Goal: Task Accomplishment & Management: Use online tool/utility

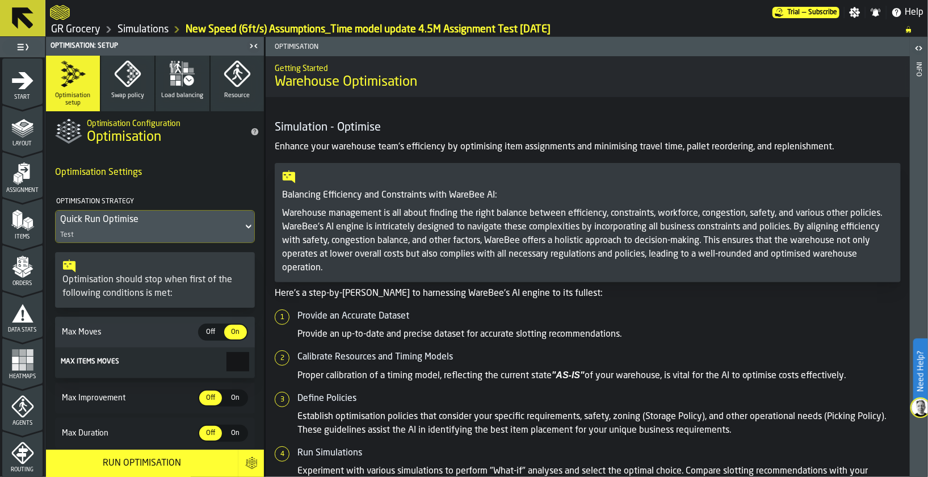
scroll to position [418, 0]
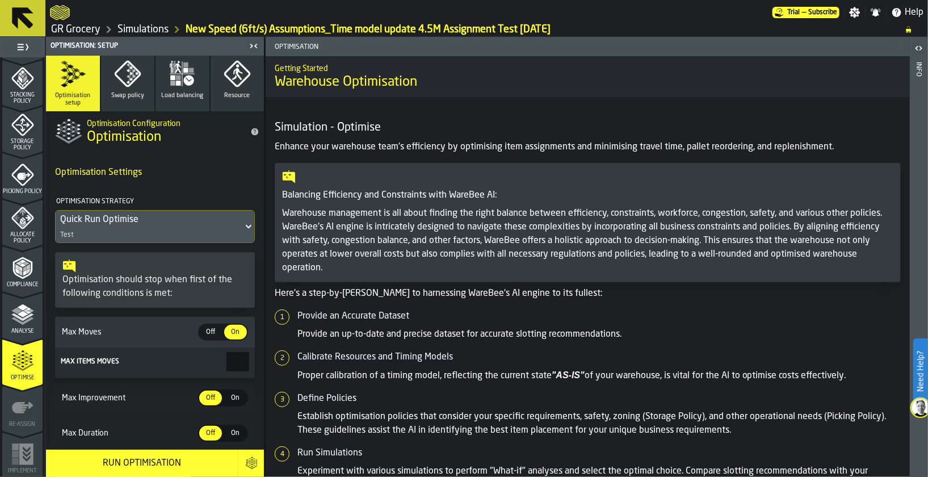
click at [76, 11] on div at bounding box center [411, 12] width 723 height 20
click at [140, 25] on link "Simulations" at bounding box center [143, 29] width 51 height 12
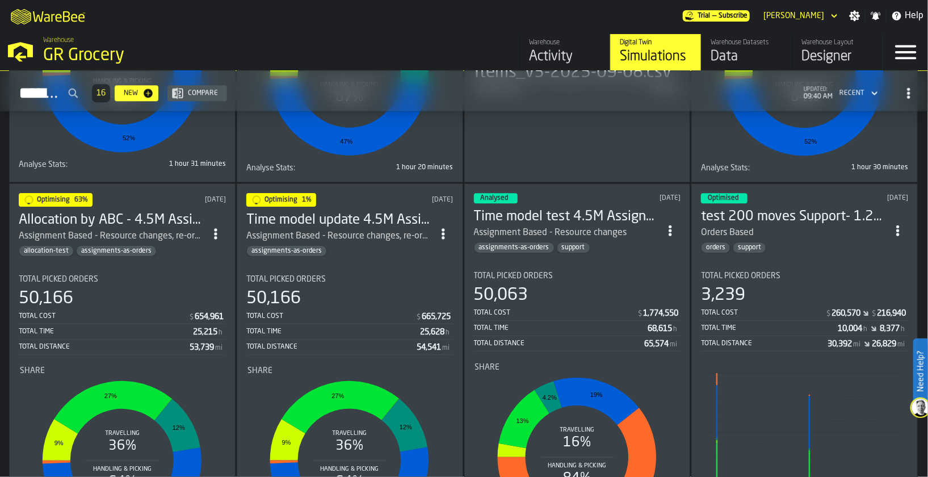
scroll to position [1683, 0]
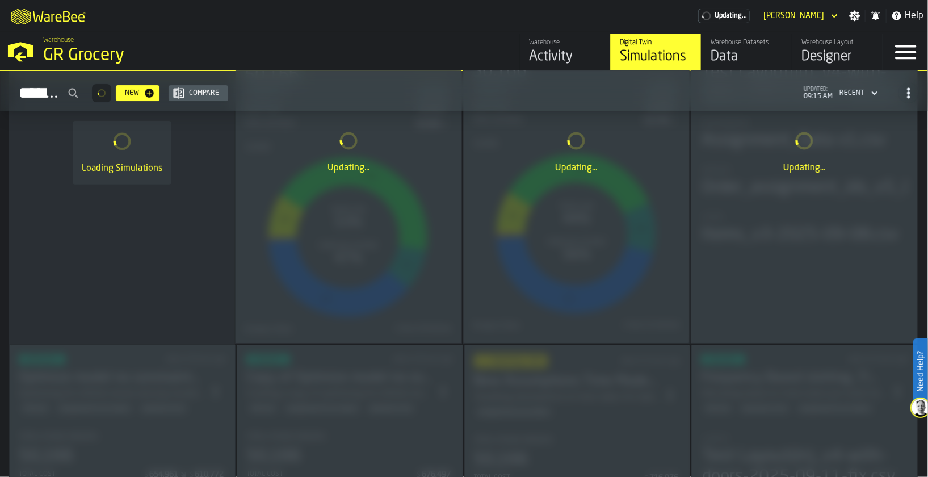
scroll to position [1107, 0]
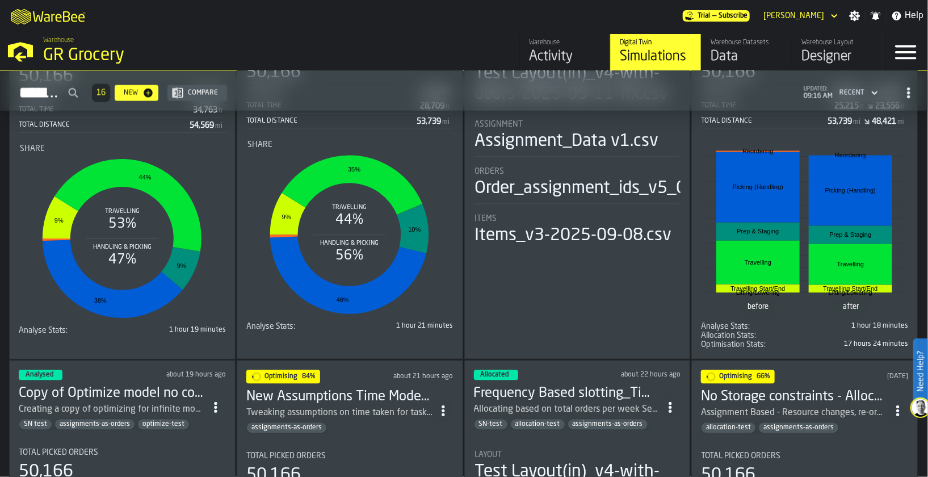
click at [547, 40] on div "Warehouse" at bounding box center [565, 43] width 72 height 8
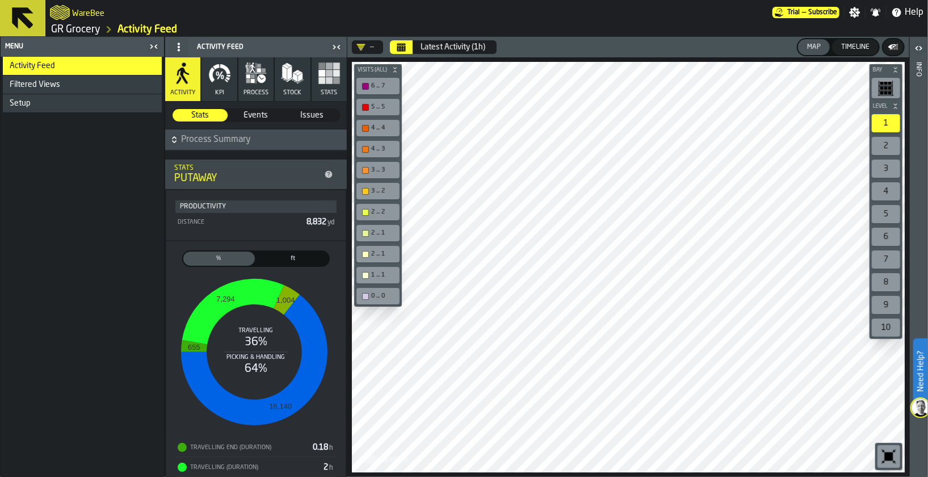
drag, startPoint x: 262, startPoint y: 114, endPoint x: 927, endPoint y: 22, distance: 671.9
click at [262, 114] on span "Events" at bounding box center [256, 115] width 54 height 11
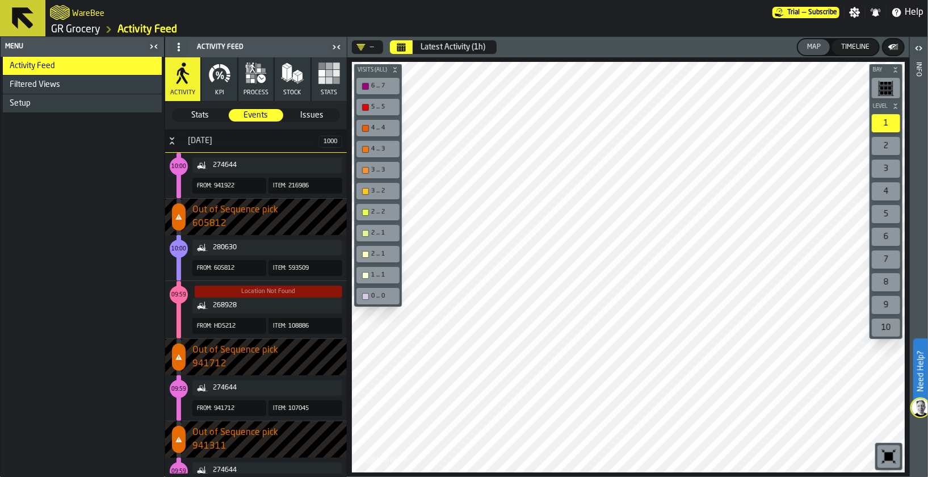
click at [245, 18] on div "WareBee" at bounding box center [411, 12] width 723 height 20
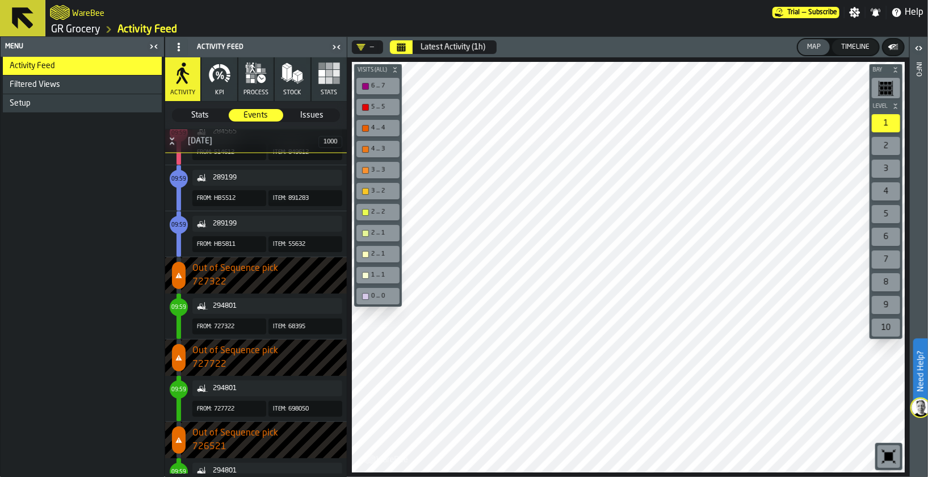
scroll to position [1277, 0]
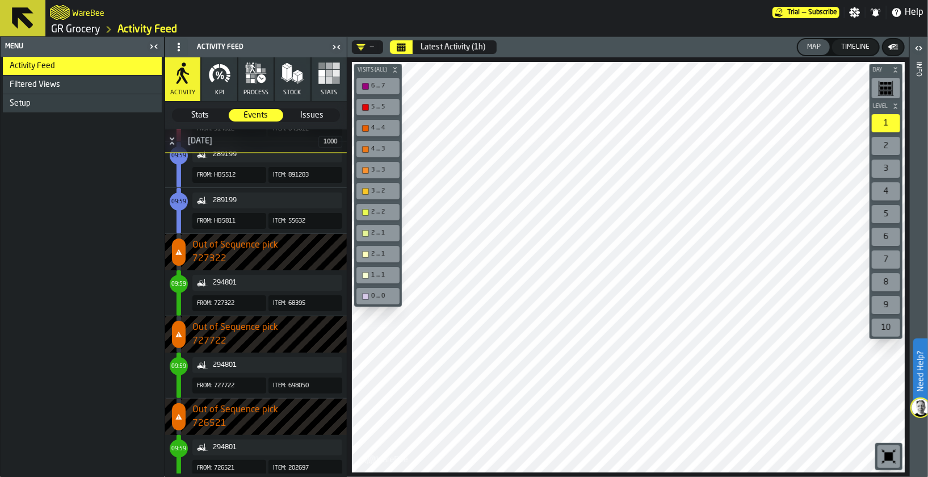
click at [257, 257] on span "727322" at bounding box center [270, 259] width 154 height 14
click at [217, 277] on div "294801" at bounding box center [267, 282] width 141 height 11
click at [47, 101] on div "Setup" at bounding box center [84, 103] width 148 height 9
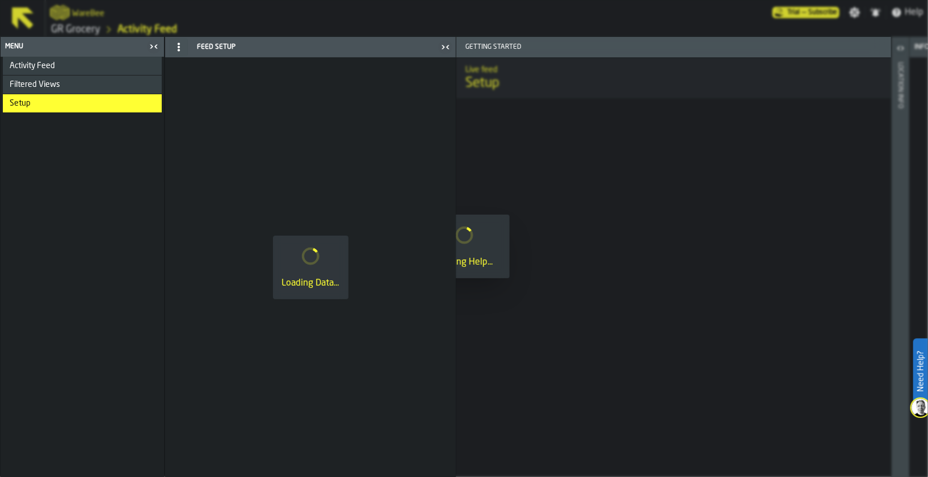
click at [43, 83] on span "Filtered Views" at bounding box center [35, 84] width 51 height 9
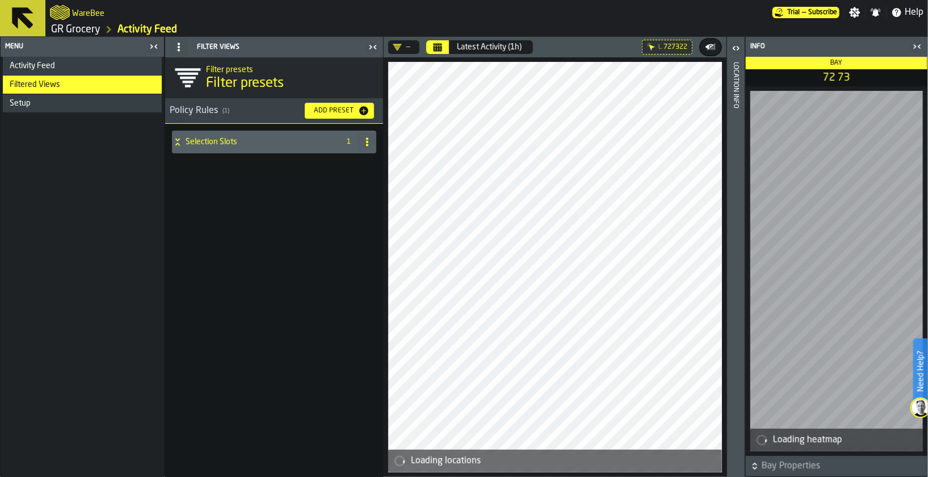
click at [250, 143] on h4 "Selection Slots" at bounding box center [261, 141] width 150 height 9
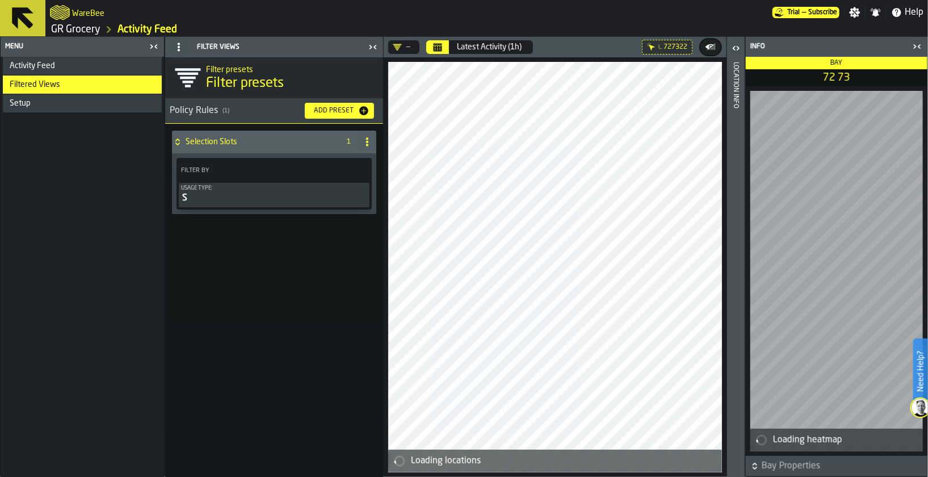
click at [250, 143] on h4 "Selection Slots" at bounding box center [261, 141] width 150 height 9
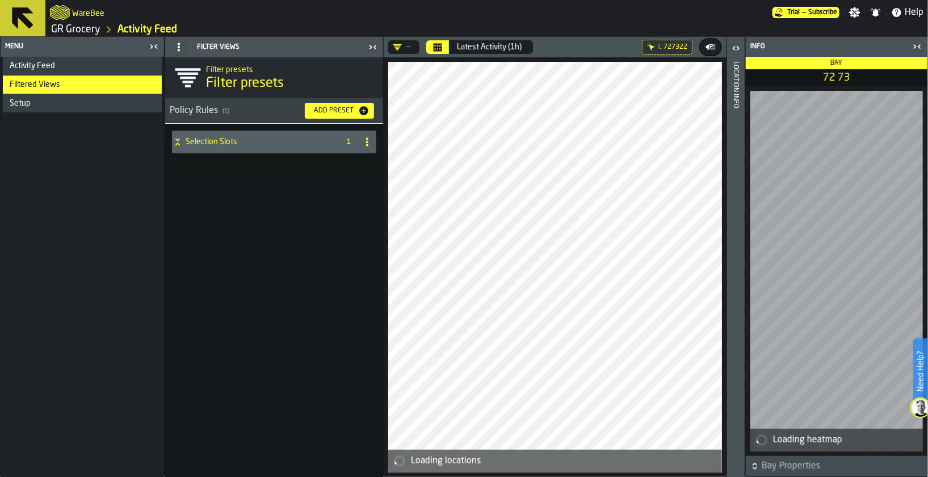
click at [65, 65] on div "Activity Feed" at bounding box center [84, 65] width 148 height 9
click at [434, 44] on icon "Calendar" at bounding box center [438, 45] width 9 height 2
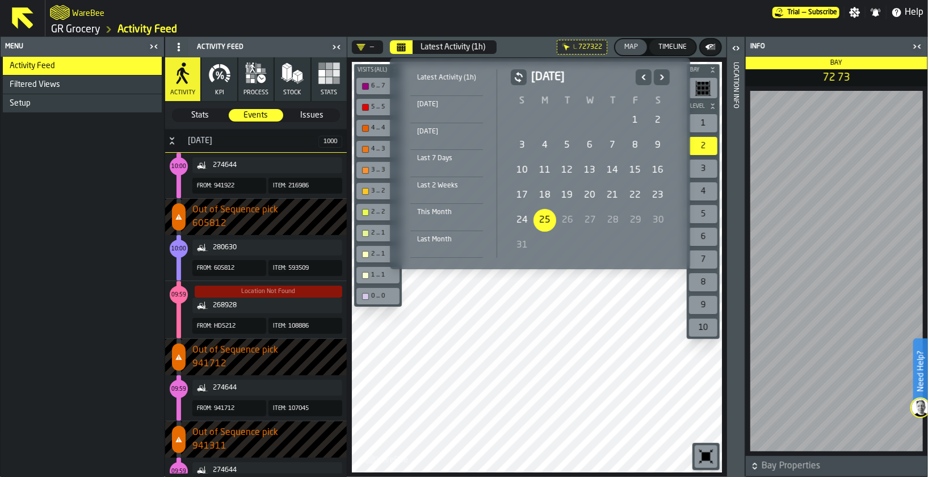
click at [639, 73] on icon "Previous" at bounding box center [643, 77] width 11 height 14
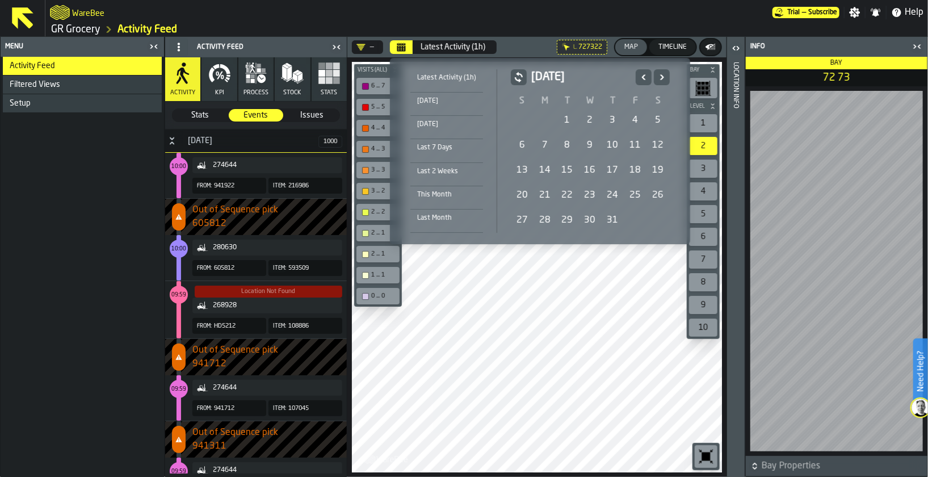
click at [640, 73] on icon "Previous" at bounding box center [643, 77] width 11 height 14
click at [436, 193] on div "This Month" at bounding box center [447, 195] width 73 height 12
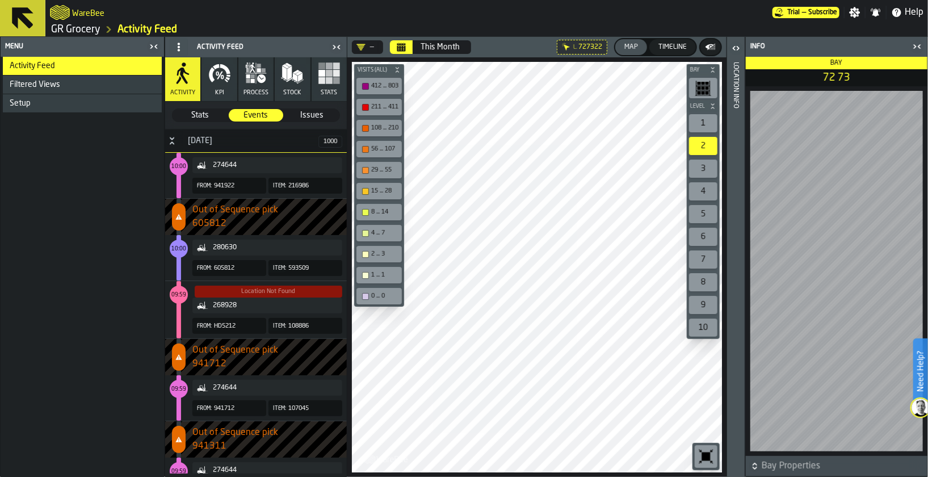
click at [229, 252] on div "280630" at bounding box center [267, 247] width 141 height 11
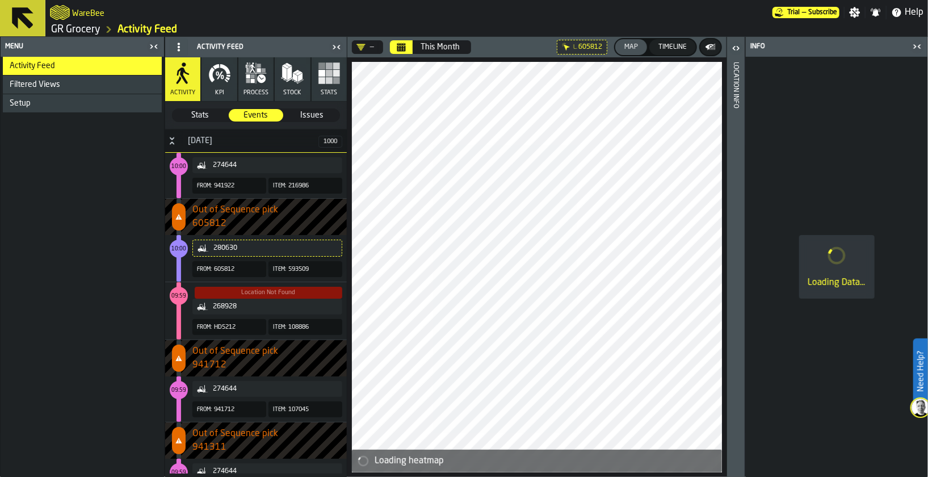
click at [922, 43] on icon "button-toggle-Close me" at bounding box center [918, 47] width 14 height 14
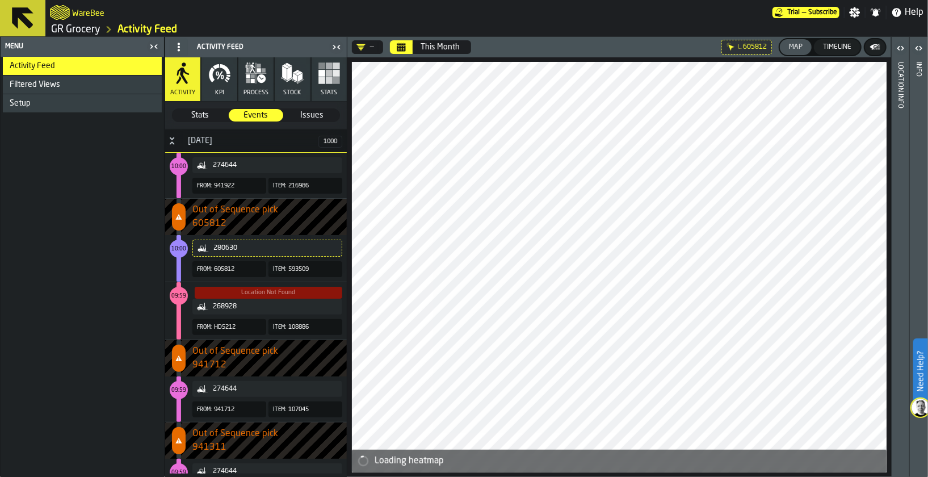
click at [38, 99] on div "Setup" at bounding box center [84, 103] width 148 height 9
click at [26, 83] on span "Filtered Views" at bounding box center [35, 84] width 51 height 9
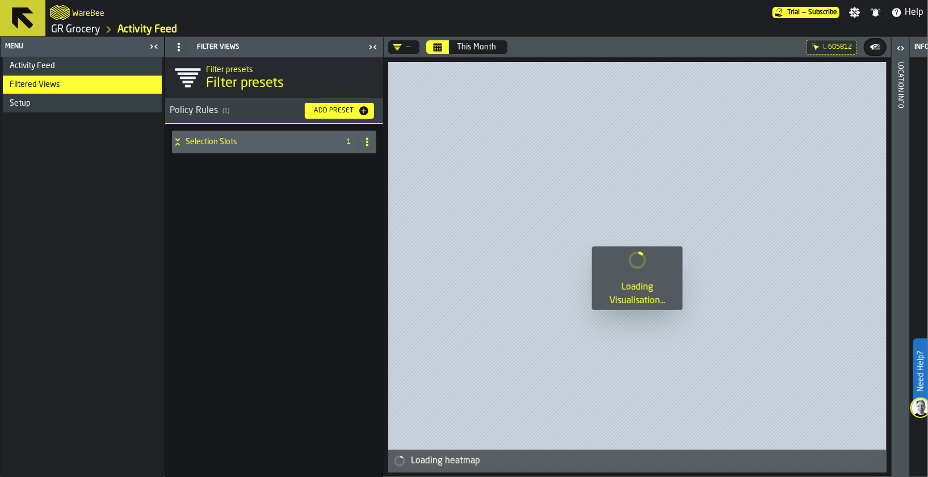
click at [332, 113] on div "Add Preset" at bounding box center [333, 111] width 49 height 8
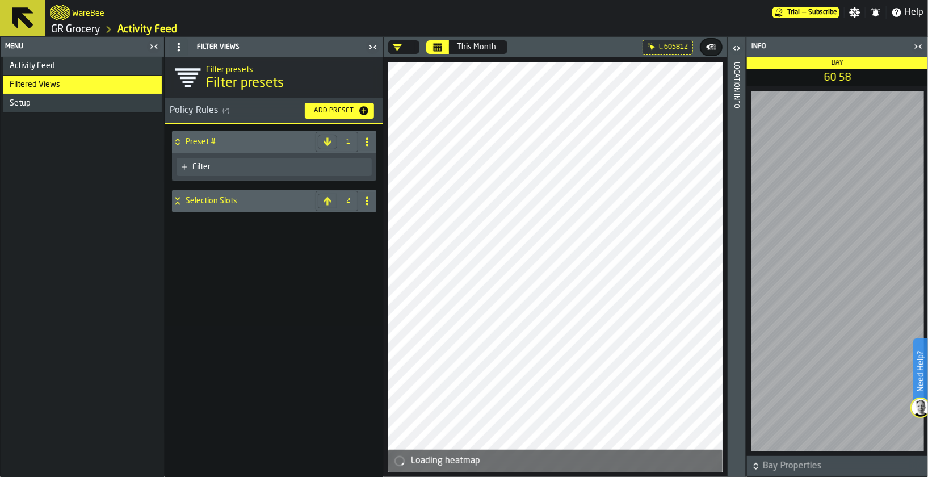
click at [224, 170] on div "Filter" at bounding box center [280, 166] width 175 height 9
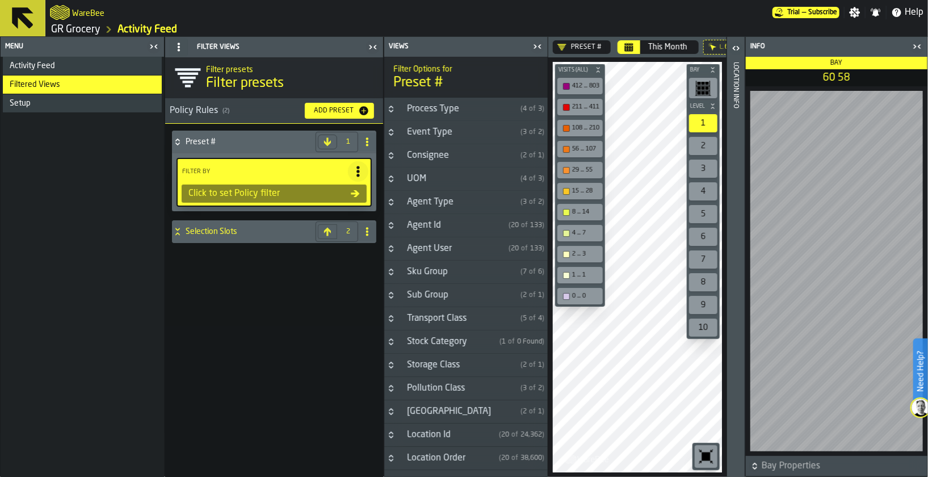
click at [390, 109] on icon "Button-Process Type-closed" at bounding box center [391, 108] width 9 height 9
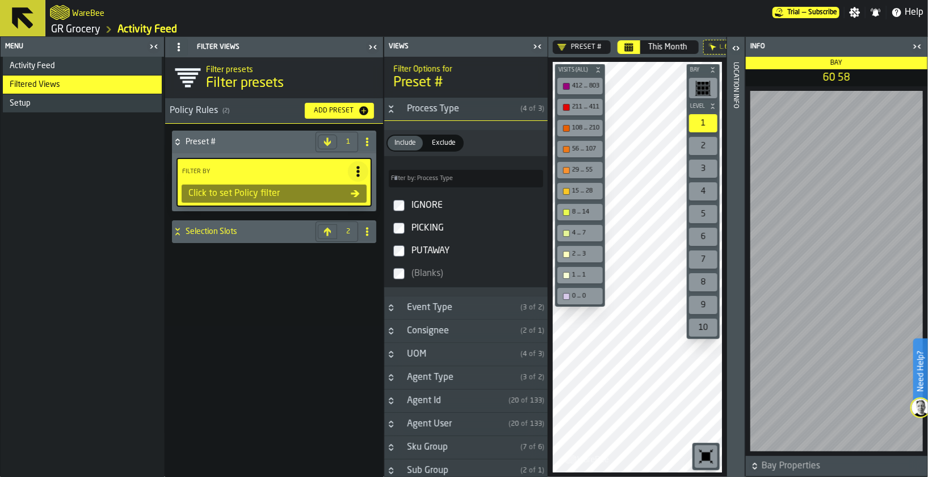
click at [393, 305] on icon "Button-Event Type-closed" at bounding box center [391, 307] width 9 height 9
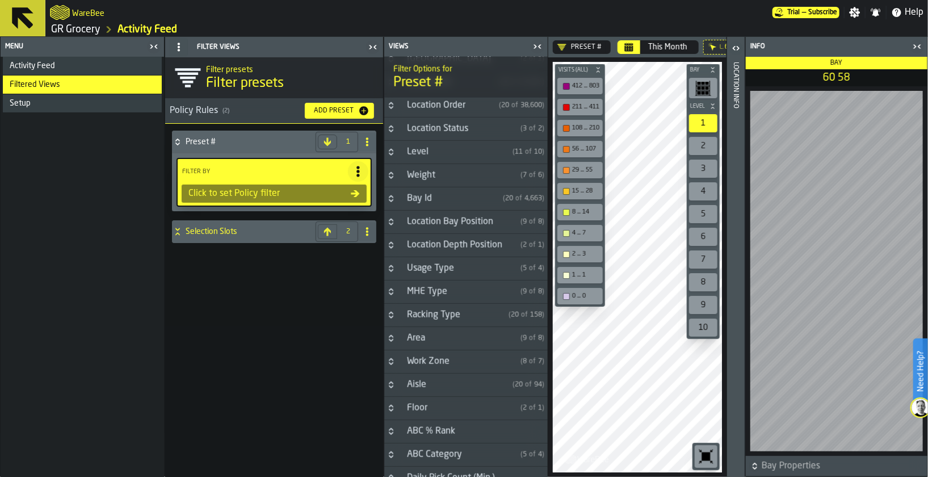
scroll to position [761, 0]
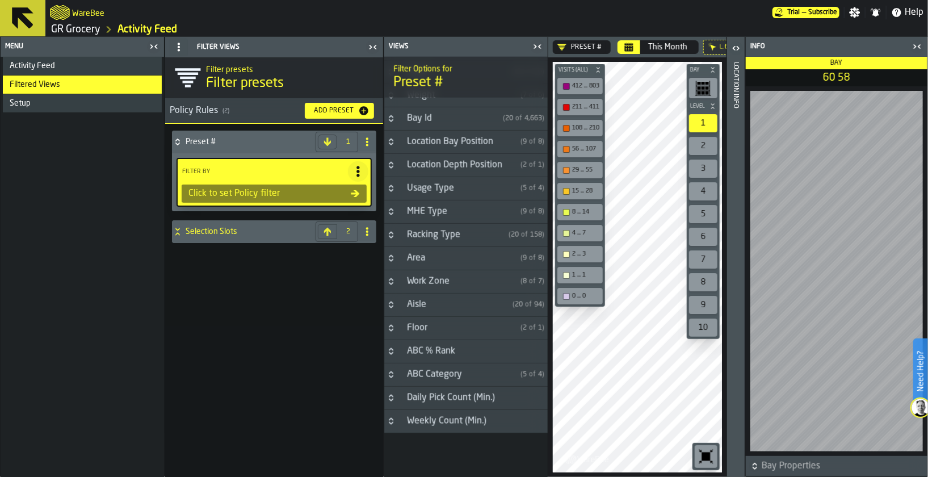
click at [536, 45] on icon "button-toggle-Close me" at bounding box center [538, 47] width 14 height 14
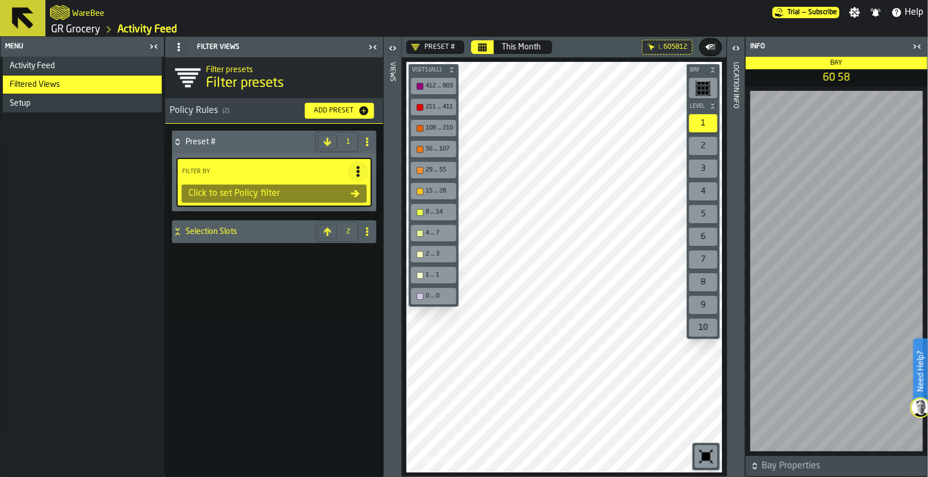
click at [366, 139] on circle at bounding box center [367, 138] width 2 height 2
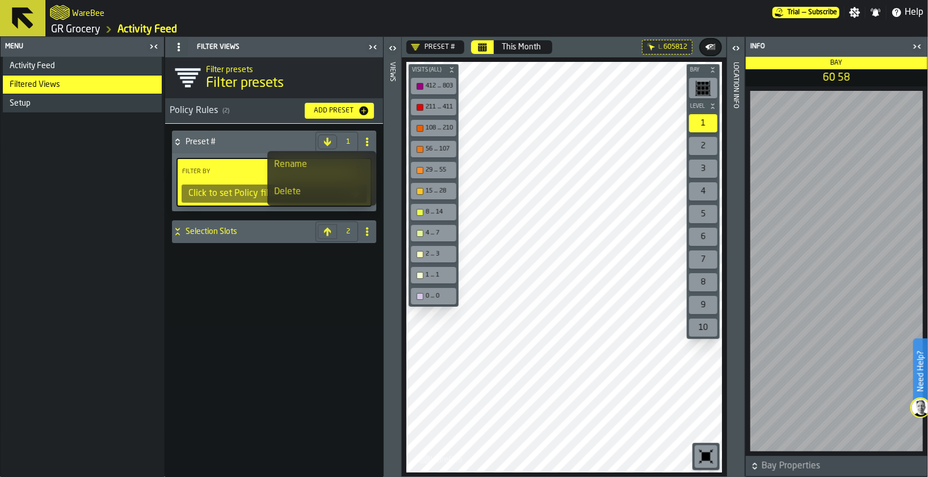
click at [301, 193] on div "Delete" at bounding box center [321, 192] width 95 height 14
click at [78, 69] on div "Activity Feed" at bounding box center [84, 65] width 148 height 9
click at [502, 45] on div "This Month" at bounding box center [521, 47] width 39 height 9
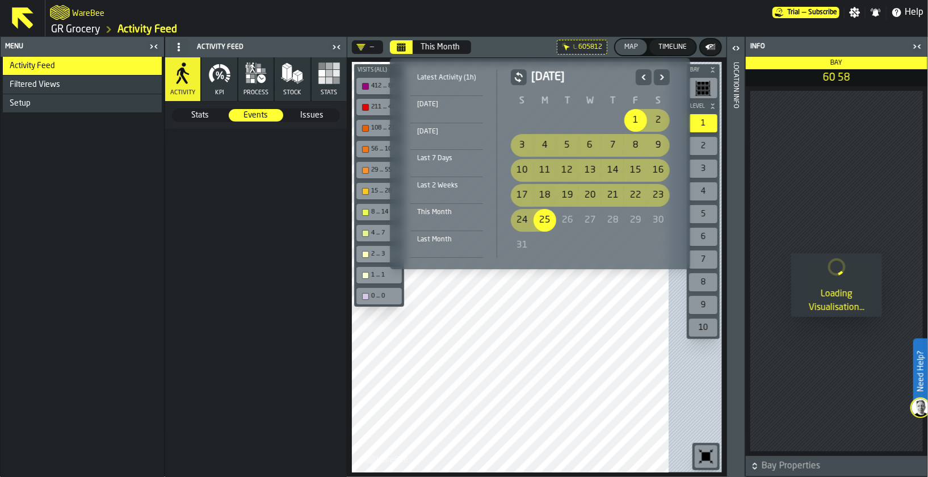
click at [489, 49] on header "— This Month L. 605812 Map Timeline" at bounding box center [537, 47] width 379 height 20
click at [917, 44] on icon "button-toggle-Close me" at bounding box center [918, 47] width 14 height 14
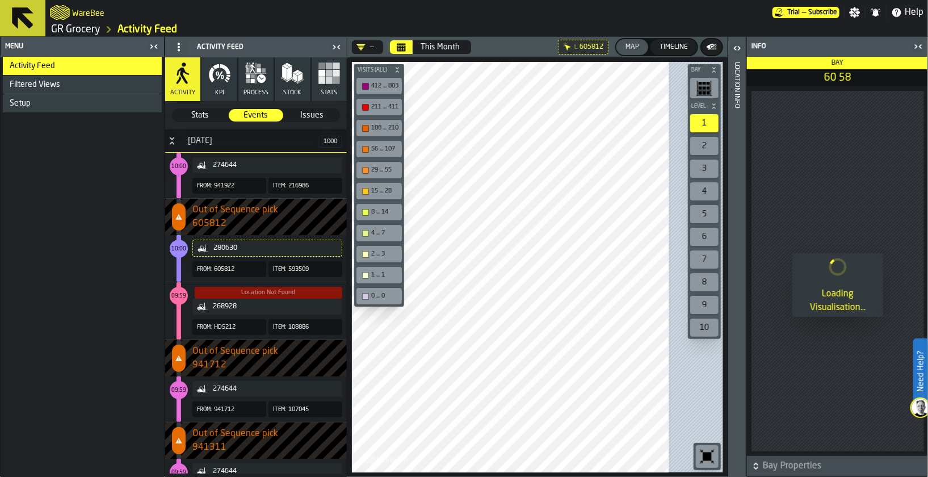
click at [693, 49] on div "Timeline" at bounding box center [673, 47] width 37 height 8
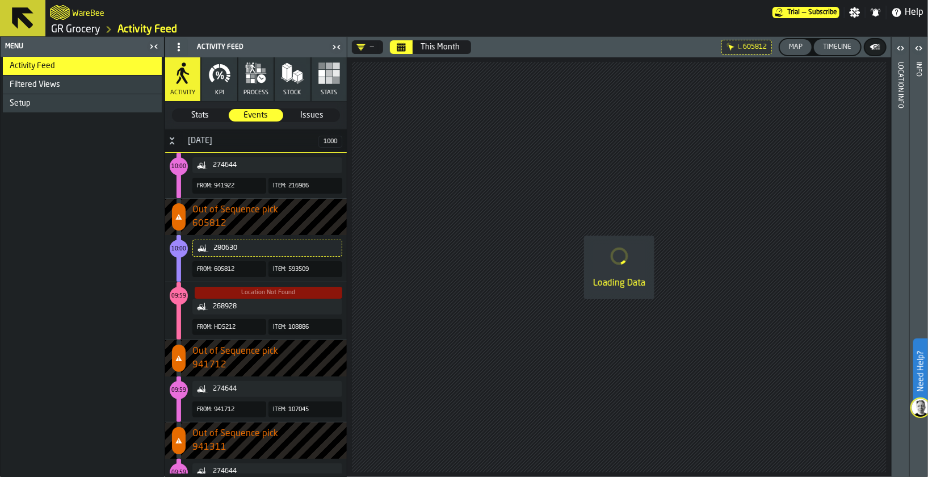
scroll to position [2895, 0]
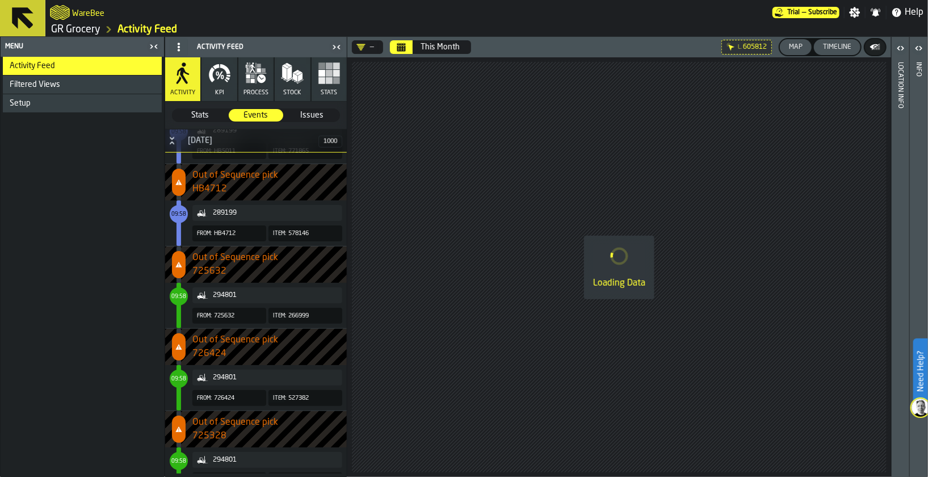
click at [275, 83] on button "Stock" at bounding box center [292, 79] width 35 height 44
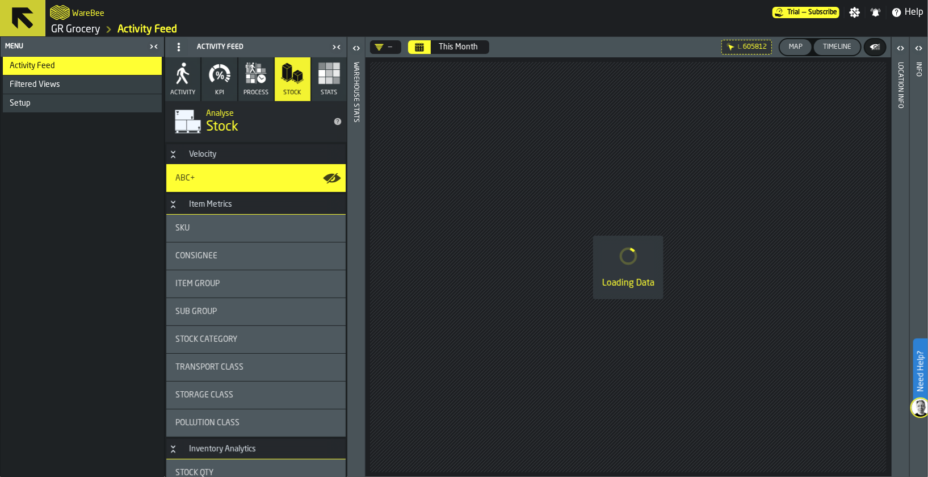
click at [347, 300] on div "Activity Feed Activity KPI process Stock Stats Analyse Stock Velocity ABC+ Item…" at bounding box center [256, 257] width 183 height 440
click at [221, 75] on icon "button" at bounding box center [222, 77] width 3 height 5
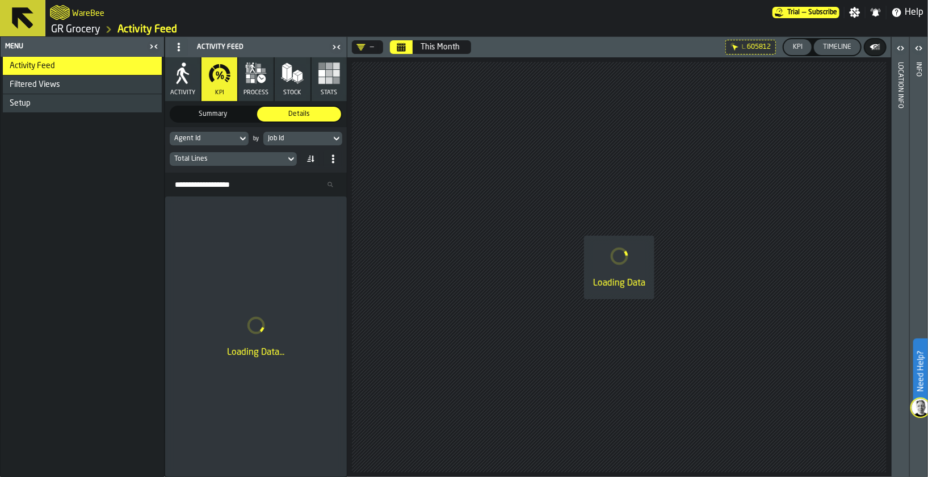
click at [252, 77] on icon "button" at bounding box center [253, 76] width 4 height 4
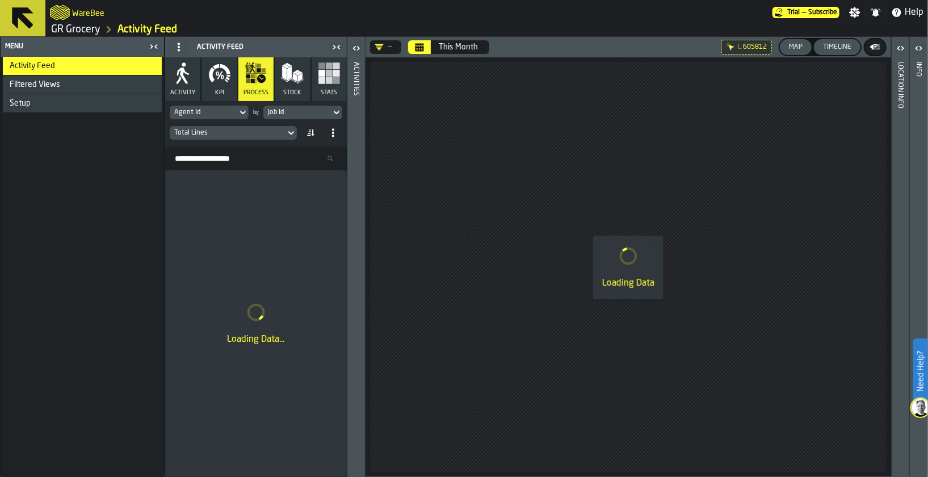
click at [315, 74] on button "Stats" at bounding box center [329, 79] width 35 height 44
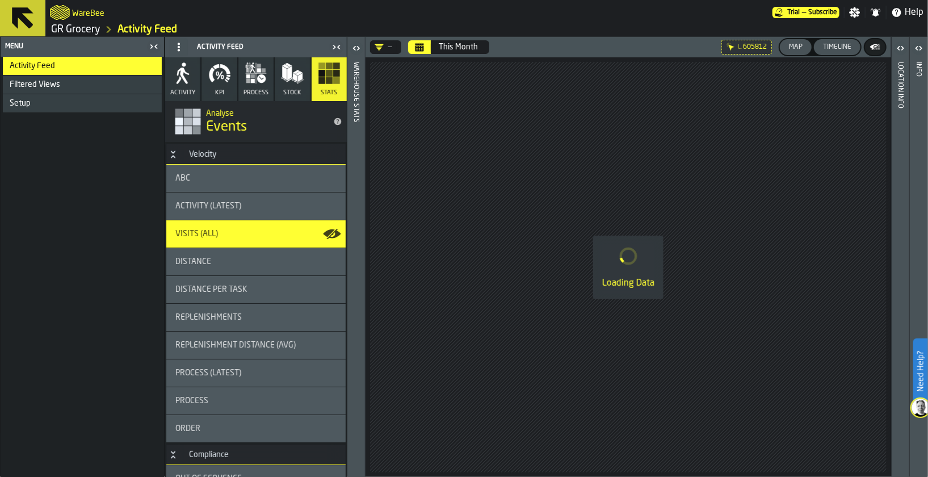
click at [179, 47] on circle at bounding box center [179, 46] width 2 height 2
click at [181, 39] on span at bounding box center [179, 47] width 18 height 18
click at [181, 68] on icon "button" at bounding box center [183, 76] width 12 height 16
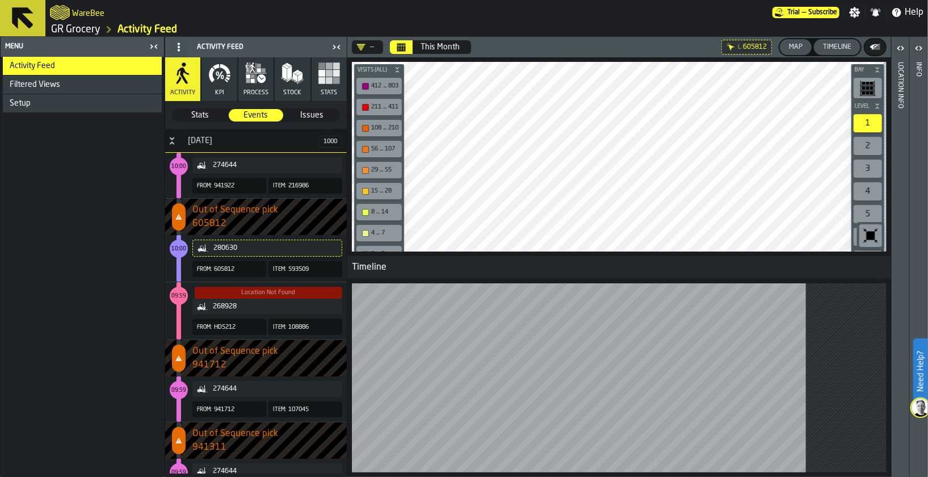
click at [789, 48] on div "Map" at bounding box center [796, 47] width 23 height 8
click at [897, 48] on icon "button-toggle-Open" at bounding box center [901, 48] width 14 height 14
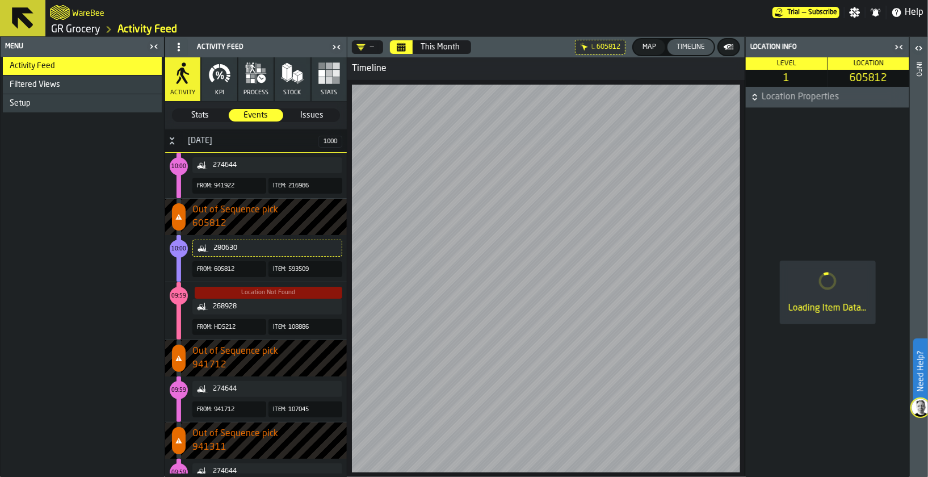
click at [897, 42] on icon "button-toggle-Close me" at bounding box center [900, 47] width 14 height 14
click at [88, 87] on div "Filtered Views" at bounding box center [84, 84] width 148 height 9
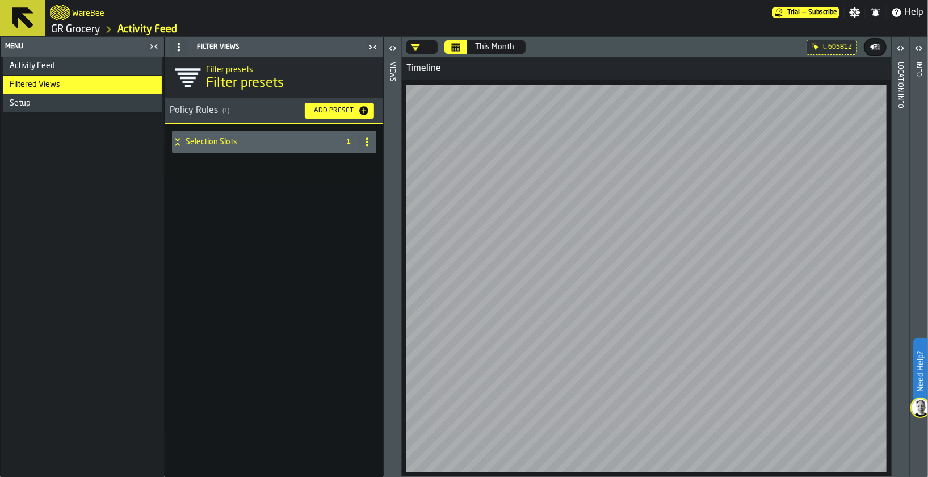
click at [265, 152] on div "Selection Slots" at bounding box center [254, 142] width 164 height 23
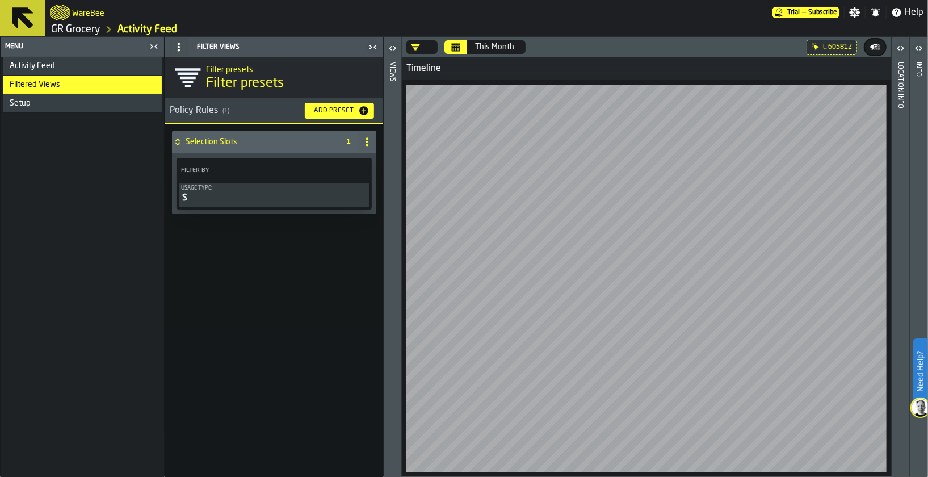
click at [345, 114] on div "Add Preset" at bounding box center [333, 111] width 49 height 8
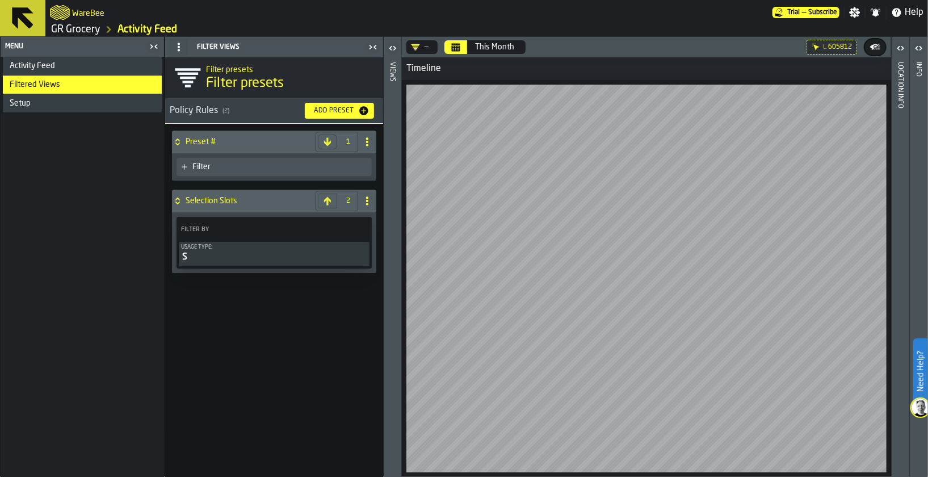
click at [253, 165] on div "Filter" at bounding box center [280, 166] width 175 height 9
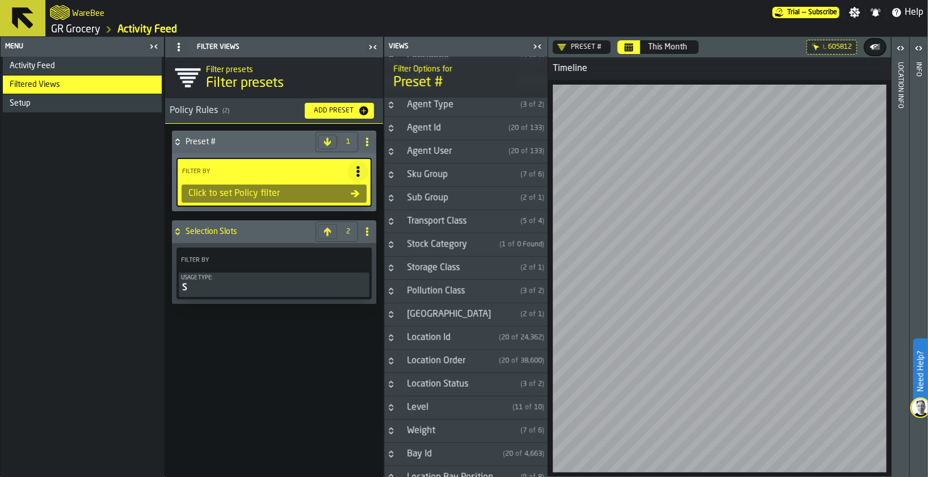
scroll to position [340, 0]
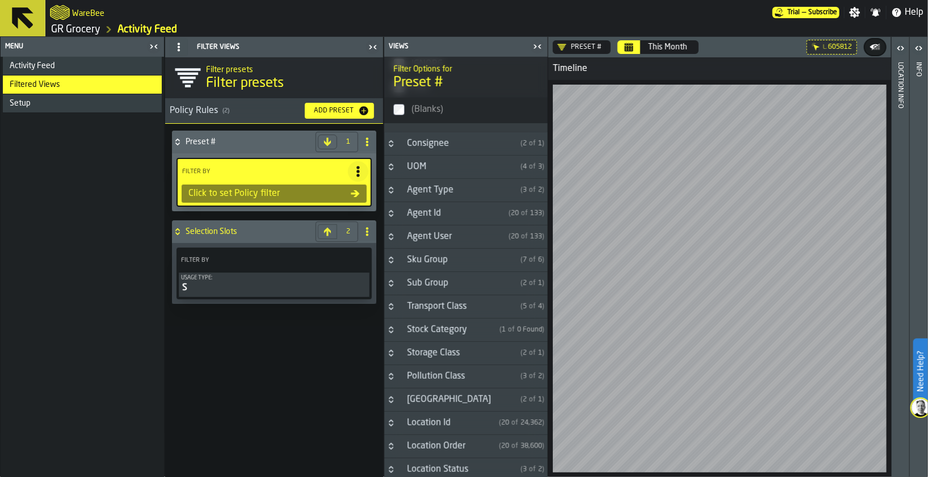
click at [477, 192] on div "Agent Type" at bounding box center [458, 190] width 116 height 14
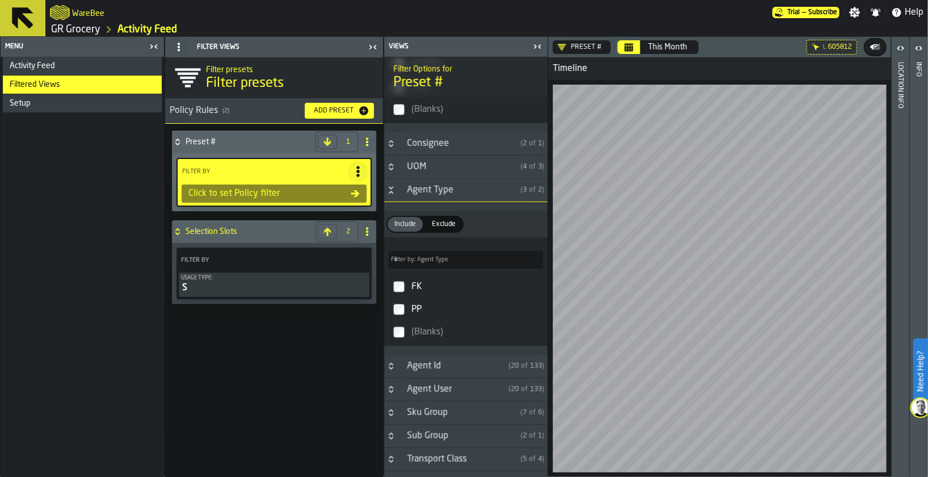
click at [476, 192] on div "Agent Type" at bounding box center [458, 190] width 116 height 14
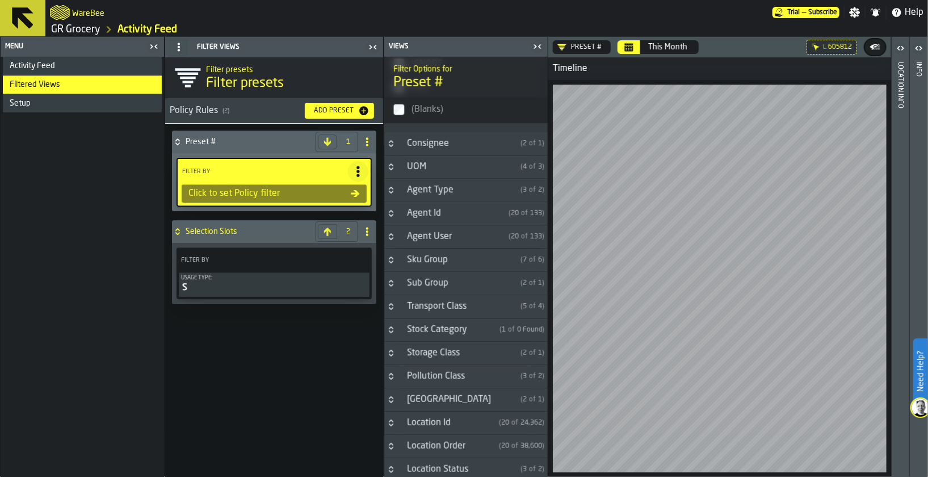
click at [473, 261] on div "Sku Group" at bounding box center [458, 260] width 116 height 14
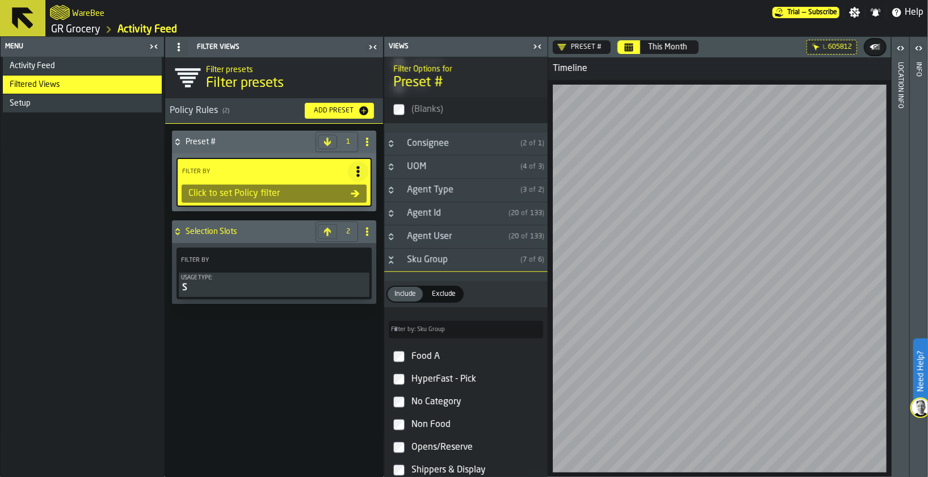
click at [473, 261] on div "Sku Group" at bounding box center [458, 260] width 116 height 14
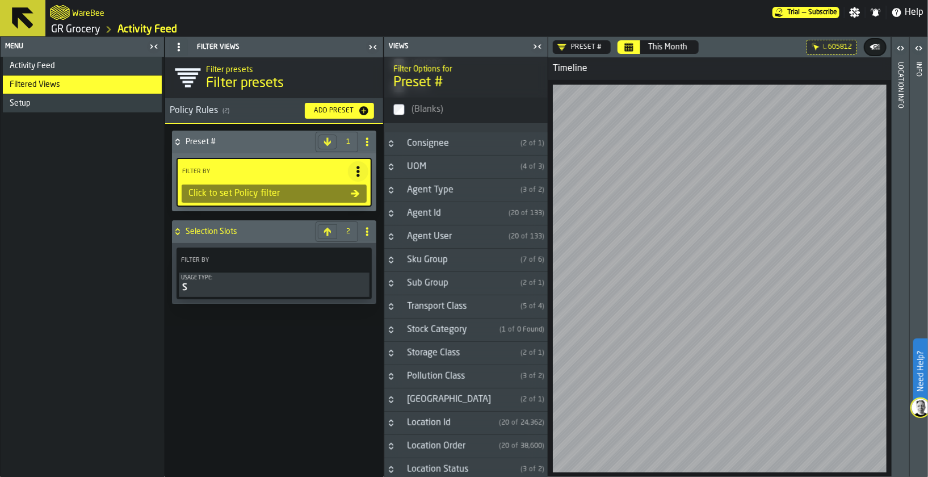
click at [465, 289] on div "Sub Group" at bounding box center [458, 284] width 116 height 14
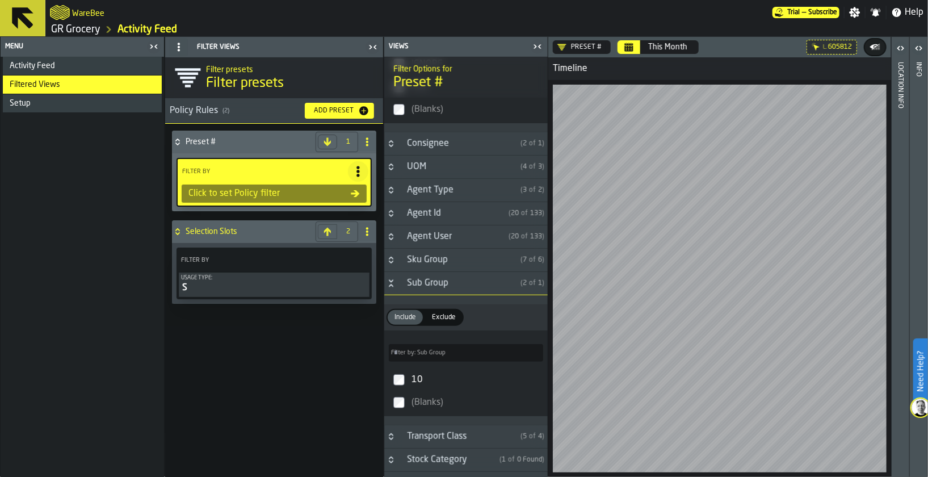
click at [465, 289] on div "Sub Group" at bounding box center [458, 284] width 116 height 14
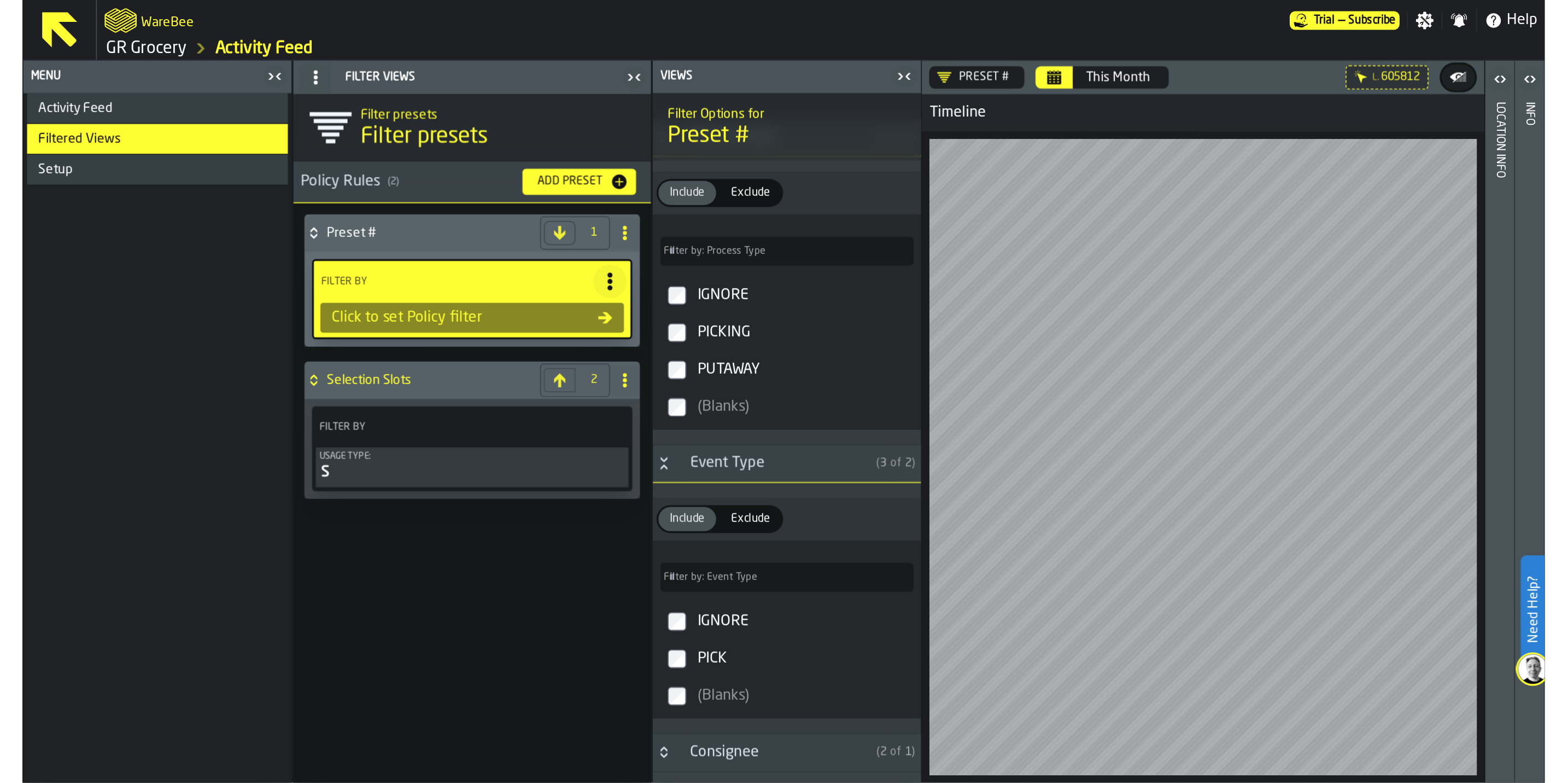
scroll to position [0, 0]
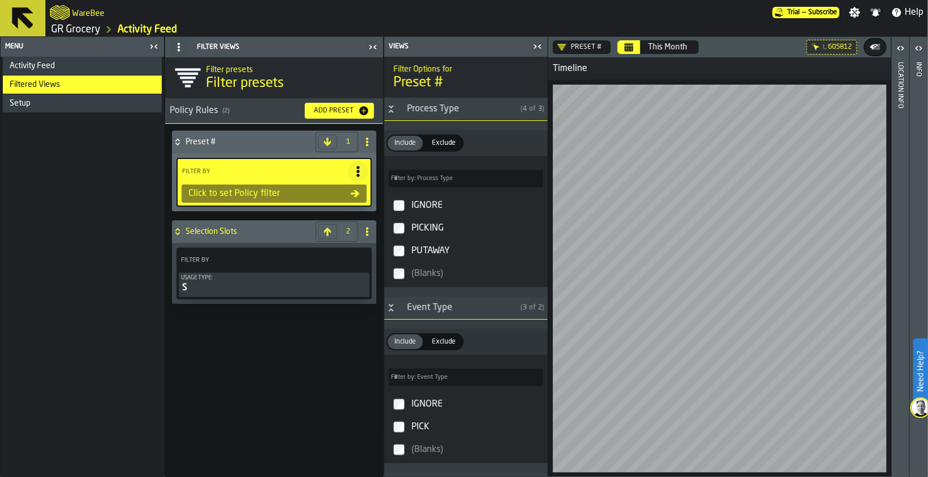
click at [430, 72] on h2 "Filter Options for" at bounding box center [466, 67] width 145 height 11
click at [200, 141] on h4 "Preset #" at bounding box center [248, 141] width 125 height 9
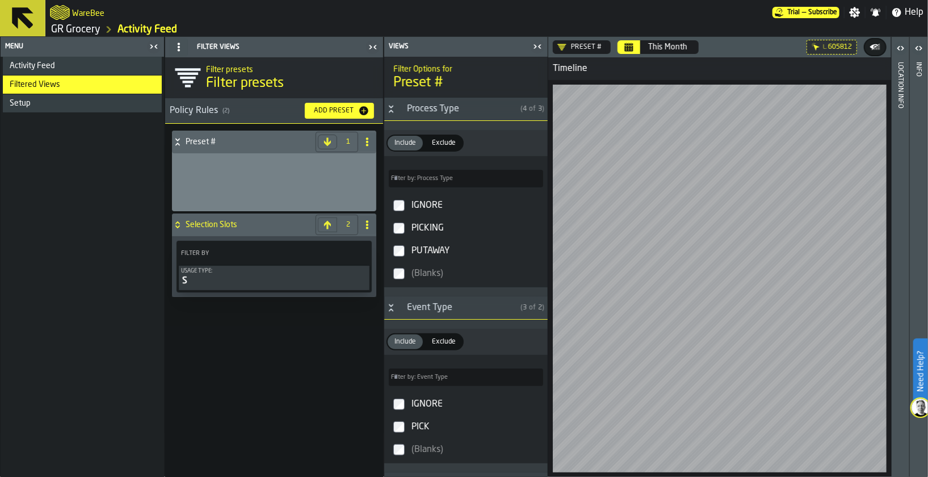
click at [200, 141] on h4 "Preset #" at bounding box center [248, 141] width 125 height 9
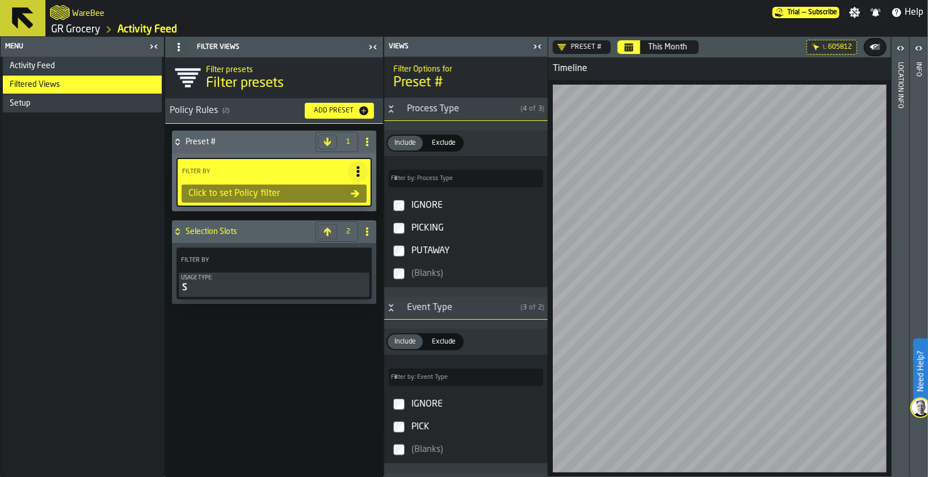
click at [363, 137] on icon at bounding box center [367, 141] width 9 height 9
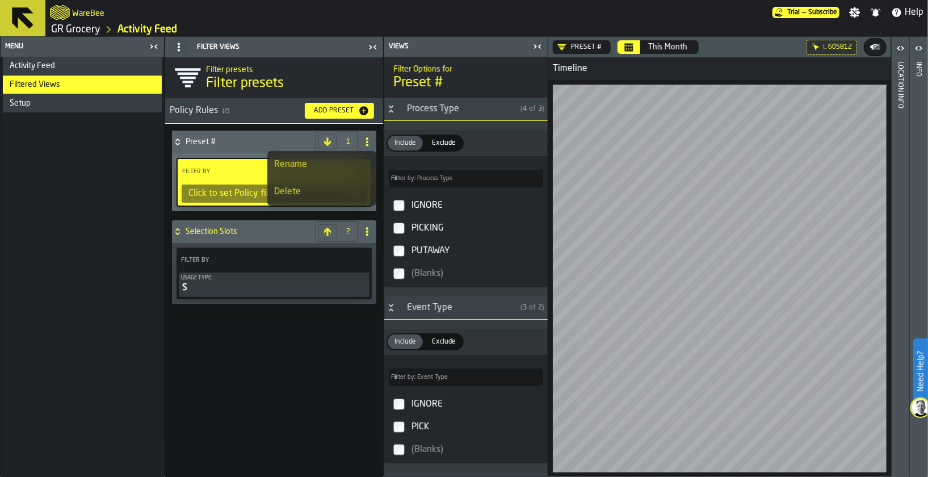
click at [291, 189] on div "Delete" at bounding box center [321, 192] width 95 height 14
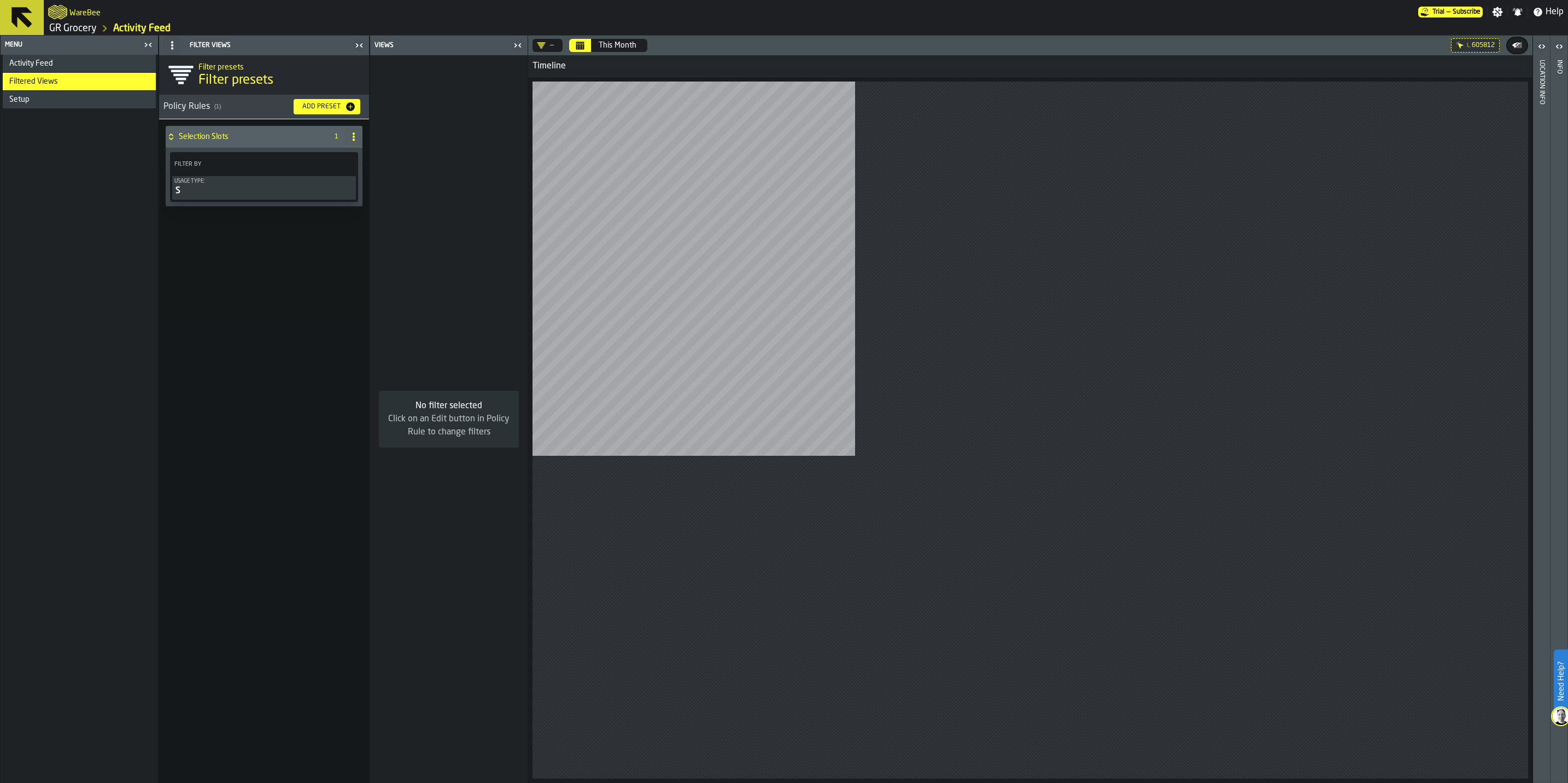
click at [60, 25] on link "GR Grocery" at bounding box center [72, 28] width 47 height 12
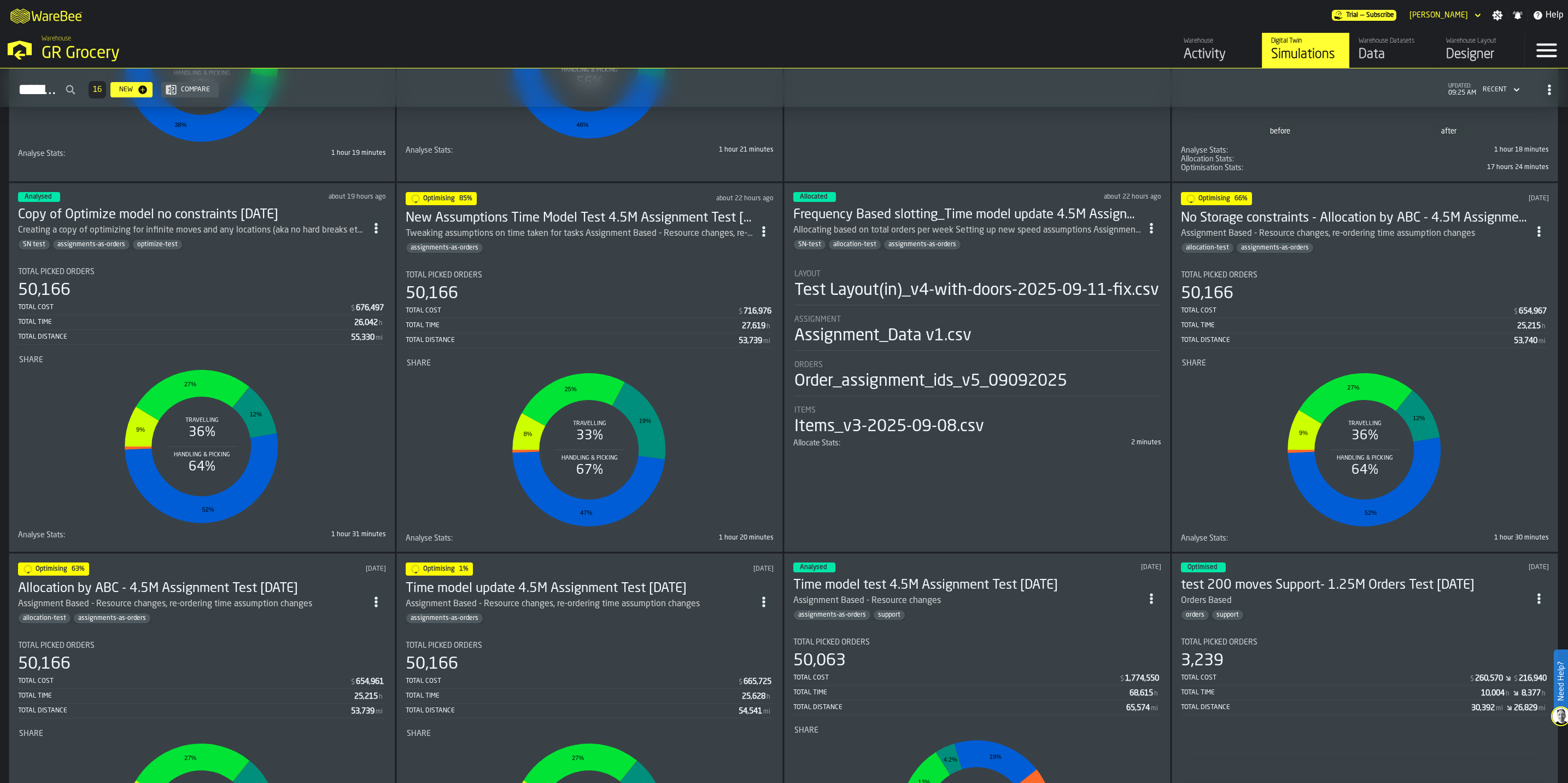
scroll to position [1066, 0]
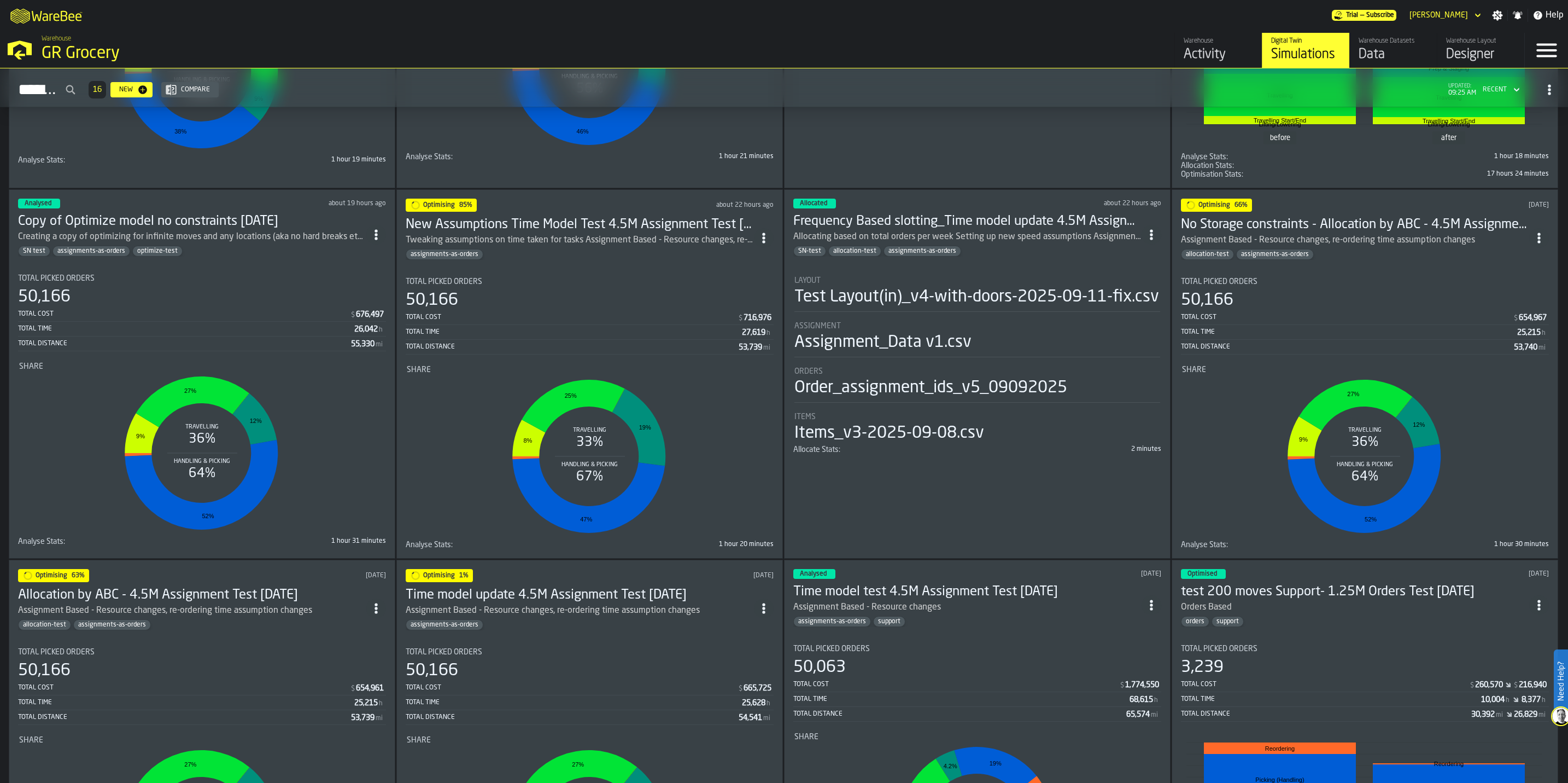
click at [536, 458] on div "Optimising 1% 2 days ago Time model update 4.5M Assignment Test 2025-09-1 Assig…" at bounding box center [589, 751] width 386 height 383
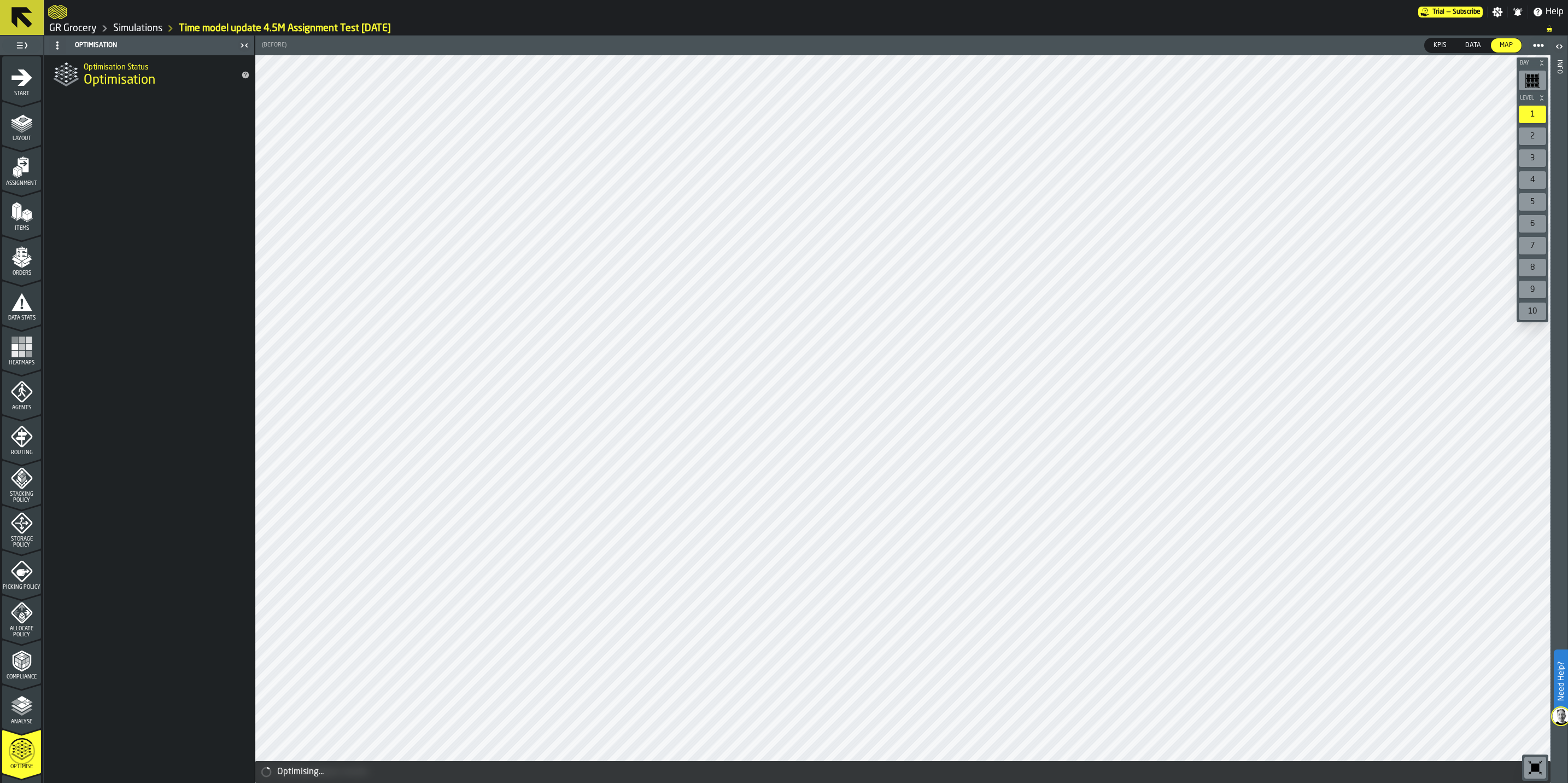
click at [18, 389] on icon "menu Agents" at bounding box center [22, 391] width 8 height 10
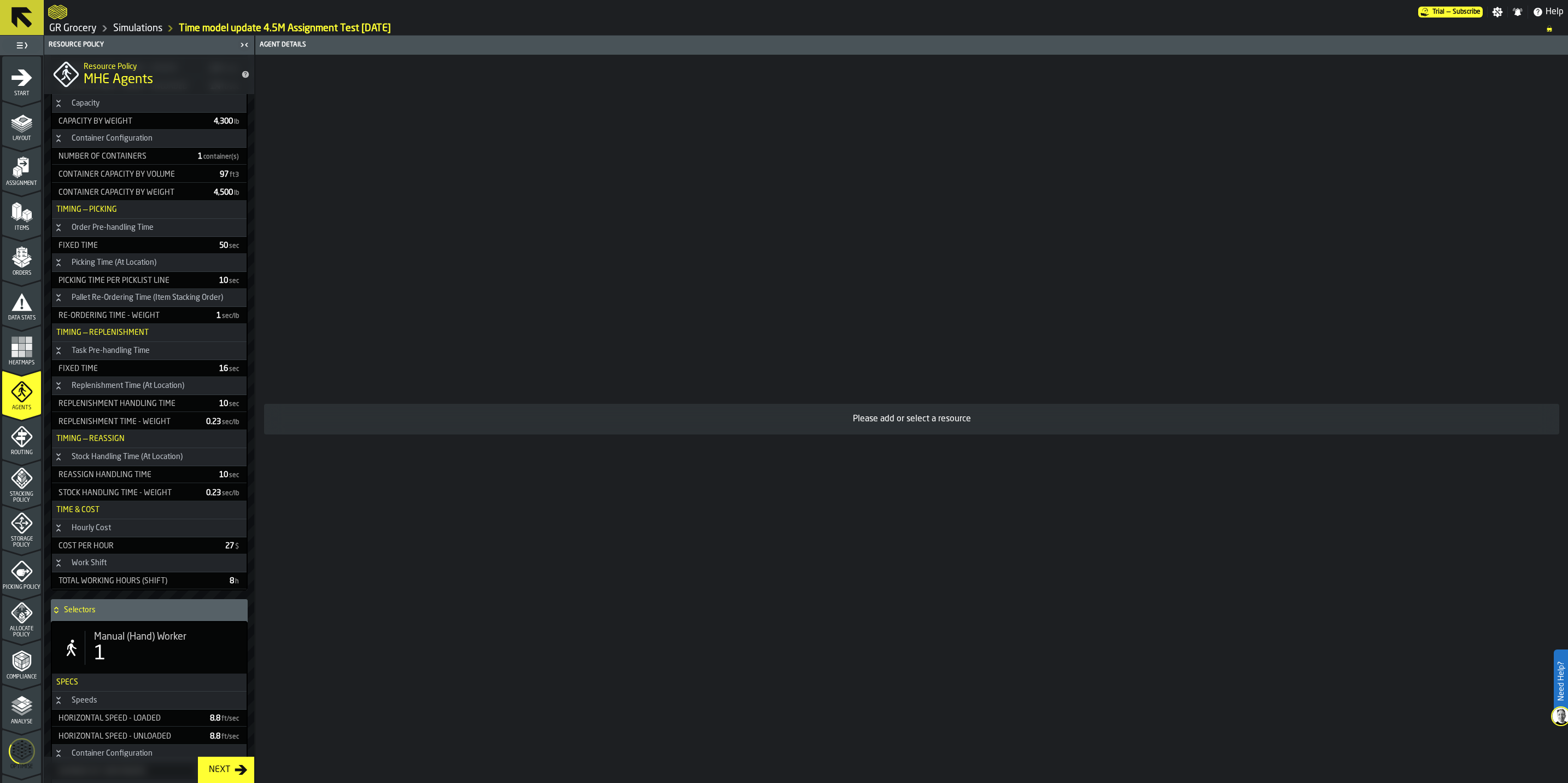
scroll to position [492, 0]
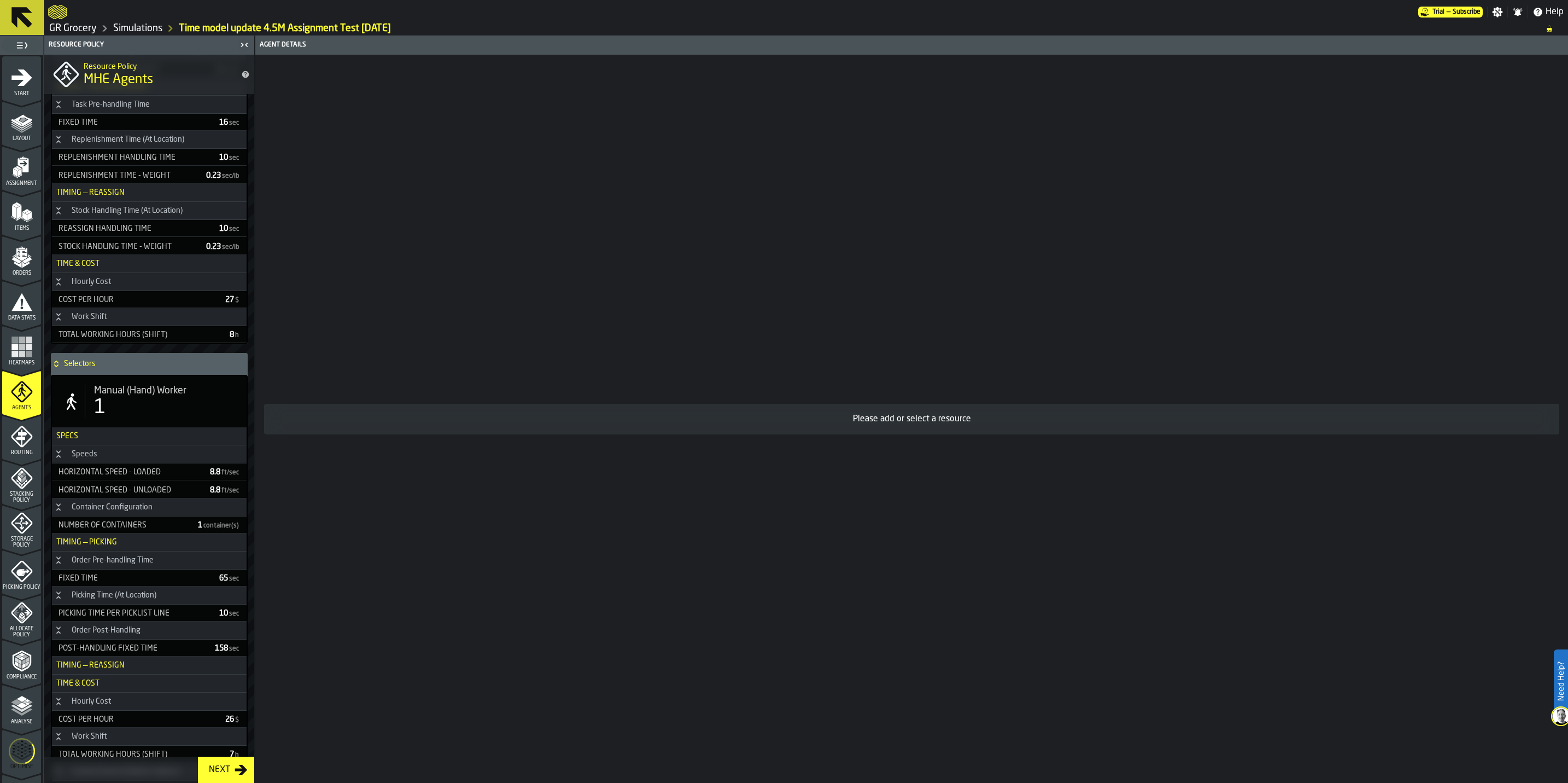
click at [126, 396] on span "Manual (Hand) Worker" at bounding box center [141, 390] width 92 height 12
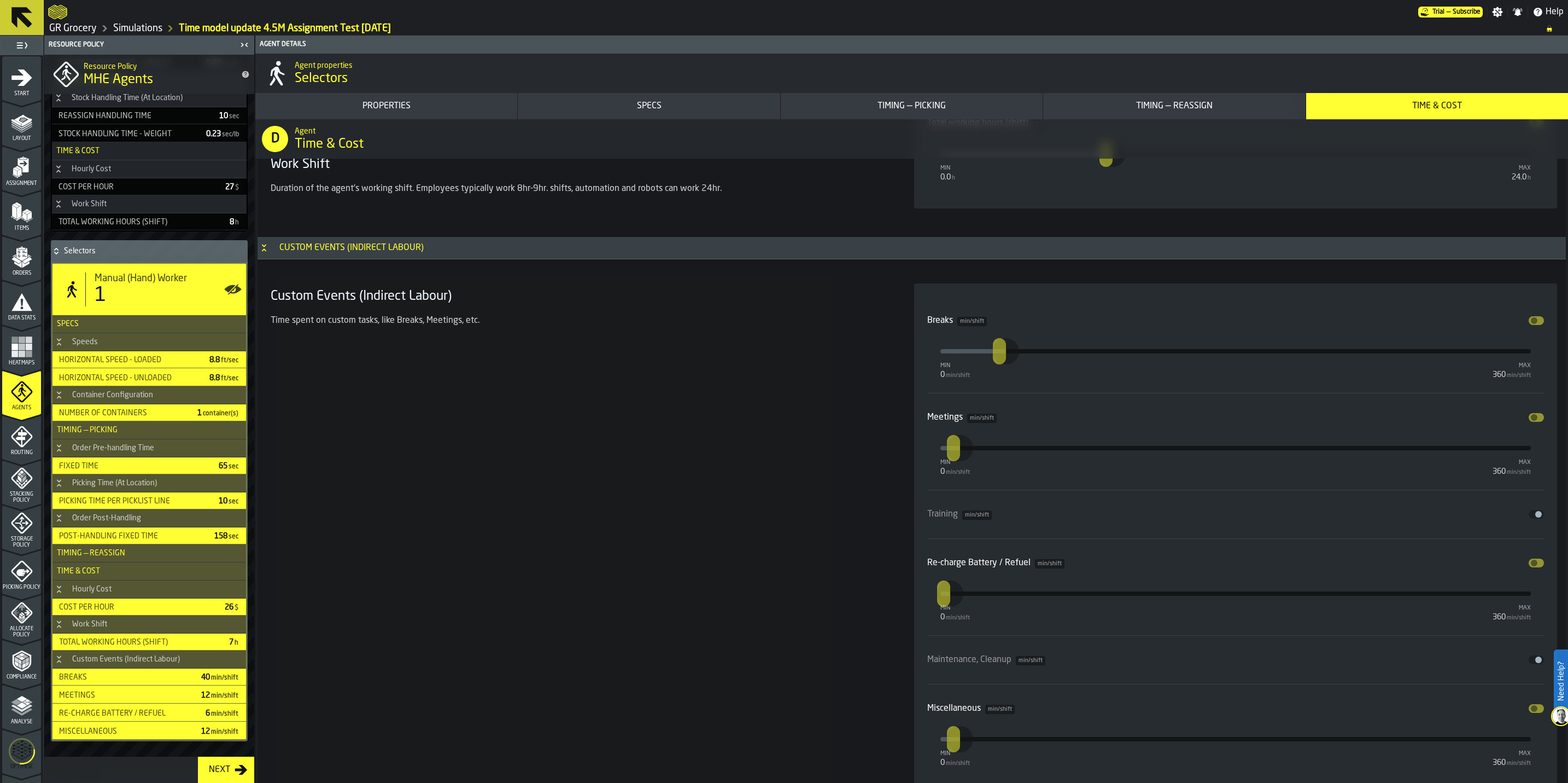
scroll to position [6316, 0]
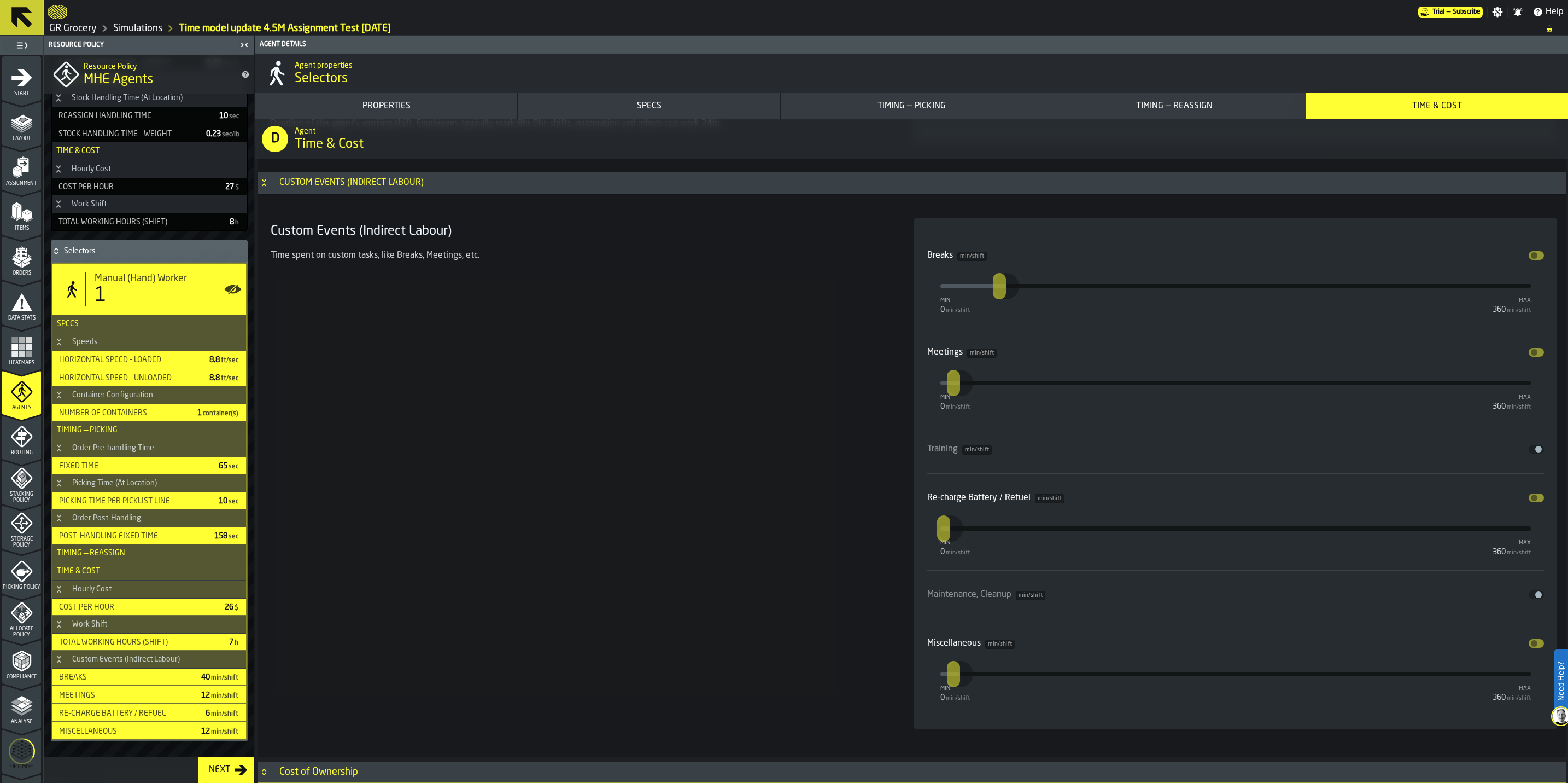
click at [29, 458] on div "Analyse" at bounding box center [21, 706] width 39 height 37
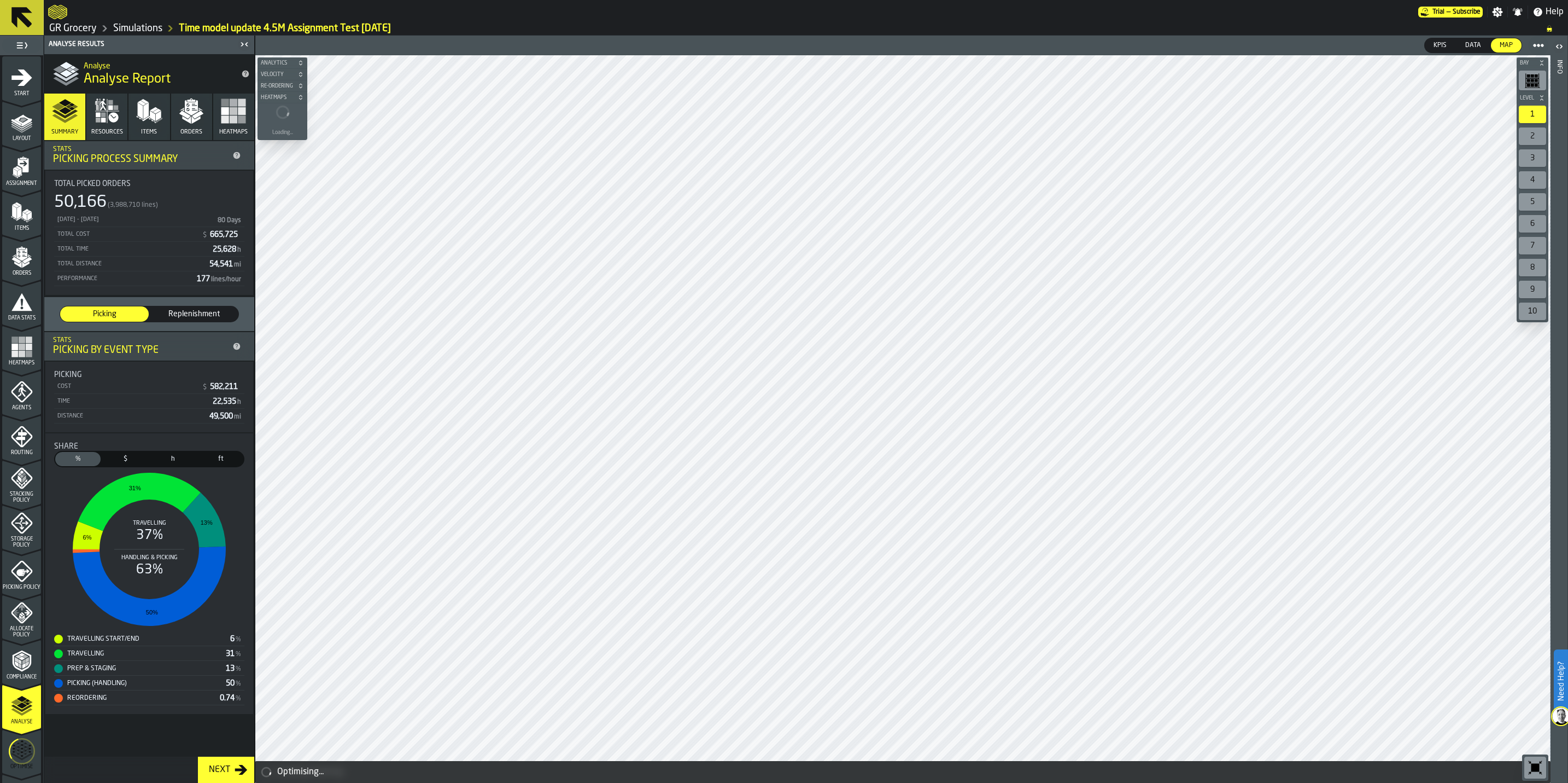
click at [181, 120] on icon "button" at bounding box center [191, 111] width 26 height 26
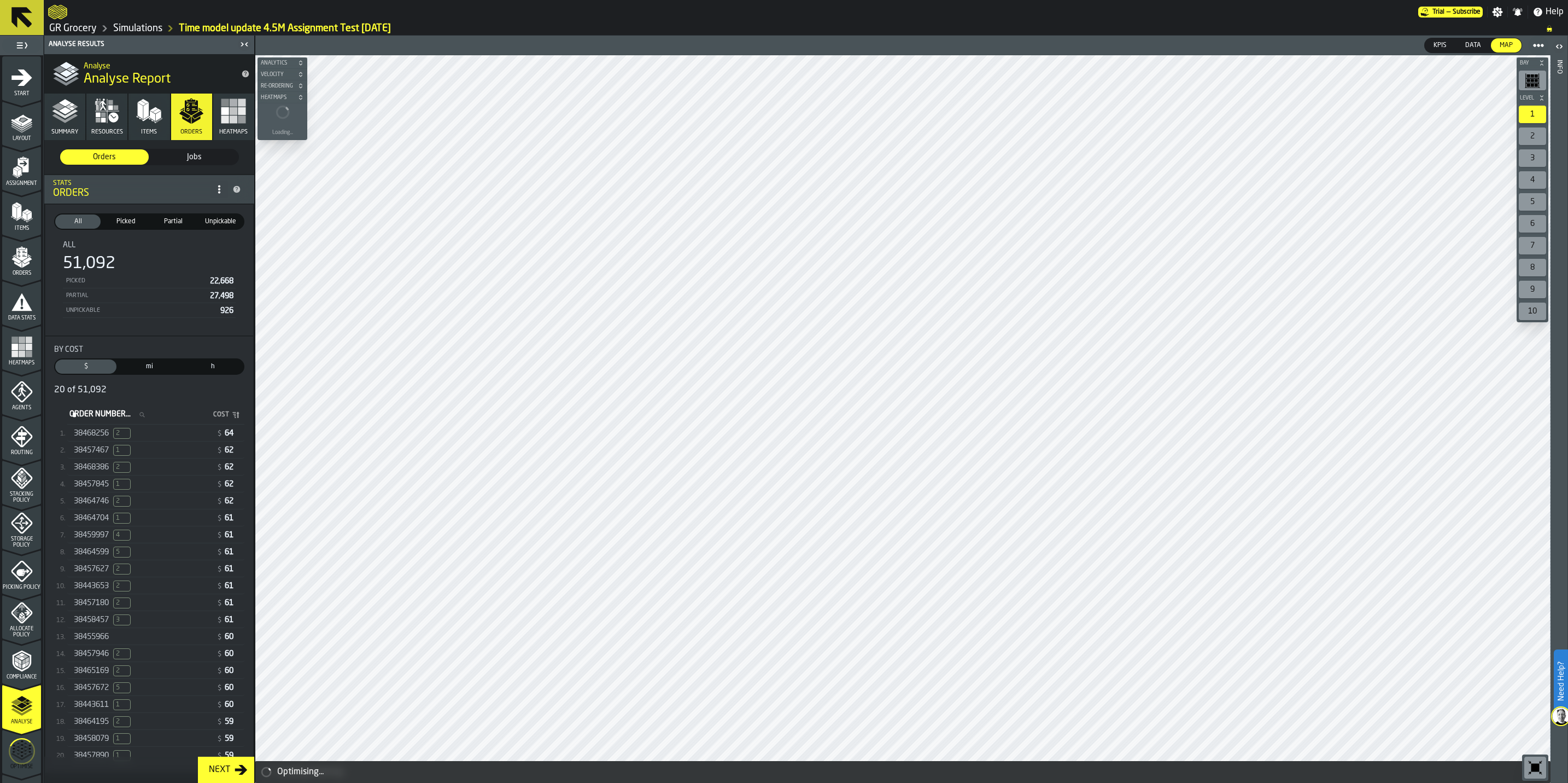
click at [141, 224] on span "Picked" at bounding box center [125, 222] width 41 height 10
click at [142, 393] on div "38455966" at bounding box center [143, 388] width 139 height 9
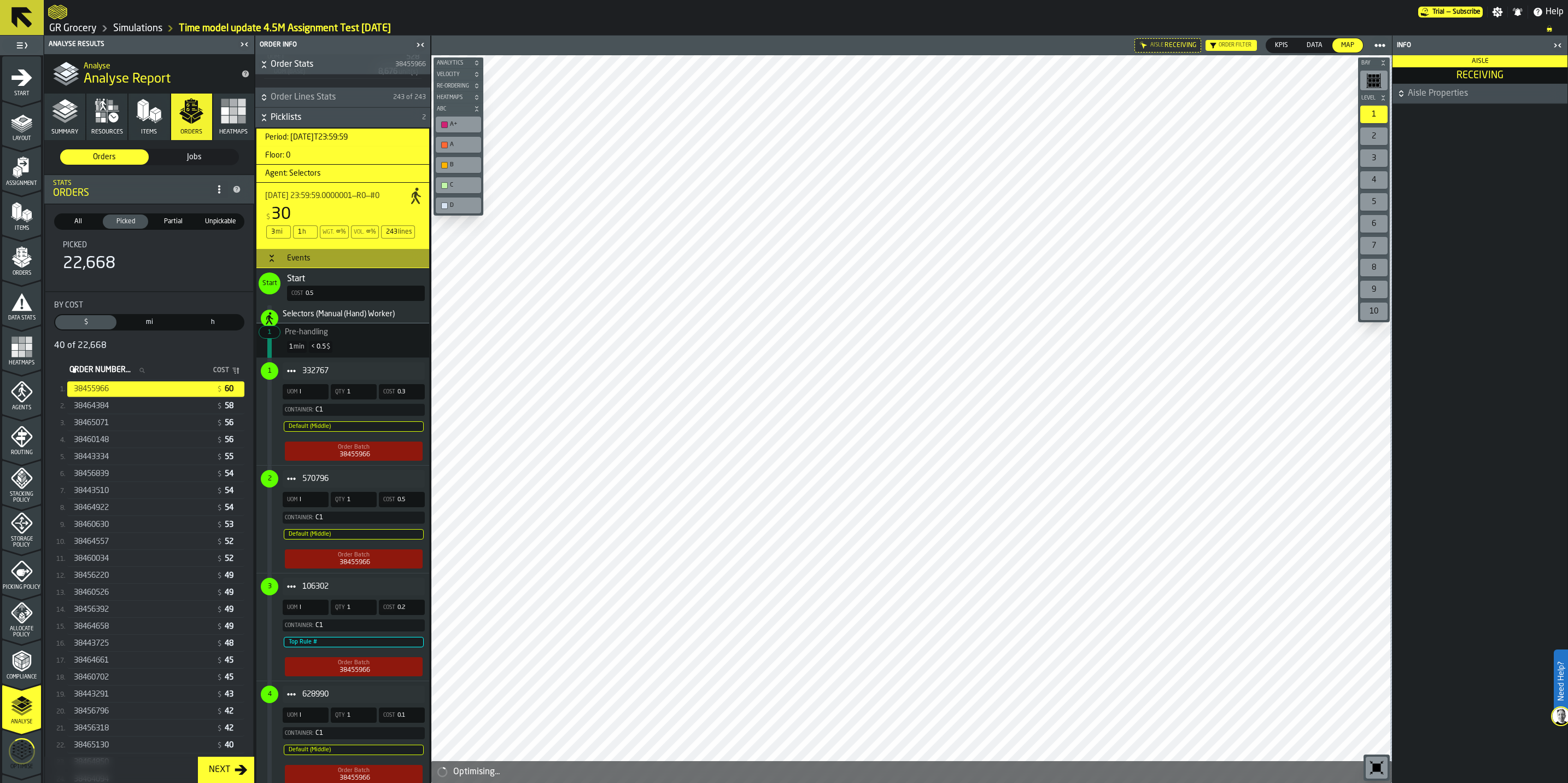
scroll to position [0, 0]
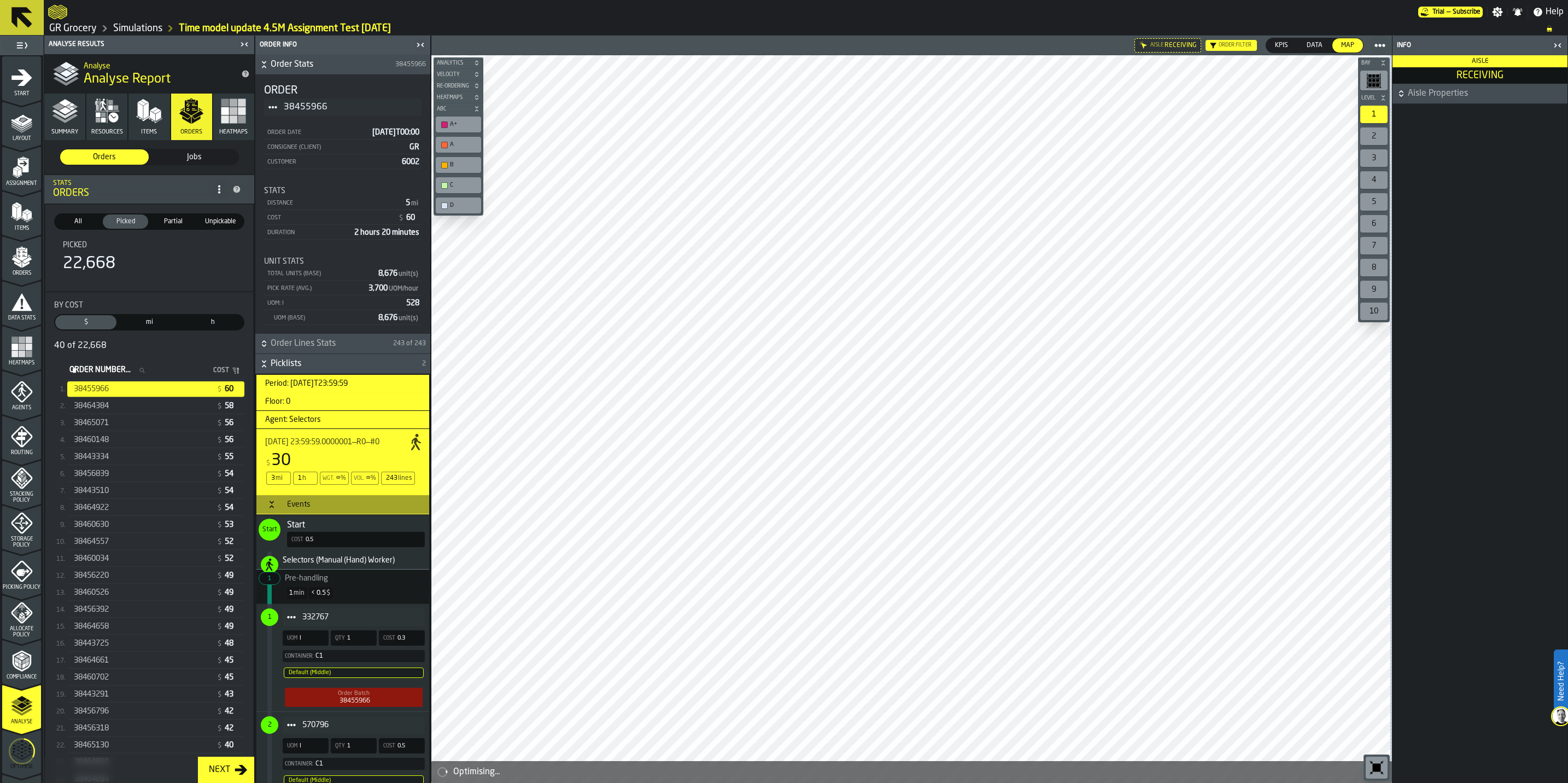
click at [127, 458] on div "38443510" at bounding box center [143, 490] width 139 height 9
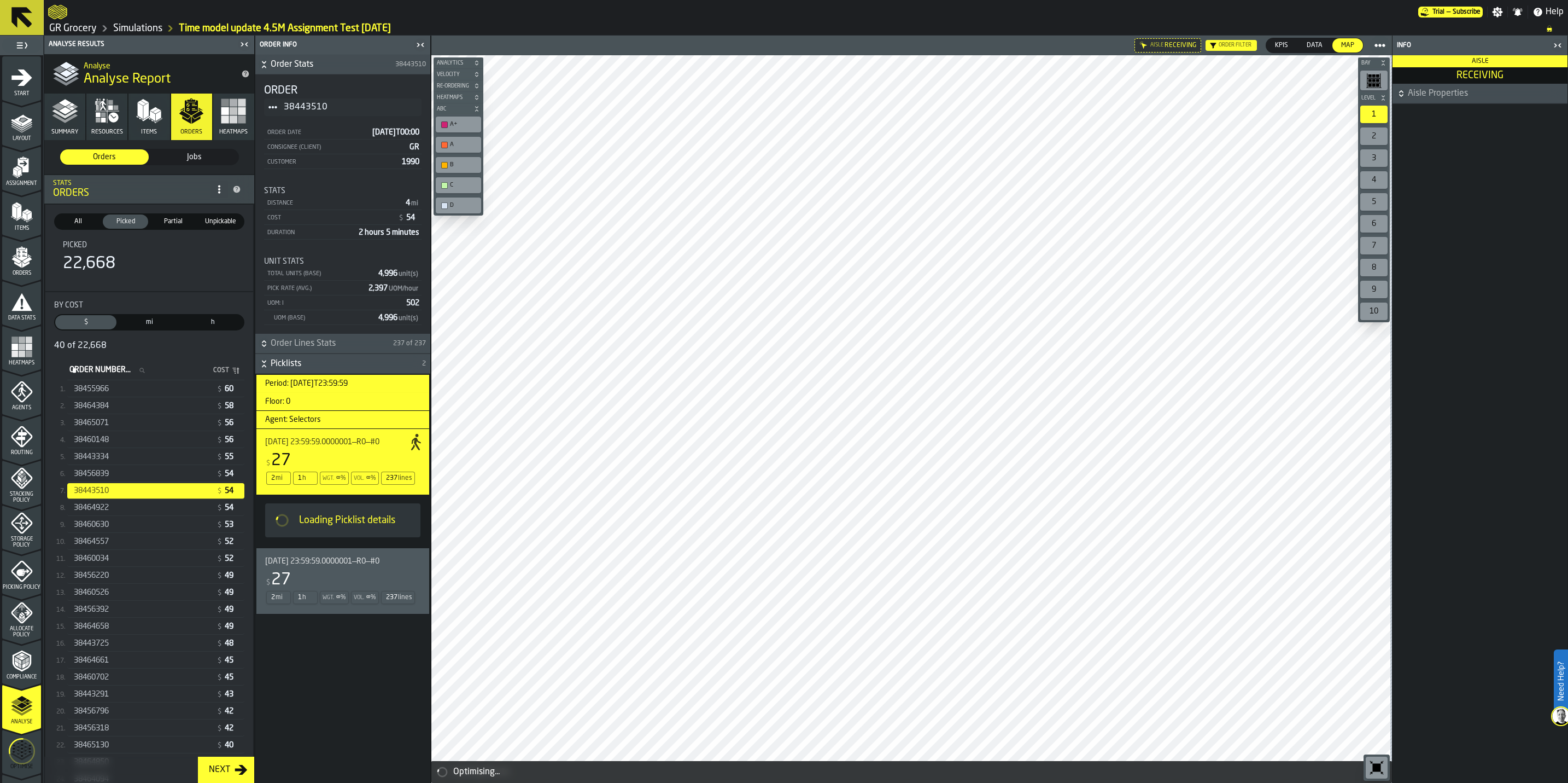
click at [195, 410] on div "38464384" at bounding box center [143, 405] width 139 height 9
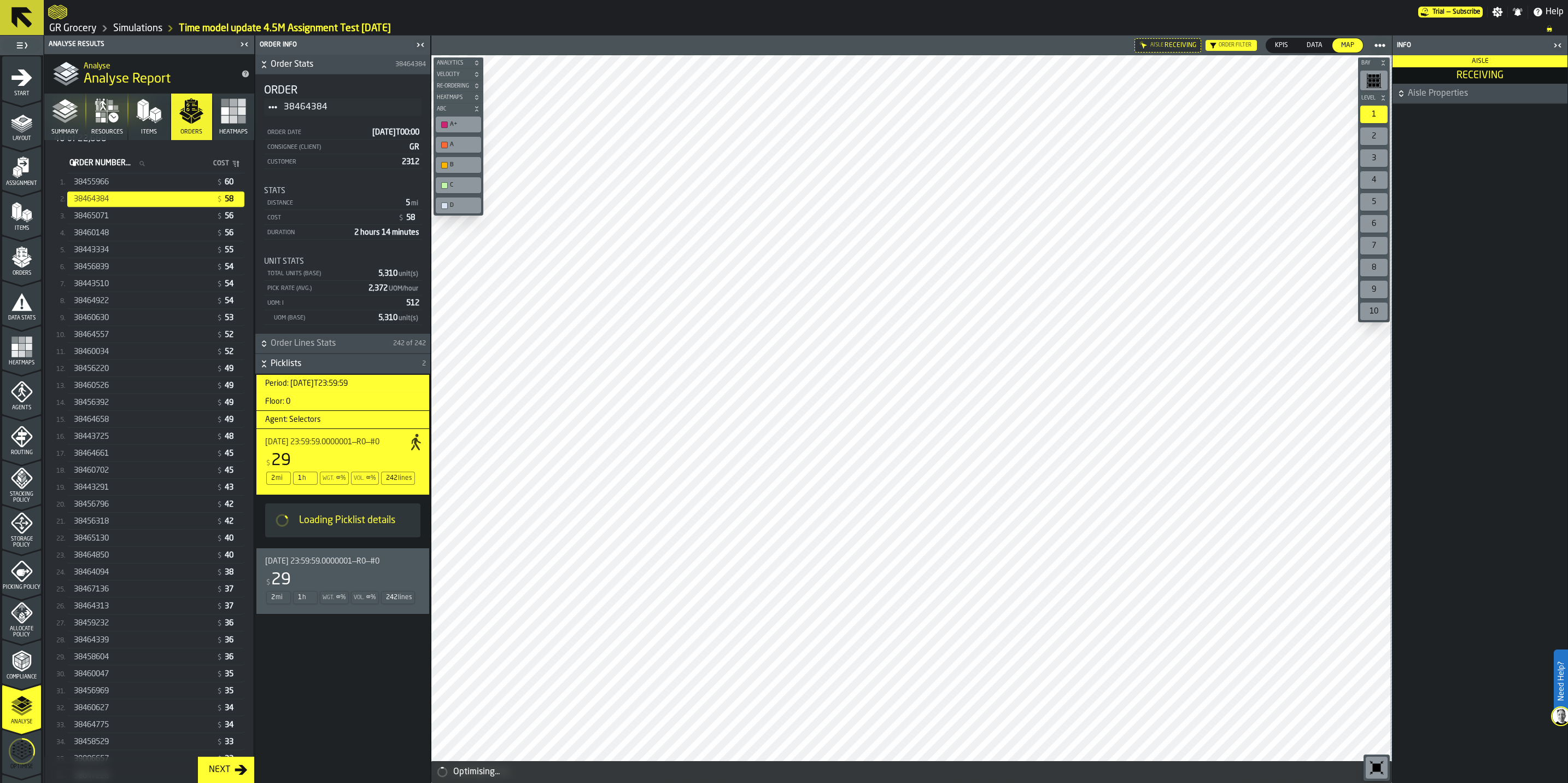
scroll to position [337, 0]
click at [164, 458] on div "38464339" at bounding box center [143, 519] width 139 height 9
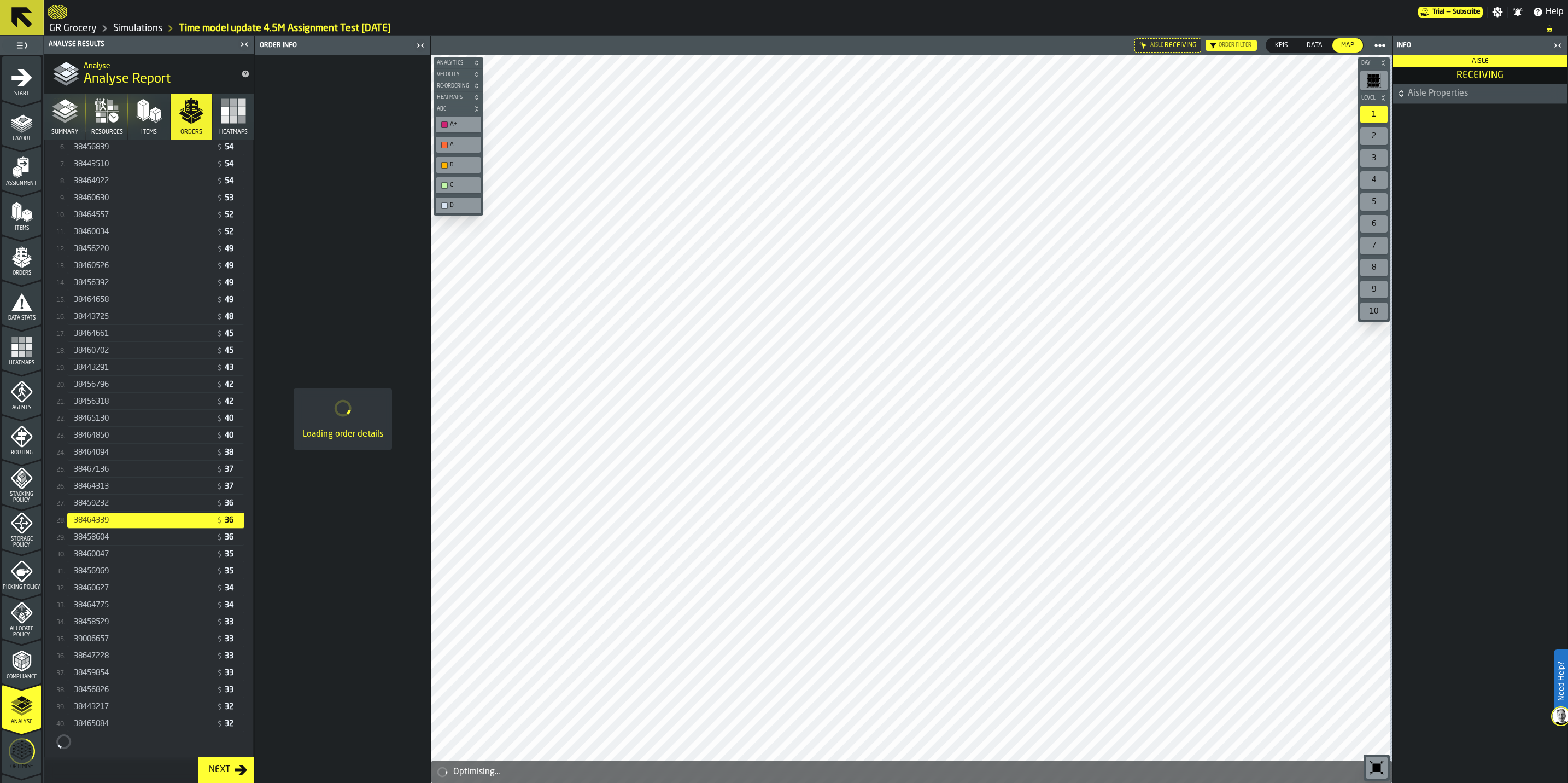
scroll to position [326, 0]
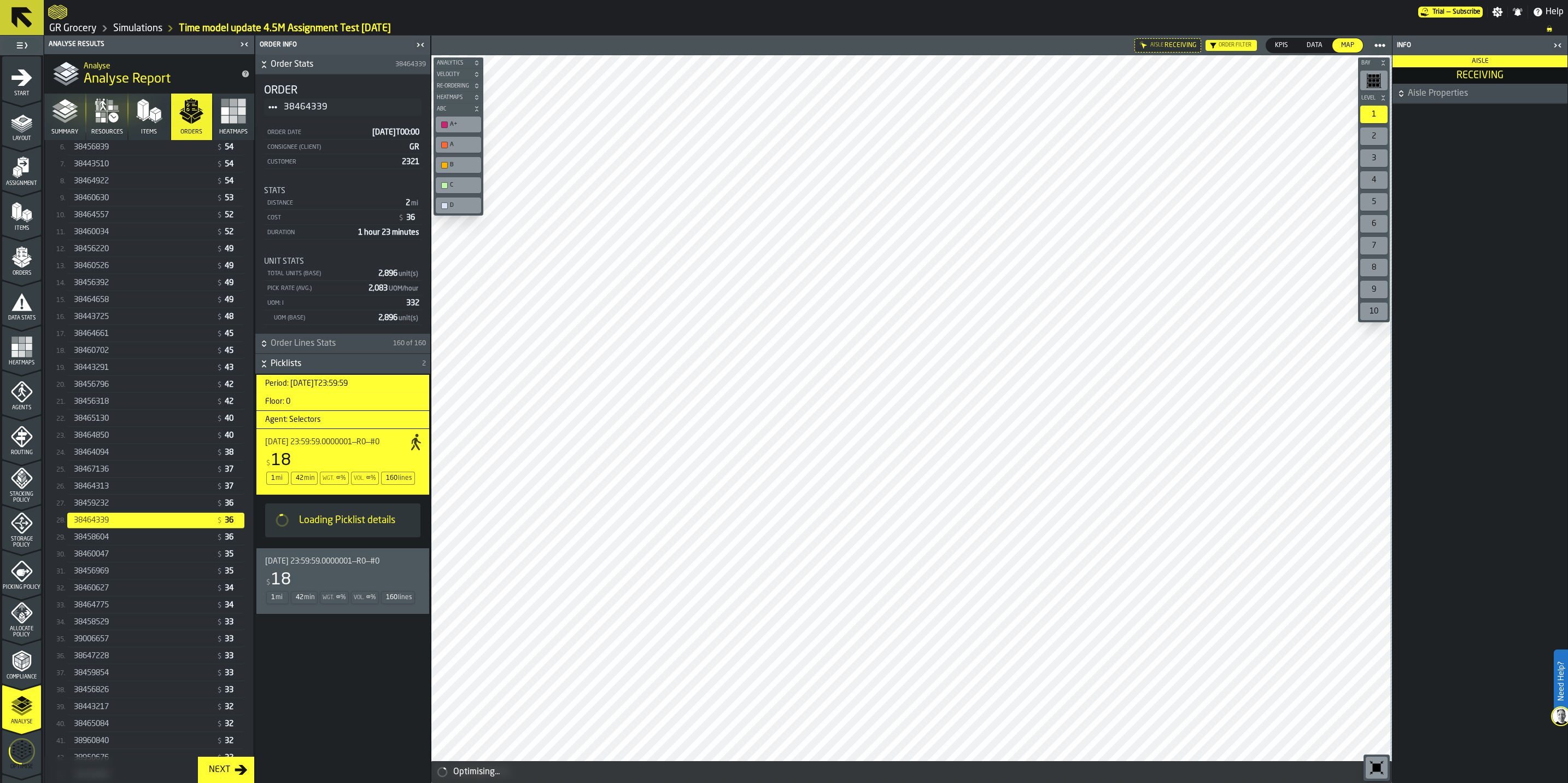
click at [195, 444] on div "38464850 $ 40" at bounding box center [156, 435] width 177 height 15
click at [171, 423] on div "38465130" at bounding box center [143, 418] width 139 height 9
click at [179, 393] on div "38456796 $ 42" at bounding box center [156, 384] width 177 height 15
click at [178, 405] on div "38456318" at bounding box center [143, 401] width 139 height 9
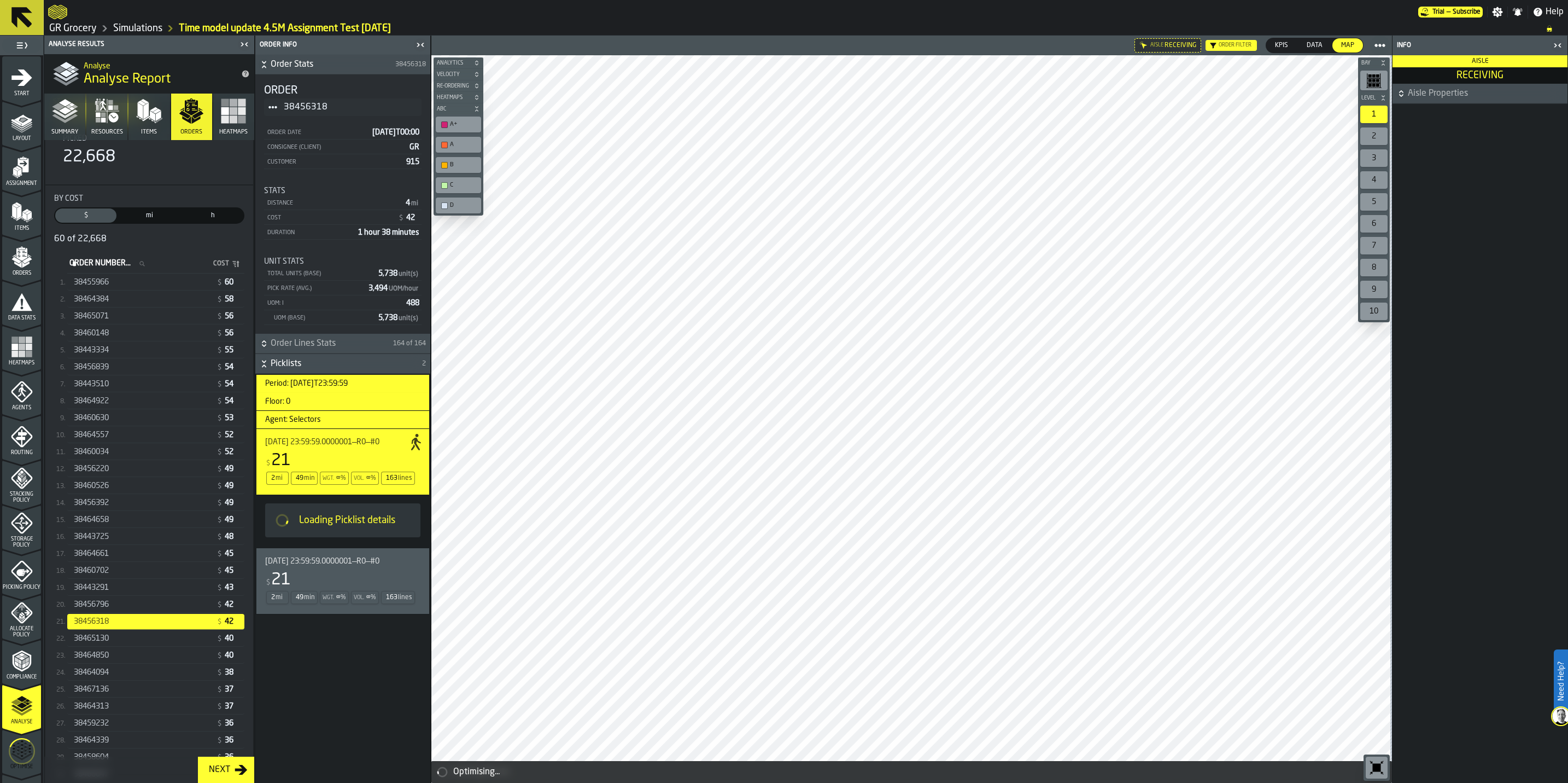
scroll to position [0, 0]
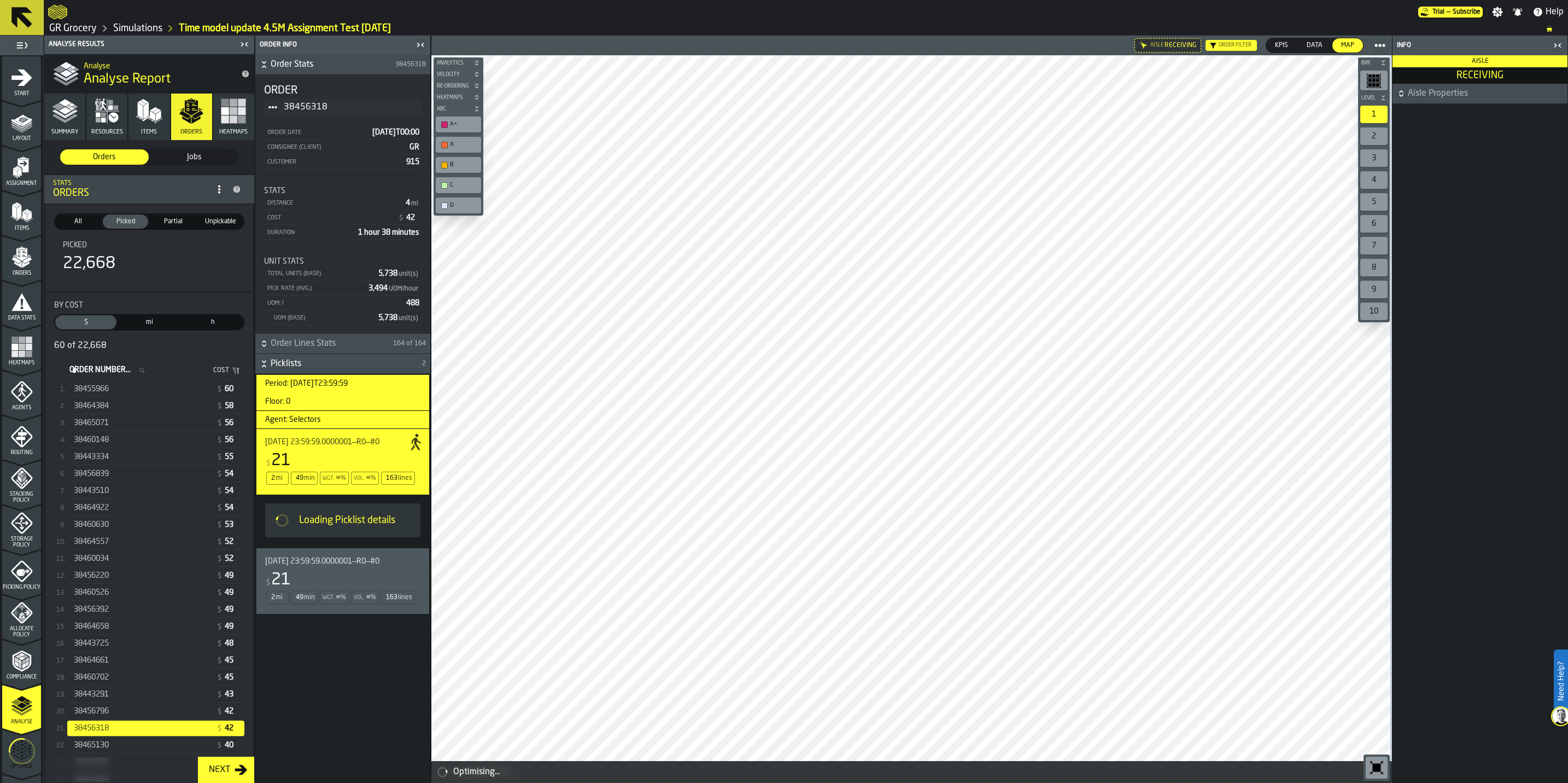
click at [211, 371] on span "Cost" at bounding box center [213, 370] width 33 height 8
click at [216, 374] on span "Cost" at bounding box center [213, 370] width 33 height 8
click at [108, 405] on span "38464384" at bounding box center [91, 405] width 35 height 9
click at [140, 431] on div "38465071 $ 56" at bounding box center [156, 423] width 177 height 15
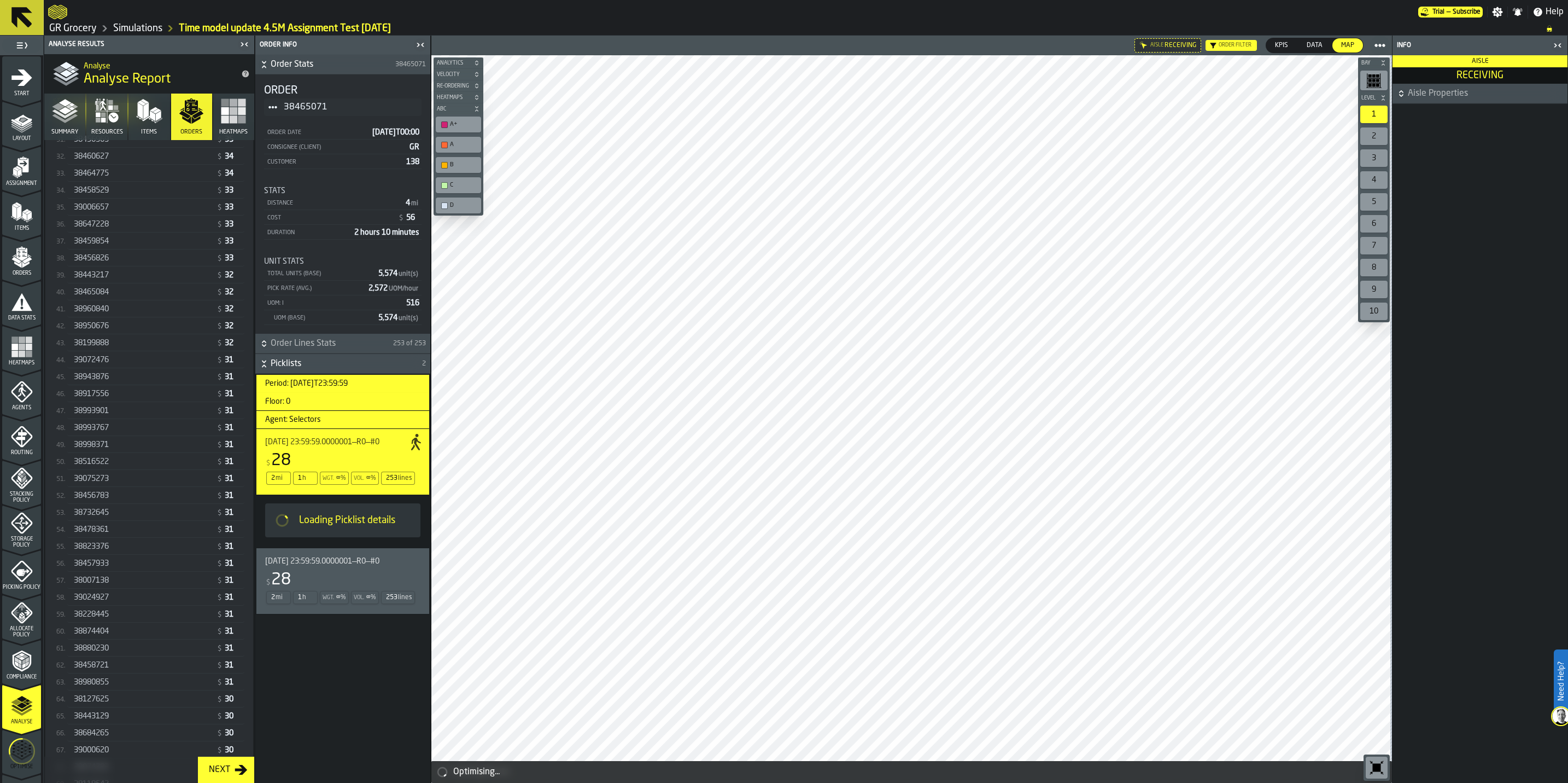
scroll to position [771, 0]
click at [144, 453] on div "38516522" at bounding box center [143, 448] width 139 height 9
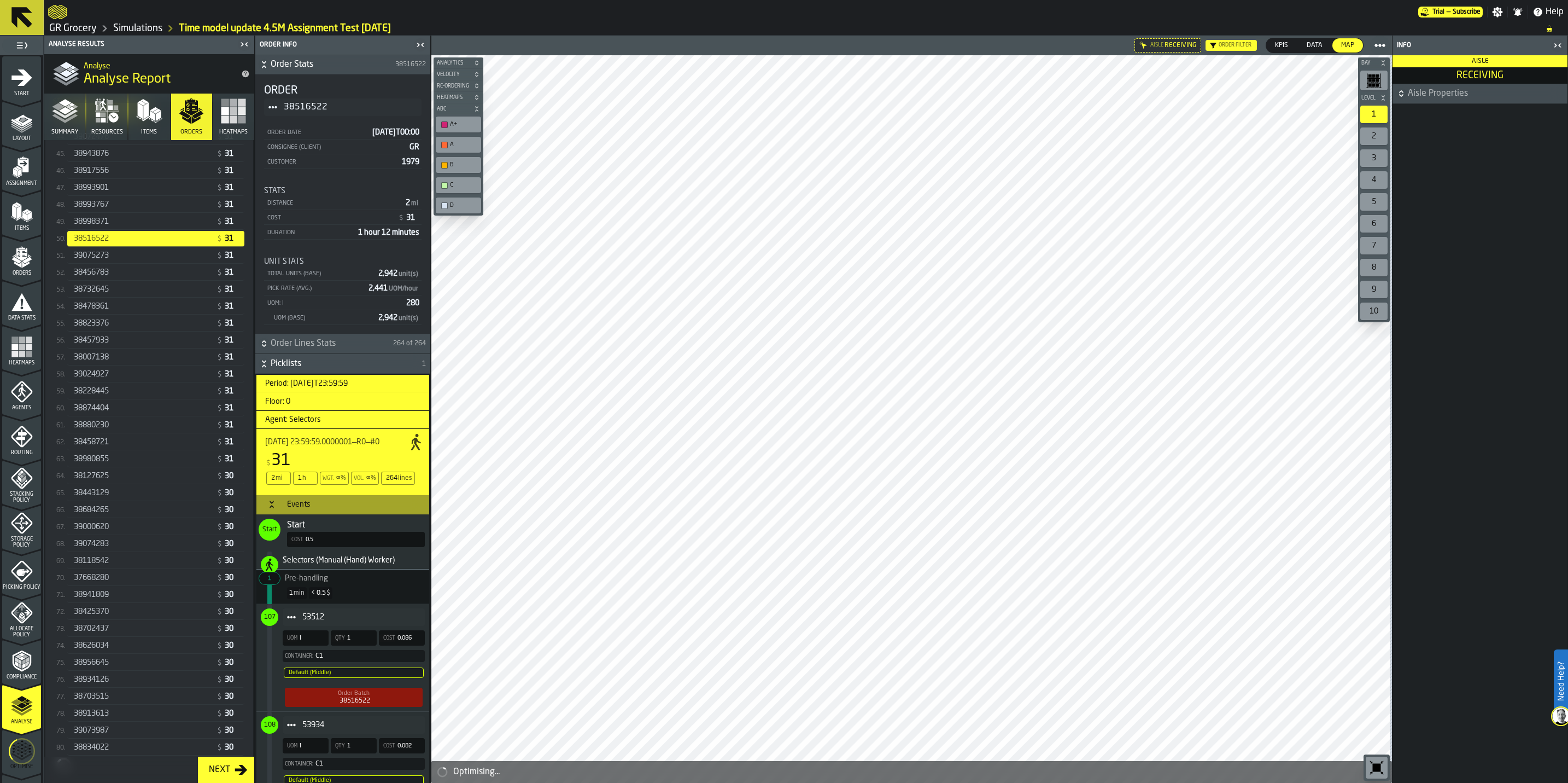
scroll to position [1025, 0]
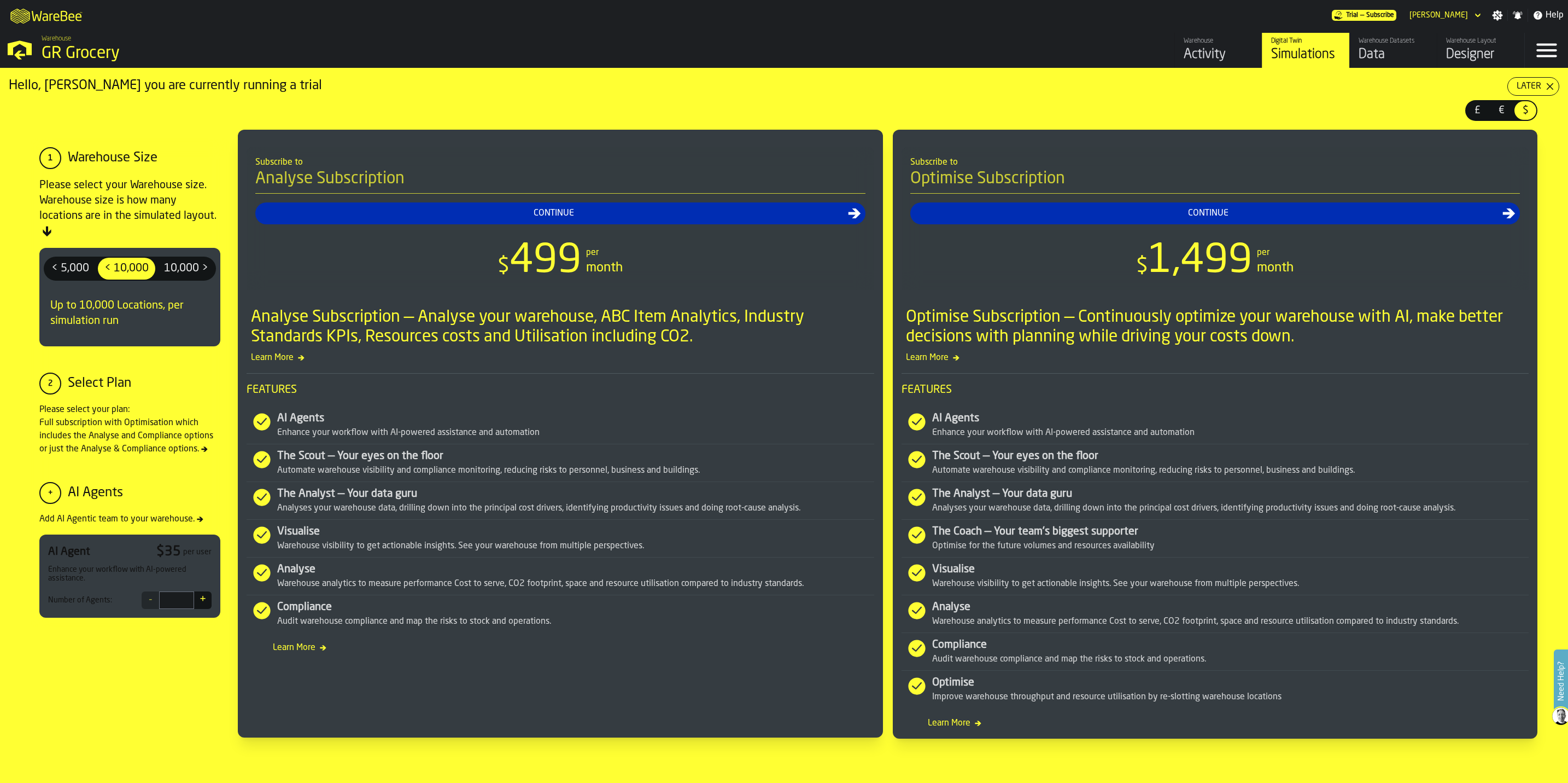
click at [1402, 56] on div "Data" at bounding box center [1393, 55] width 69 height 17
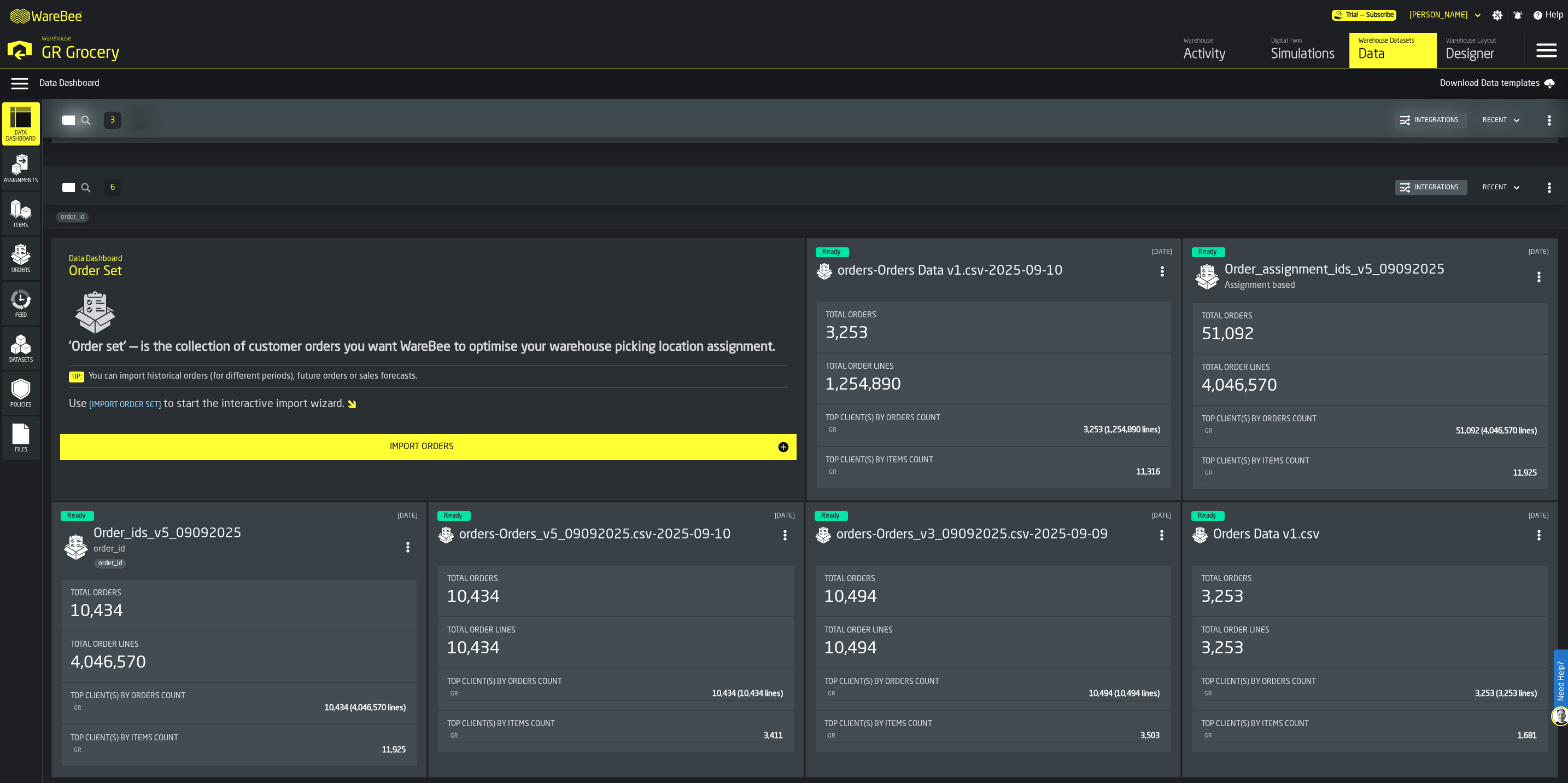
scroll to position [1156, 0]
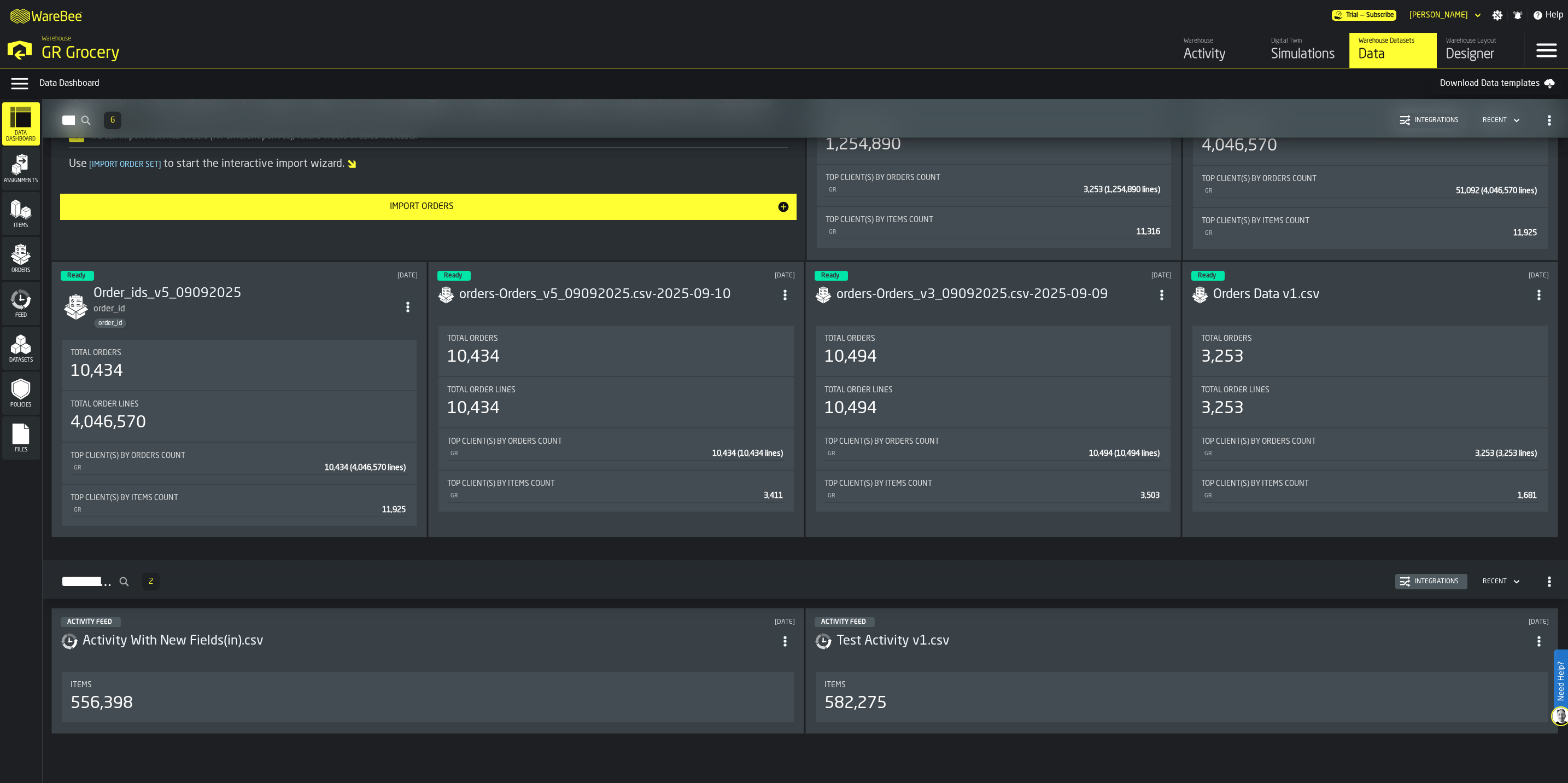
click at [1247, 573] on div "Activity Feed 2 Integrations Recent" at bounding box center [805, 582] width 1507 height 25
click at [512, 651] on header "Activity Feed 6 days ago Activity With New Fields(in).csv" at bounding box center [427, 639] width 734 height 43
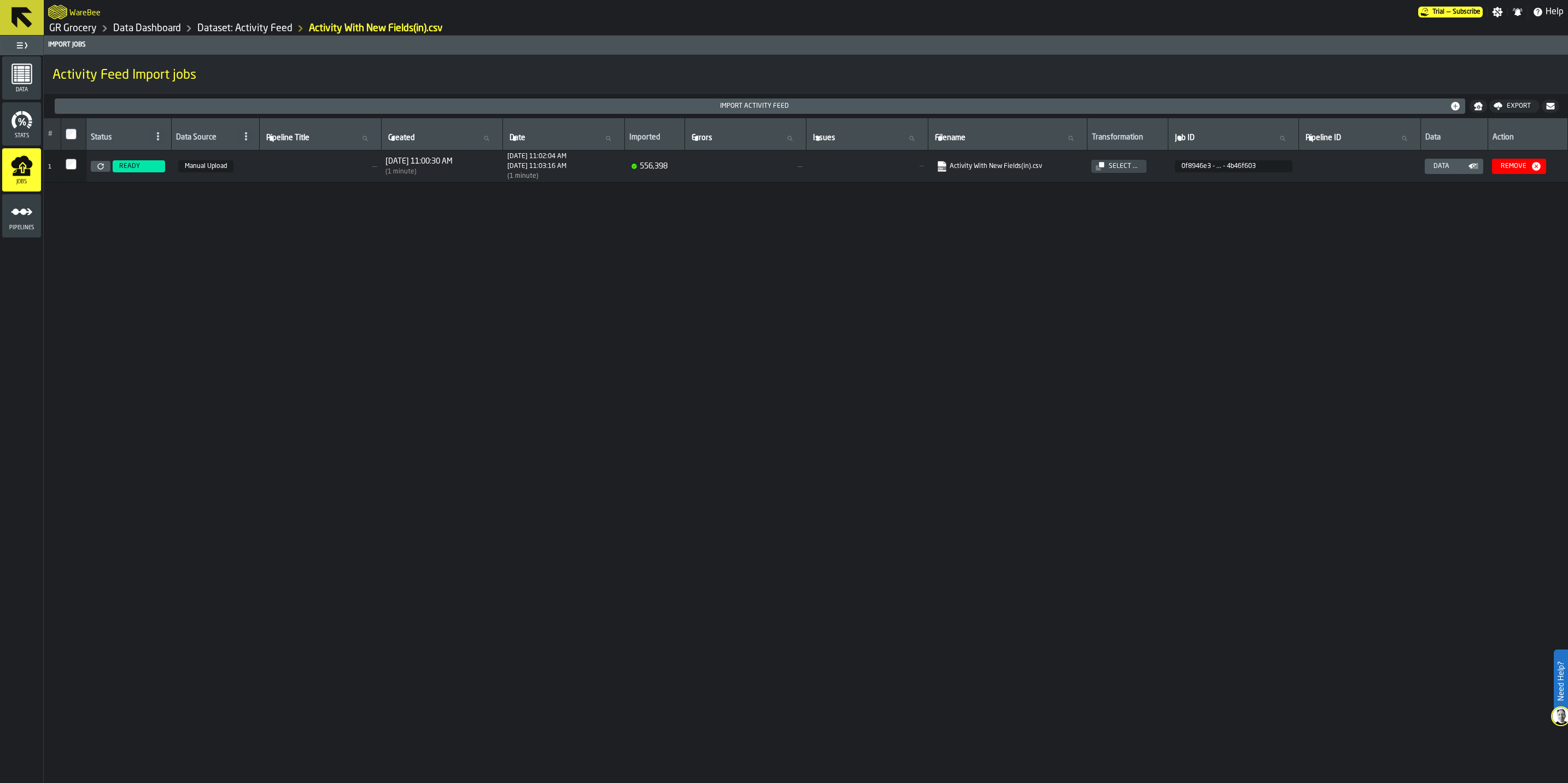
click at [264, 164] on span "—" at bounding box center [320, 166] width 113 height 9
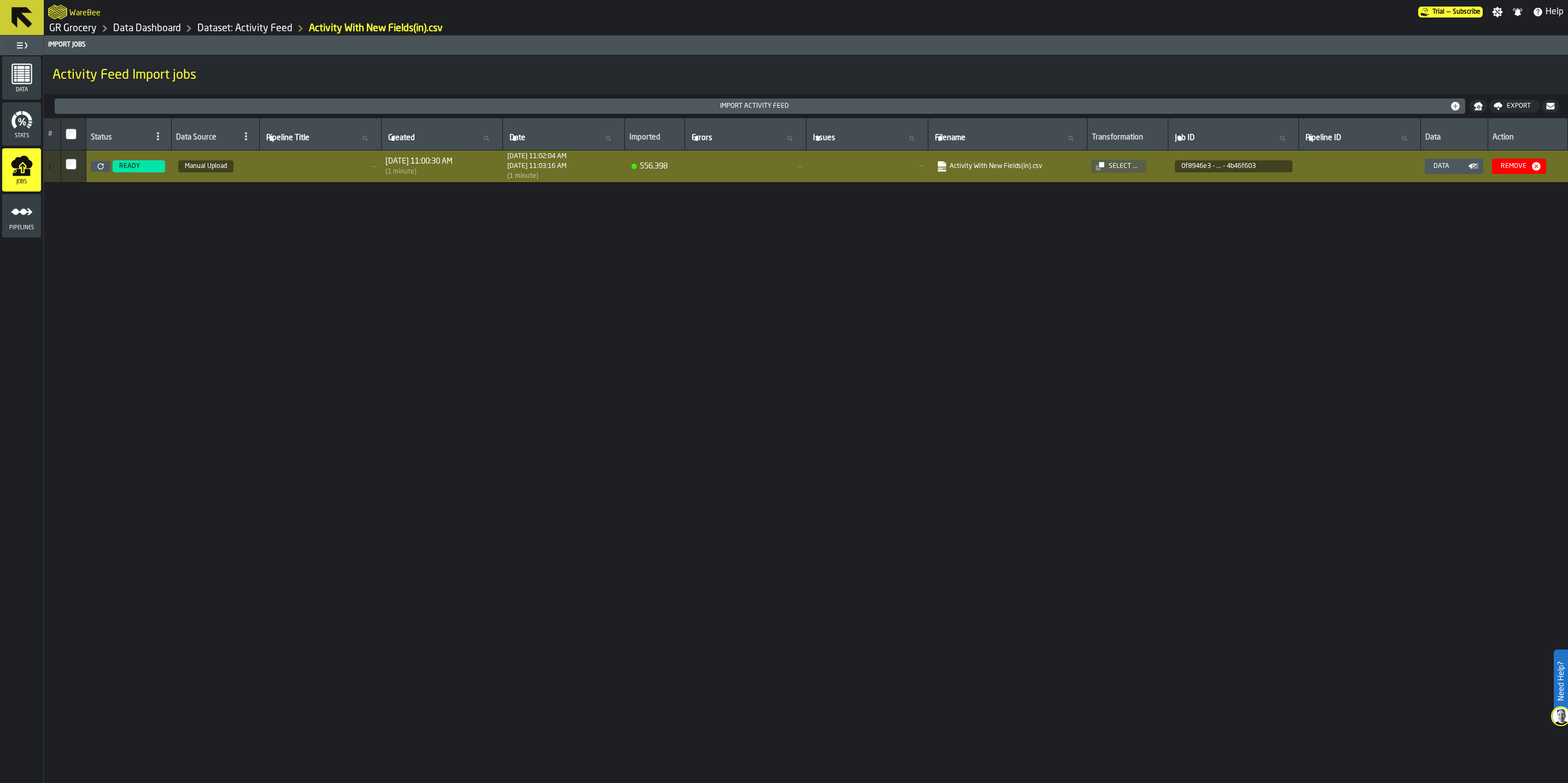
click at [231, 31] on link "Dataset: Activity Feed" at bounding box center [244, 28] width 95 height 12
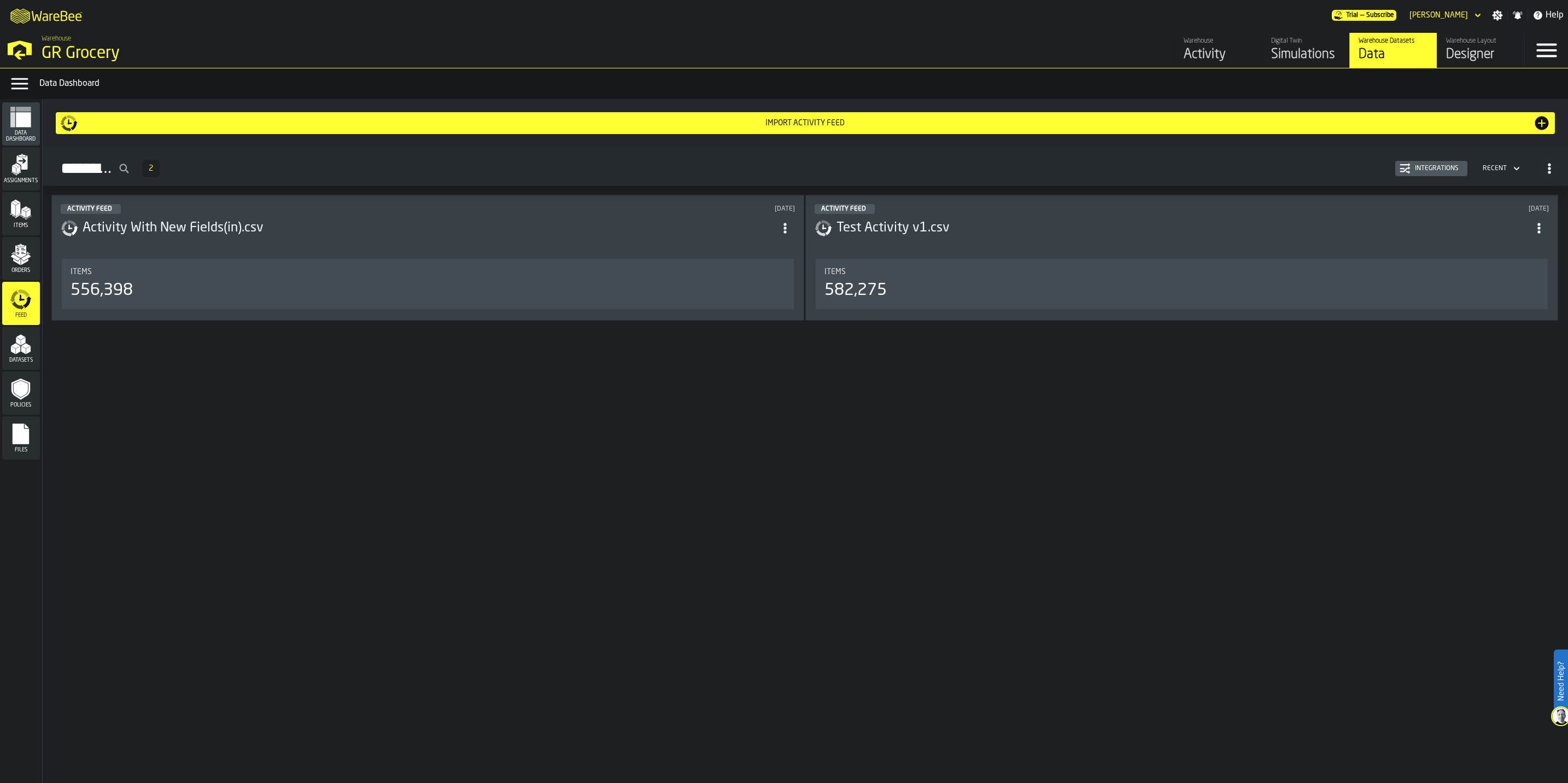
click at [83, 51] on div "GR Grocery" at bounding box center [189, 53] width 296 height 19
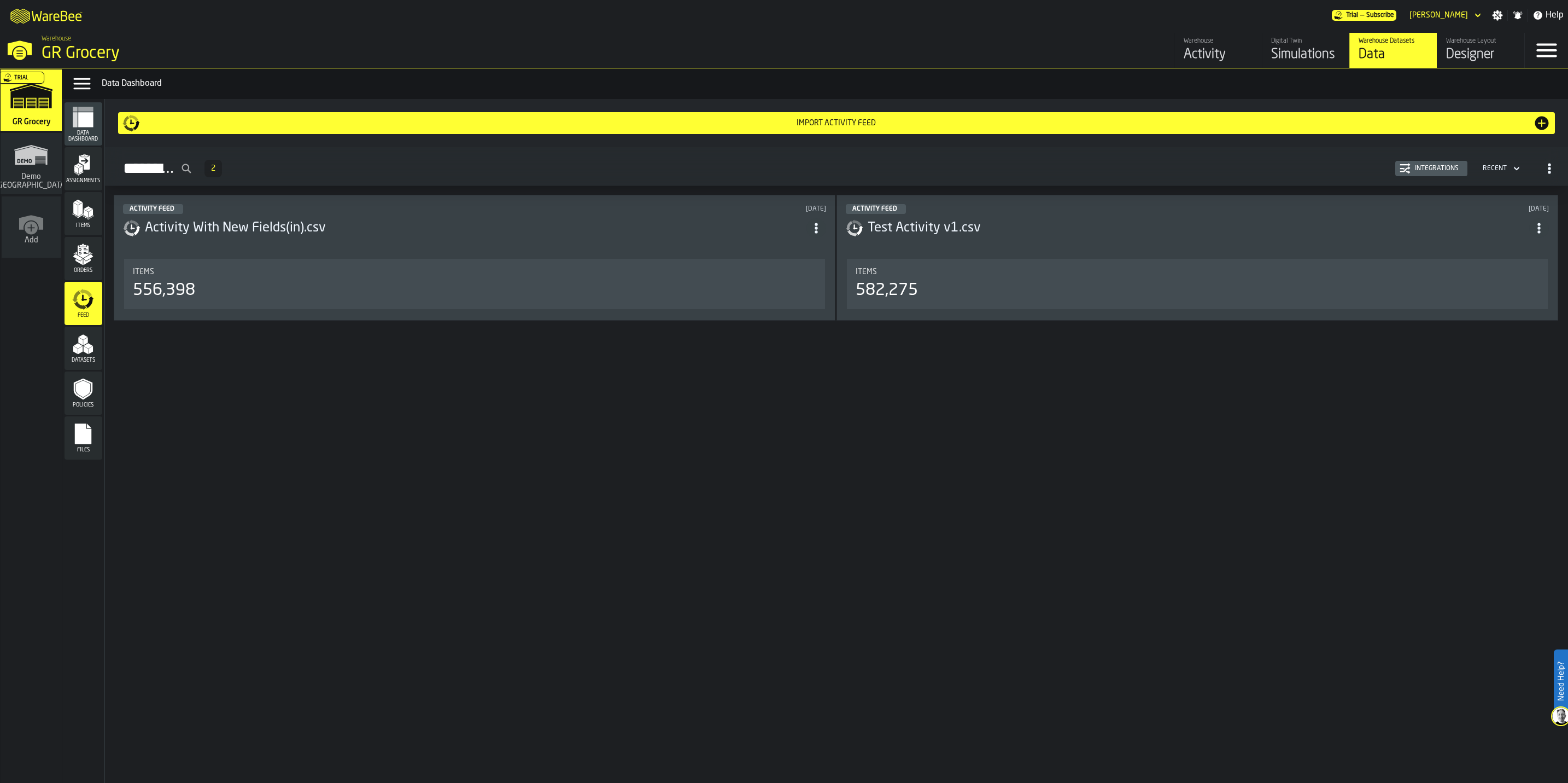
click at [1205, 50] on div "Activity" at bounding box center [1218, 55] width 69 height 17
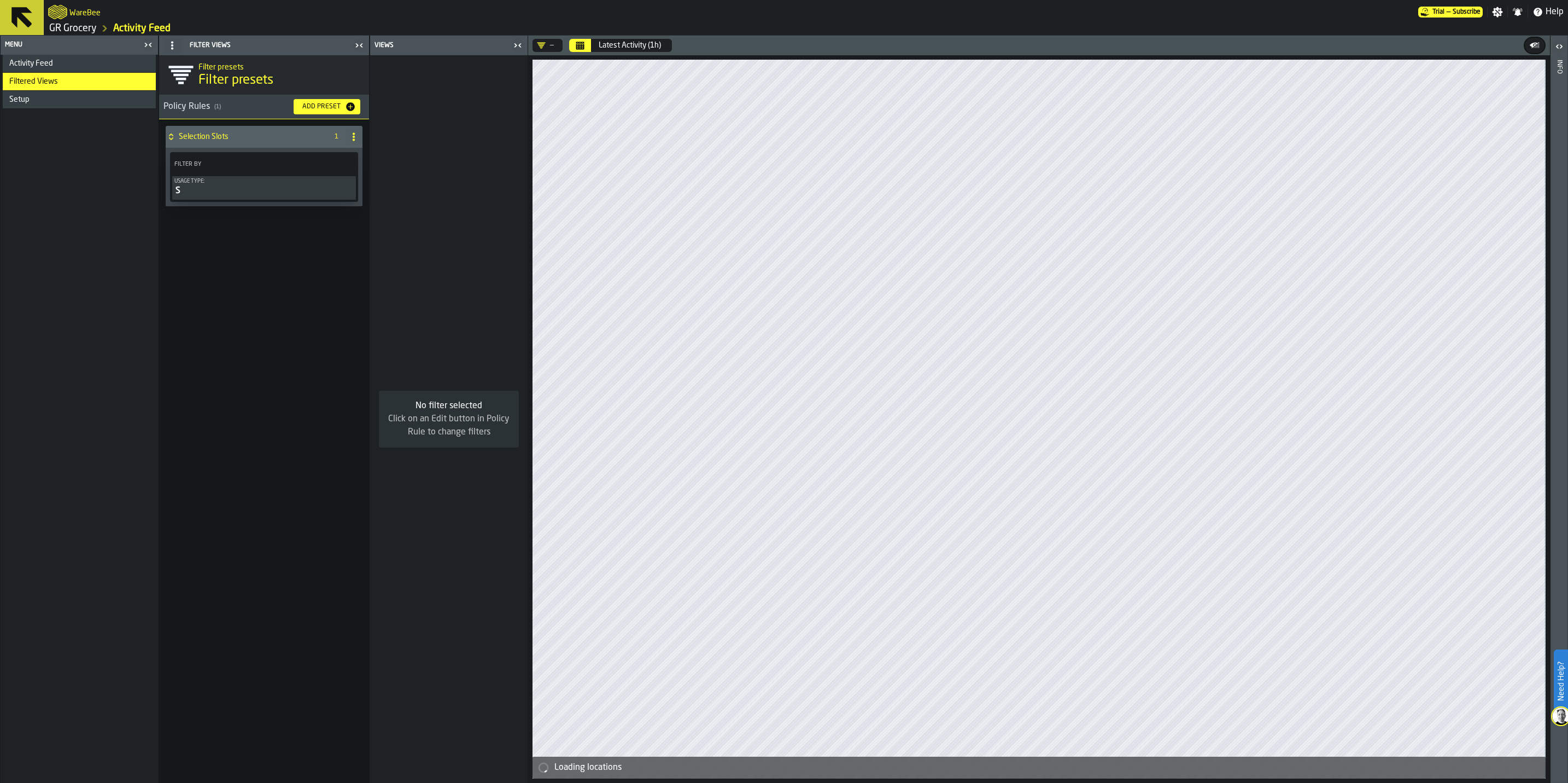
click at [51, 63] on span "Activity Feed" at bounding box center [31, 63] width 43 height 9
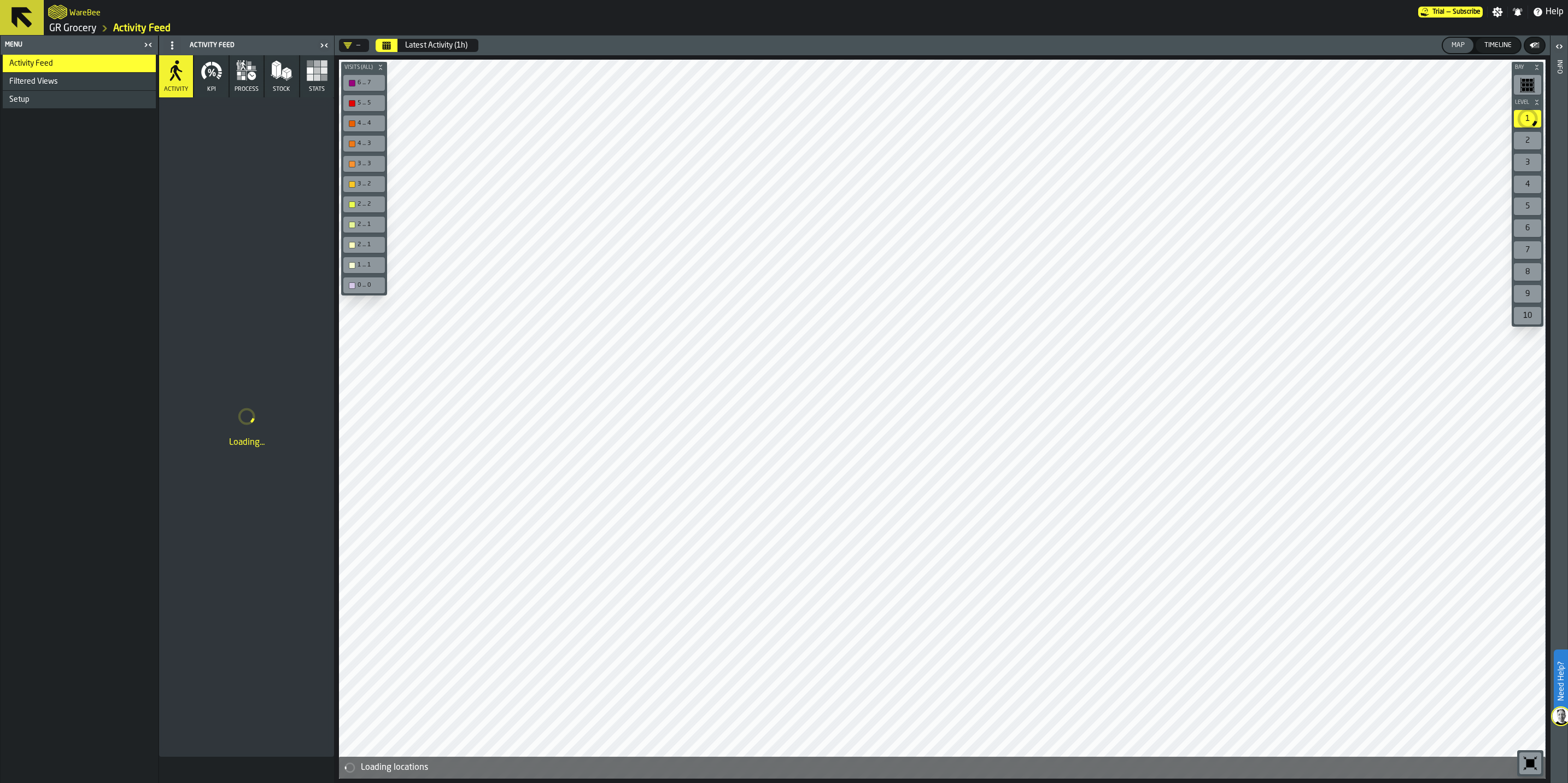
click at [384, 43] on icon "Calendar" at bounding box center [386, 43] width 9 height 2
click at [349, 42] on icon "DropdownMenuValue-" at bounding box center [347, 45] width 9 height 6
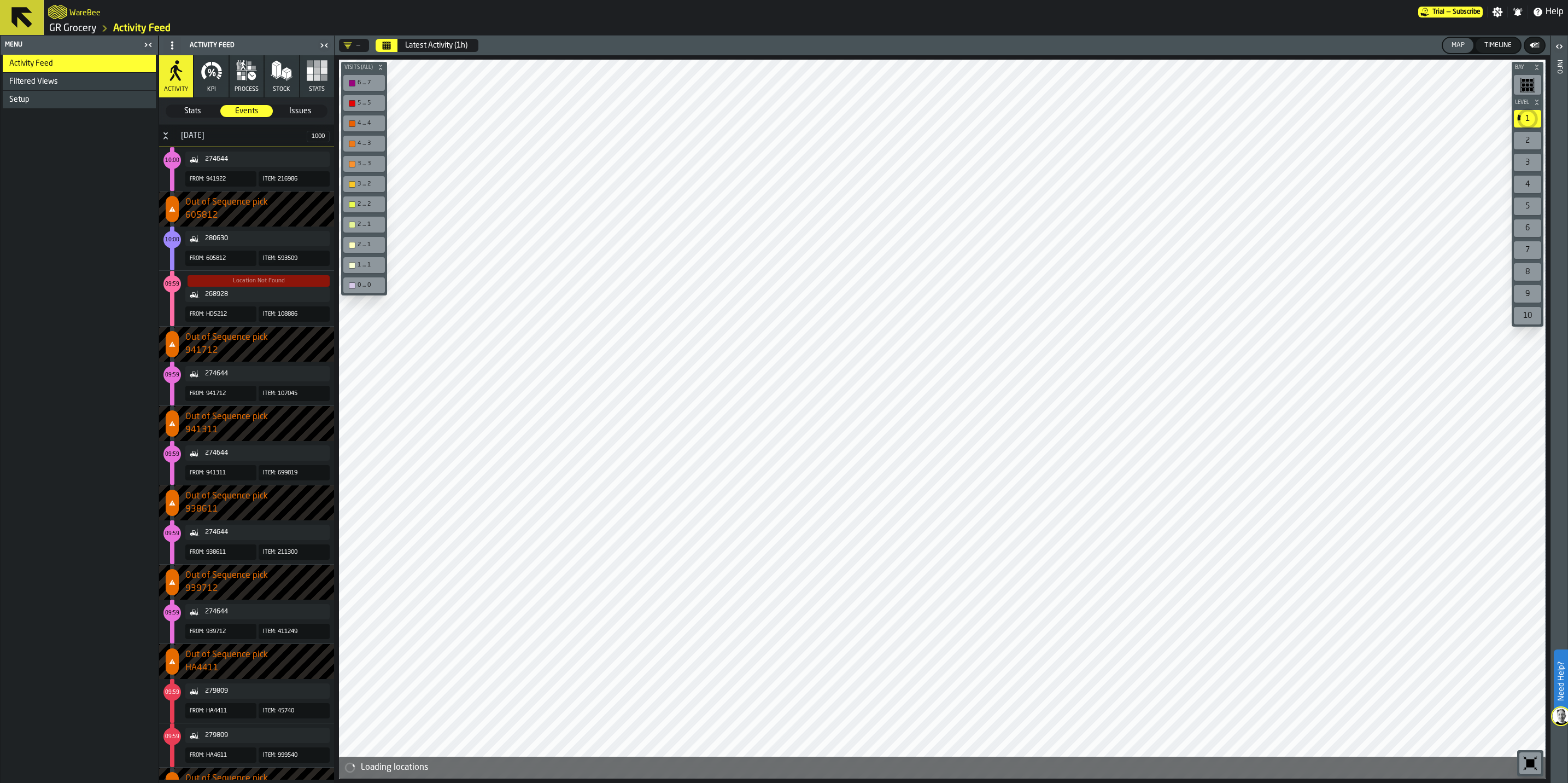
click at [450, 41] on div "Latest Activity (1h)" at bounding box center [436, 45] width 63 height 9
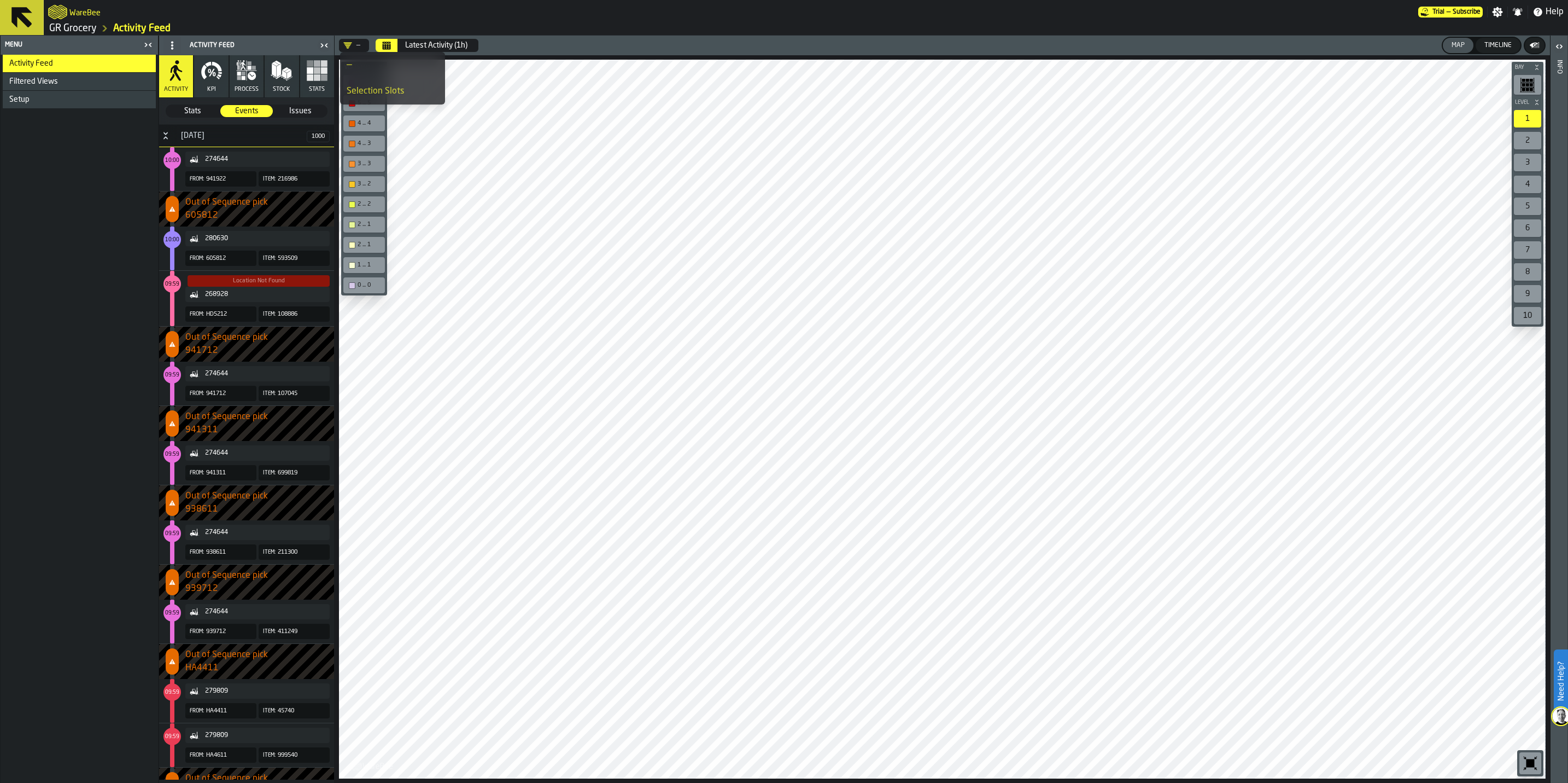
click at [438, 39] on button "Latest Activity (1h)" at bounding box center [436, 45] width 75 height 22
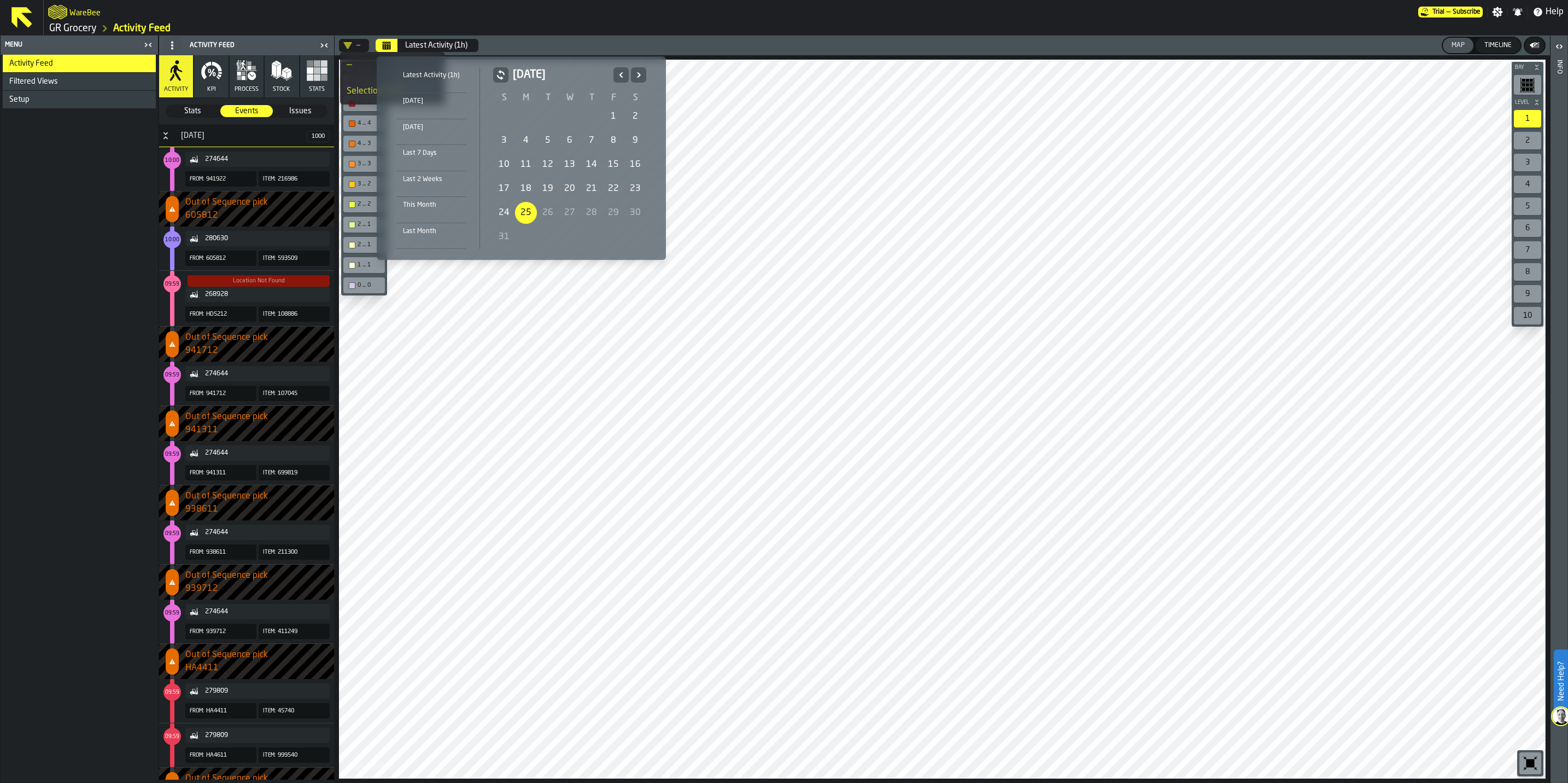
click at [623, 74] on icon "Previous" at bounding box center [620, 75] width 11 height 13
click at [641, 162] on div "19" at bounding box center [634, 165] width 22 height 22
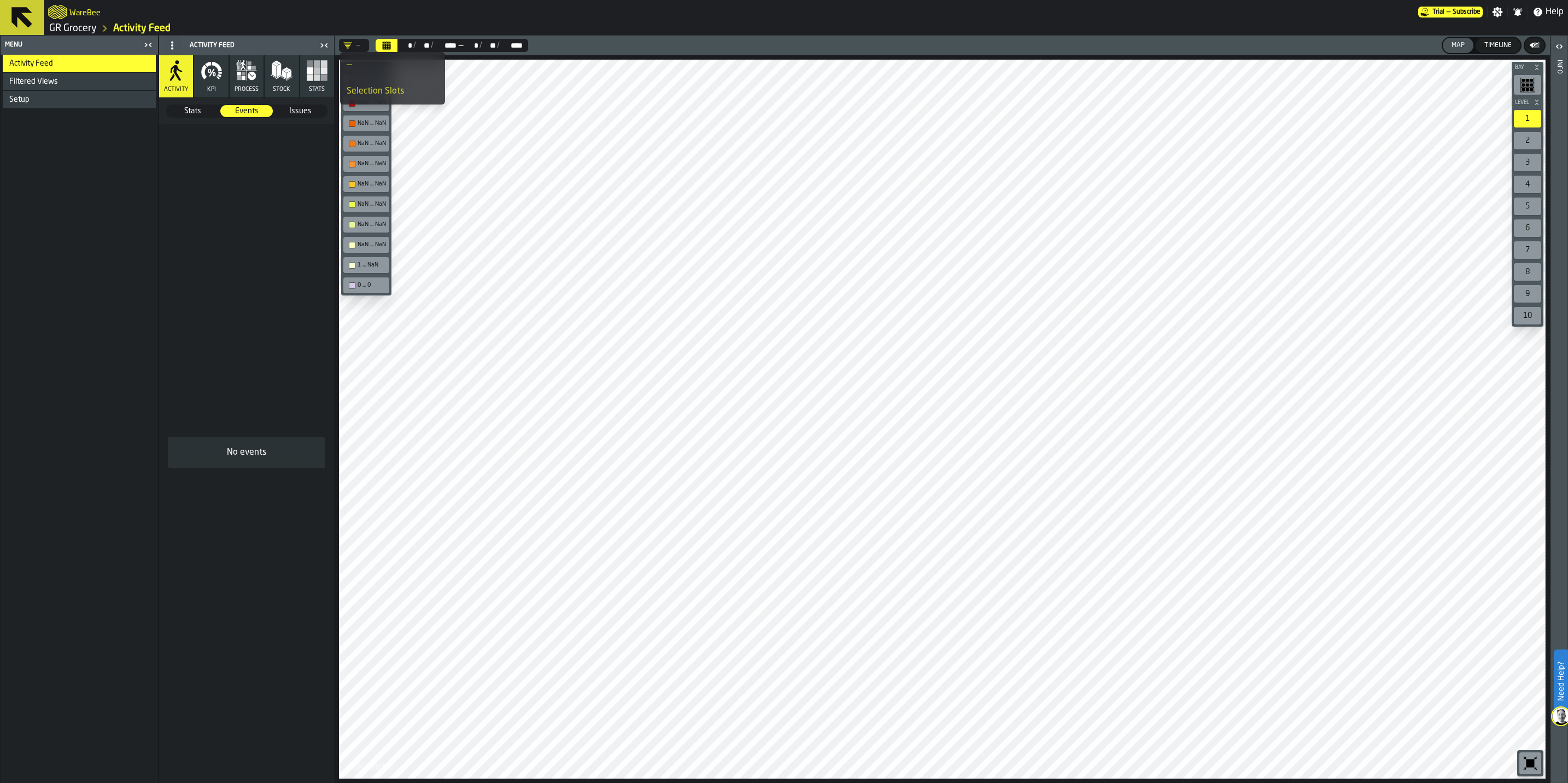
click at [506, 44] on div "**** ****" at bounding box center [511, 45] width 24 height 9
click at [433, 44] on div "/" at bounding box center [431, 45] width 3 height 9
click at [386, 41] on icon "Calendar" at bounding box center [386, 45] width 9 height 9
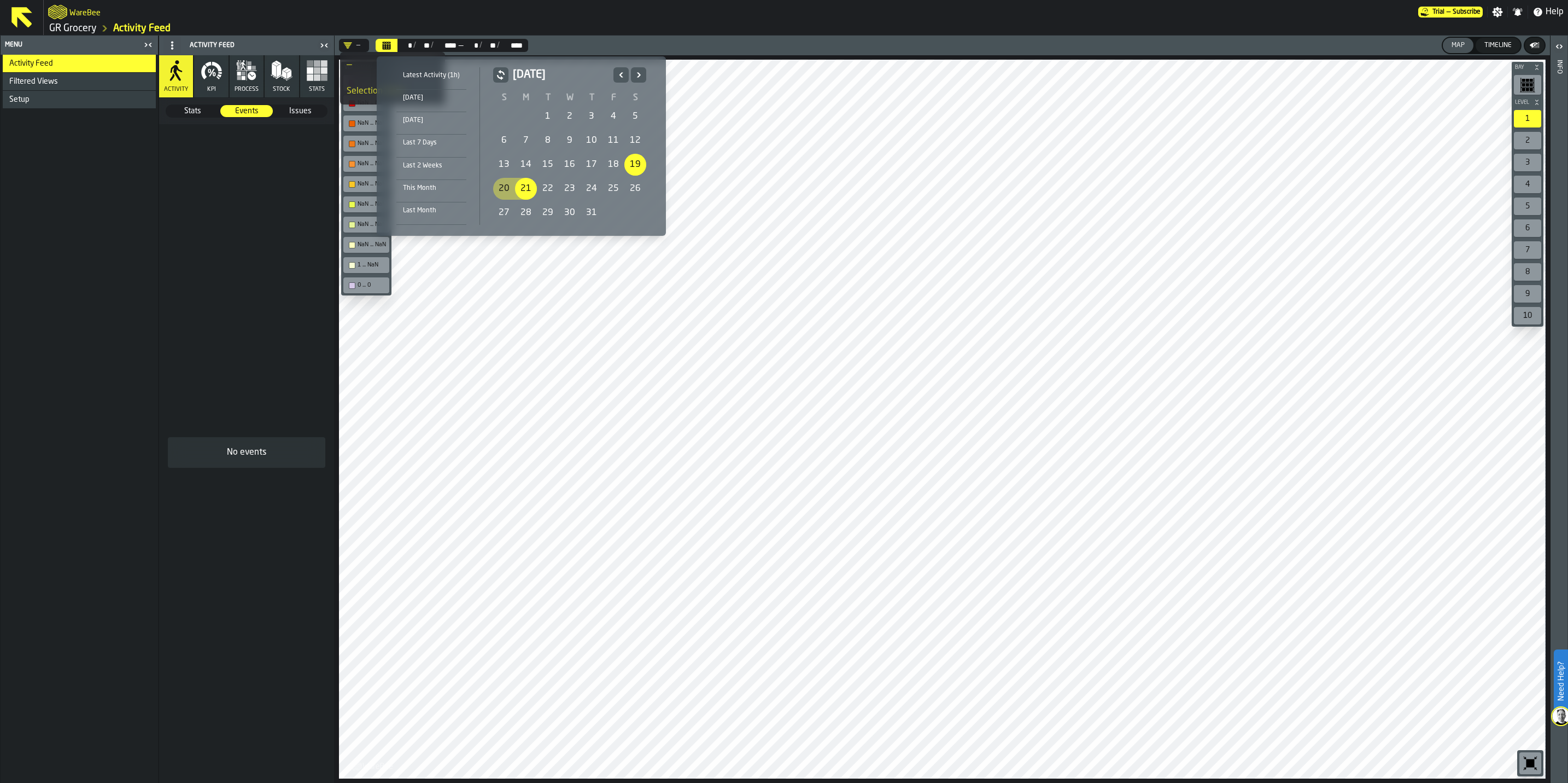
click at [501, 186] on div "20" at bounding box center [503, 189] width 22 height 22
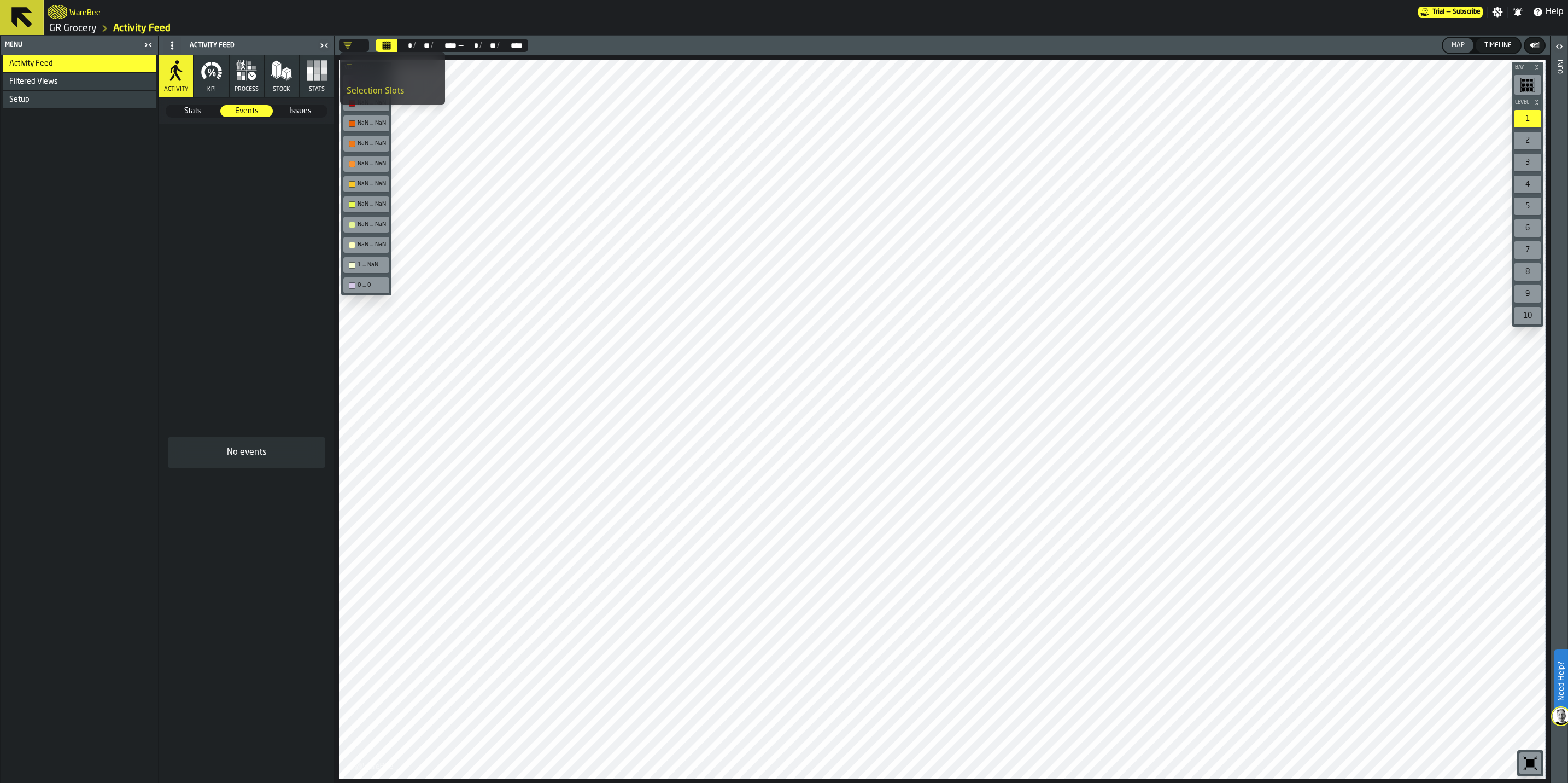
click at [424, 45] on div "** **" at bounding box center [423, 45] width 14 height 9
click at [500, 41] on div "/" at bounding box center [498, 45] width 3 height 9
click at [389, 39] on button "Calendar" at bounding box center [386, 45] width 22 height 13
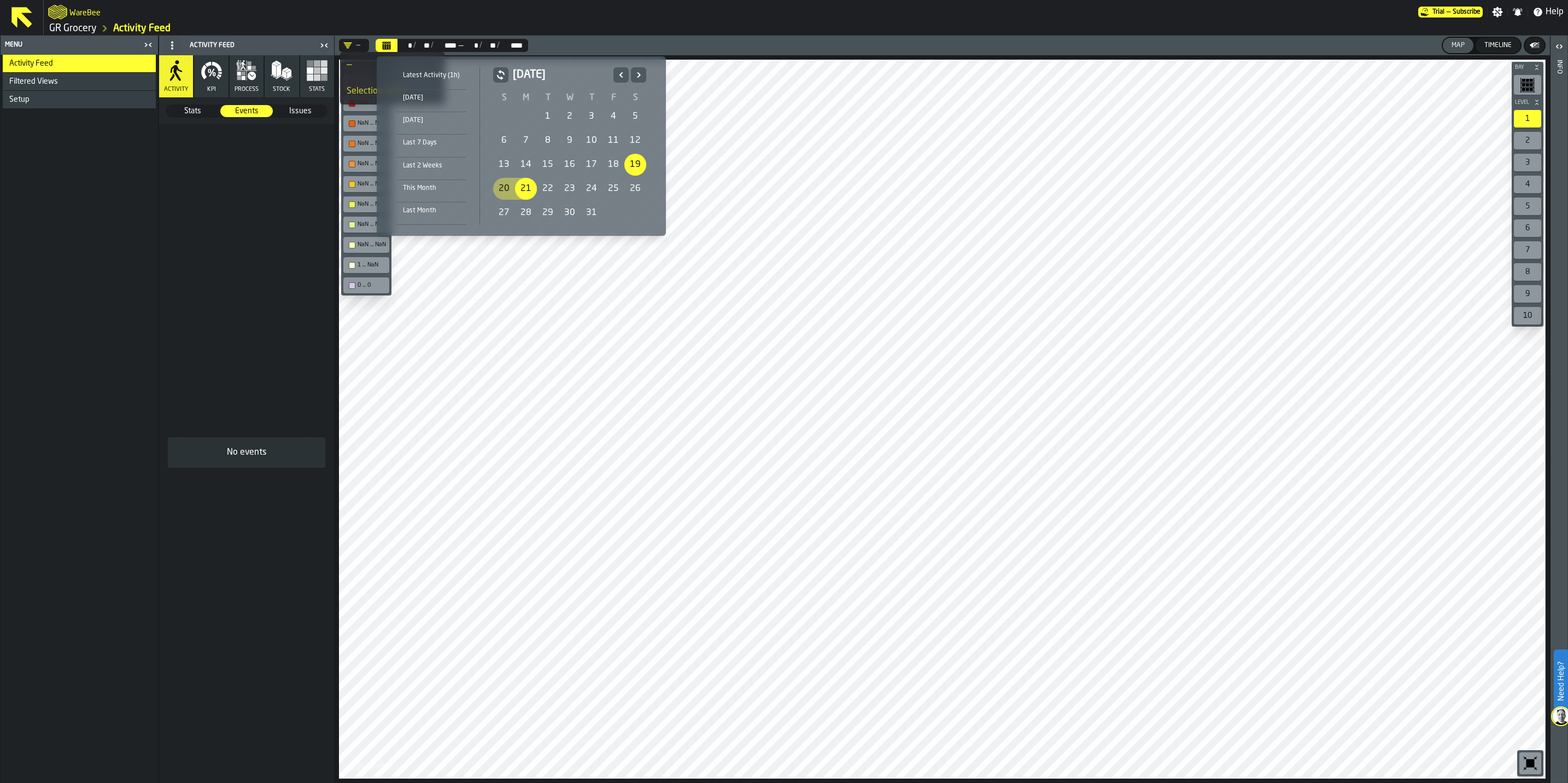
click at [421, 213] on div "Last Month" at bounding box center [431, 210] width 70 height 12
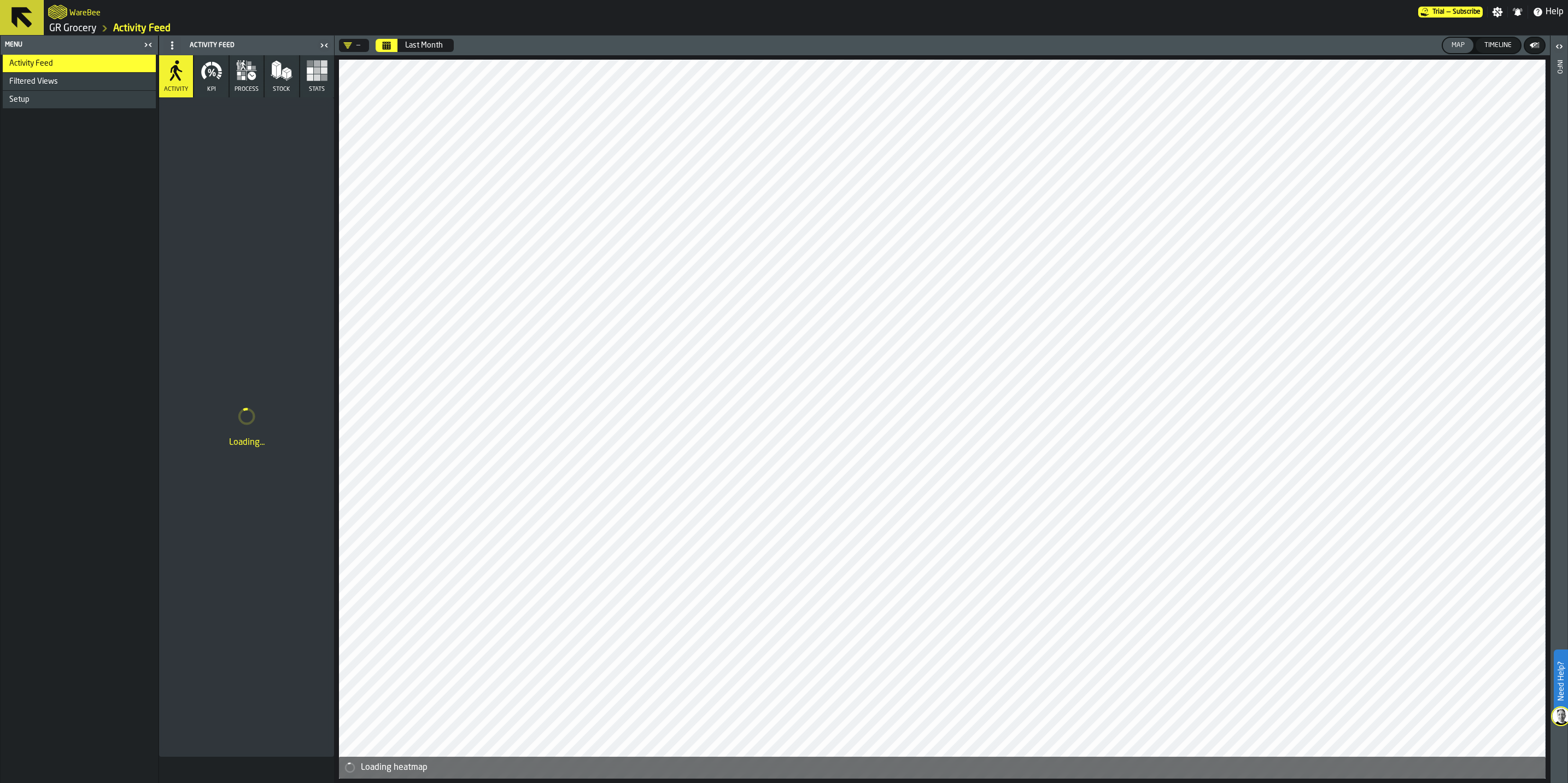
click at [349, 39] on div "—" at bounding box center [351, 45] width 26 height 13
click at [352, 88] on div "Selection Slots" at bounding box center [392, 91] width 91 height 13
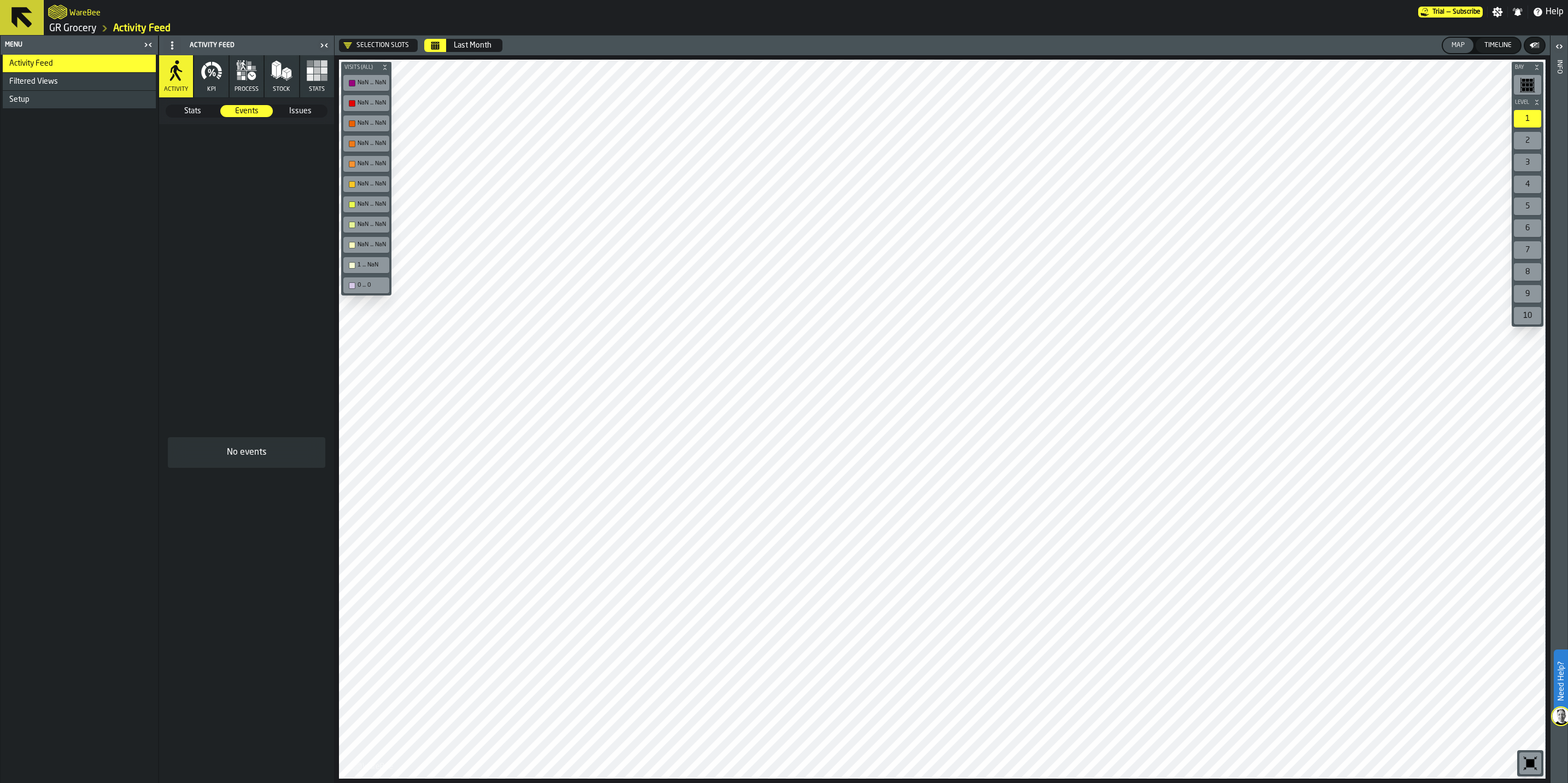
click at [297, 112] on span "Issues" at bounding box center [300, 111] width 52 height 11
click at [174, 114] on span "Stats" at bounding box center [193, 111] width 52 height 11
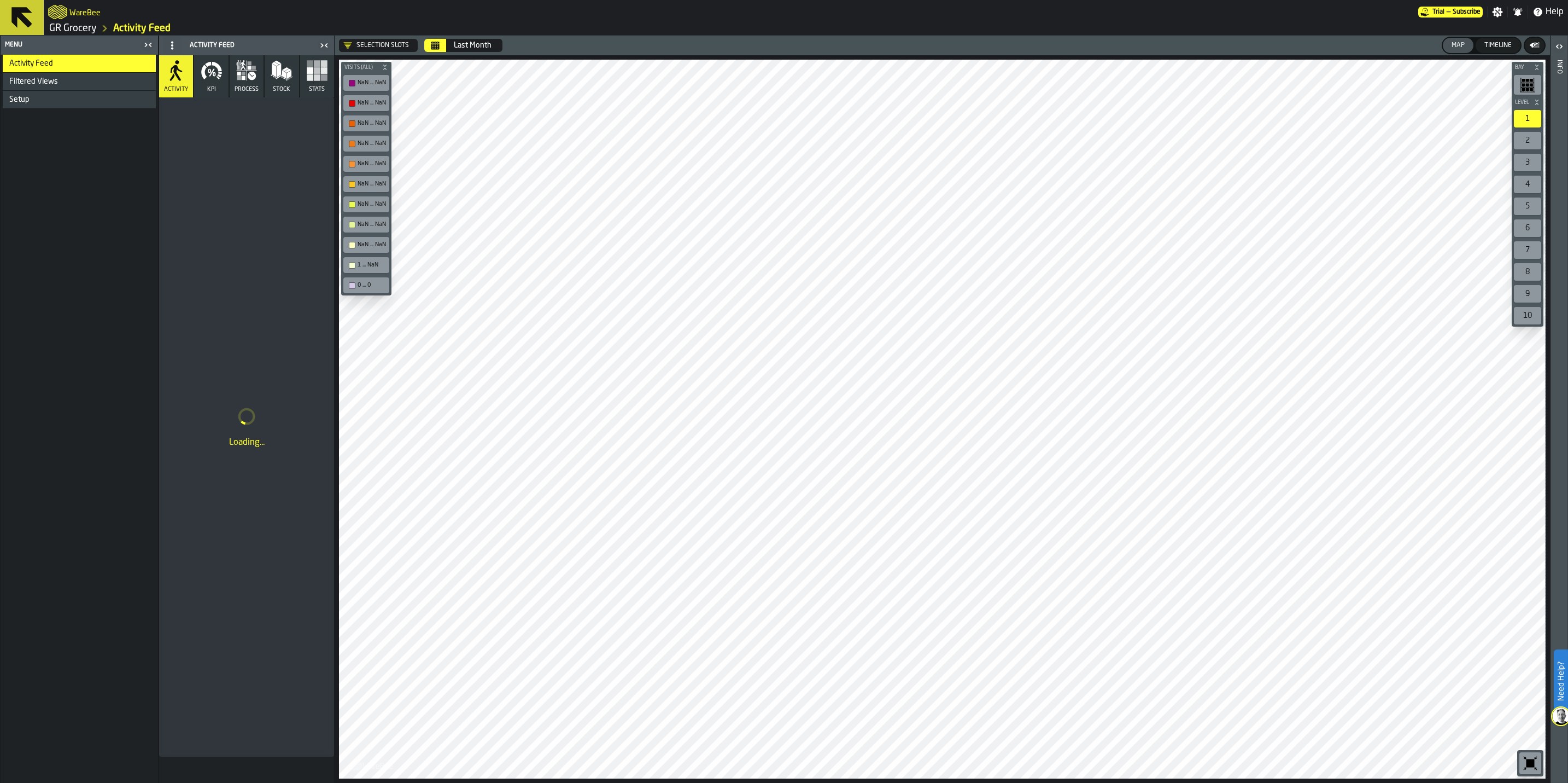
click at [47, 97] on div "Setup" at bounding box center [81, 99] width 142 height 9
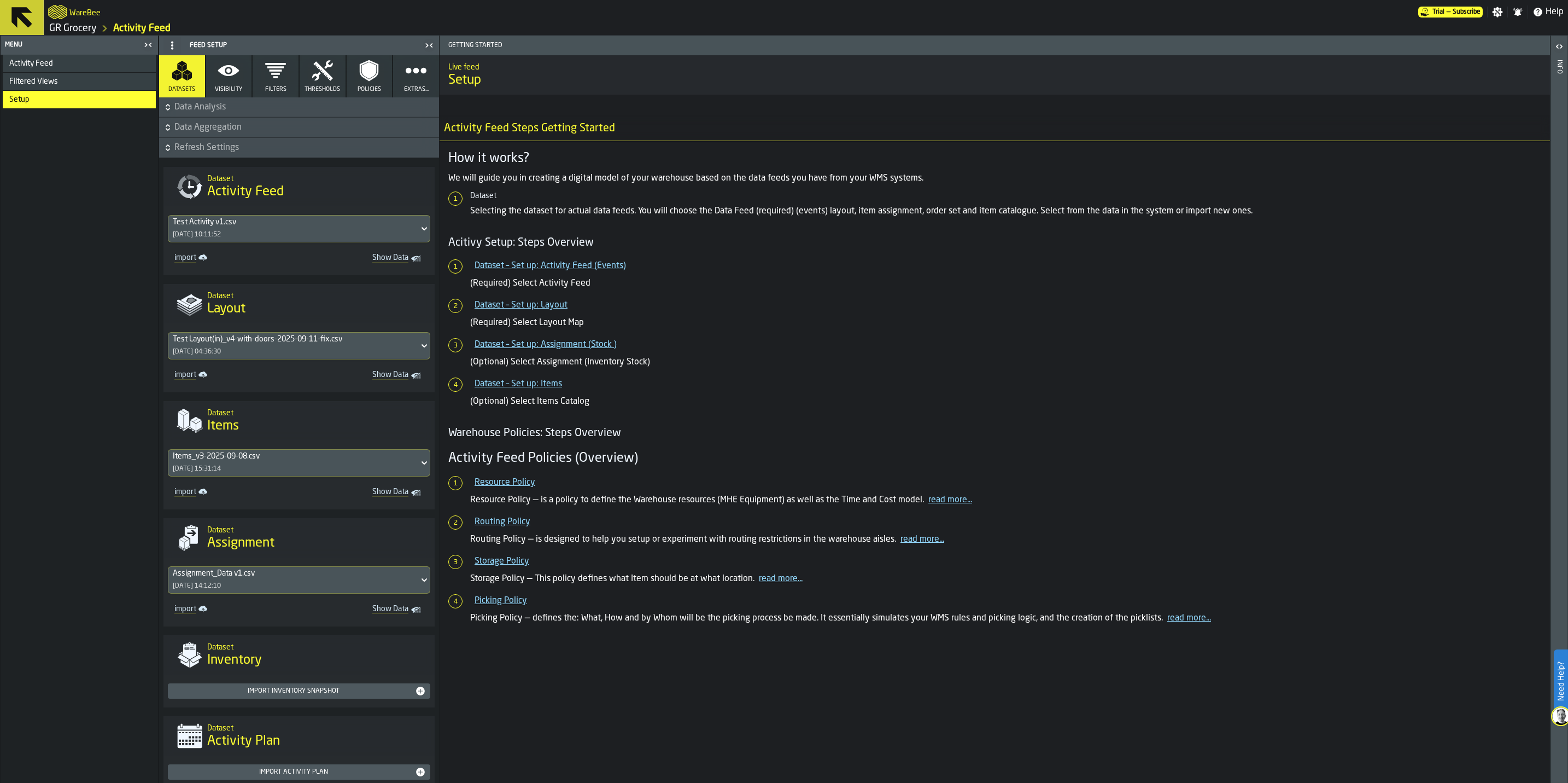
click at [247, 223] on div "Test Activity v1.csv" at bounding box center [293, 222] width 242 height 9
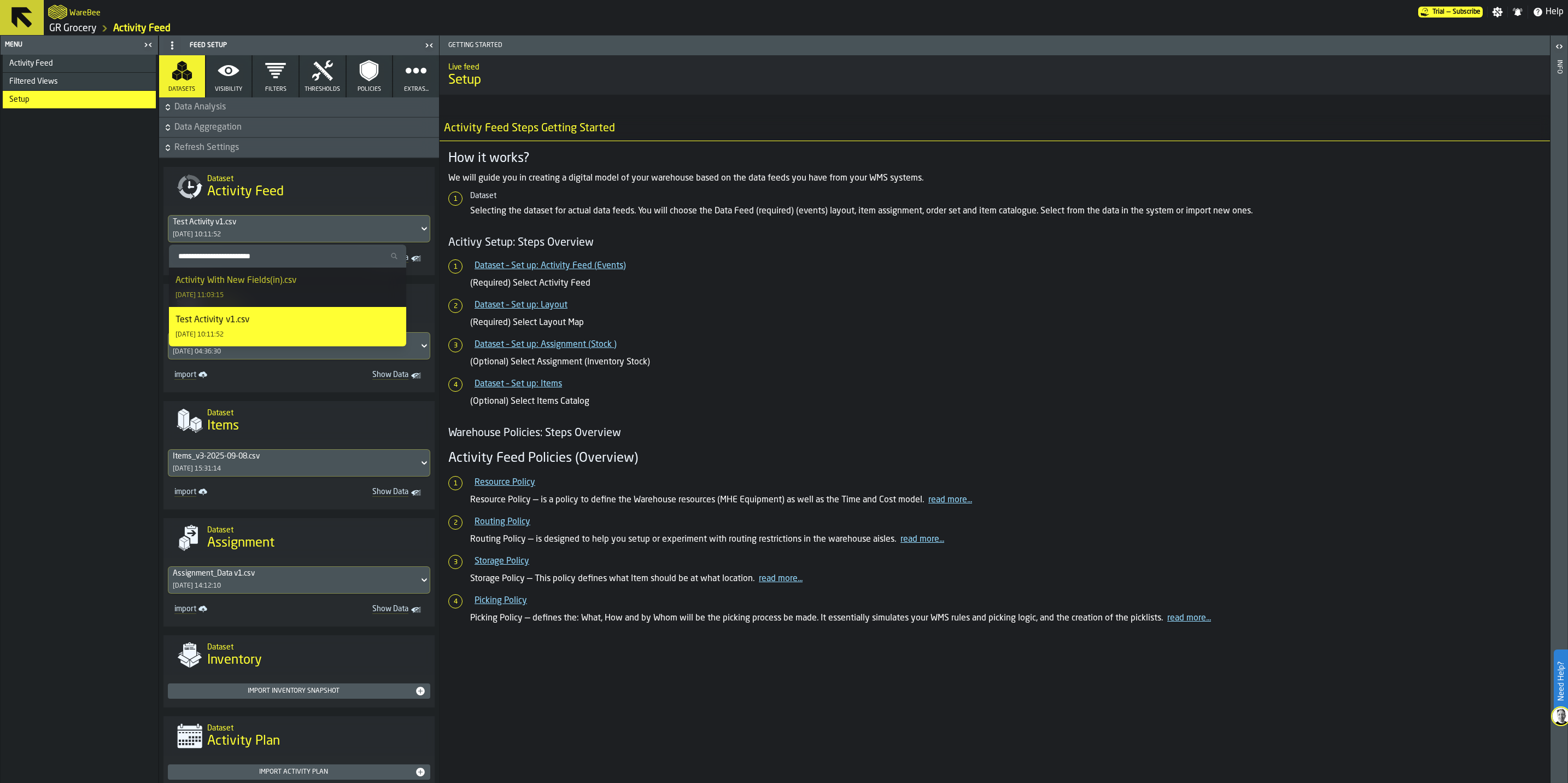
click at [236, 284] on div "Activity With New Fields(in).csv" at bounding box center [235, 280] width 120 height 13
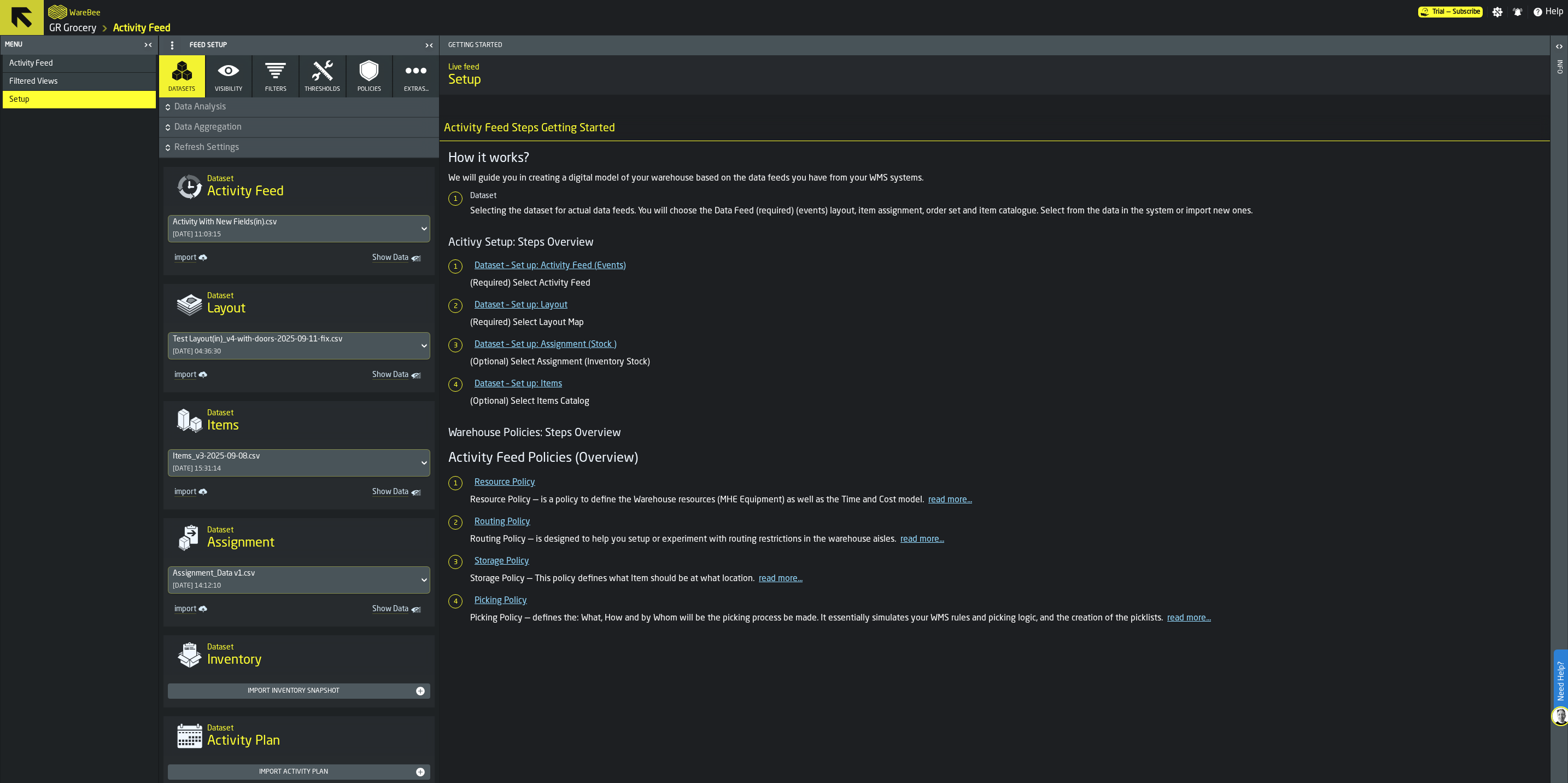
scroll to position [33, 0]
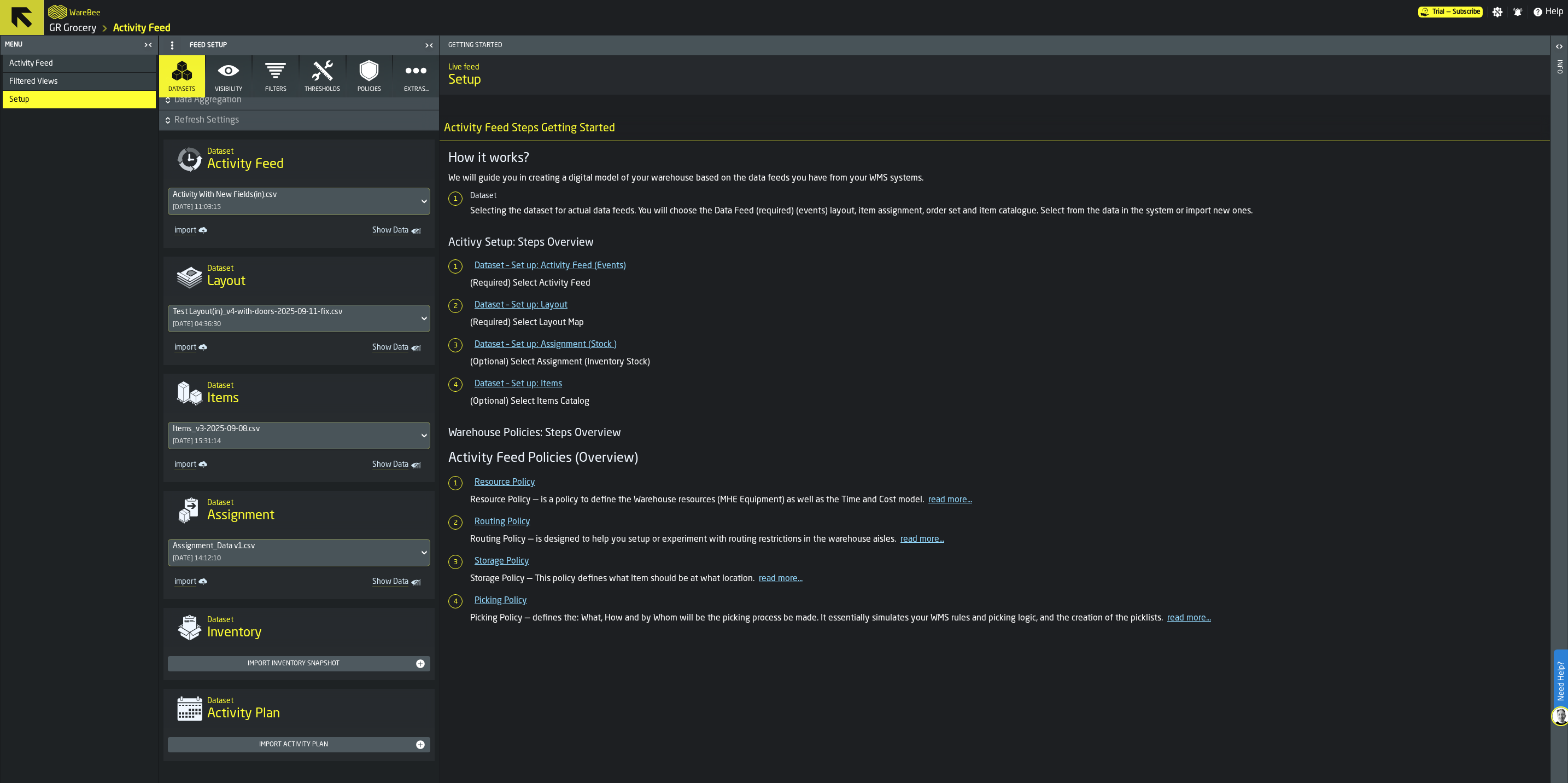
click at [55, 58] on div "Activity Feed" at bounding box center [79, 64] width 153 height 17
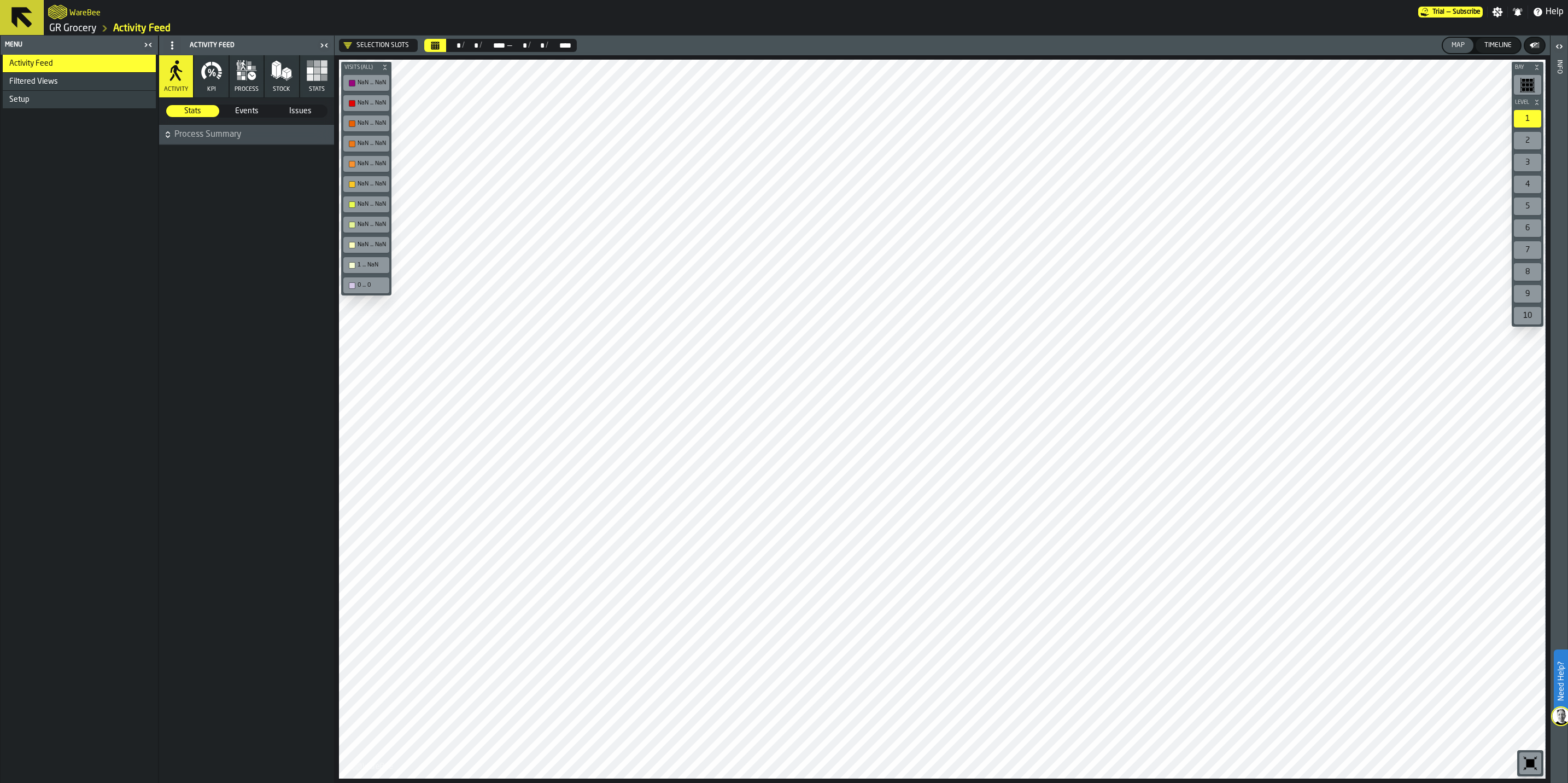
click at [193, 137] on span "Process Summary" at bounding box center [253, 135] width 158 height 13
click at [255, 108] on span "Events" at bounding box center [246, 111] width 52 height 11
click at [387, 41] on div "Selection Slots" at bounding box center [376, 45] width 65 height 9
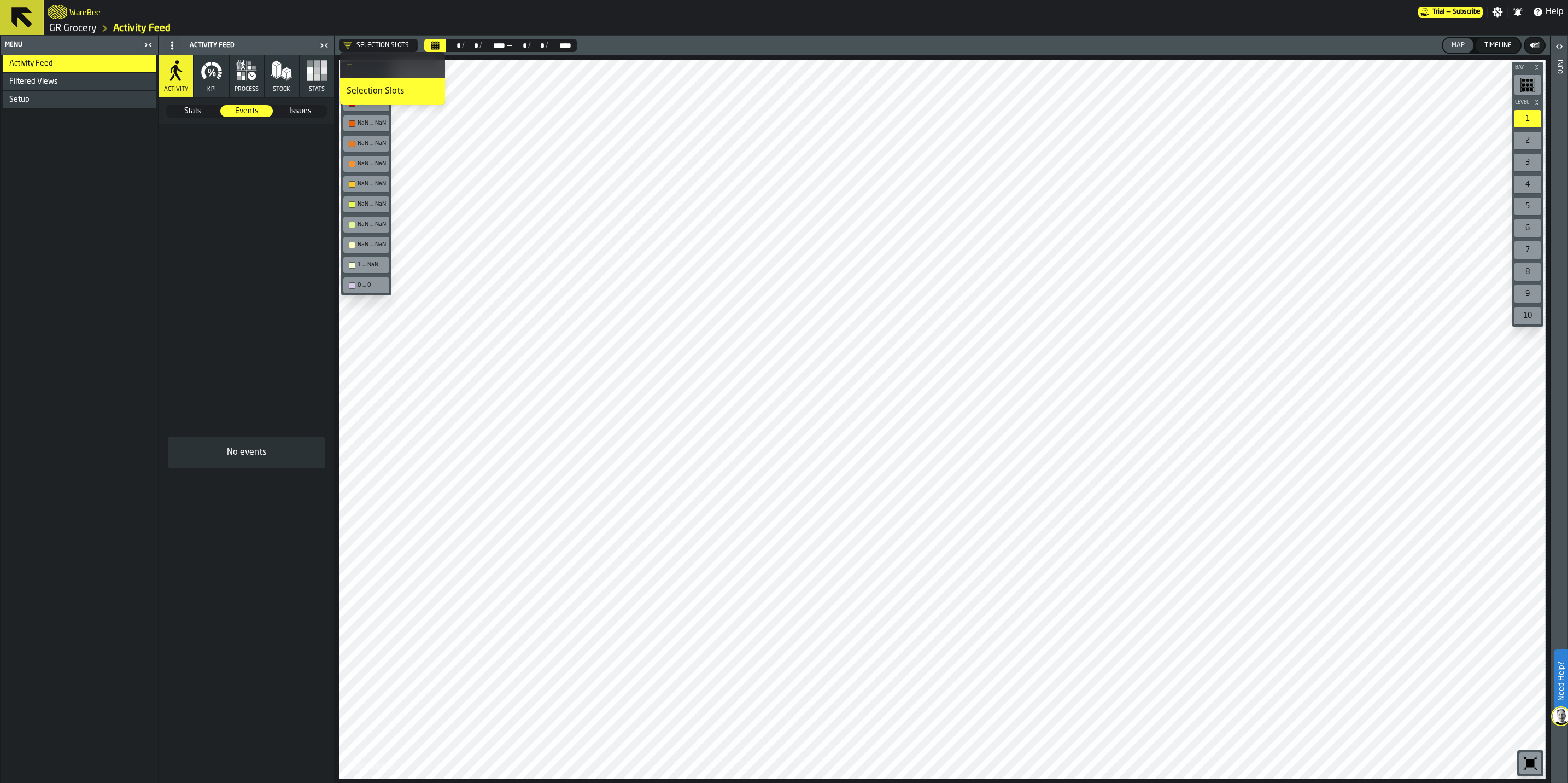
click at [357, 72] on li "—" at bounding box center [392, 65] width 105 height 26
drag, startPoint x: 281, startPoint y: 84, endPoint x: 384, endPoint y: 44, distance: 110.5
click at [280, 84] on button "Stock" at bounding box center [281, 76] width 34 height 42
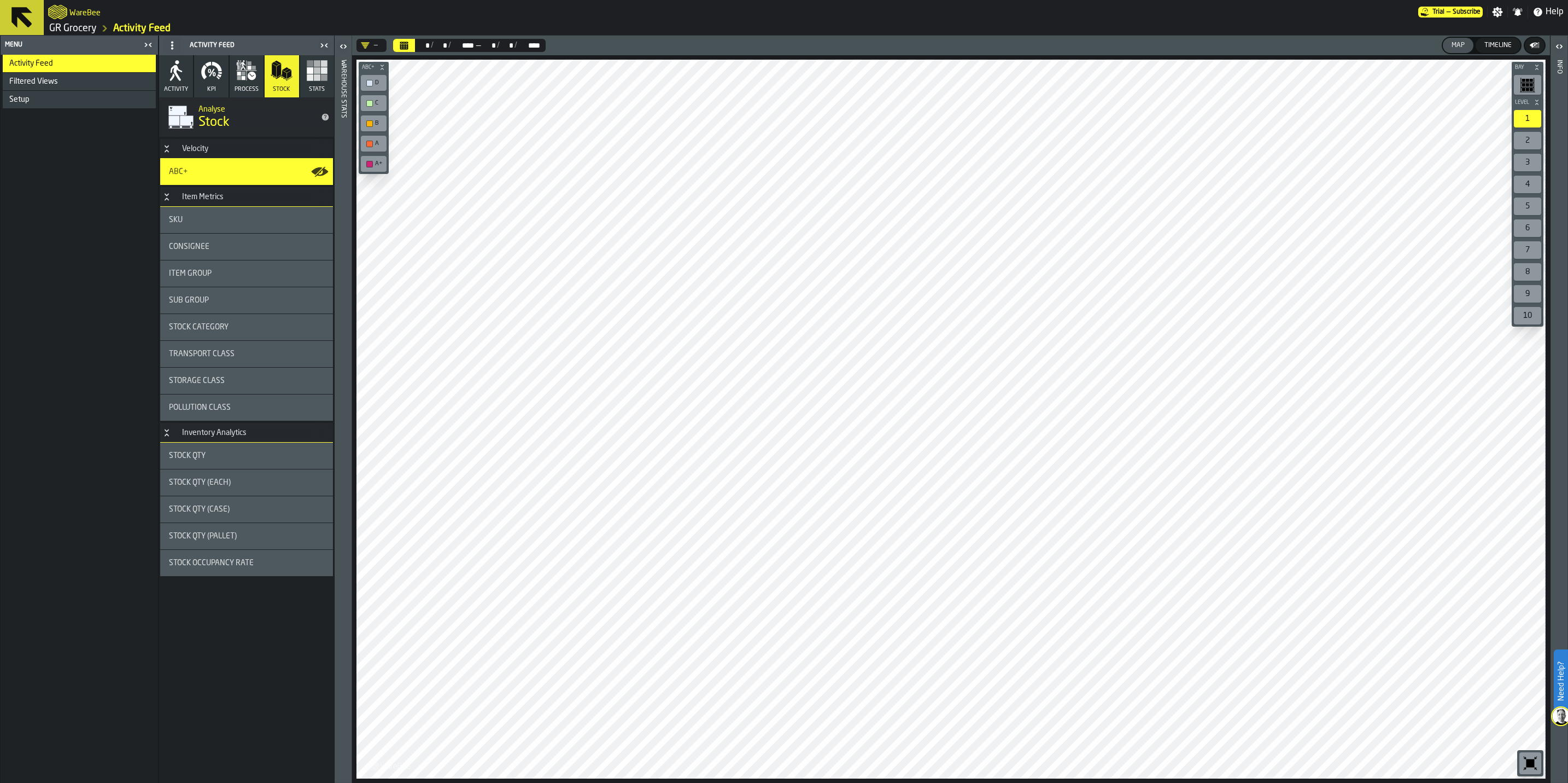
click at [392, 46] on div "** * / ** * / **** **** — ** * / ** * / **** ****" at bounding box center [469, 45] width 157 height 13
click at [410, 46] on button "Calendar" at bounding box center [403, 45] width 22 height 13
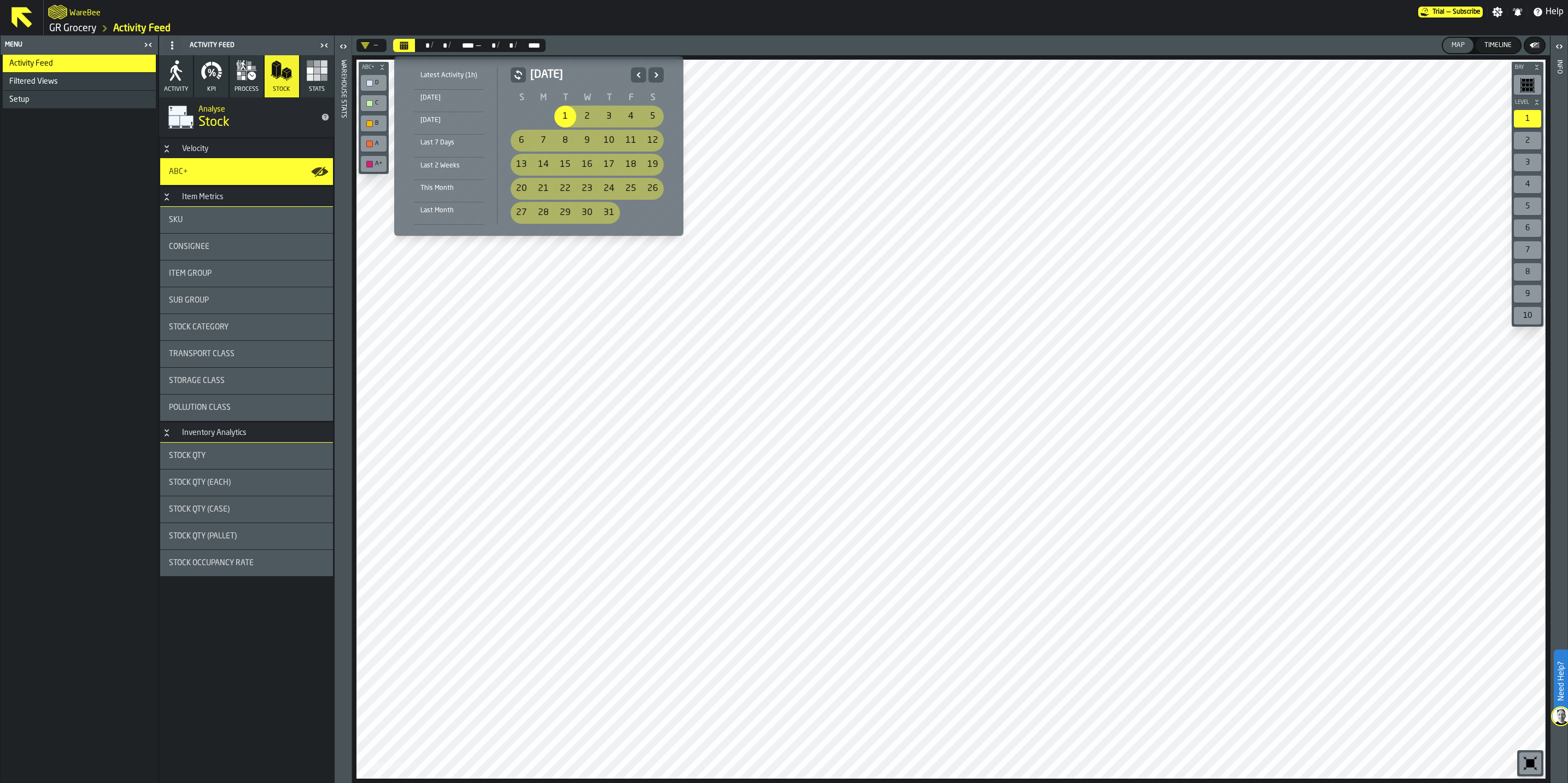
click at [636, 69] on icon "Previous" at bounding box center [638, 75] width 11 height 13
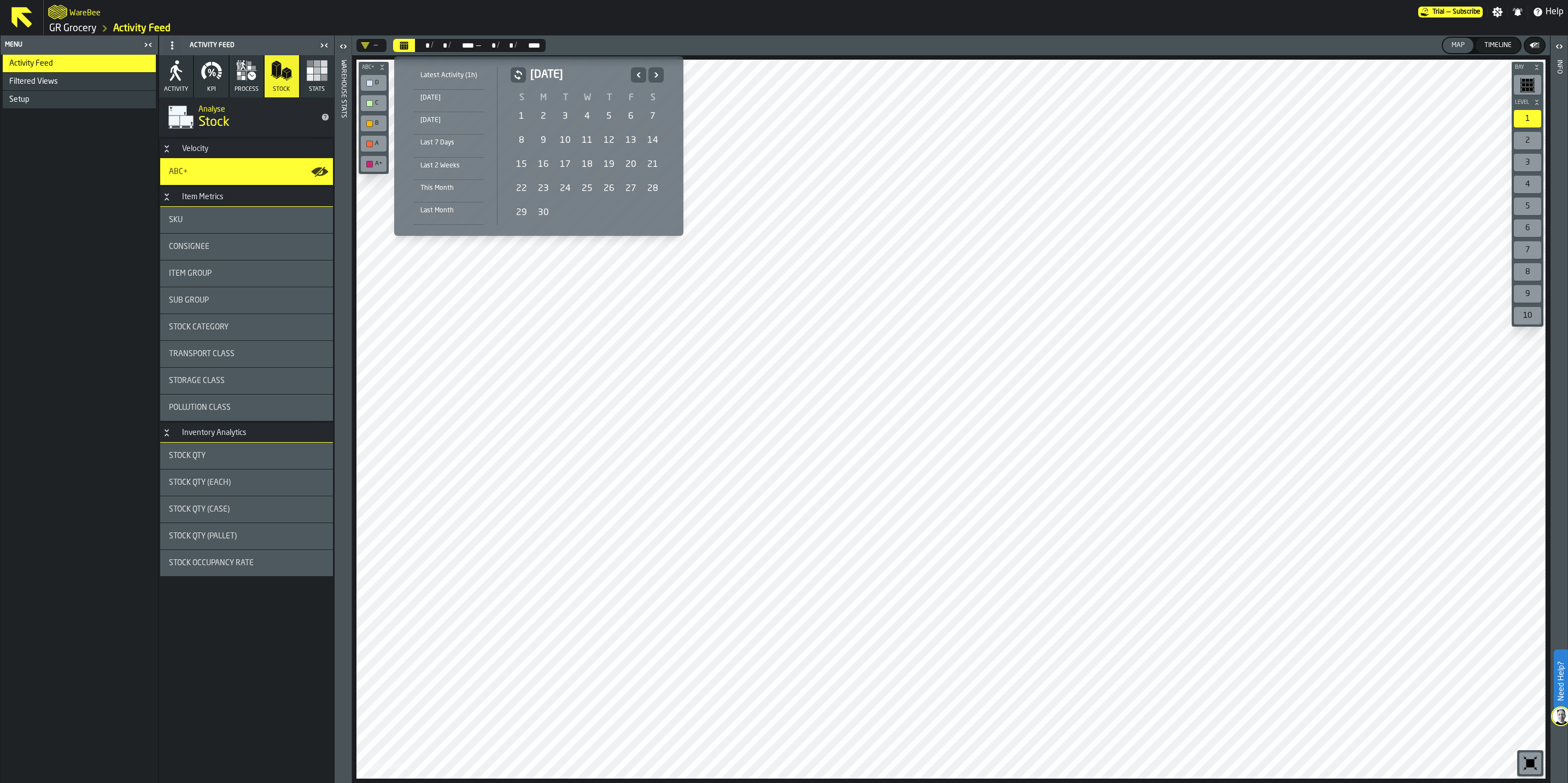
click at [658, 74] on icon "Next" at bounding box center [655, 75] width 11 height 13
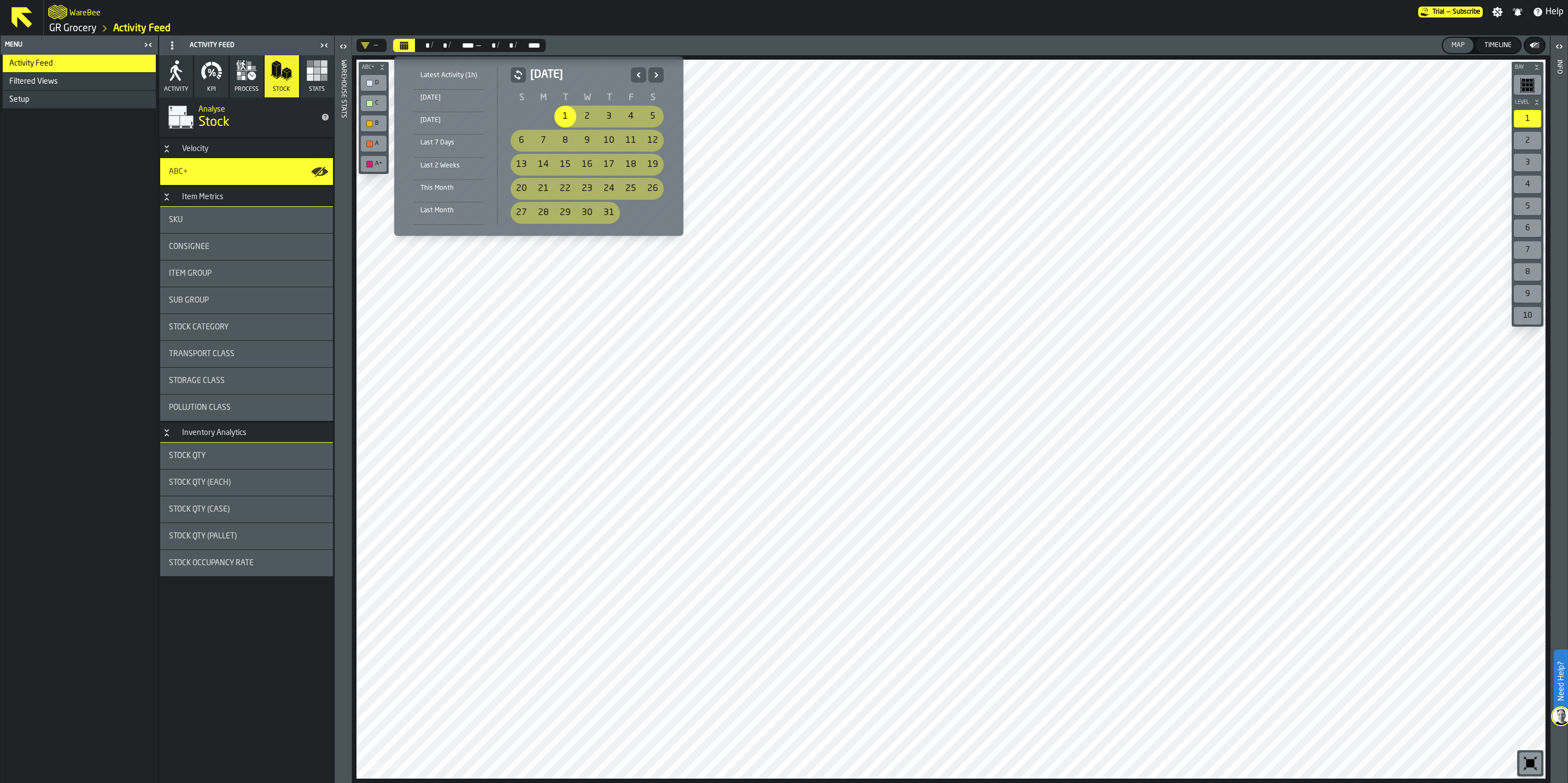
click at [658, 74] on icon "Next" at bounding box center [655, 75] width 11 height 13
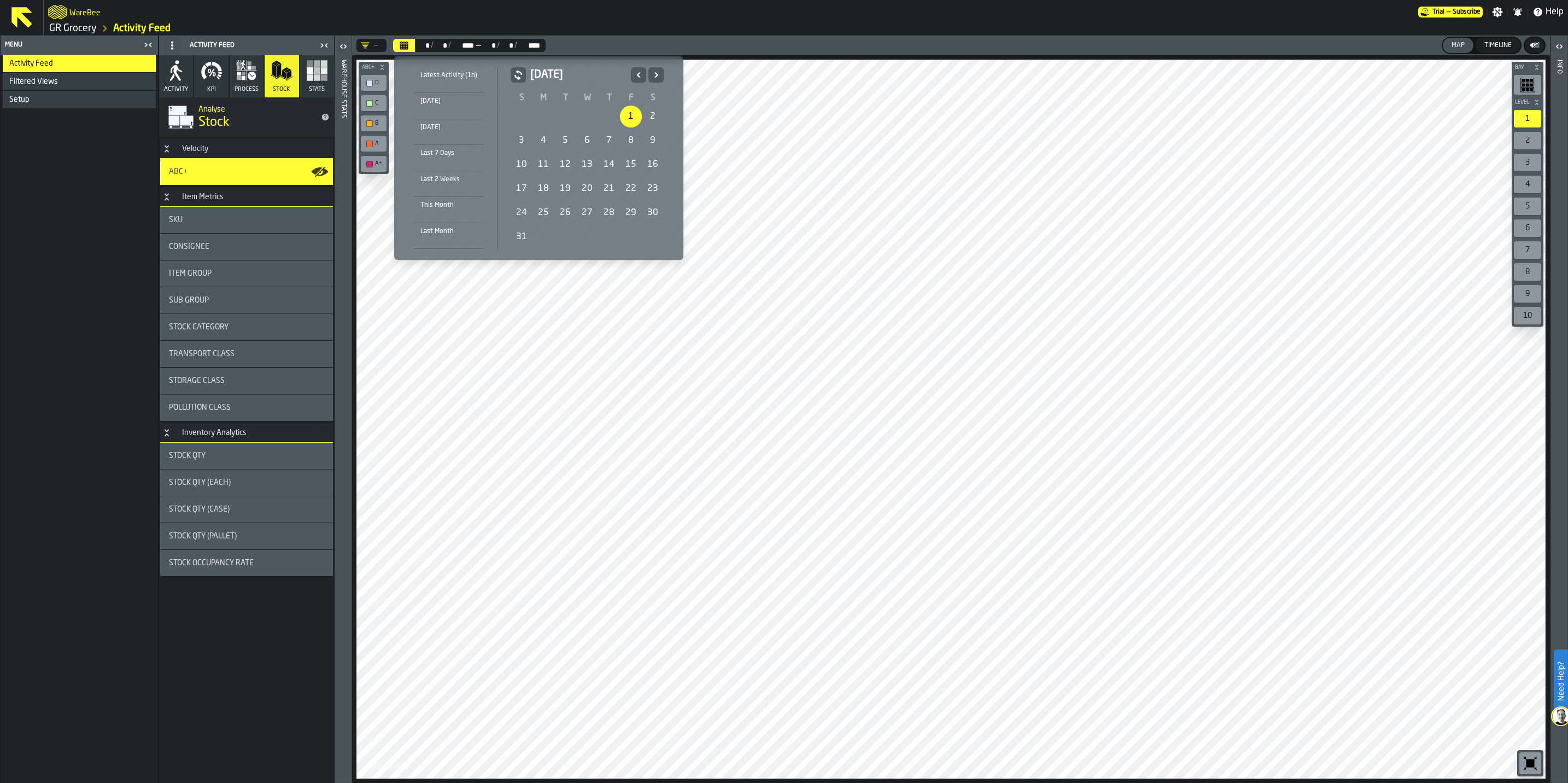
click at [537, 163] on div "11" at bounding box center [543, 165] width 22 height 22
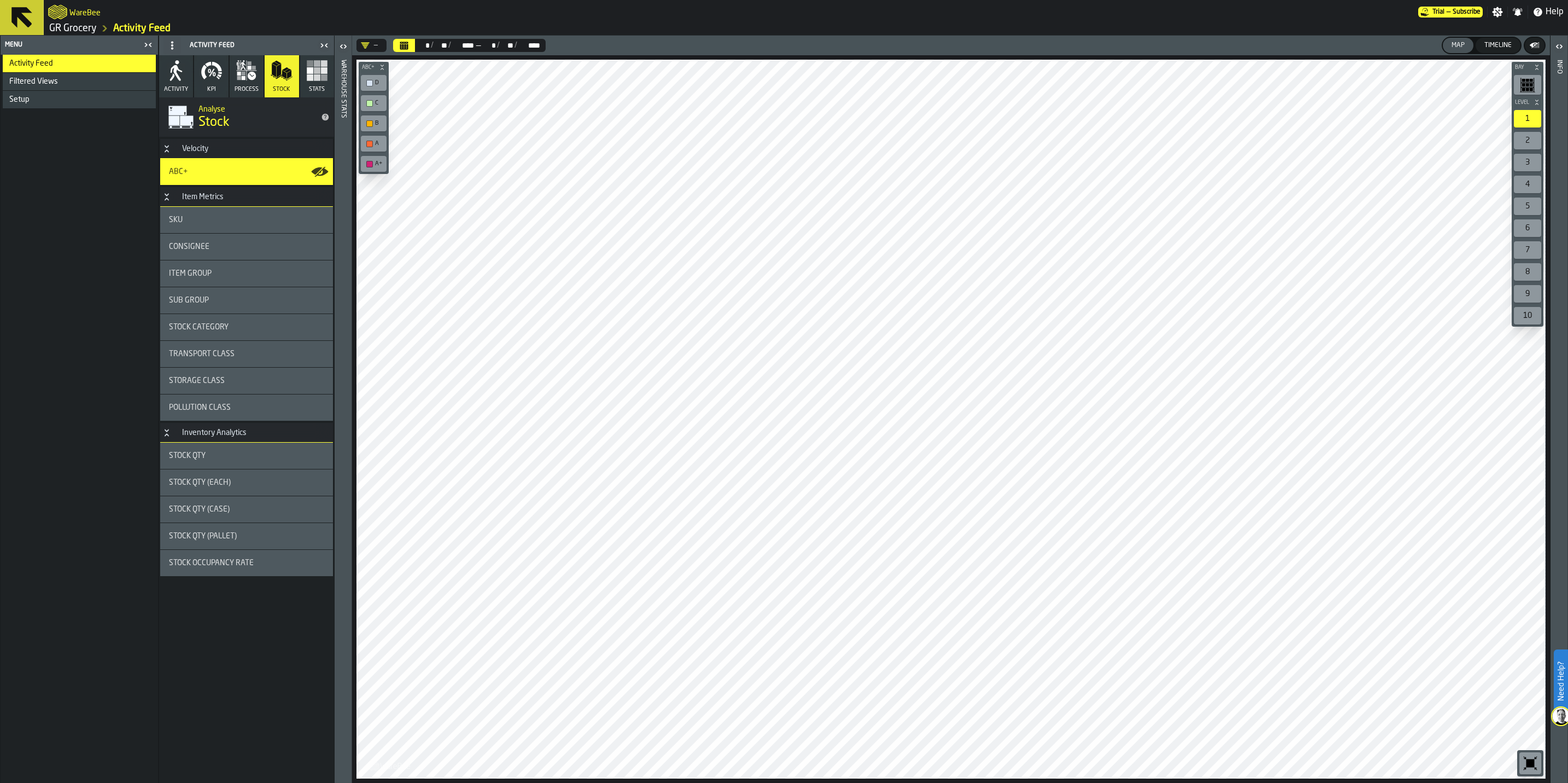
click at [30, 90] on div "Filtered Views" at bounding box center [79, 82] width 153 height 17
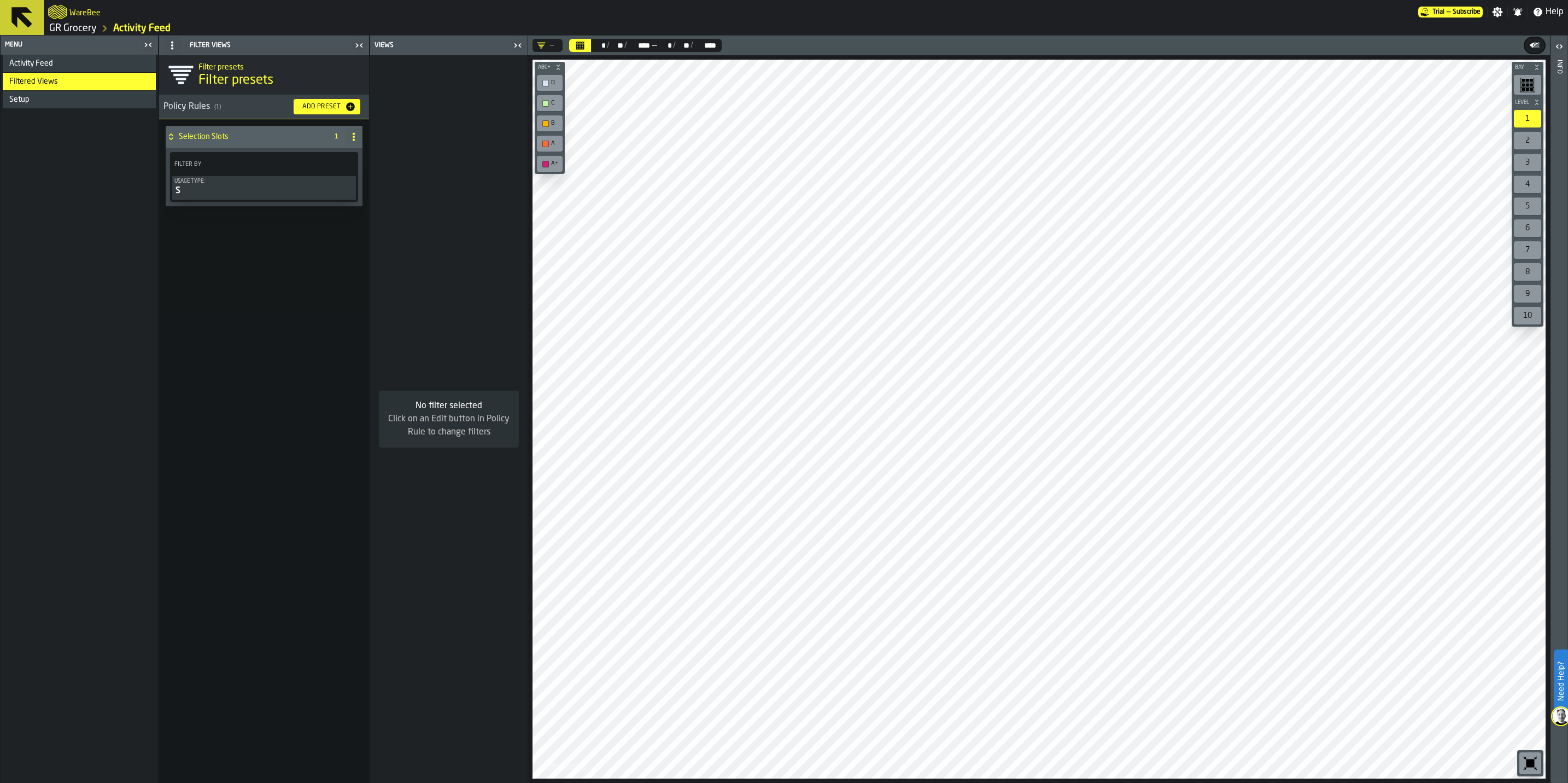
click at [27, 95] on span "Setup" at bounding box center [19, 99] width 20 height 9
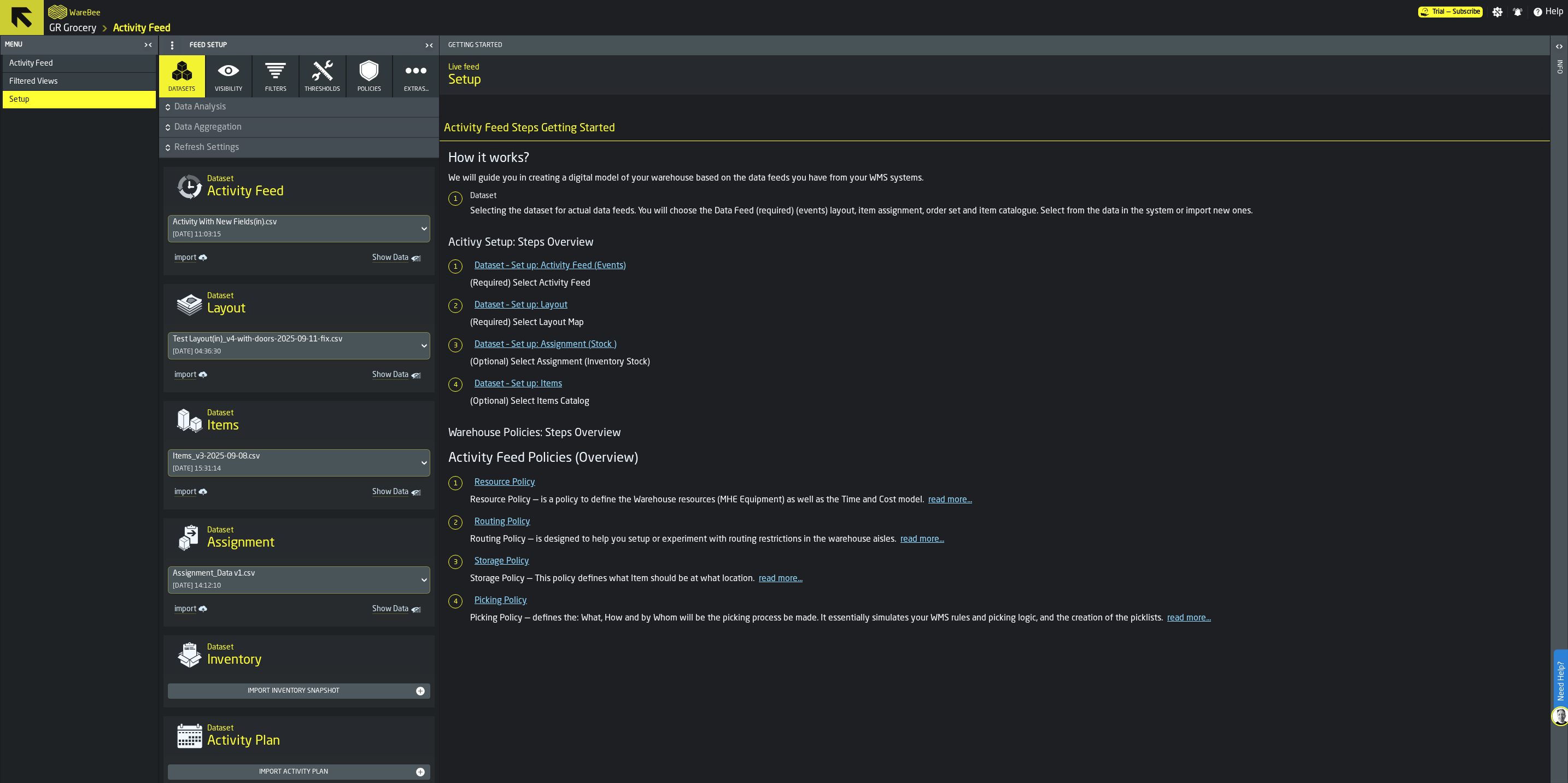
click at [184, 115] on button "Data Analysis" at bounding box center [298, 107] width 280 height 19
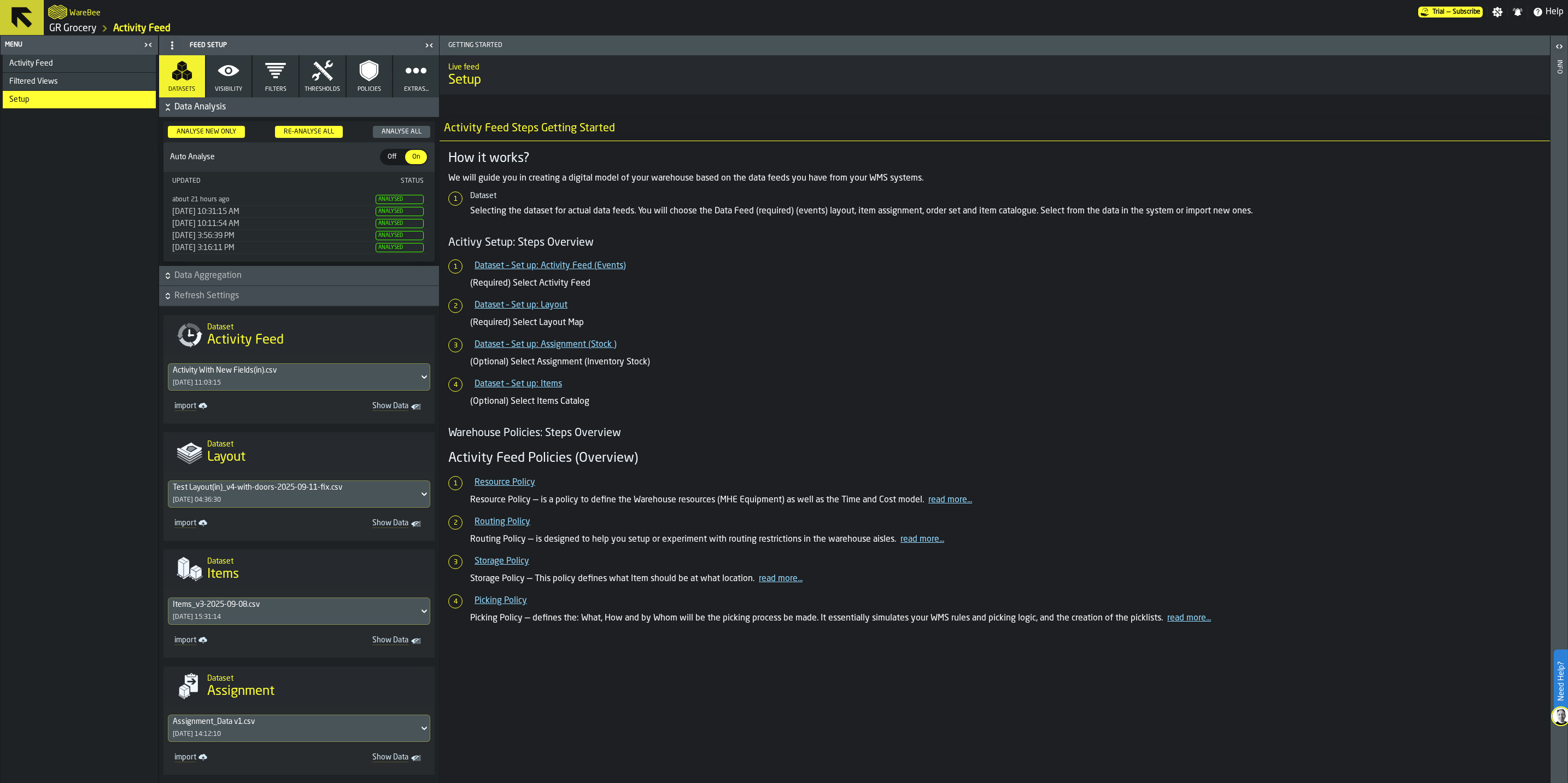
click at [266, 200] on div "about 21 hours ago" at bounding box center [272, 199] width 201 height 8
click at [212, 196] on div "9/17/2025, 12:23:50 PM" at bounding box center [272, 199] width 201 height 8
click at [212, 196] on div "about 21 hours ago" at bounding box center [272, 199] width 201 height 8
click at [230, 86] on span "Visibility" at bounding box center [228, 89] width 27 height 7
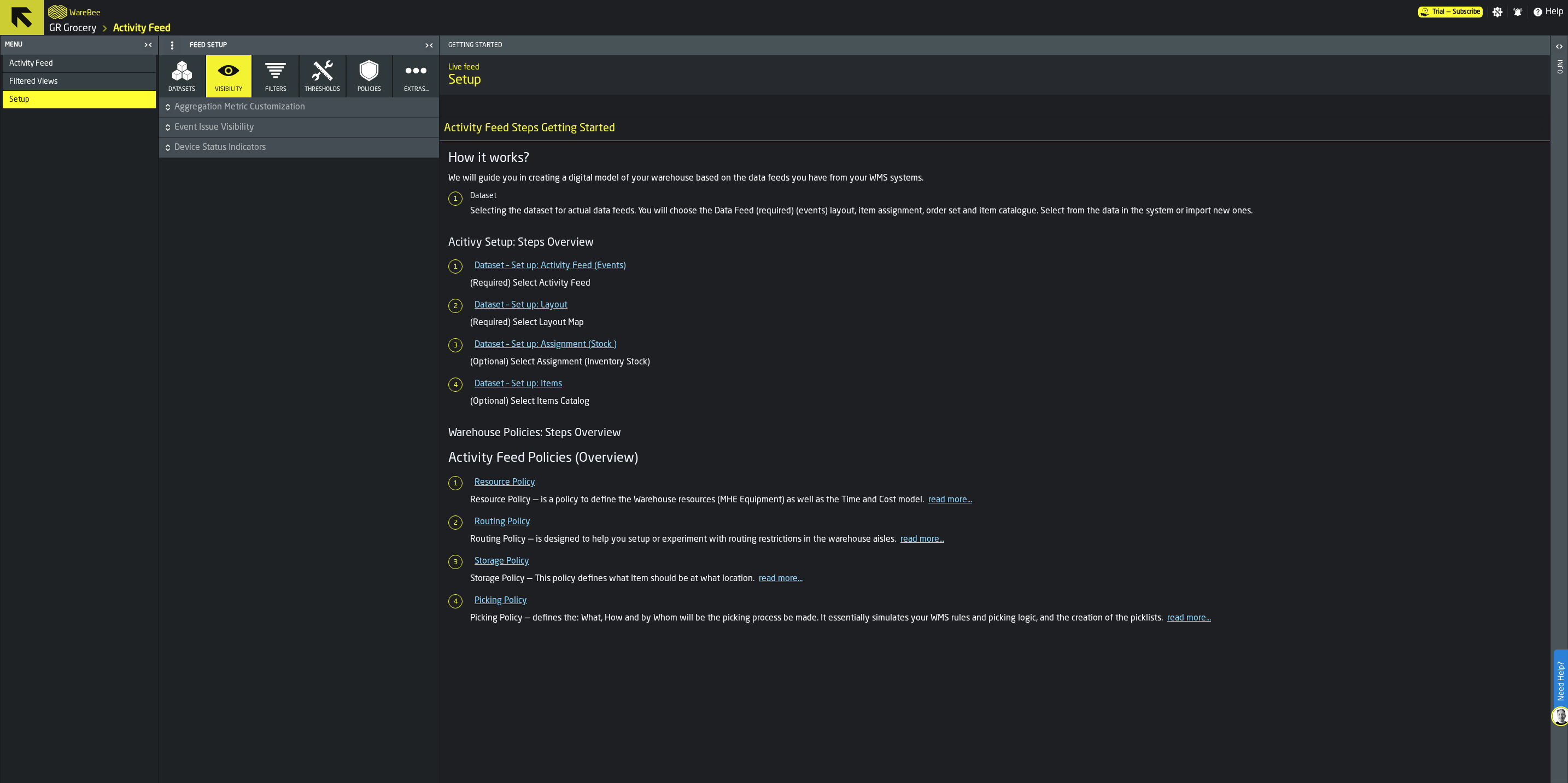
click at [275, 77] on icon "button" at bounding box center [275, 70] width 21 height 15
click at [222, 108] on span "Resource filters" at bounding box center [305, 107] width 263 height 13
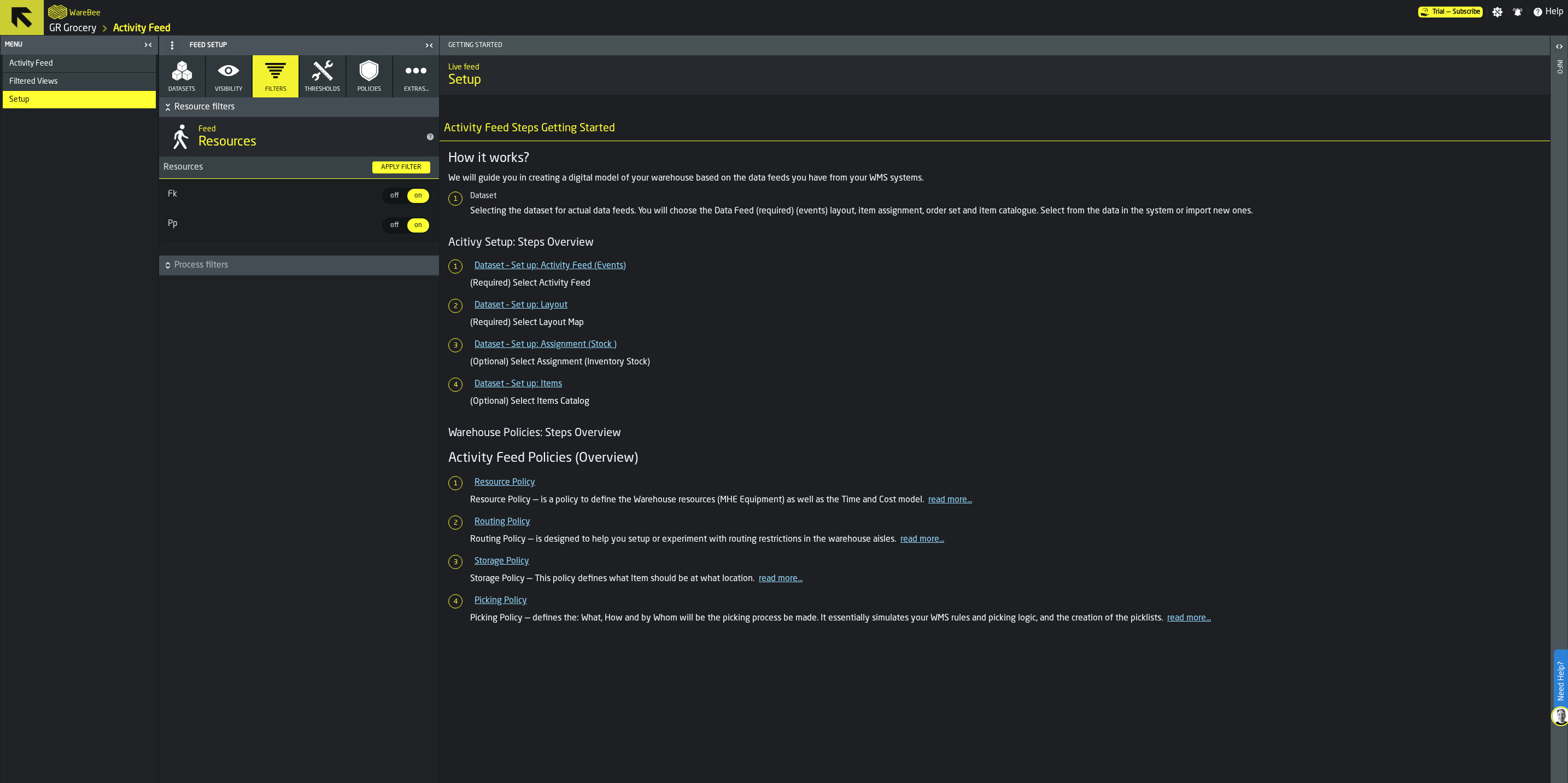
click at [271, 267] on span "Process filters" at bounding box center [305, 266] width 263 height 13
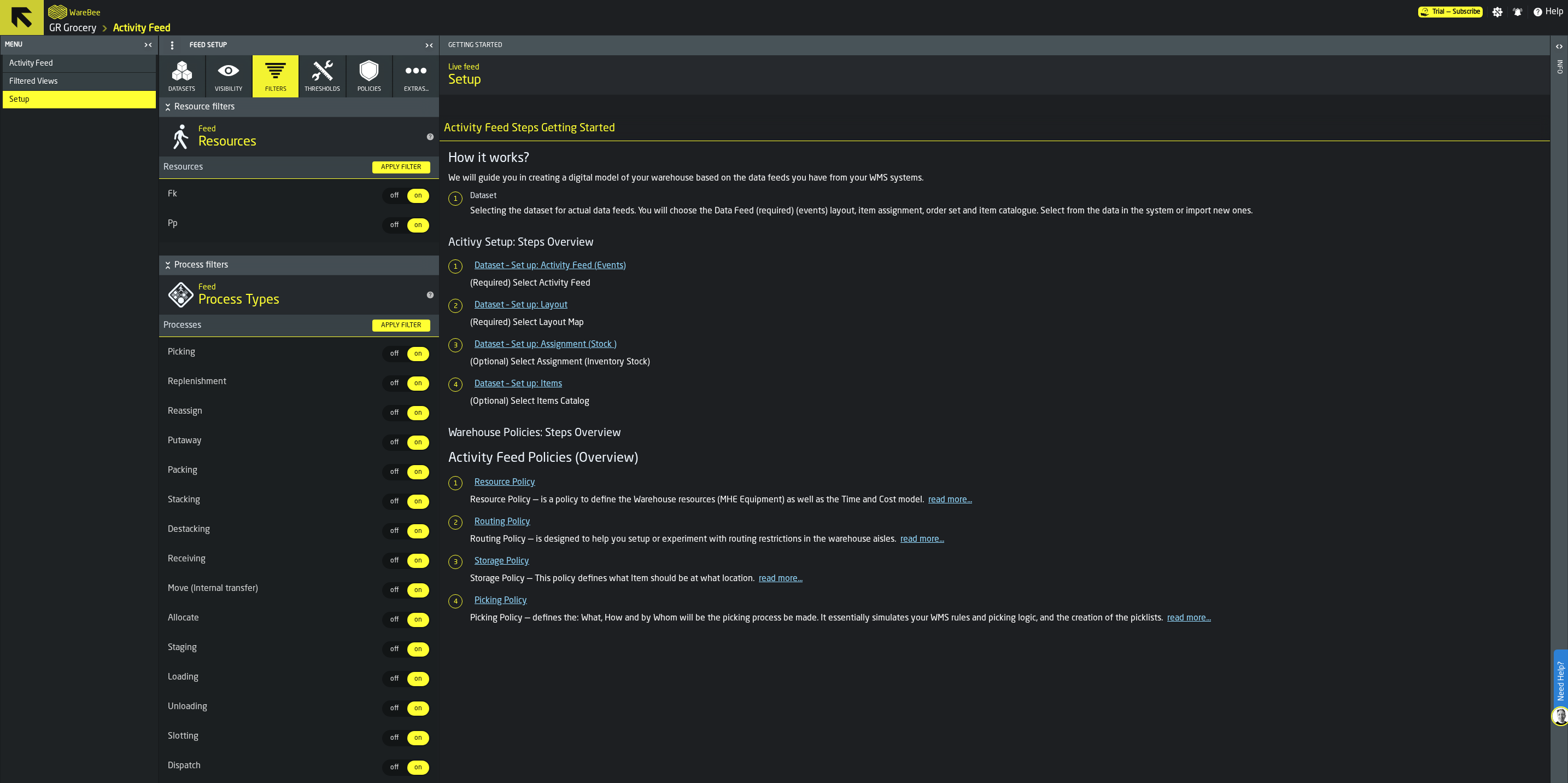
click at [220, 86] on span "Visibility" at bounding box center [228, 89] width 27 height 7
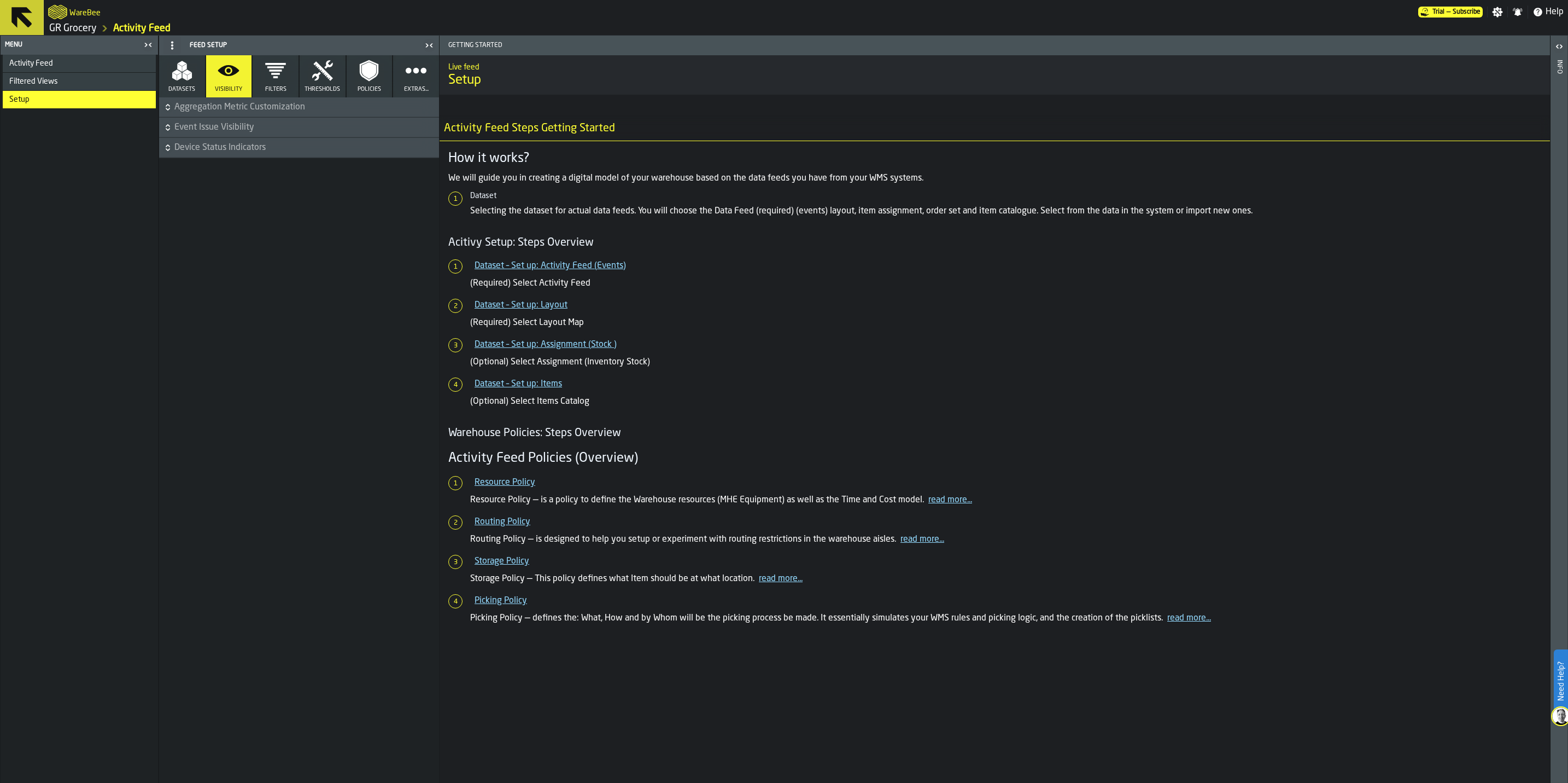
click at [349, 77] on button "Policies" at bounding box center [370, 76] width 46 height 42
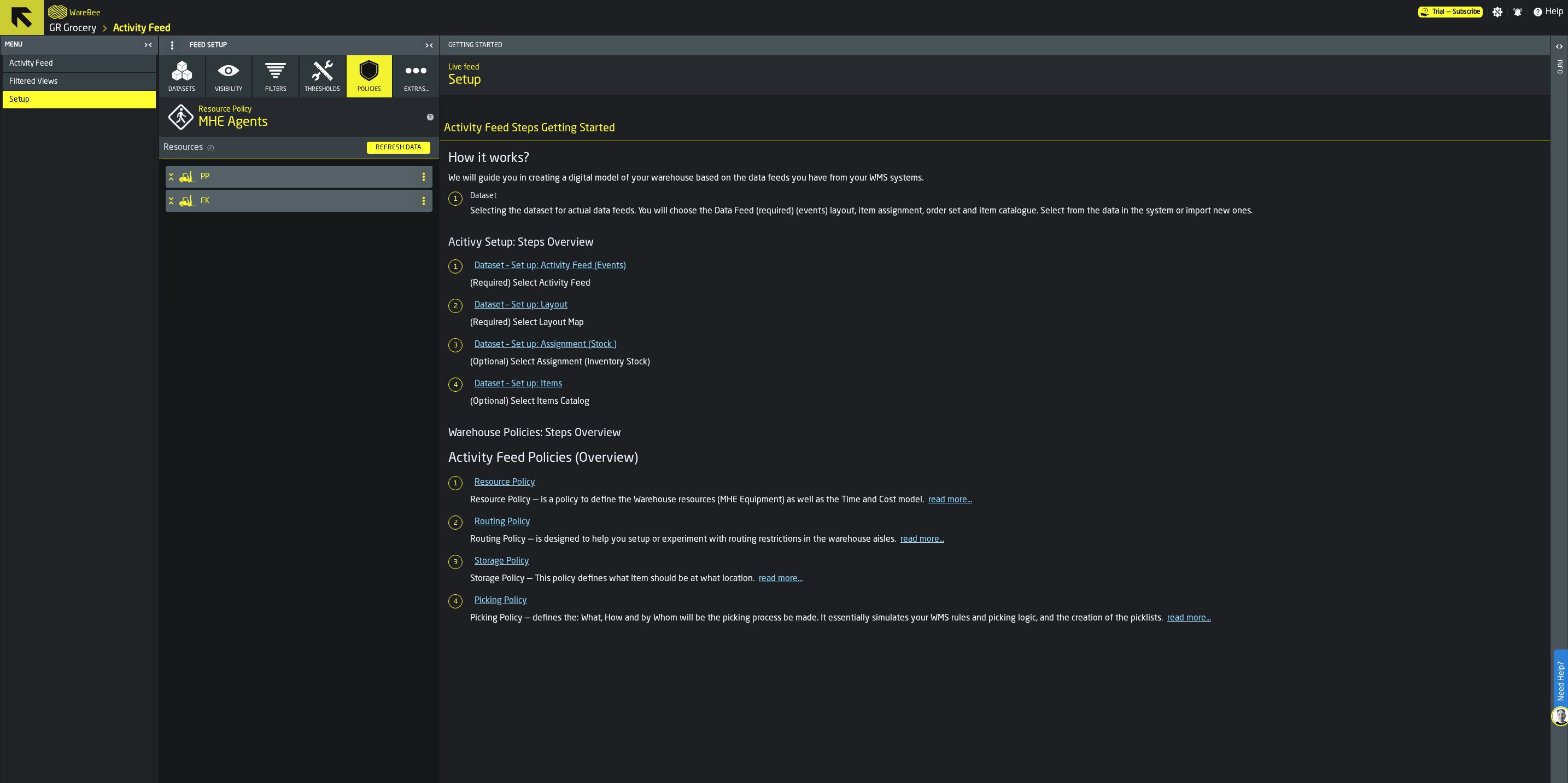
click at [419, 69] on circle "button" at bounding box center [416, 70] width 9 height 9
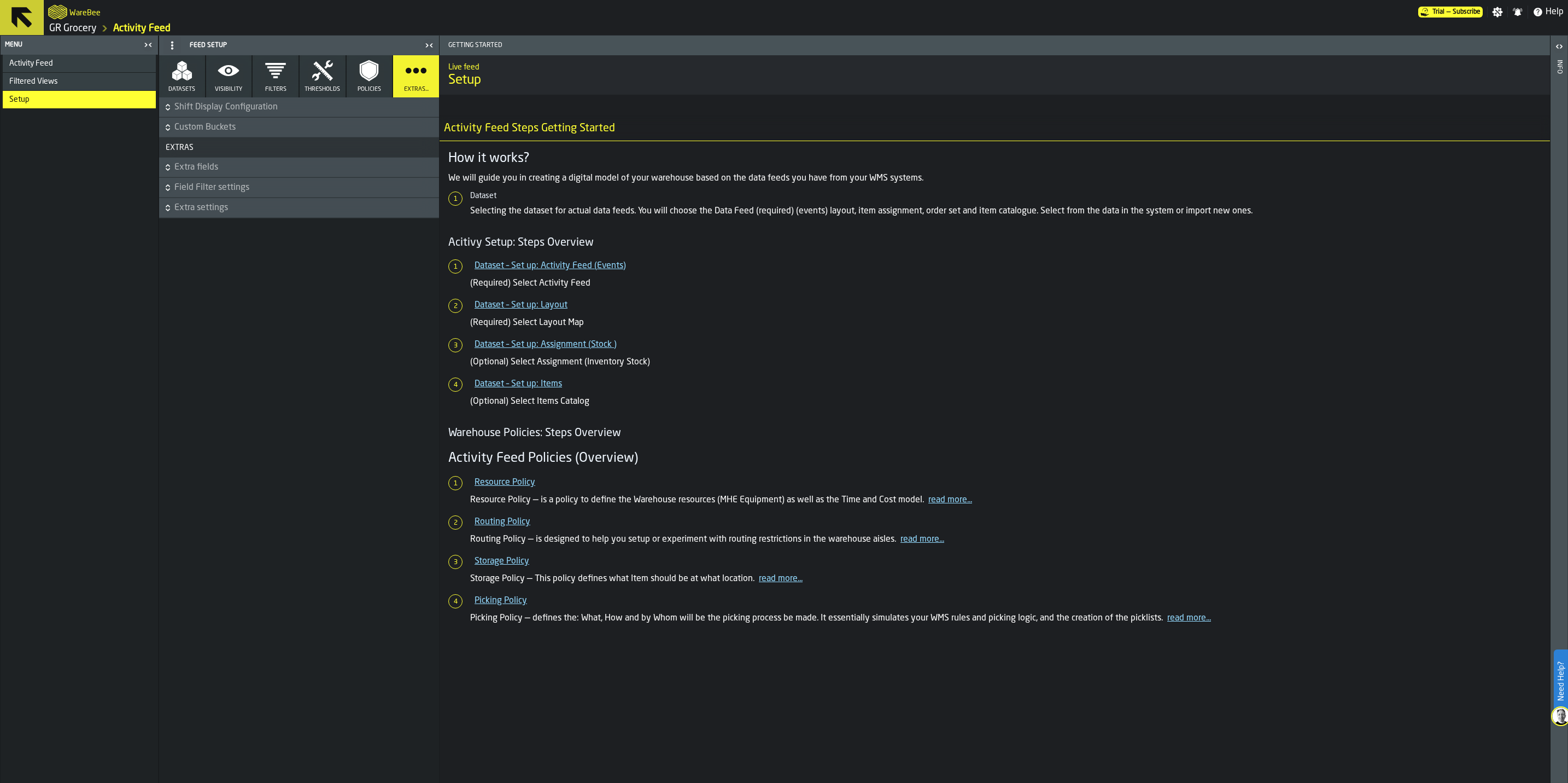
drag, startPoint x: 318, startPoint y: 78, endPoint x: 296, endPoint y: 78, distance: 22.0
click at [317, 78] on icon "button" at bounding box center [322, 70] width 22 height 22
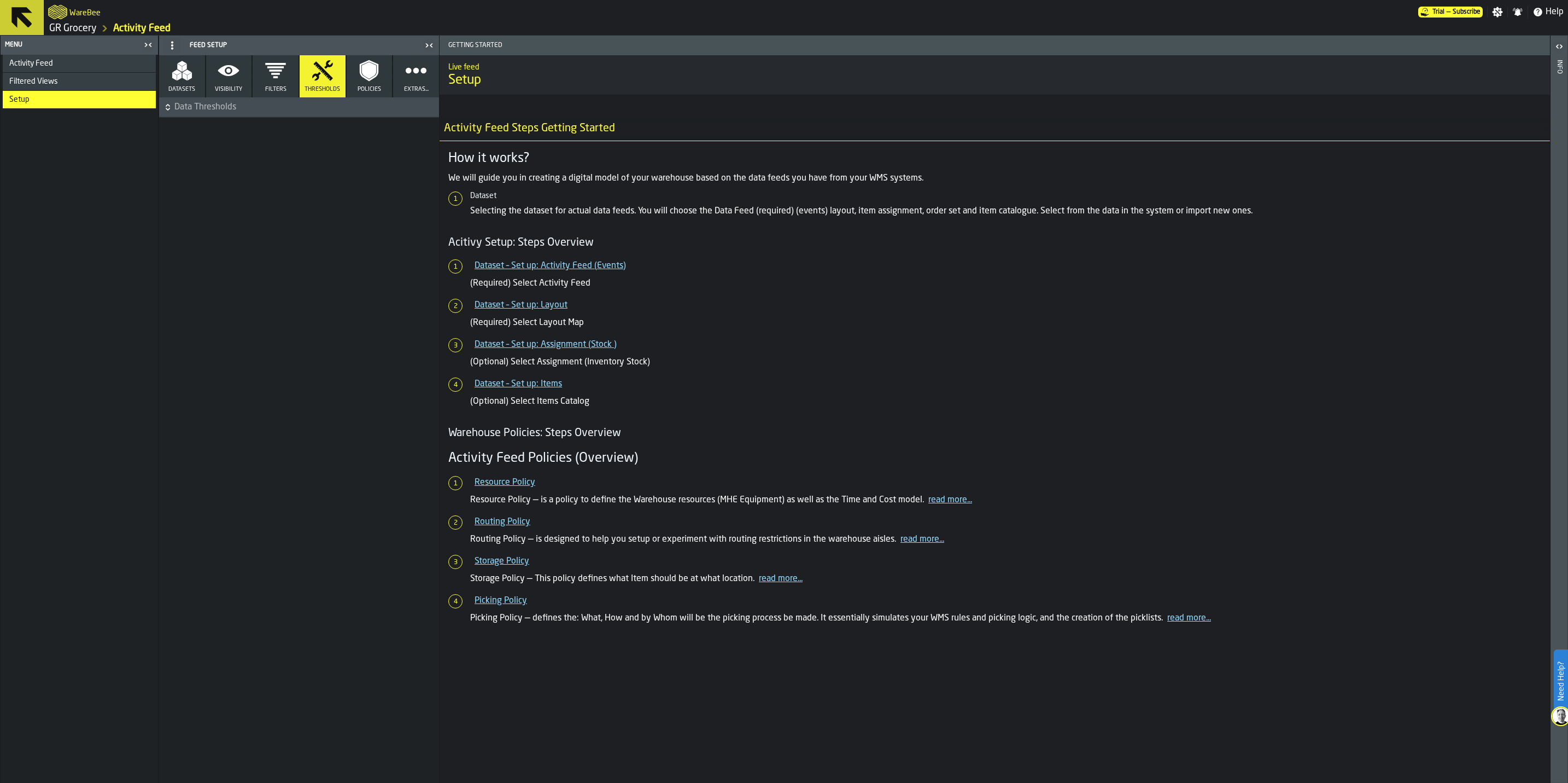
click at [43, 64] on span "Activity Feed" at bounding box center [31, 63] width 43 height 9
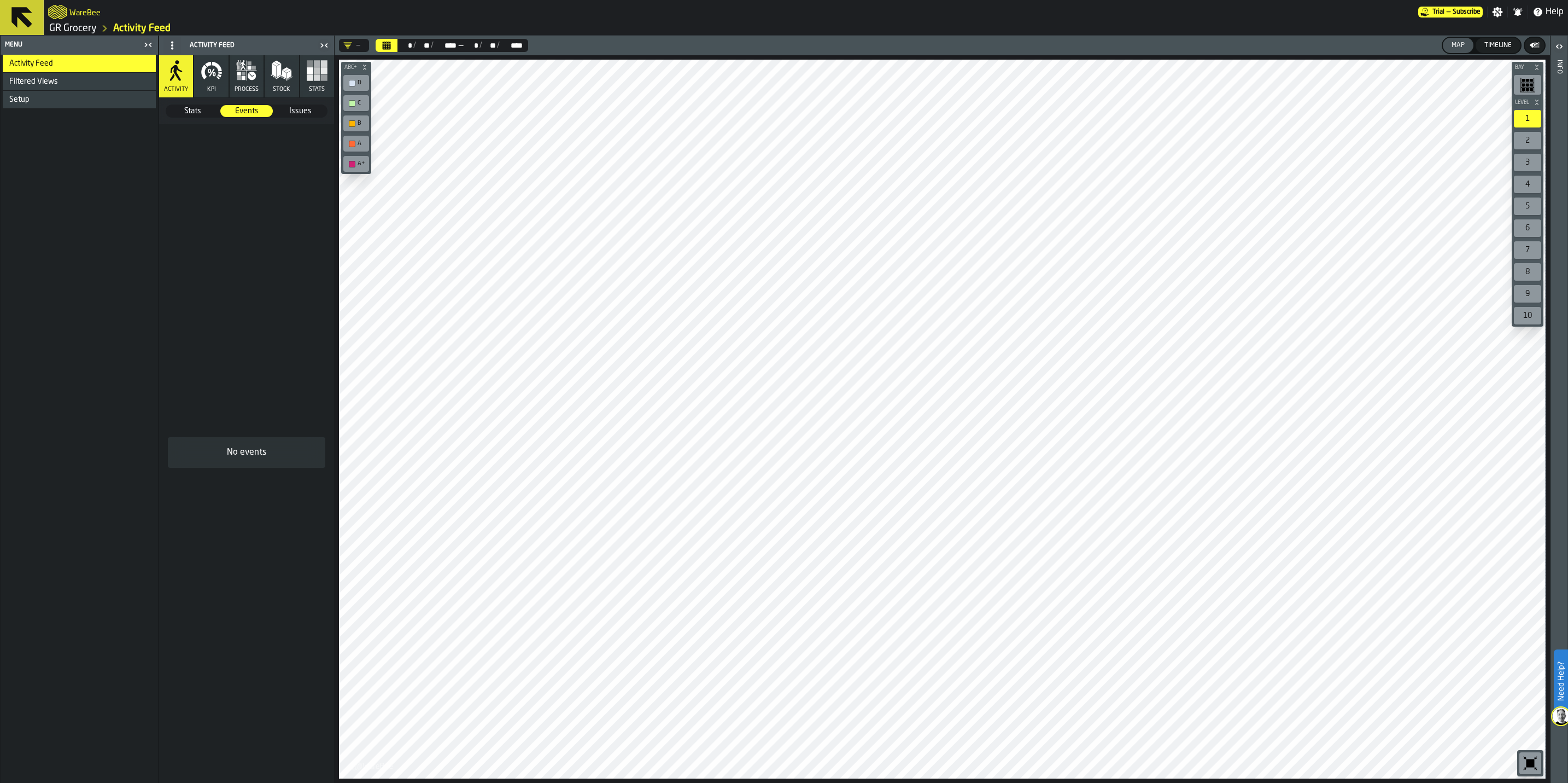
click at [187, 112] on span "Stats" at bounding box center [193, 111] width 52 height 11
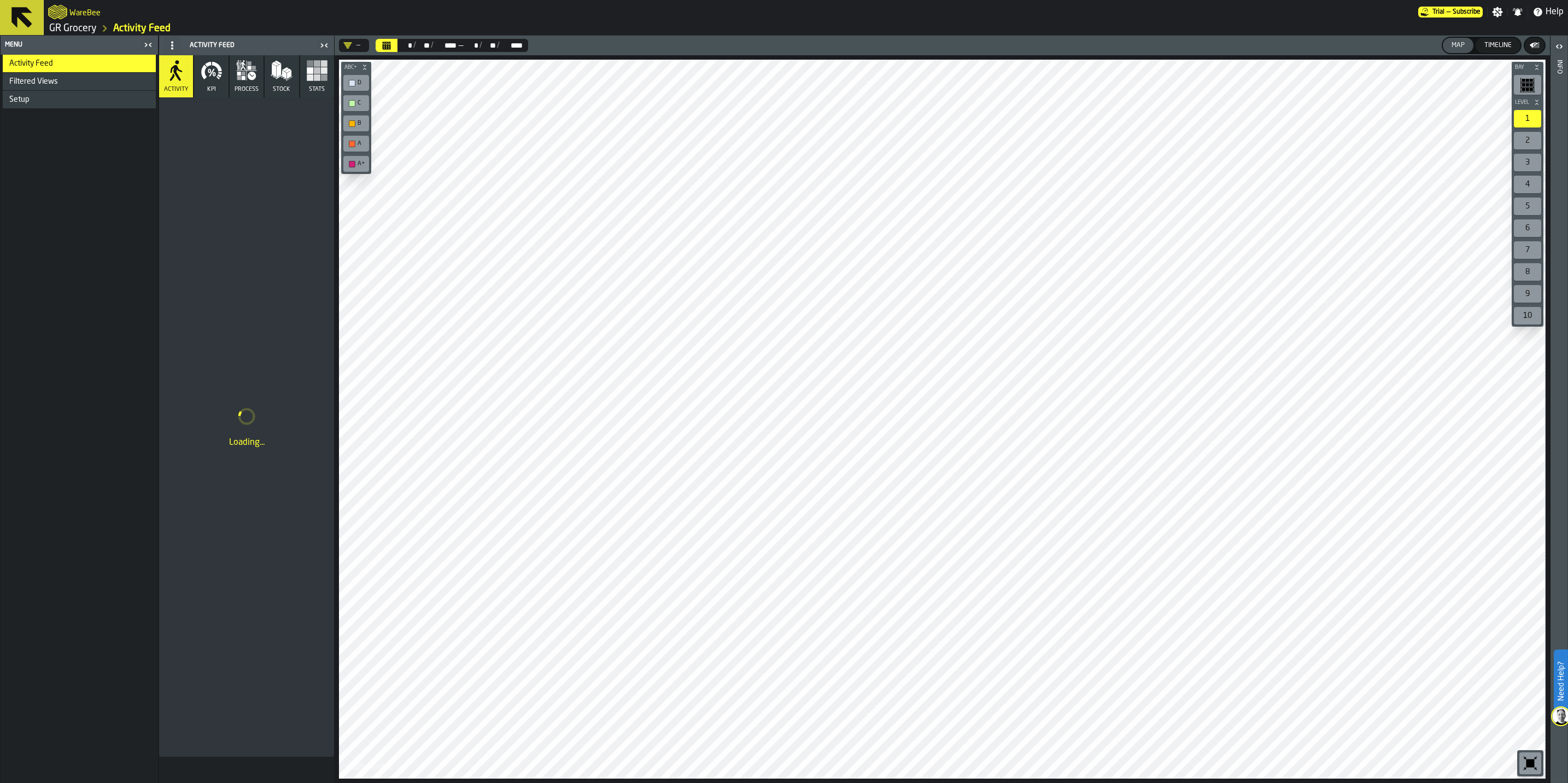
click at [389, 43] on icon "Calendar" at bounding box center [386, 43] width 9 height 2
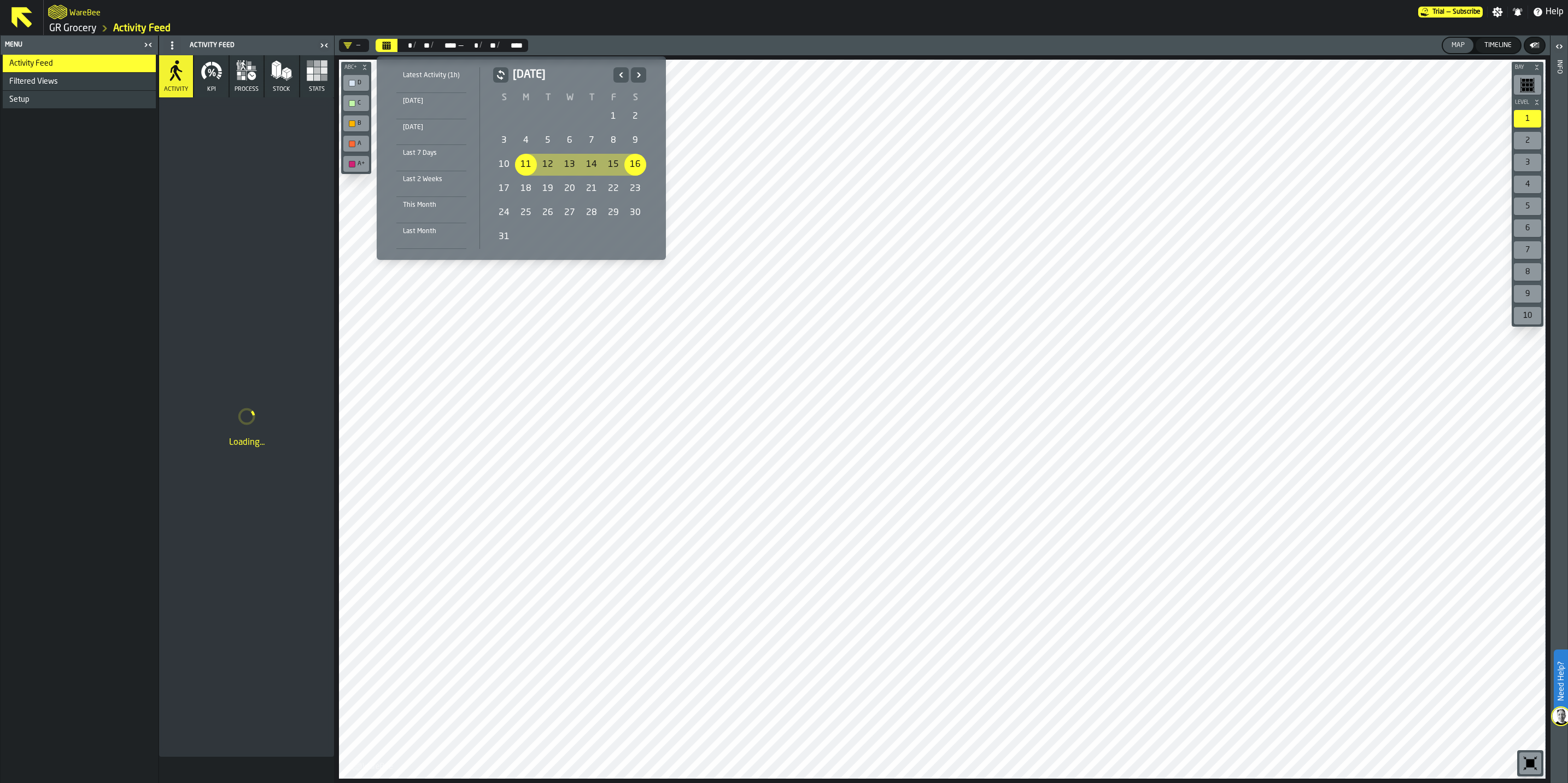
click at [522, 210] on div "25" at bounding box center [526, 213] width 22 height 22
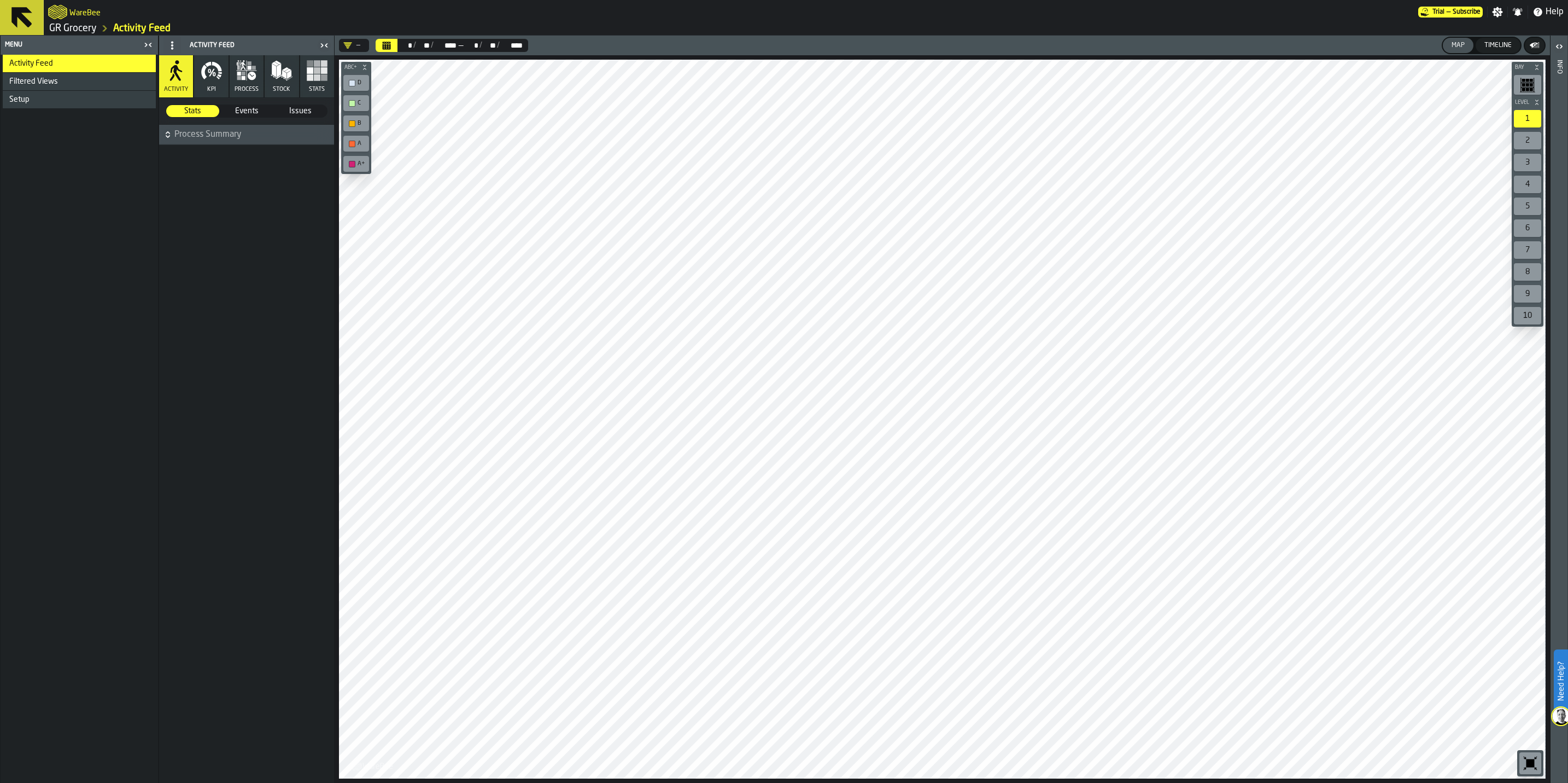
click at [223, 137] on span "Process Summary" at bounding box center [253, 135] width 158 height 13
click at [263, 115] on span "Events" at bounding box center [246, 111] width 52 height 11
click at [43, 97] on div "Setup" at bounding box center [81, 99] width 142 height 9
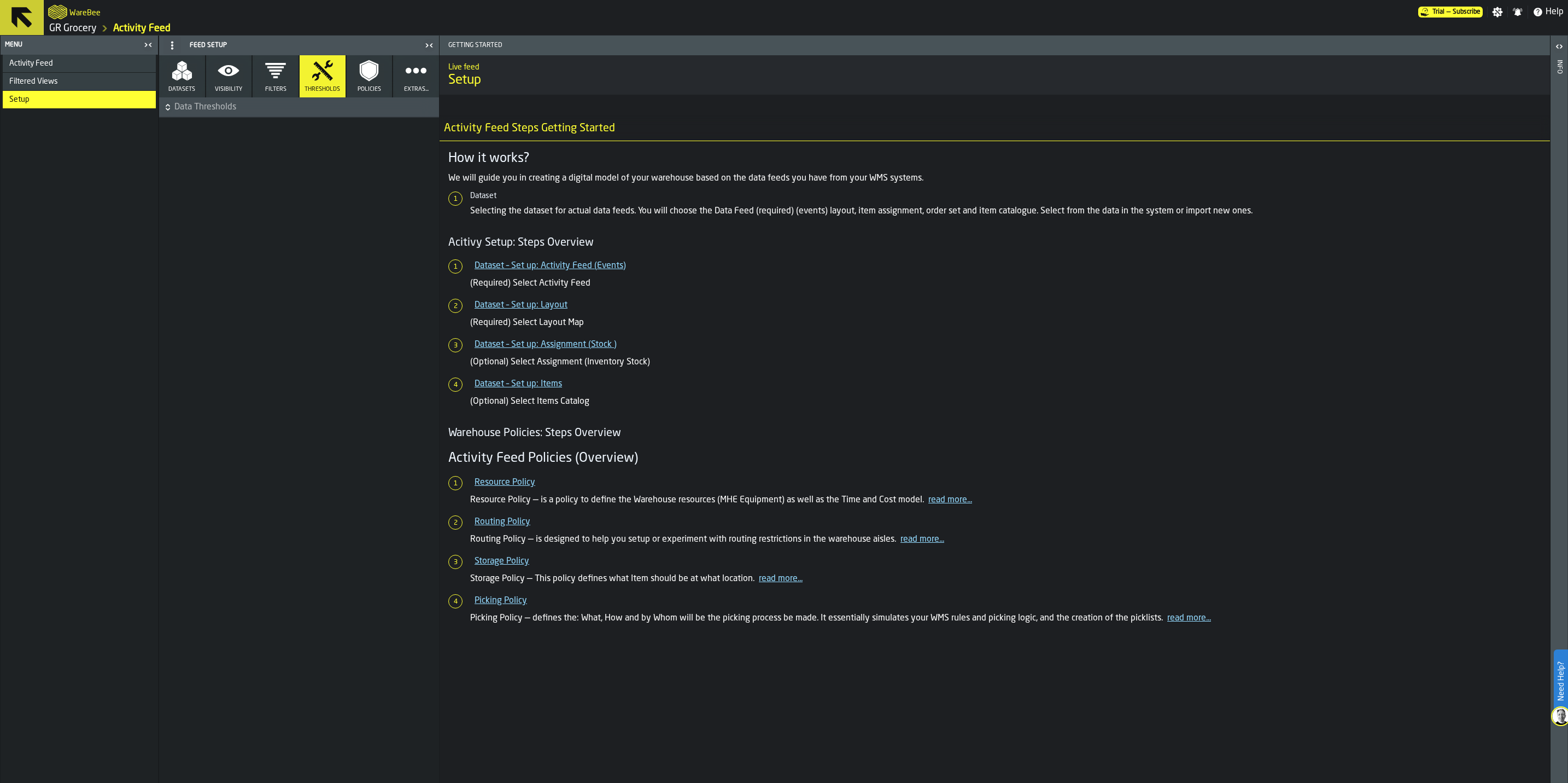
click at [169, 74] on button "Datasets" at bounding box center [182, 76] width 46 height 42
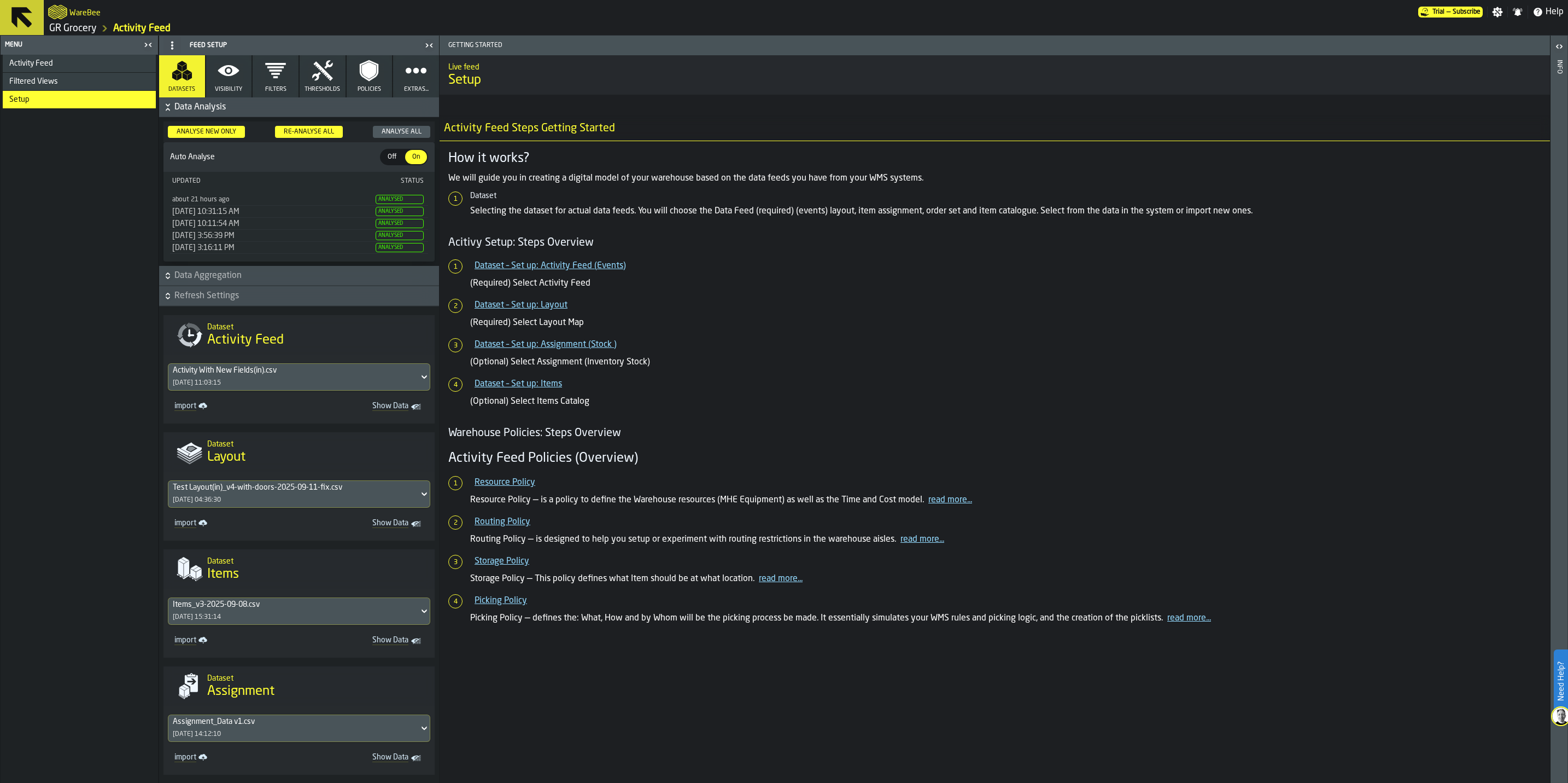
drag, startPoint x: 297, startPoint y: 134, endPoint x: 440, endPoint y: 163, distance: 145.9
click at [297, 134] on div "Re-Analyse All" at bounding box center [308, 132] width 59 height 8
click at [307, 130] on div "Re-Analyse All" at bounding box center [308, 132] width 59 height 8
click at [181, 406] on link "import" at bounding box center [232, 407] width 124 height 15
click at [195, 128] on div "Analyse New Only" at bounding box center [206, 132] width 68 height 8
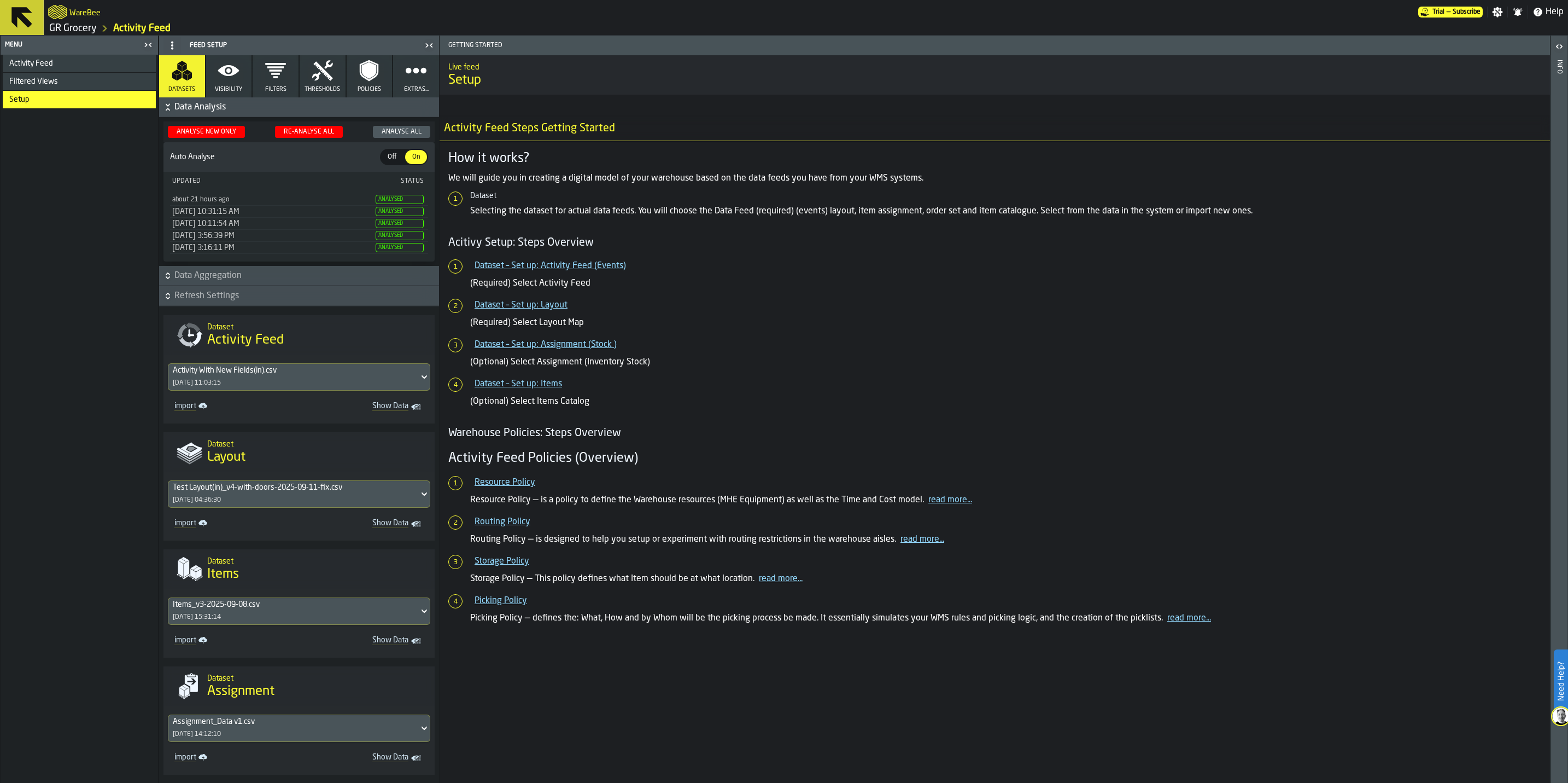
click at [391, 156] on span "Off" at bounding box center [392, 157] width 17 height 10
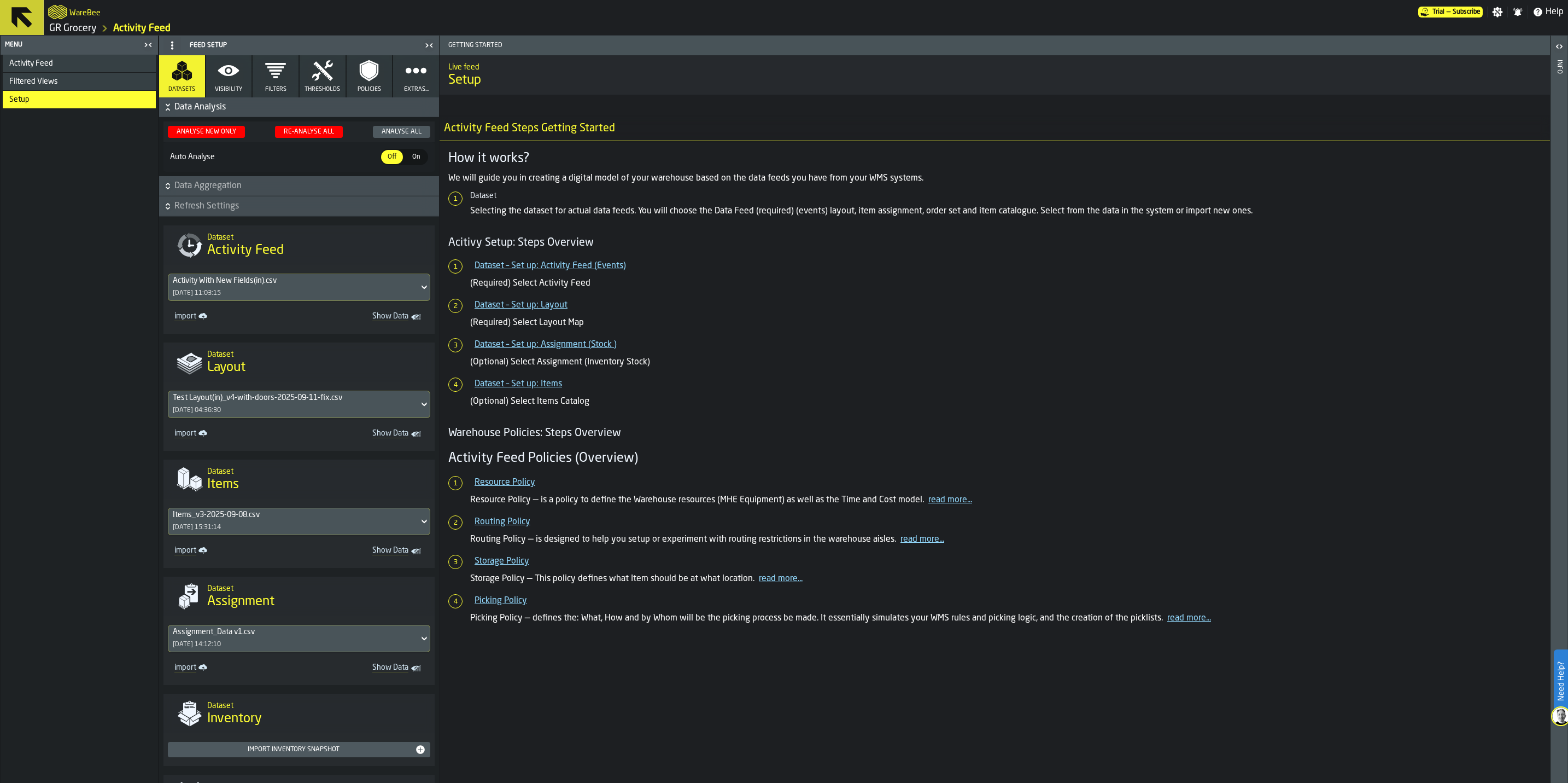
click at [407, 158] on span "On" at bounding box center [416, 157] width 17 height 10
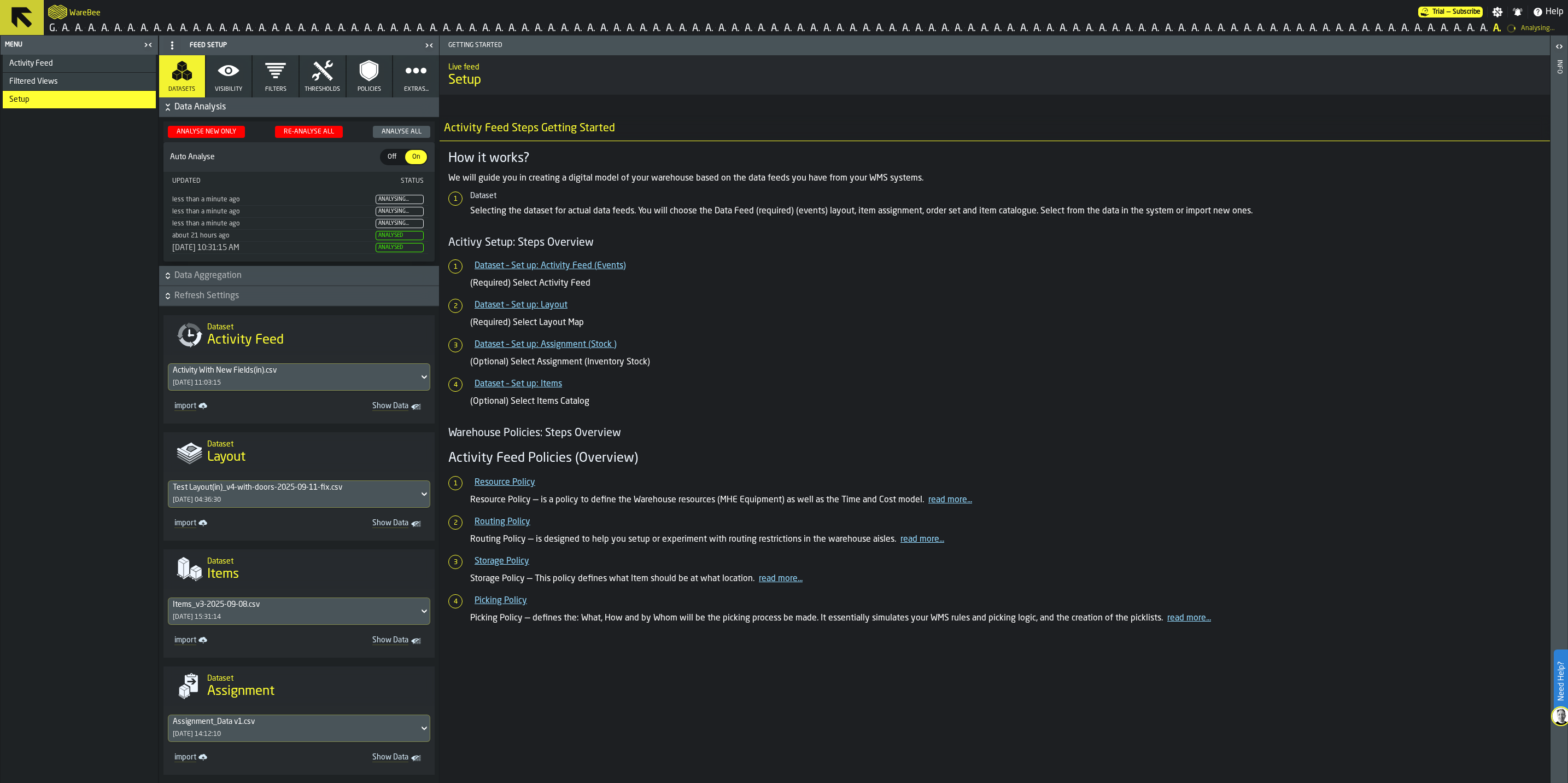
click at [189, 132] on div "Analyse New Only" at bounding box center [206, 132] width 68 height 8
click at [61, 66] on div "Activity Feed" at bounding box center [81, 63] width 142 height 9
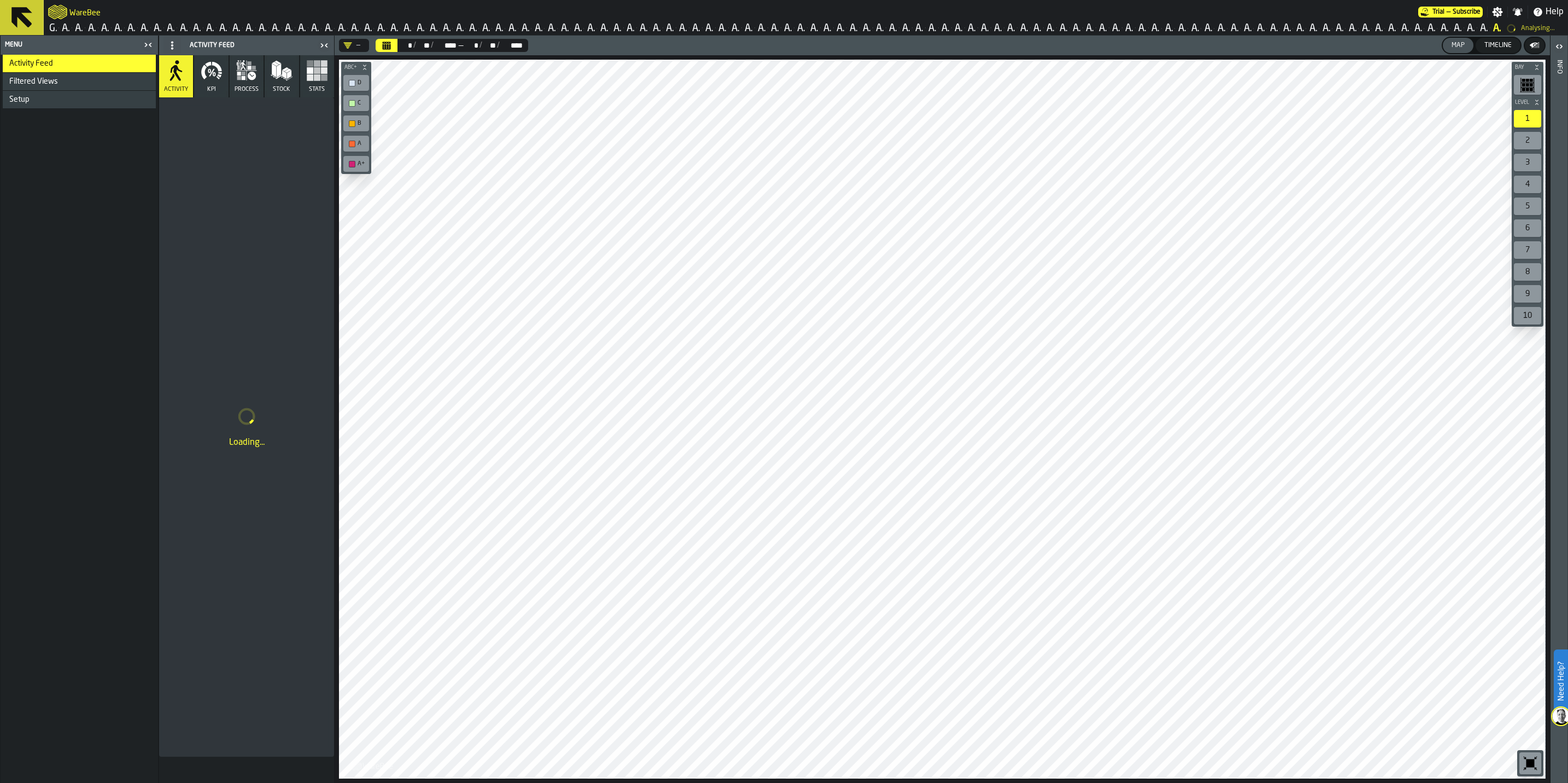
click at [79, 11] on h2 "WareBee" at bounding box center [85, 12] width 31 height 11
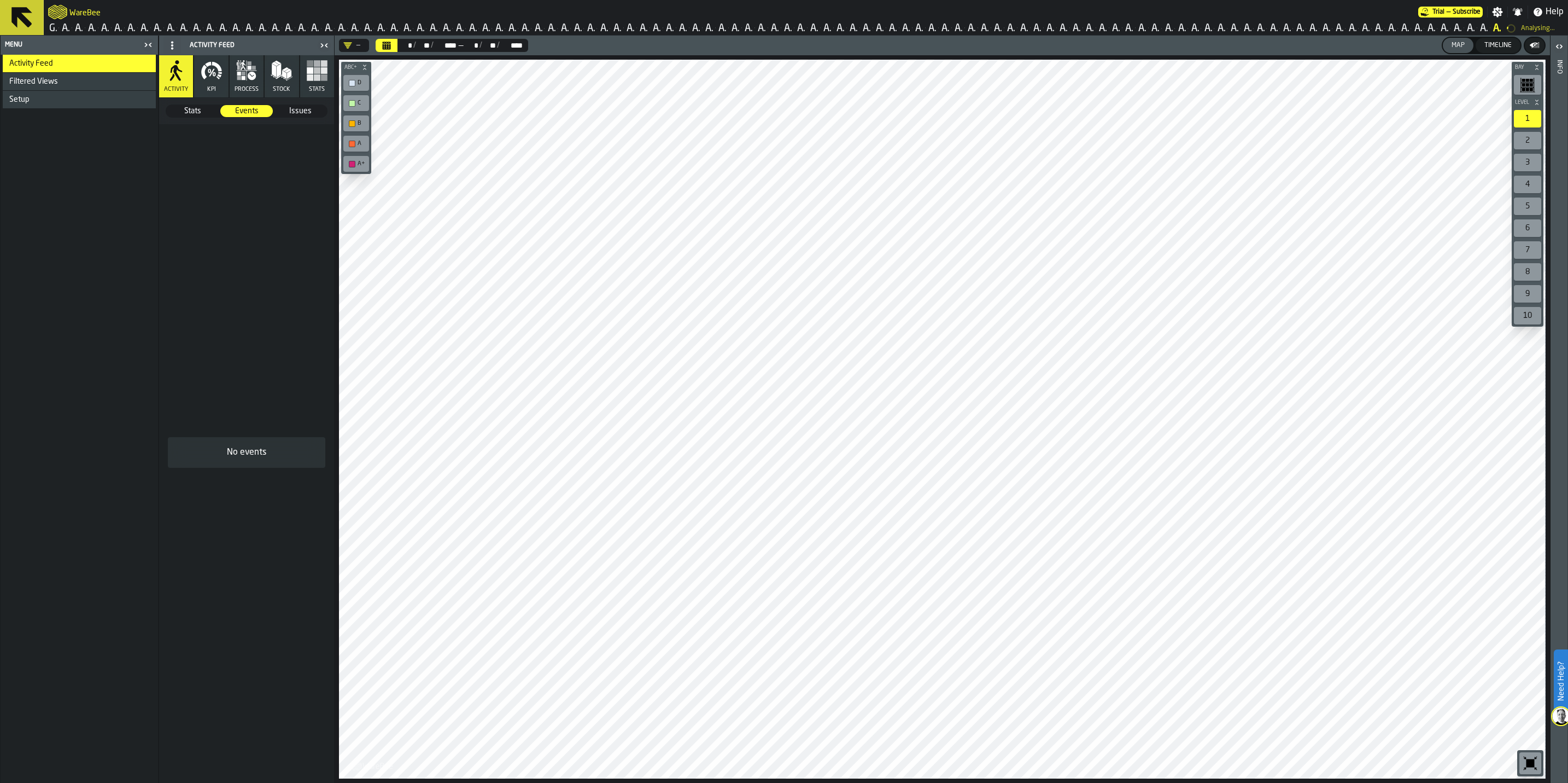
click at [6, 16] on button at bounding box center [21, 17] width 43 height 35
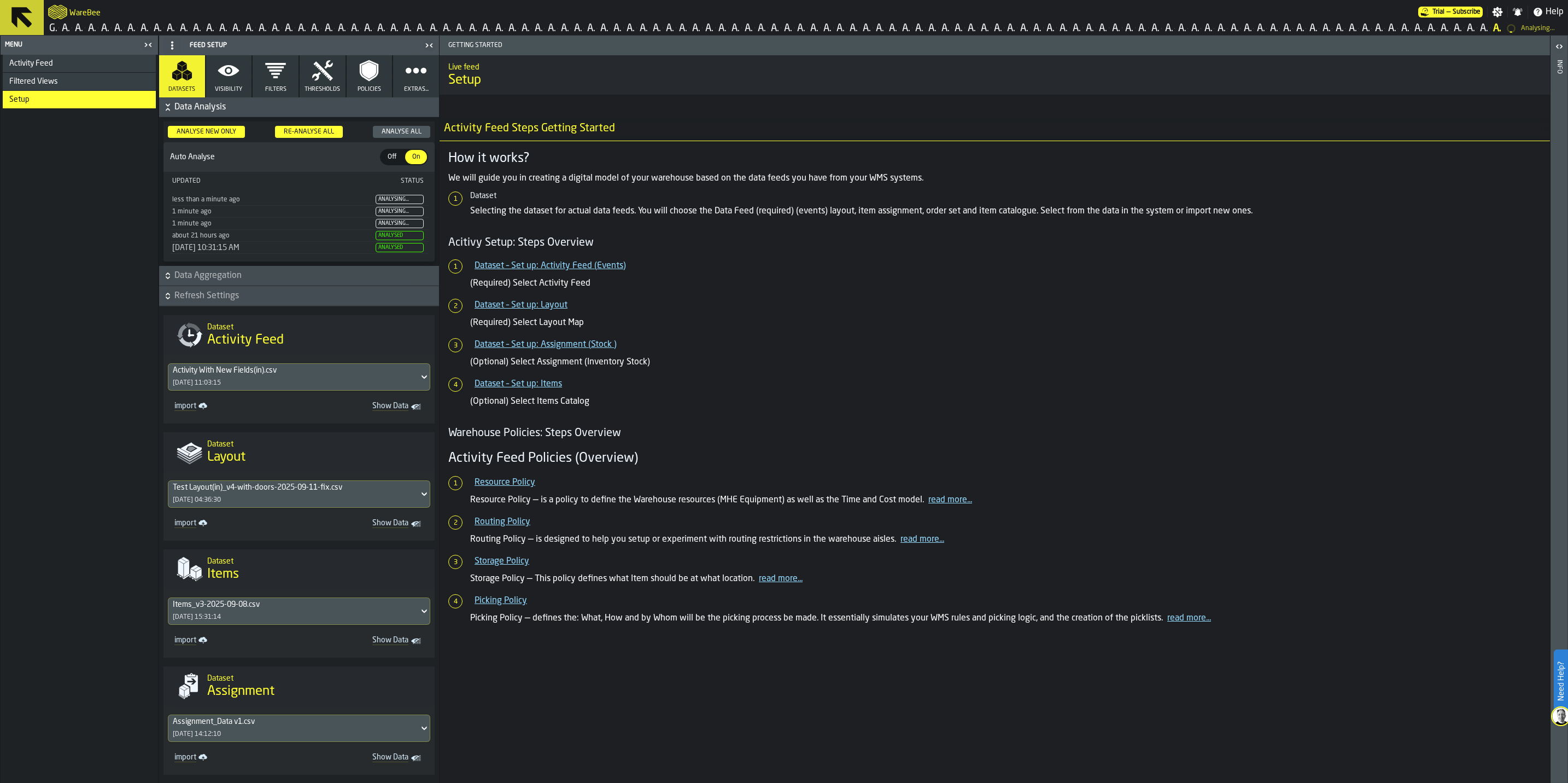
click at [25, 18] on icon at bounding box center [22, 17] width 21 height 21
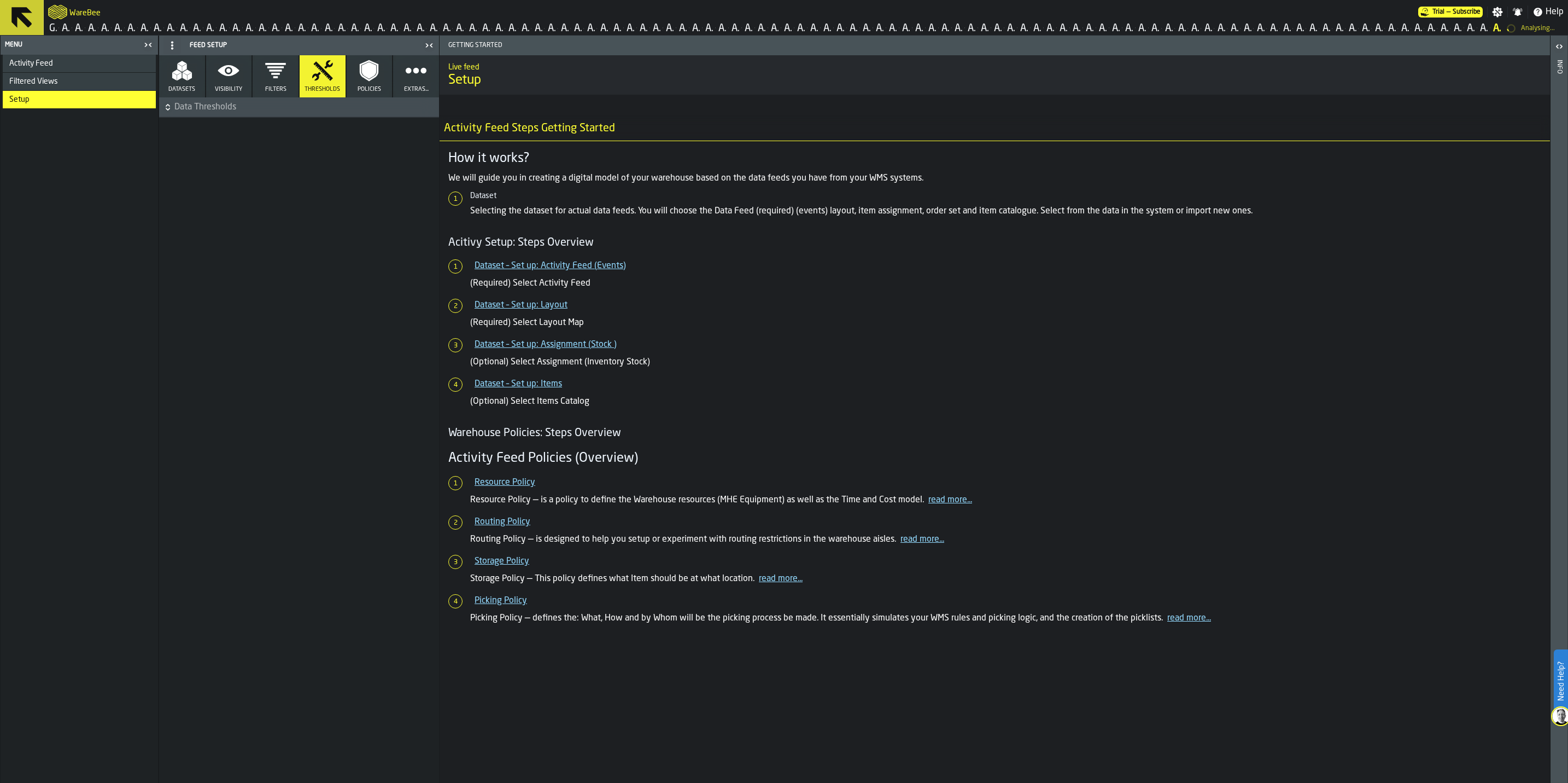
click at [82, 12] on h2 "WareBee" at bounding box center [85, 12] width 31 height 11
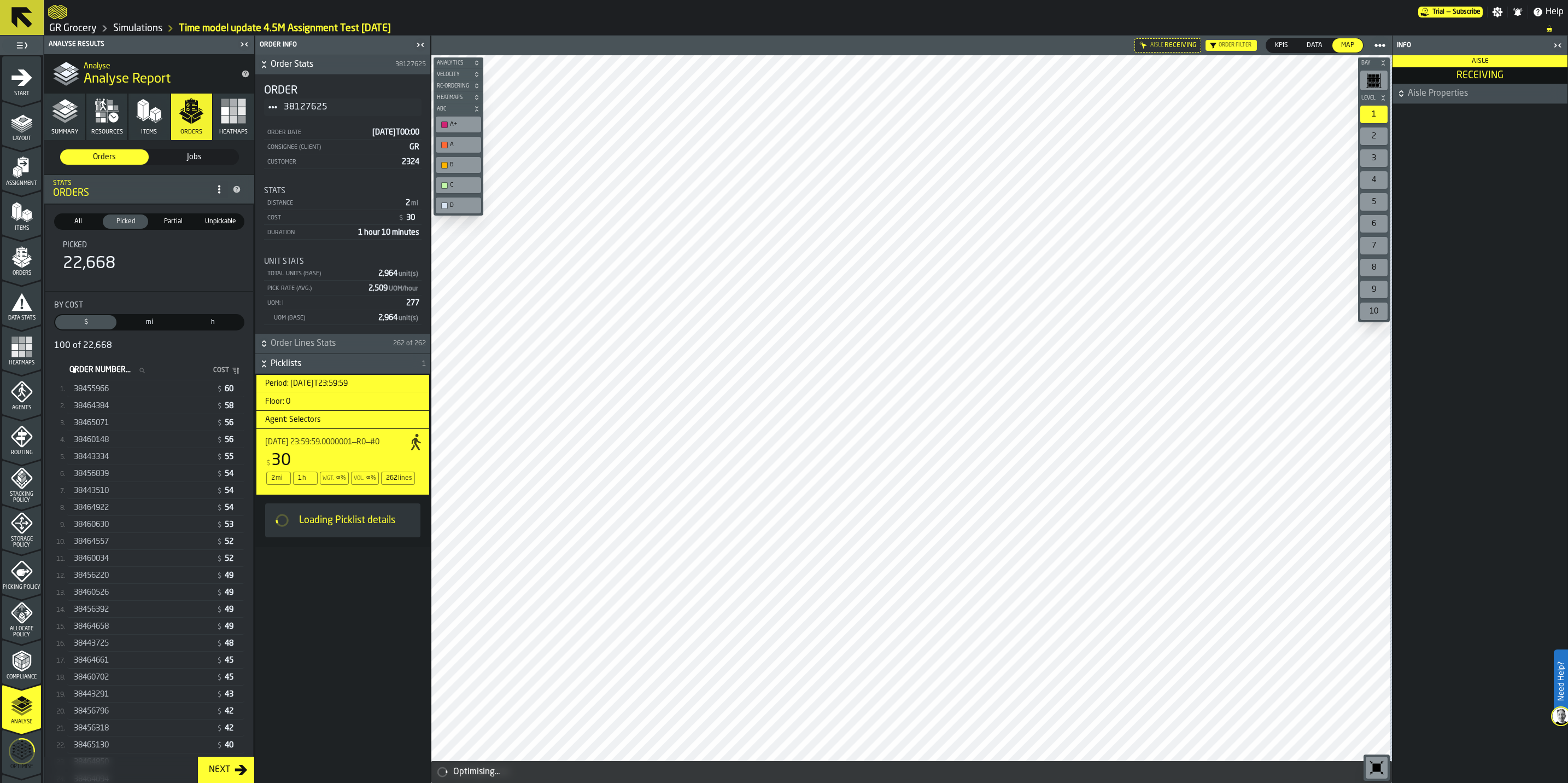
click at [144, 374] on icon "stat-By Cost" at bounding box center [141, 370] width 7 height 7
click at [154, 374] on input "Order Number... Order Number..." at bounding box center [111, 370] width 87 height 14
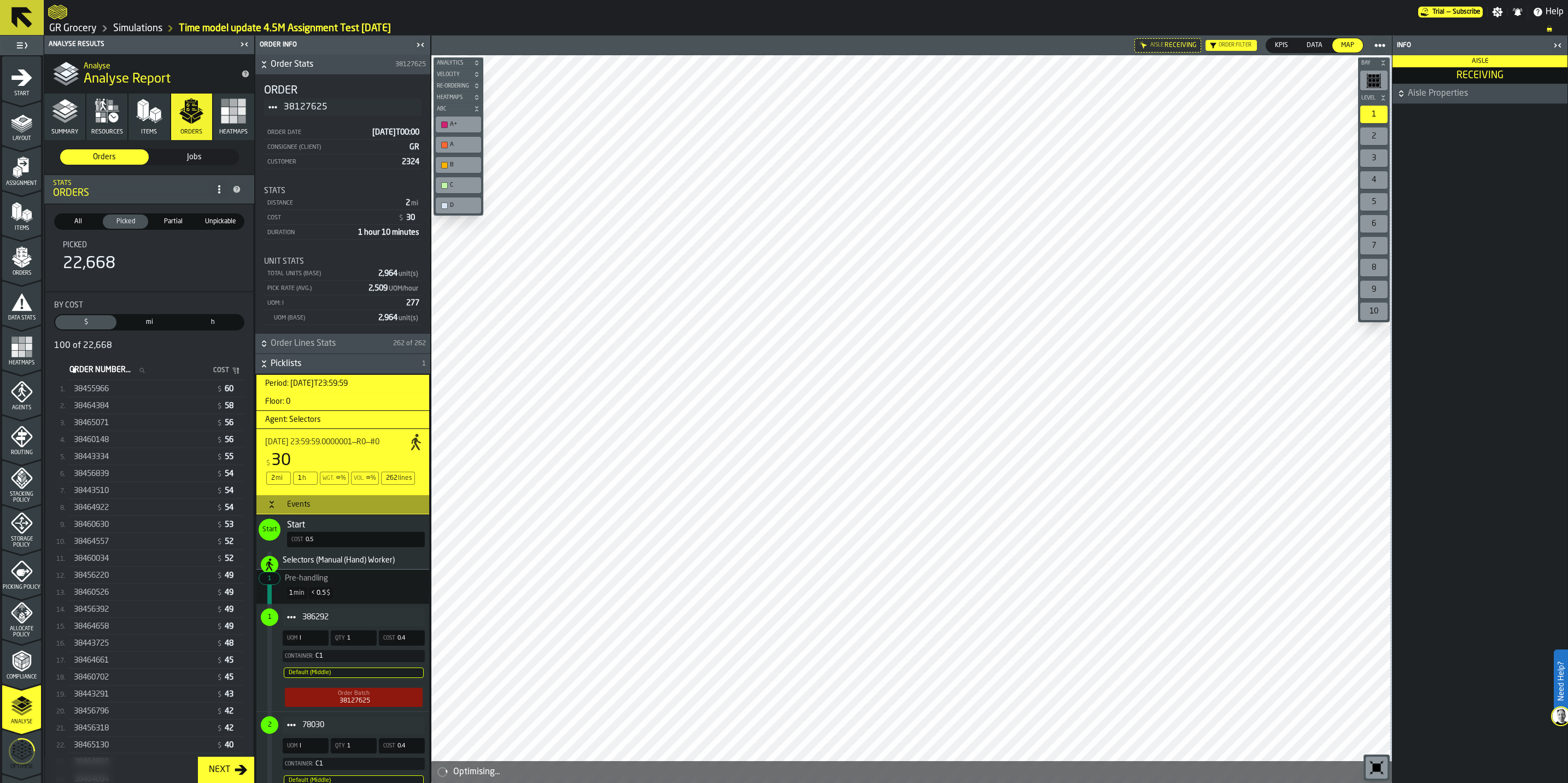
click at [74, 32] on link "GR Grocery" at bounding box center [72, 28] width 47 height 12
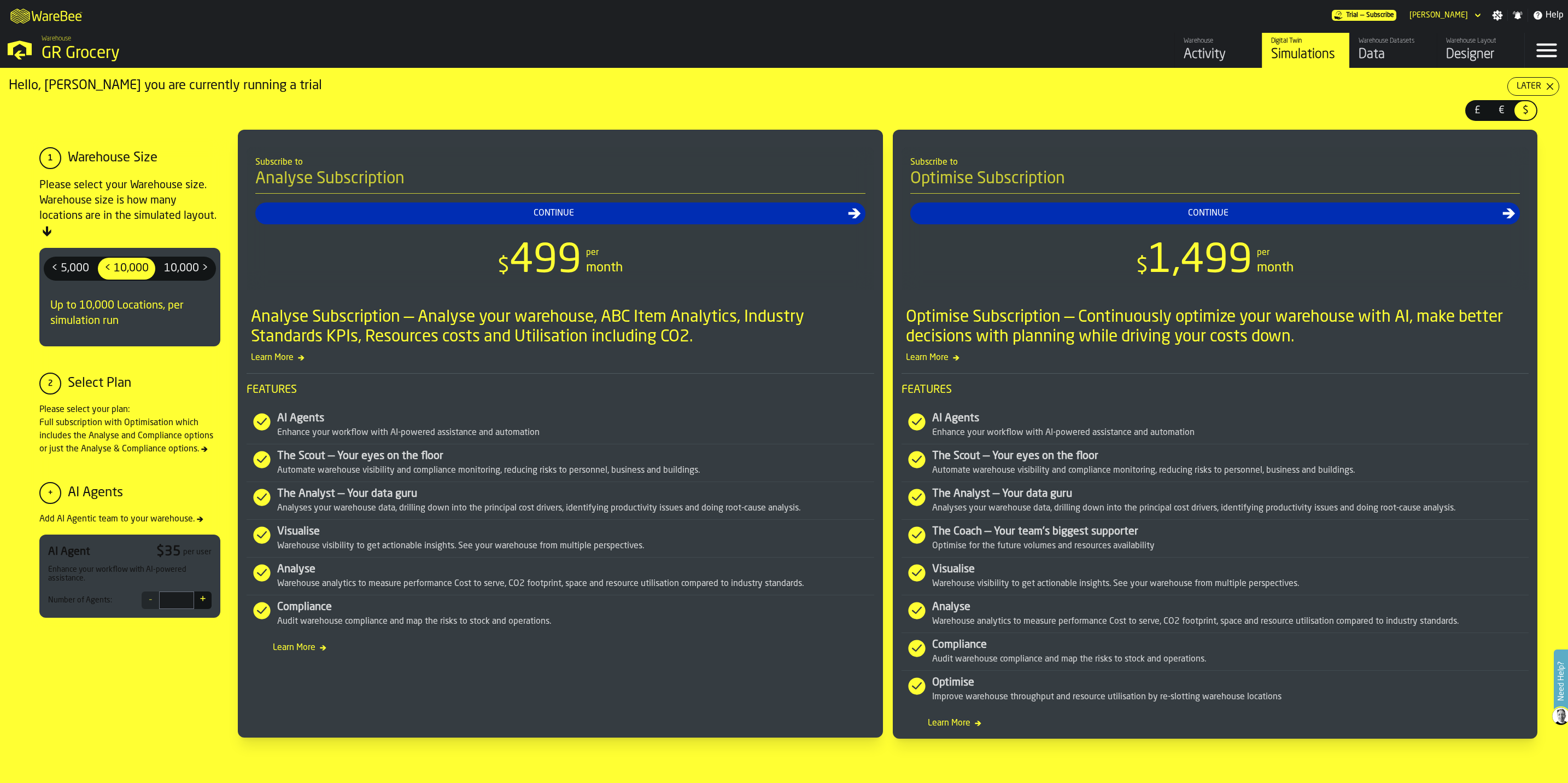
click at [1210, 53] on div "Activity" at bounding box center [1218, 55] width 69 height 17
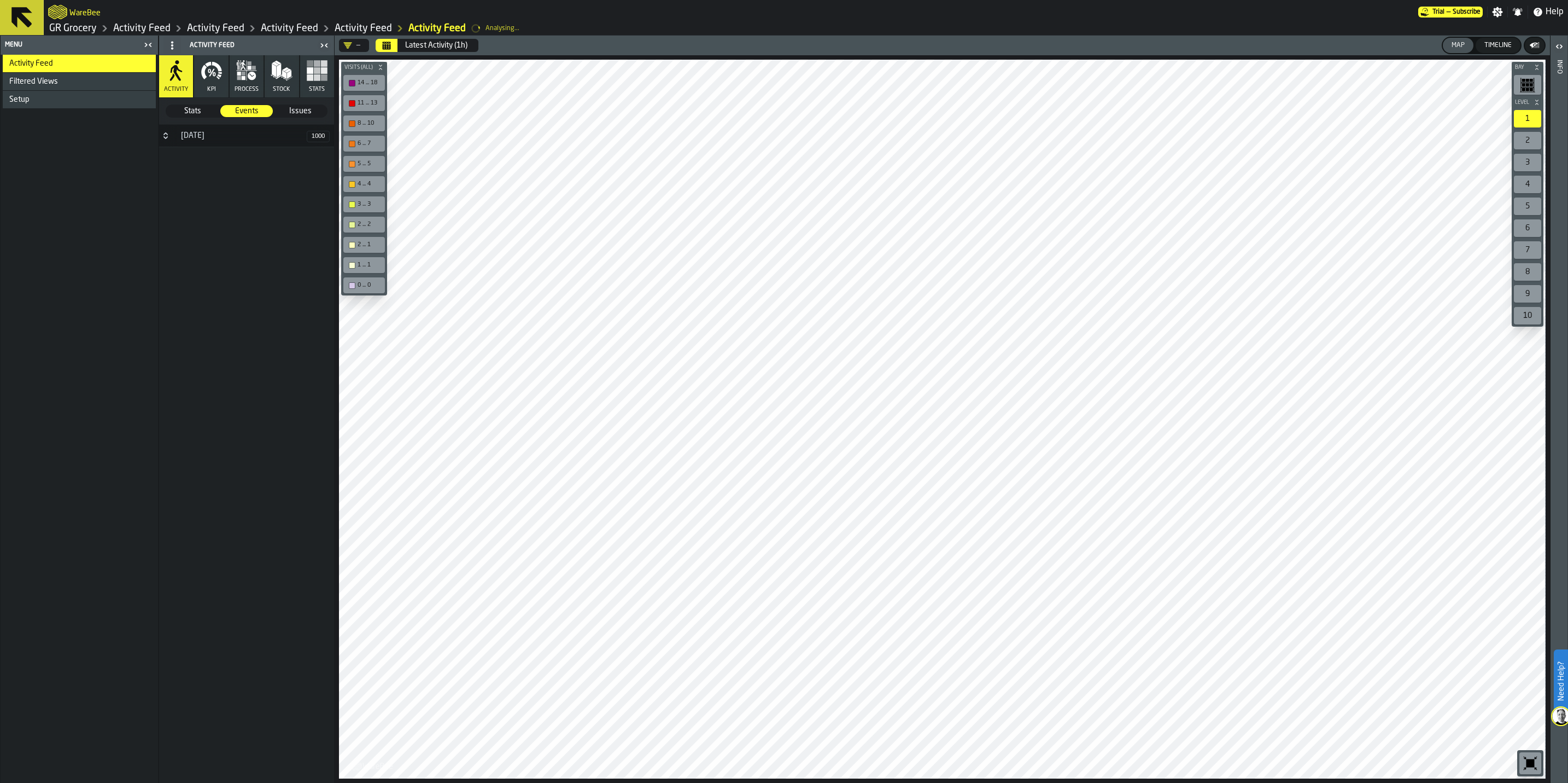
click at [184, 136] on div "[DATE]" at bounding box center [240, 135] width 132 height 9
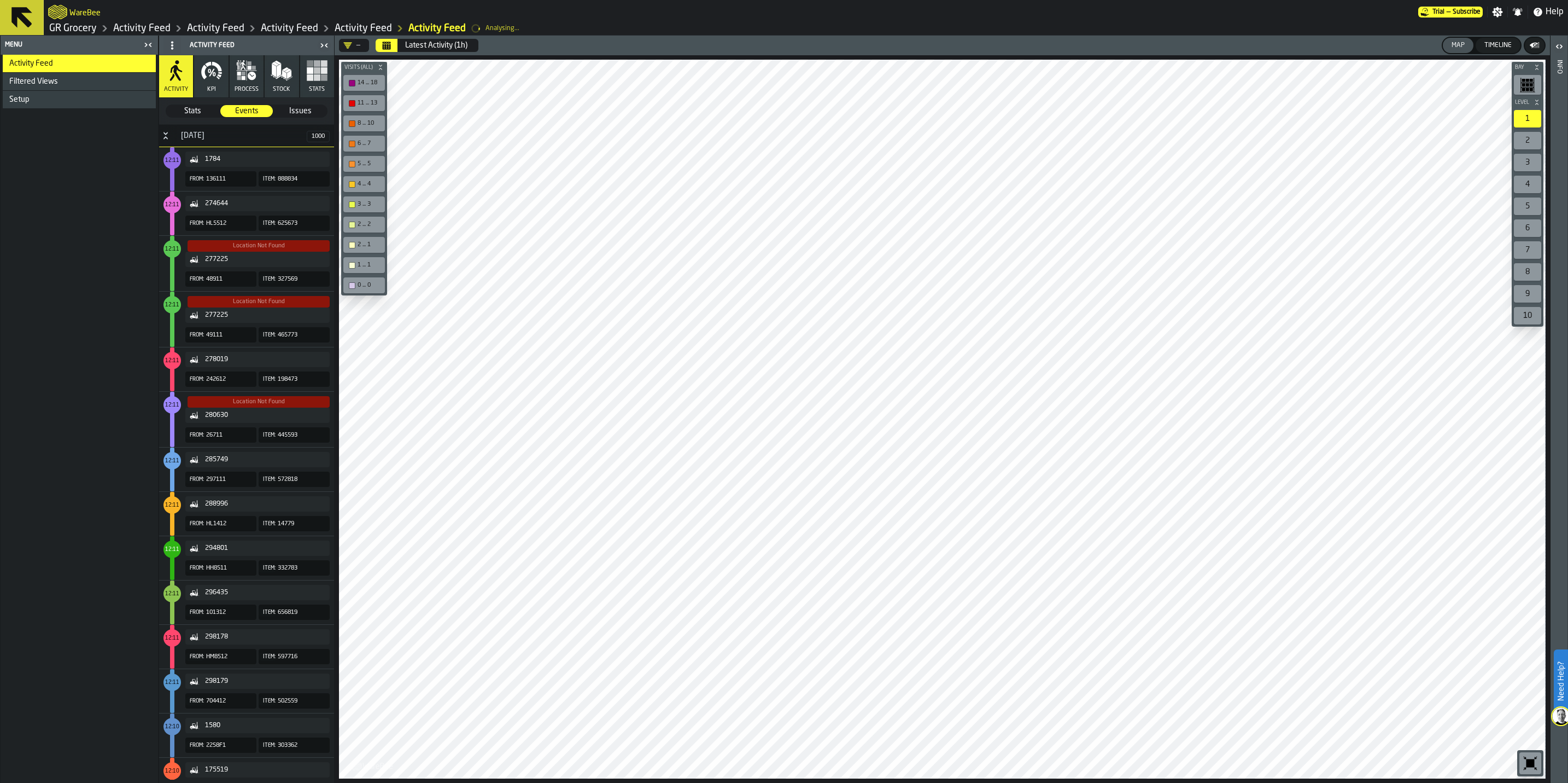
click at [194, 112] on span "Stats" at bounding box center [193, 111] width 52 height 11
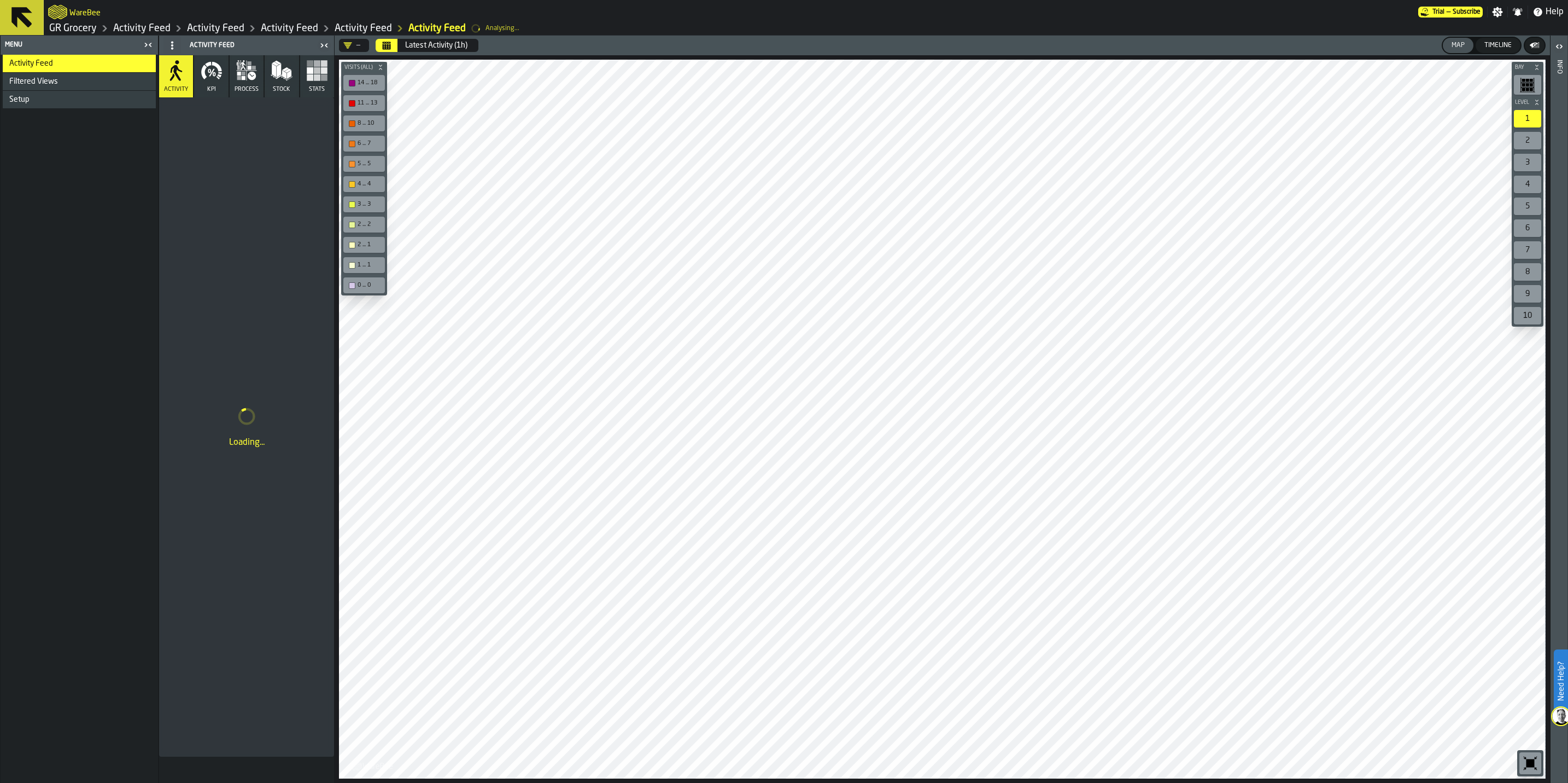
click at [421, 39] on button "Latest Activity (1h)" at bounding box center [436, 45] width 75 height 22
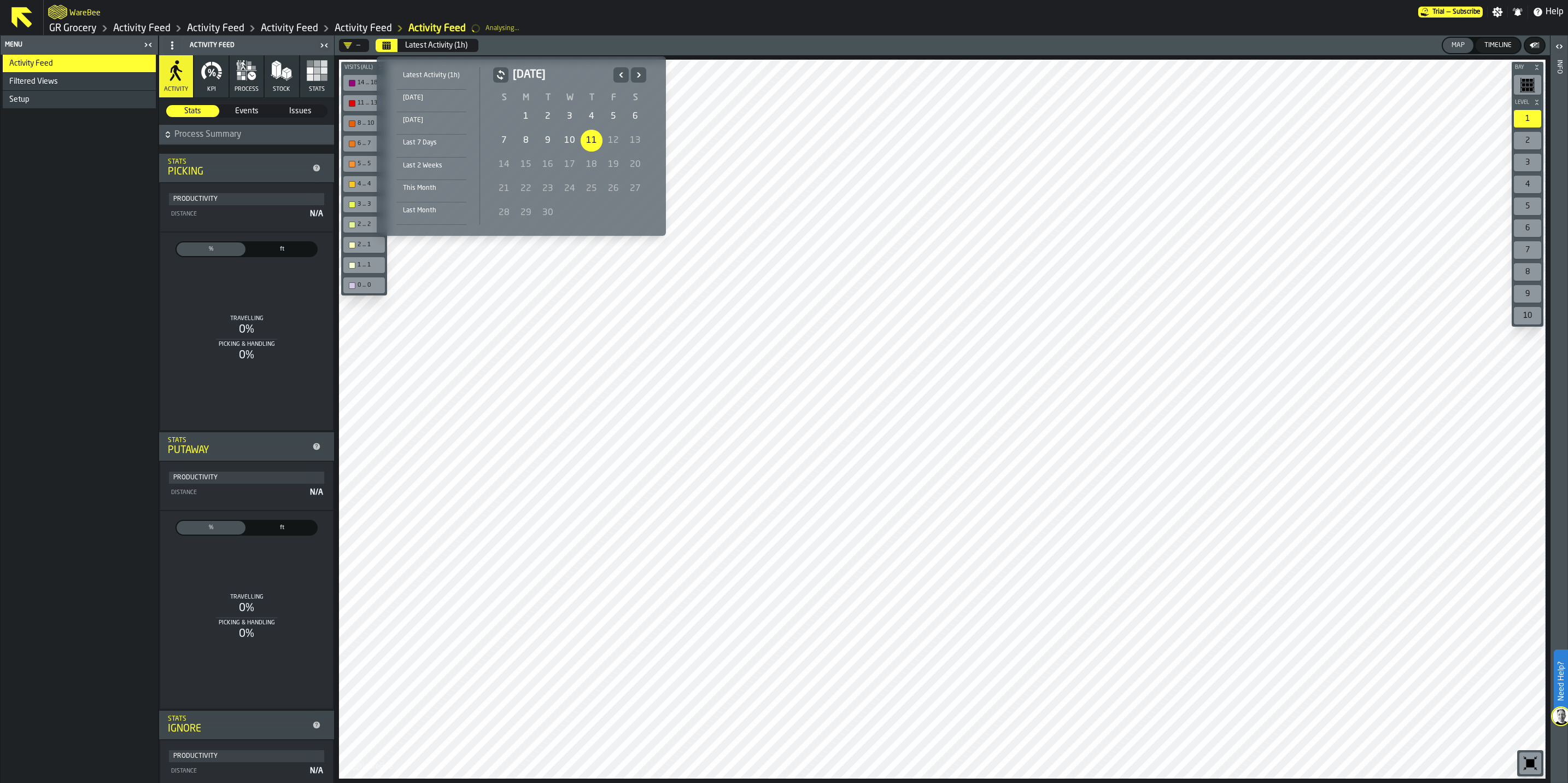
click at [424, 203] on li "Last Month" at bounding box center [431, 213] width 70 height 22
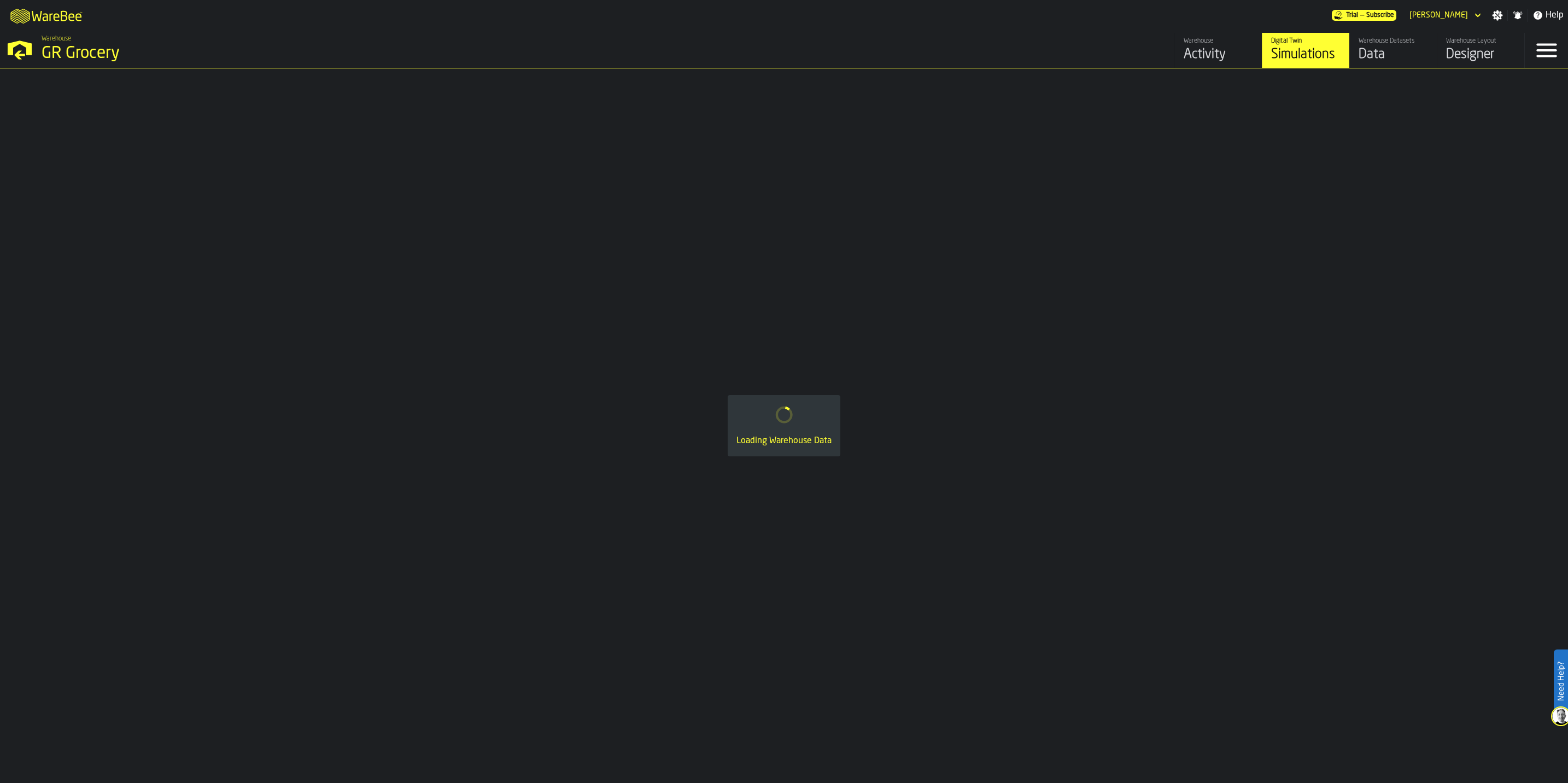
click at [1478, 53] on div "Designer" at bounding box center [1480, 55] width 69 height 17
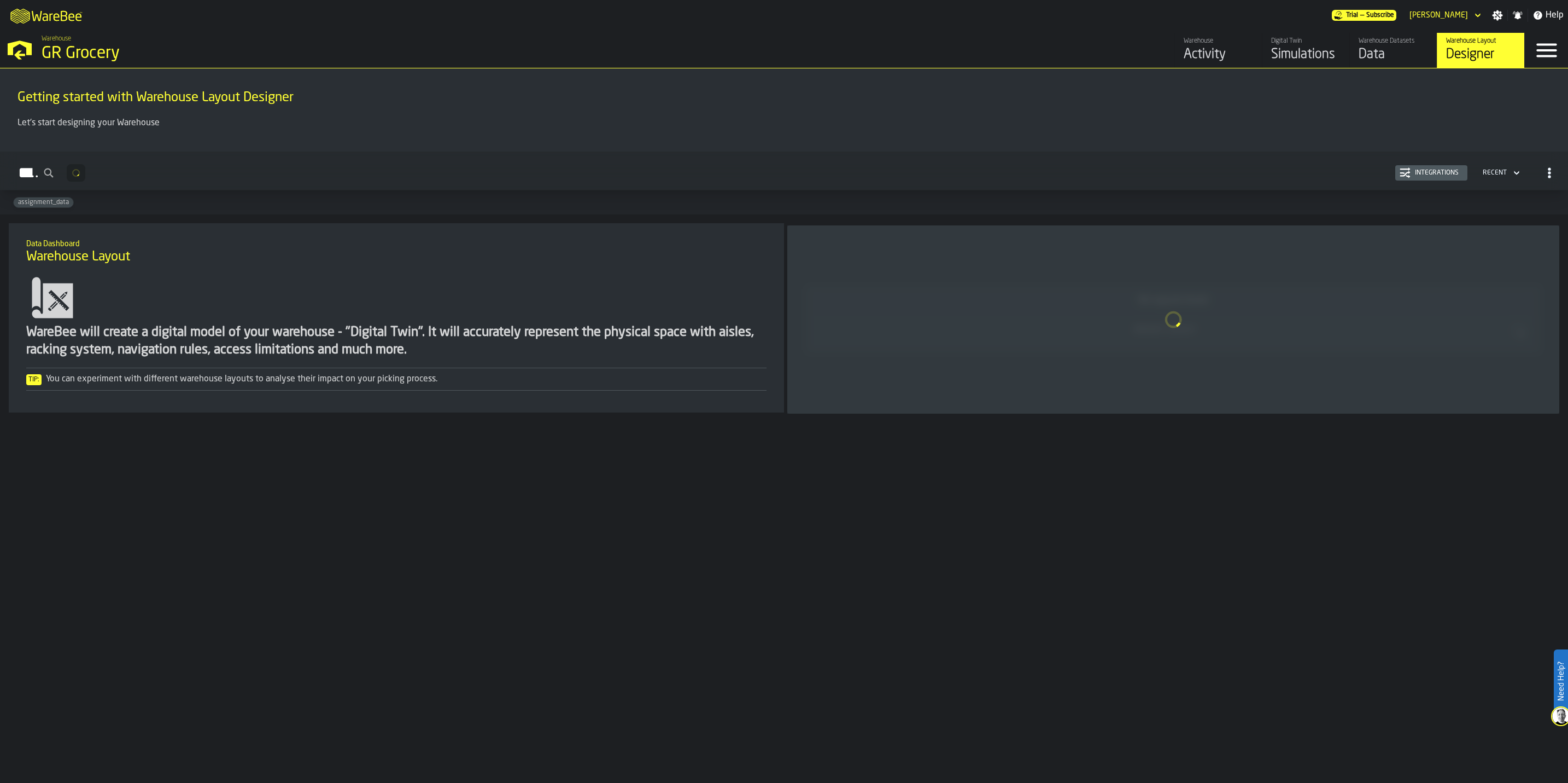
click at [1305, 55] on div "Simulations" at bounding box center [1305, 55] width 69 height 17
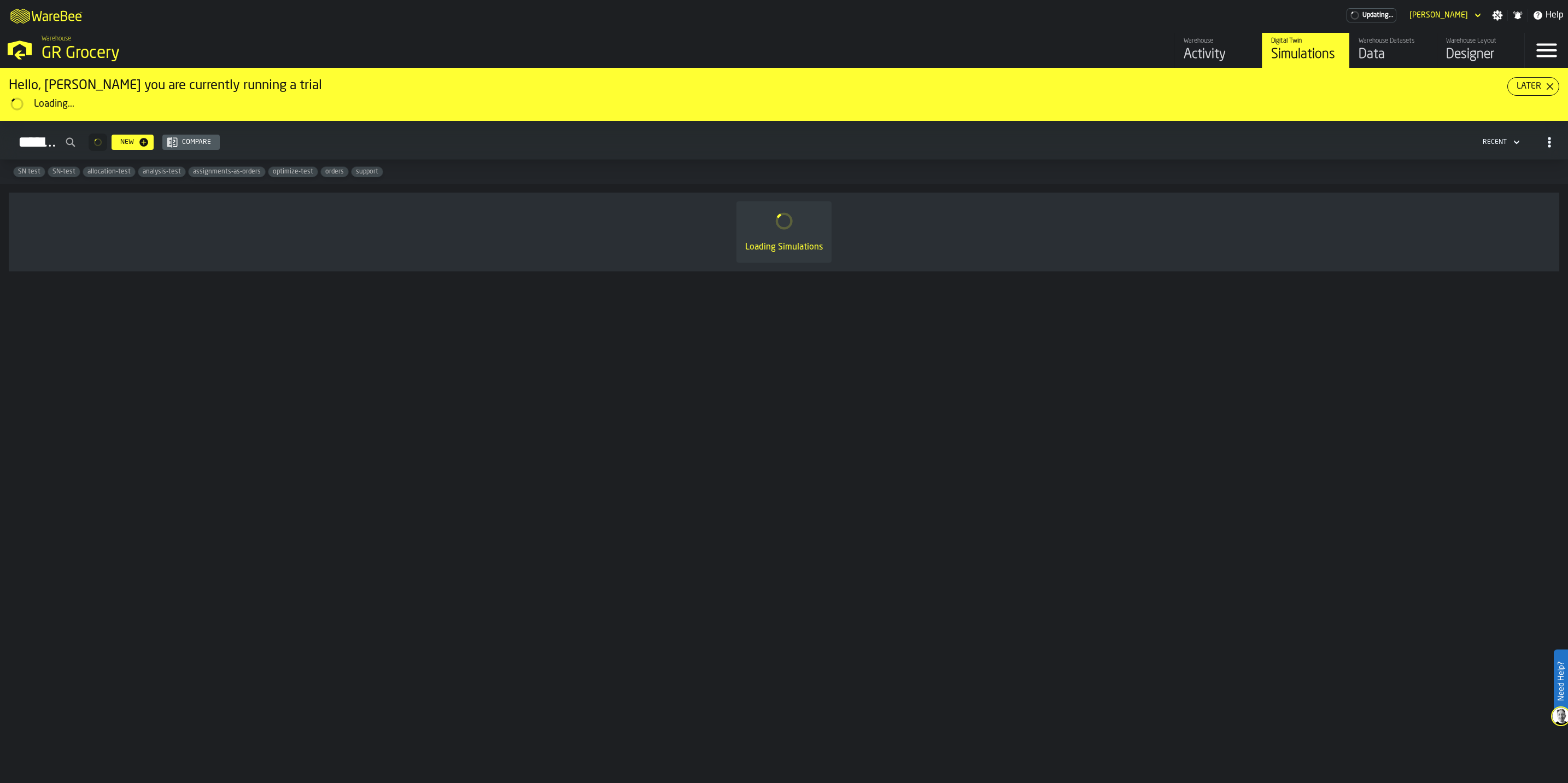
click at [1402, 50] on div "Data" at bounding box center [1393, 55] width 69 height 17
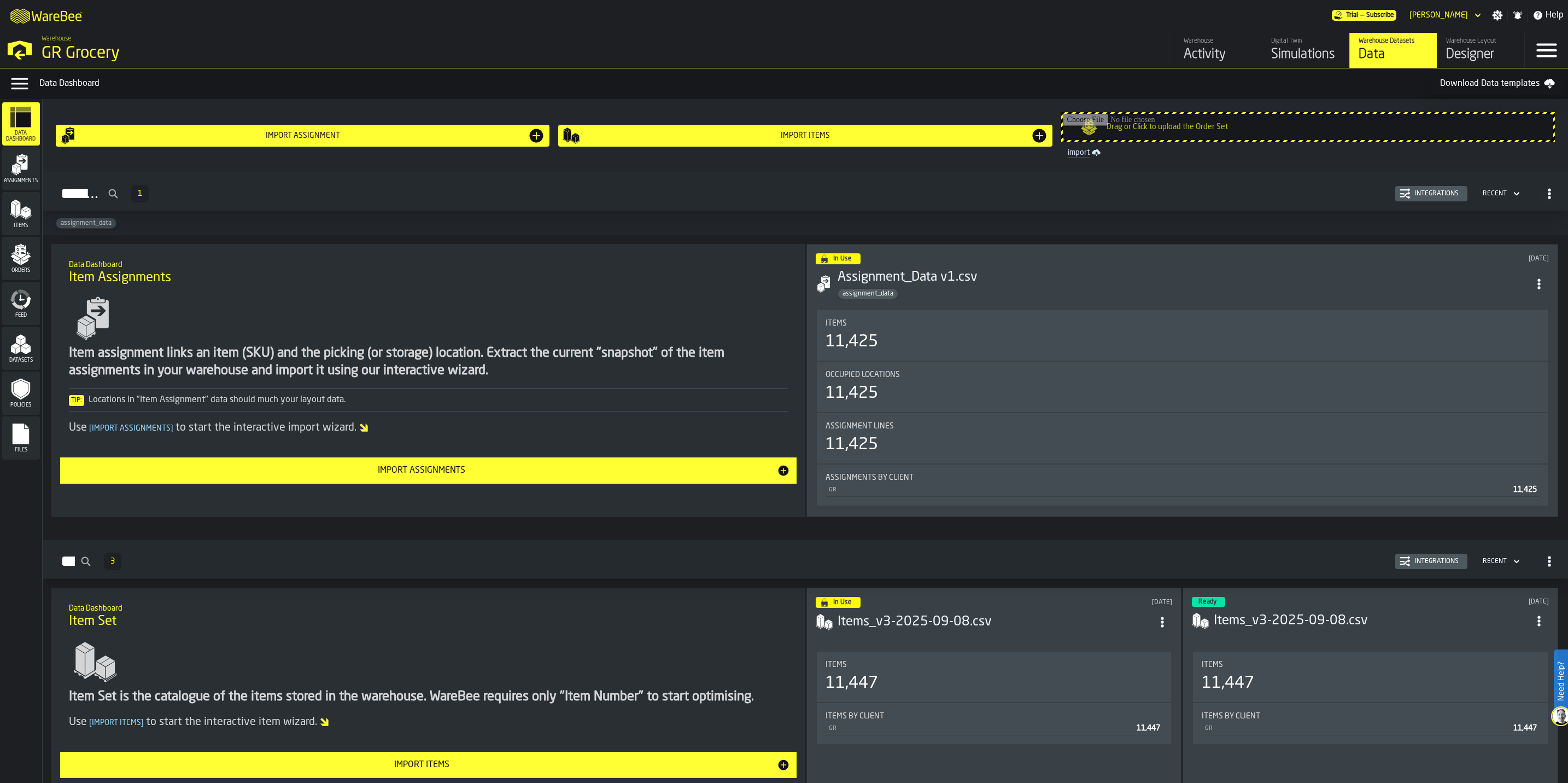
click at [1480, 46] on div "Designer" at bounding box center [1480, 55] width 69 height 17
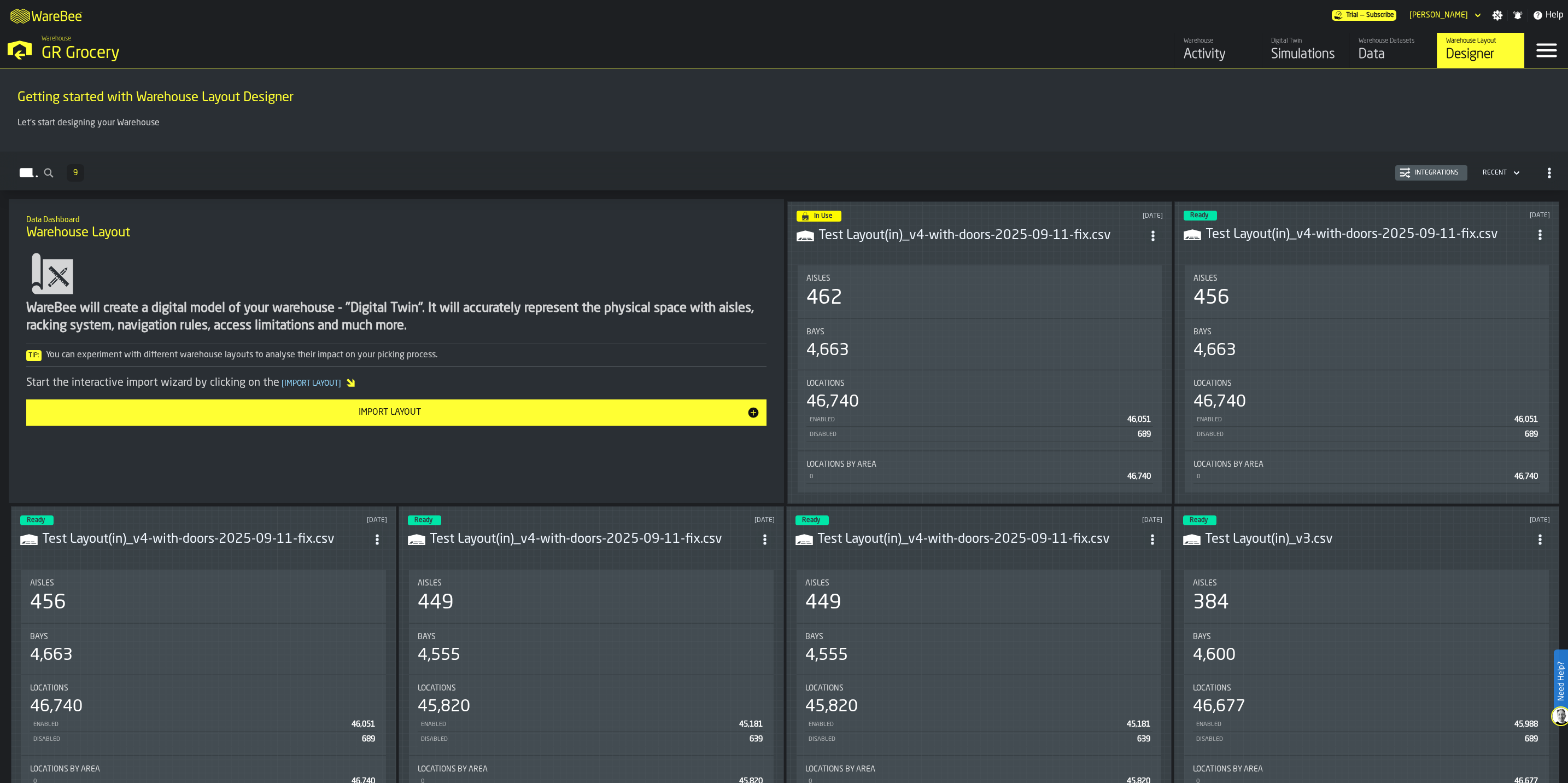
click at [1421, 170] on div "Integrations" at bounding box center [1436, 172] width 53 height 8
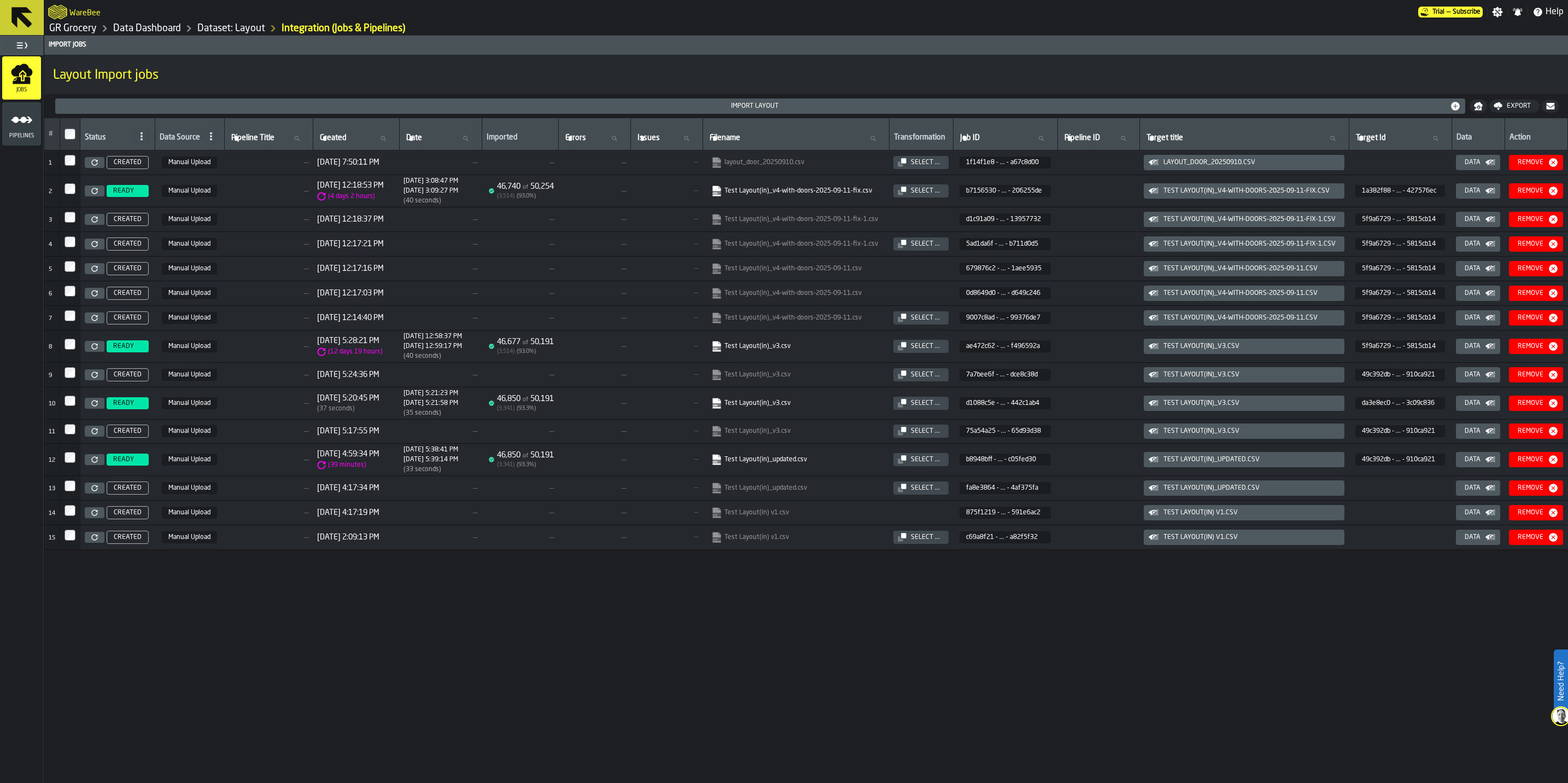
click at [20, 28] on icon at bounding box center [21, 17] width 26 height 26
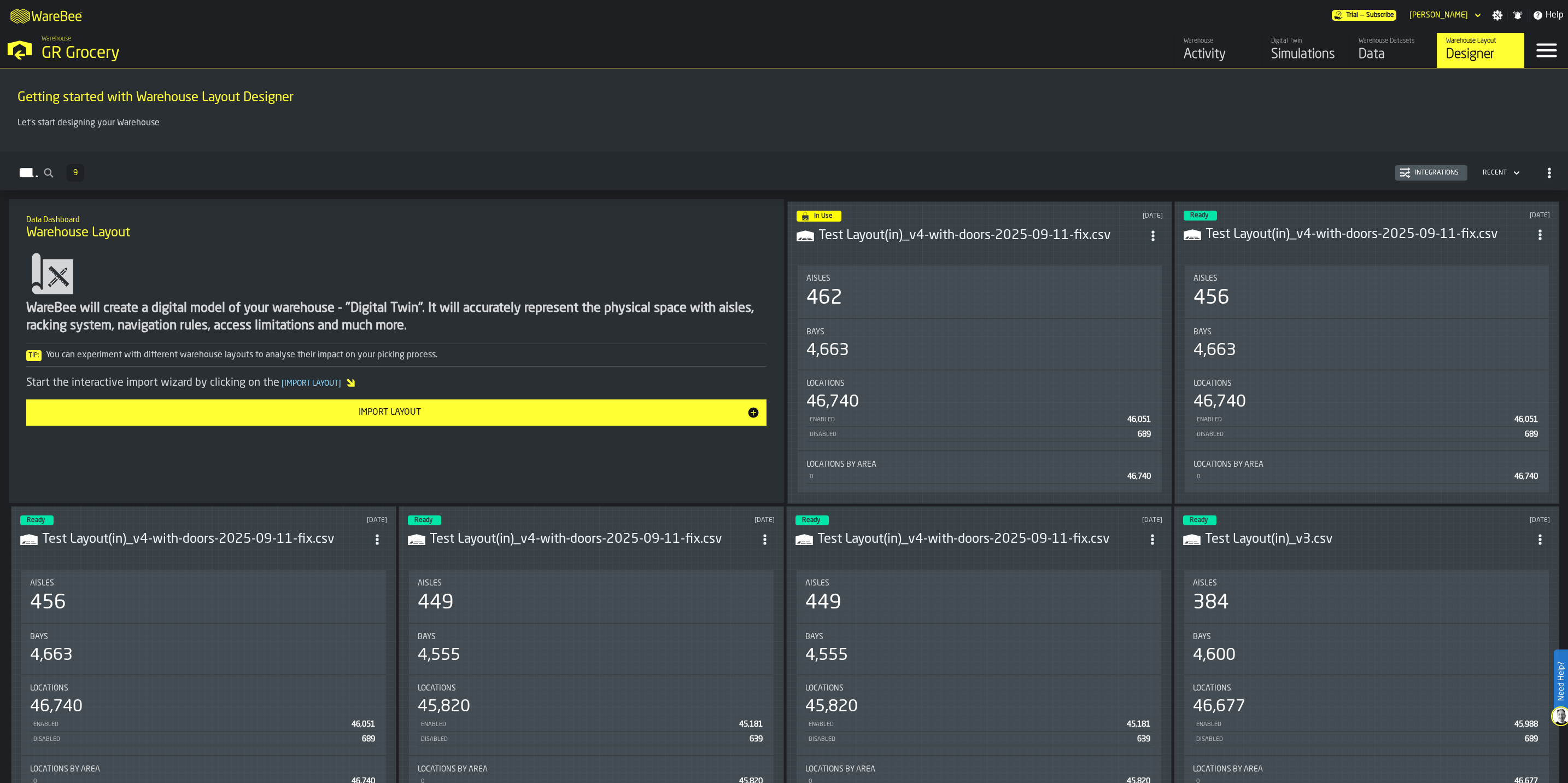
click at [300, 419] on div "Import Layout" at bounding box center [390, 412] width 714 height 13
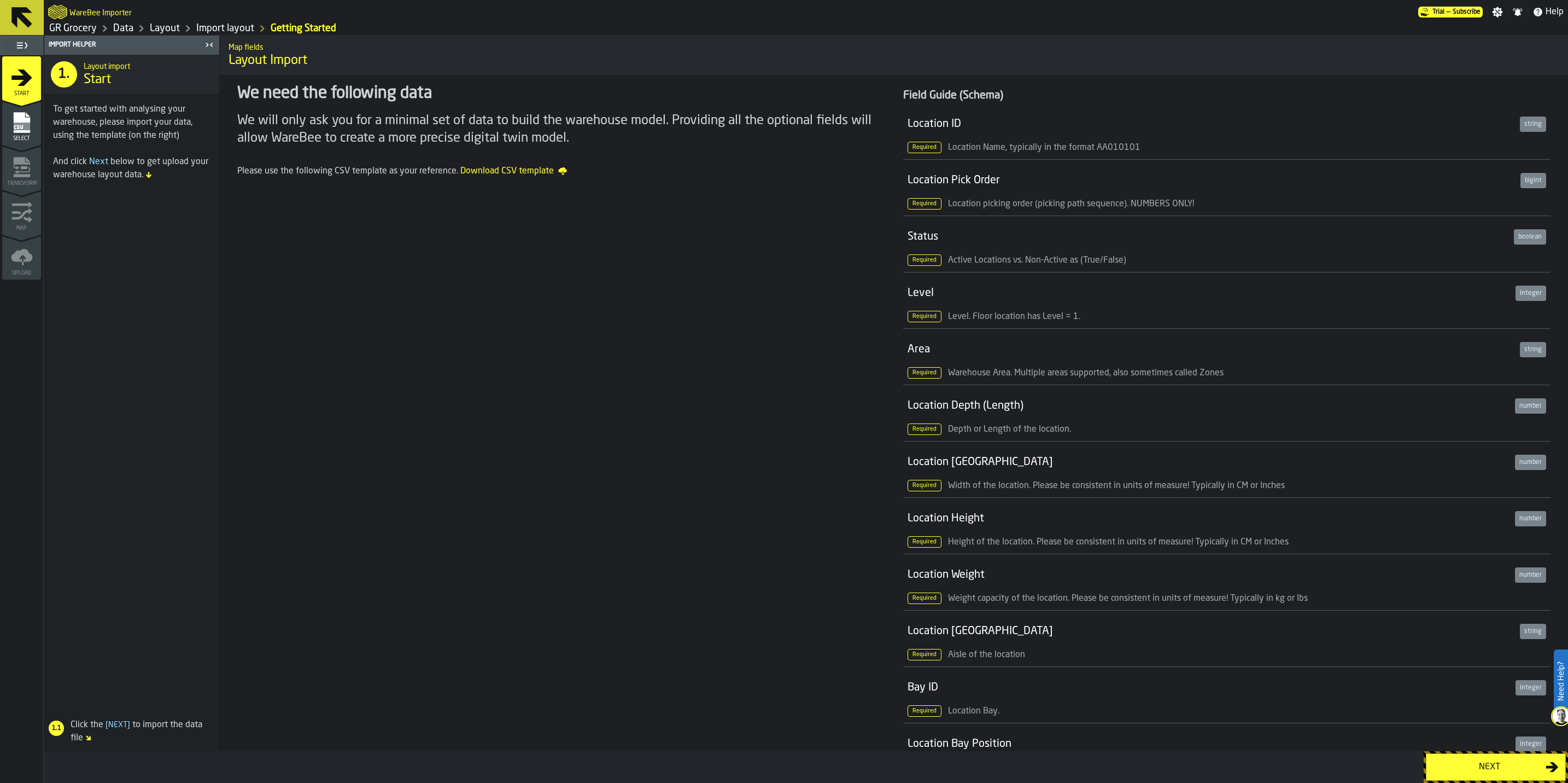
click at [1482, 771] on div "Next" at bounding box center [1488, 767] width 113 height 13
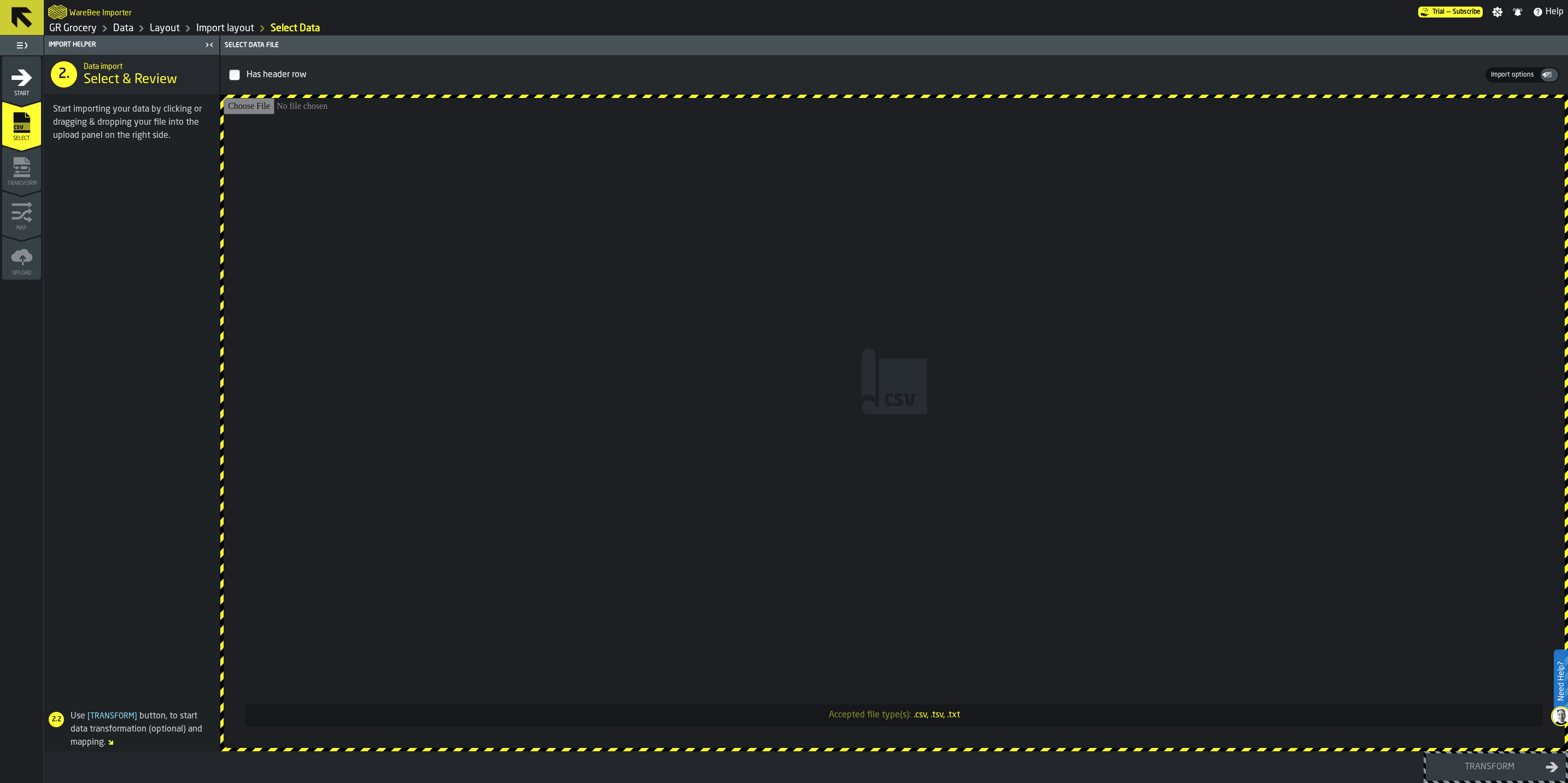
click at [570, 284] on input "Accepted file type(s): .csv, .tsv, .txt" at bounding box center [893, 423] width 1341 height 650
click at [1201, 525] on input "Accepted file type(s): .csv, .tsv, .txt" at bounding box center [893, 423] width 1341 height 650
click at [918, 534] on input "Accepted file type(s): .csv, .tsv, .txt" at bounding box center [893, 423] width 1341 height 650
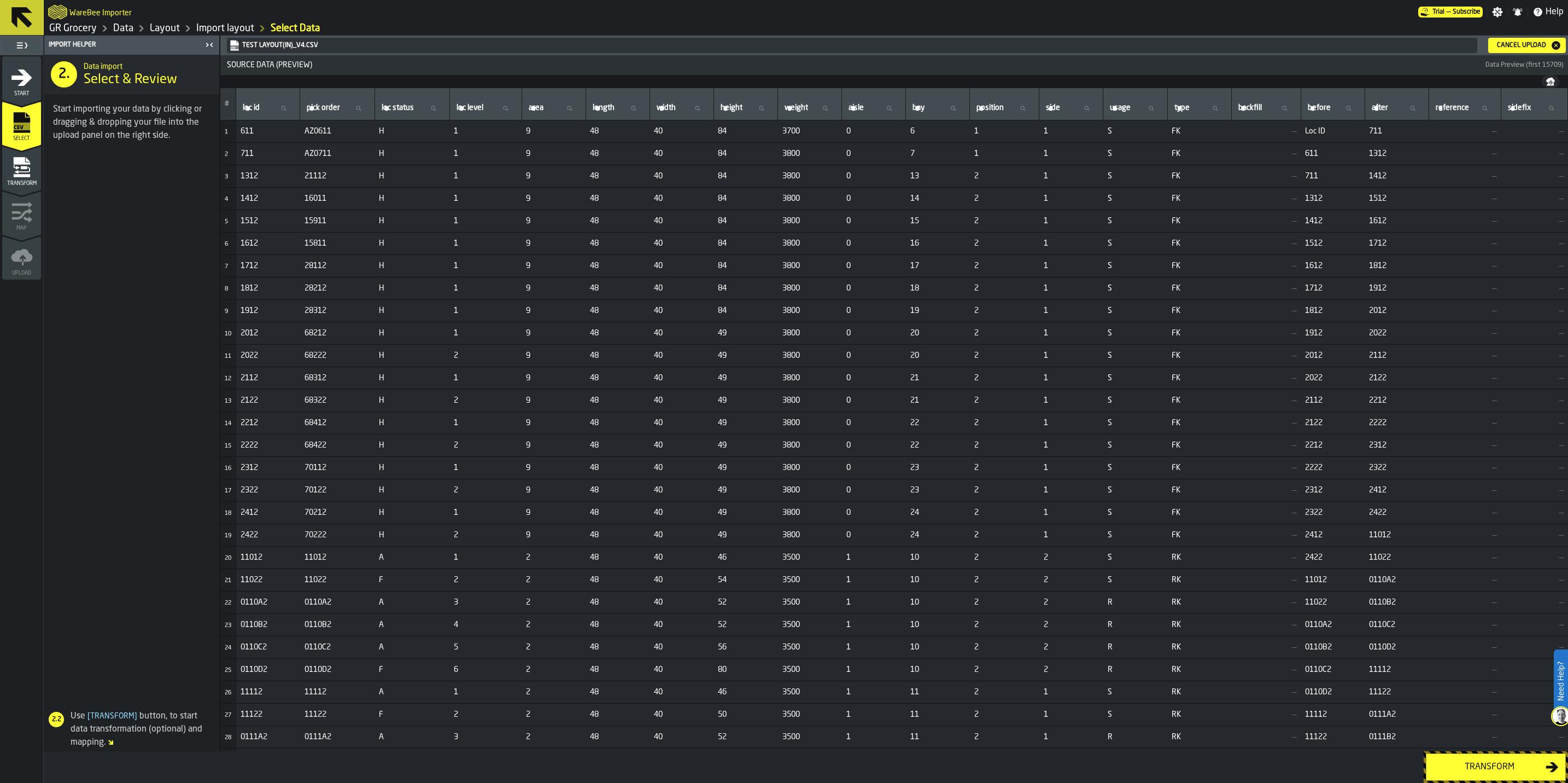
click at [1511, 771] on div "Transform" at bounding box center [1488, 767] width 113 height 13
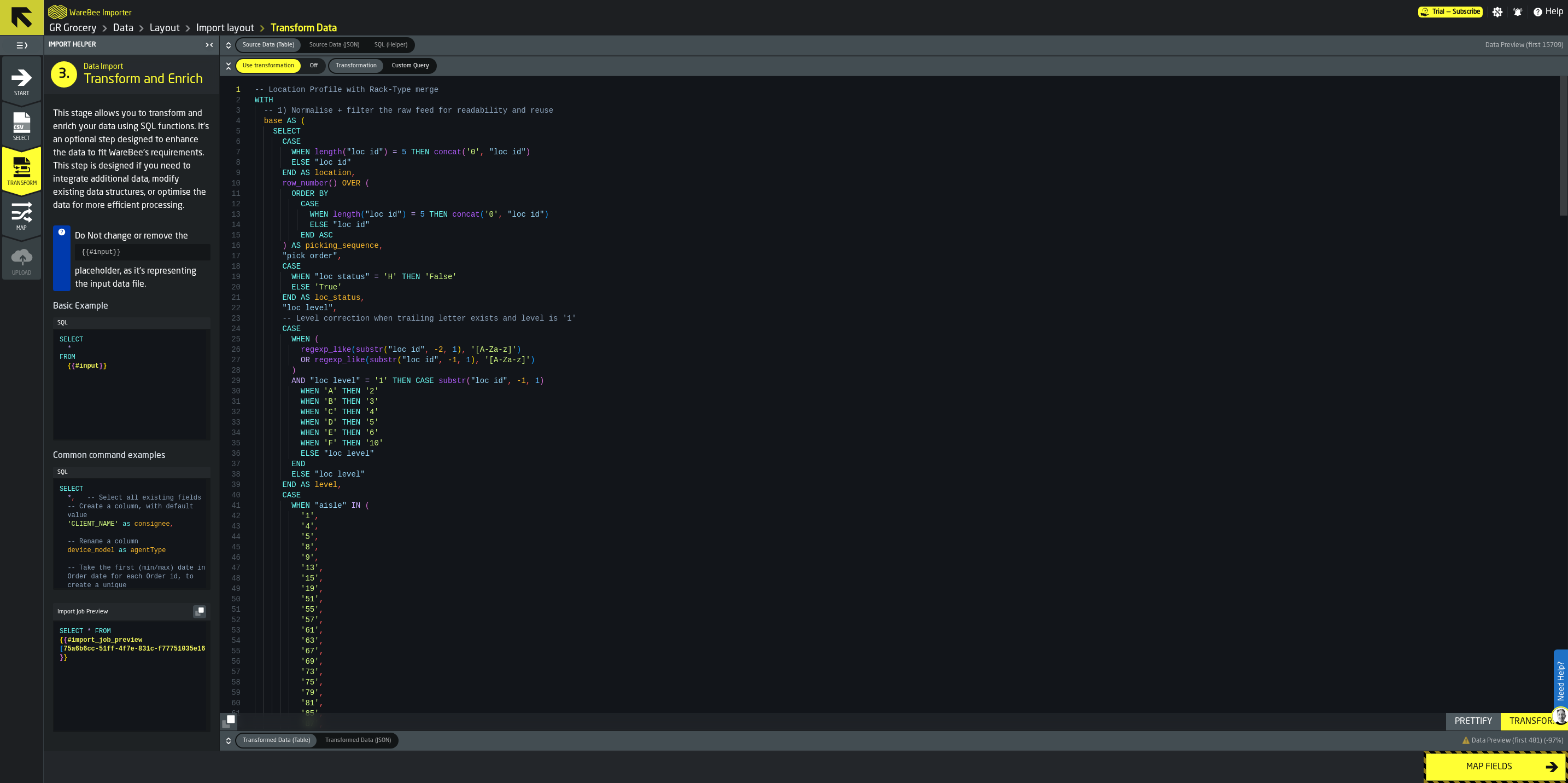
click at [414, 64] on span "Custom Query" at bounding box center [411, 66] width 46 height 10
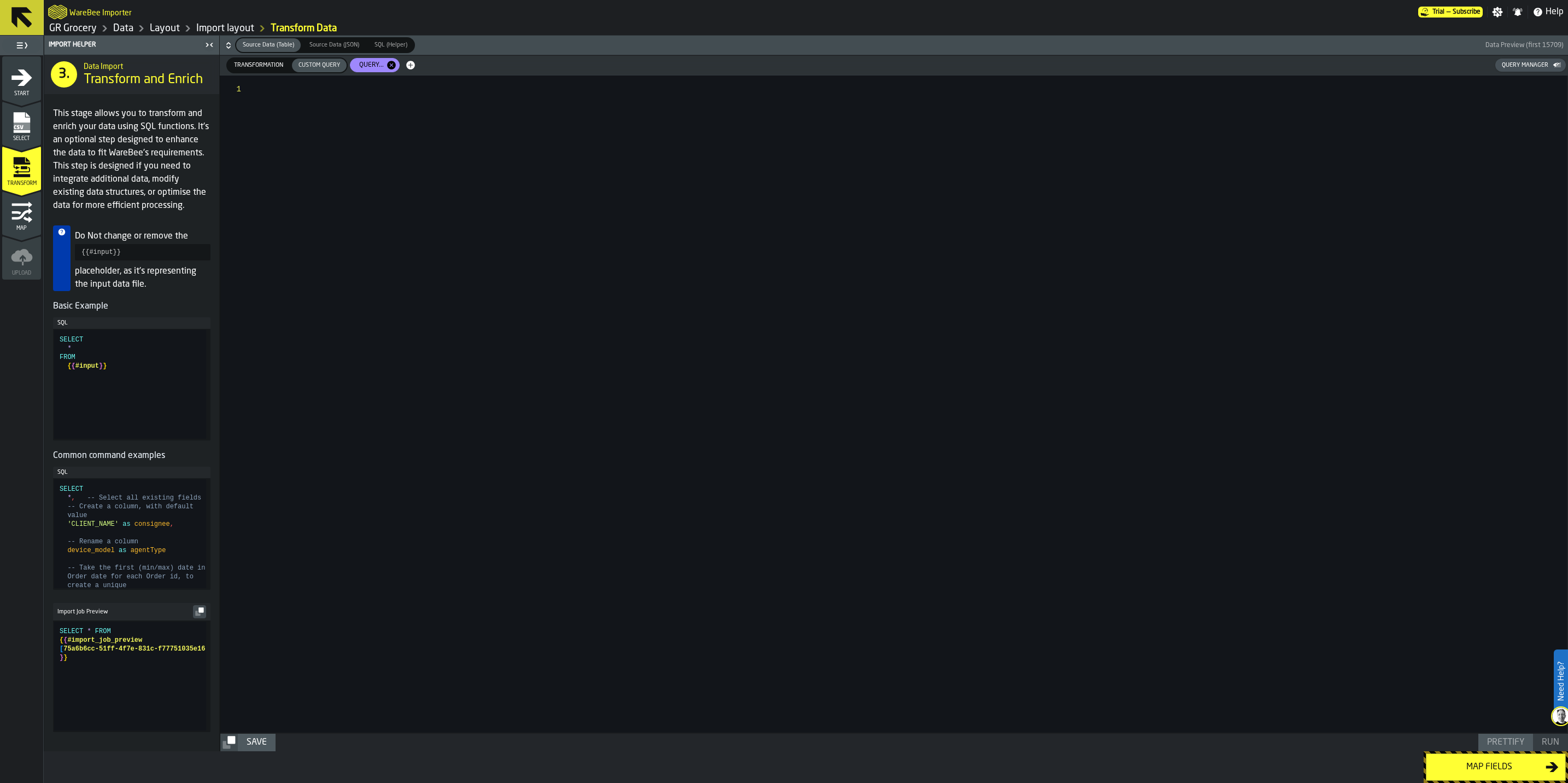
click at [261, 74] on button "Transformation Transformation Custom Query Custom Query Query... Query Manager" at bounding box center [893, 65] width 1348 height 19
click at [258, 60] on div "Transformation" at bounding box center [258, 65] width 63 height 13
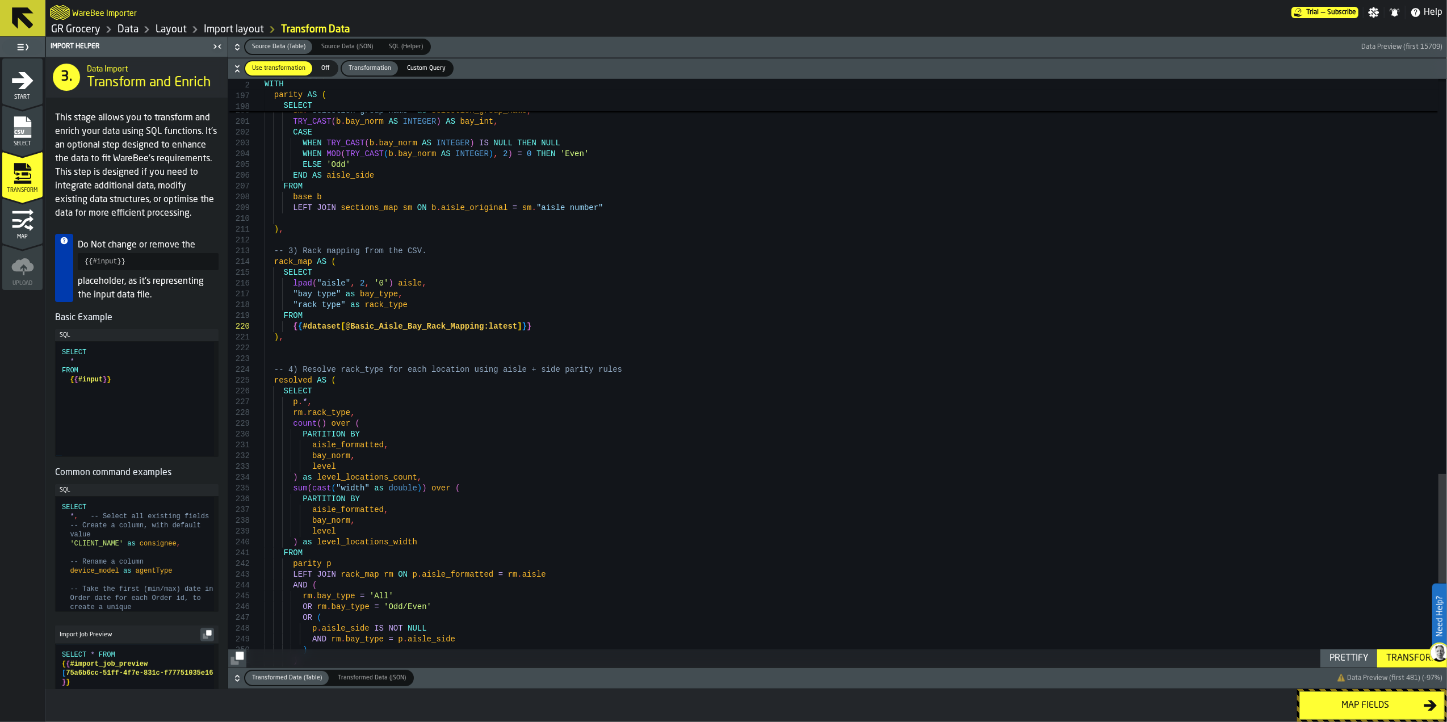
click at [341, 44] on span "Source Data (JSON)" at bounding box center [347, 47] width 61 height 10
click at [298, 49] on span "Source Data (Table)" at bounding box center [279, 47] width 62 height 10
click at [399, 50] on span "SQL (Helper)" at bounding box center [405, 47] width 43 height 10
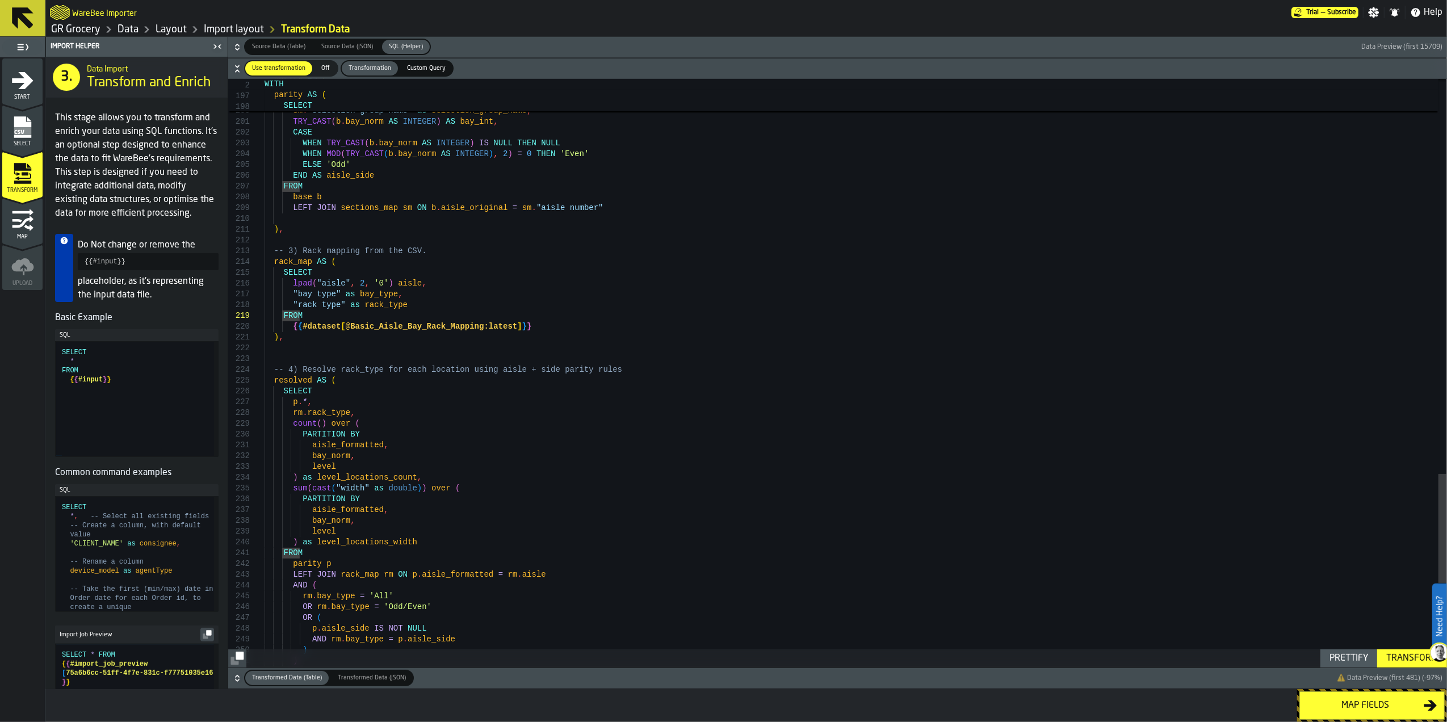
click at [311, 46] on label "Source Data (Table) Source Data (Table)" at bounding box center [278, 47] width 69 height 16
click at [291, 46] on span "Source Data (Table)" at bounding box center [279, 47] width 62 height 10
click at [240, 46] on icon "button-" at bounding box center [237, 46] width 11 height 11
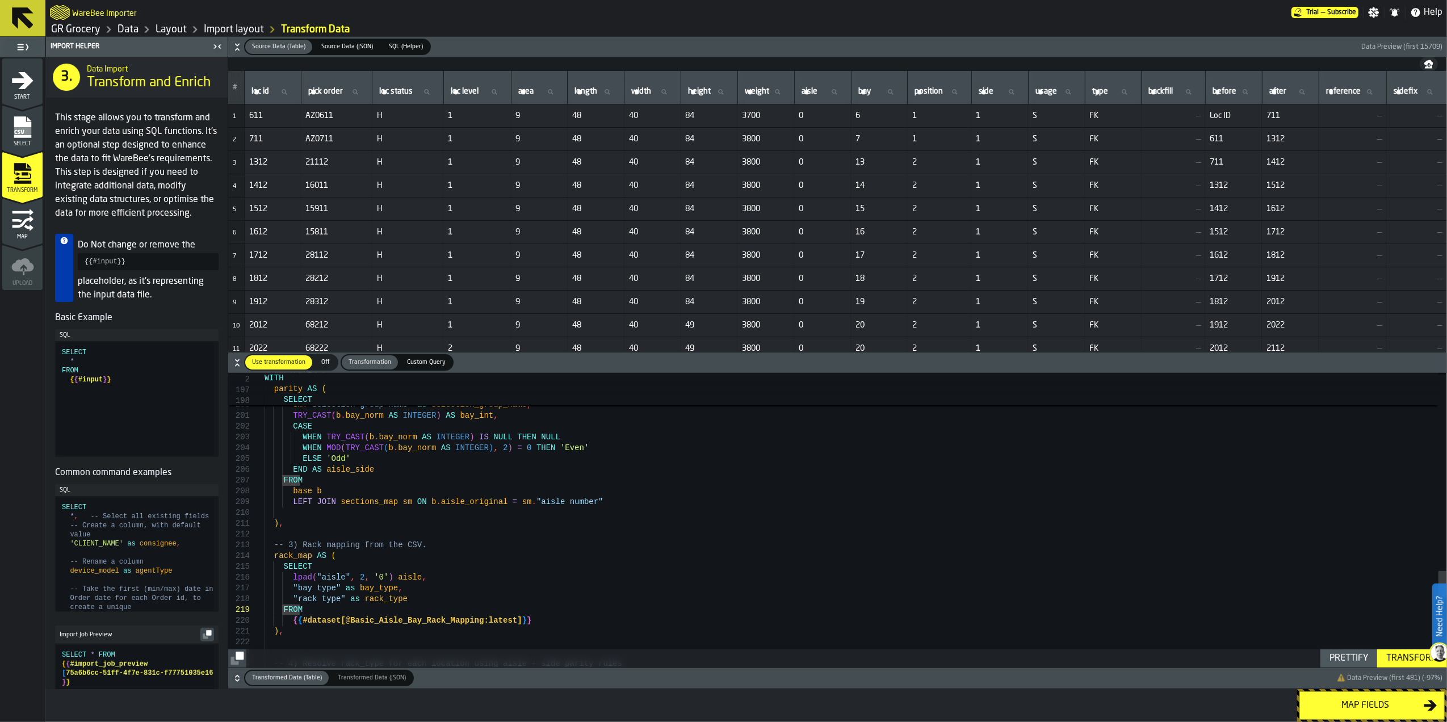
click at [400, 47] on span "SQL (Helper)" at bounding box center [405, 47] width 43 height 10
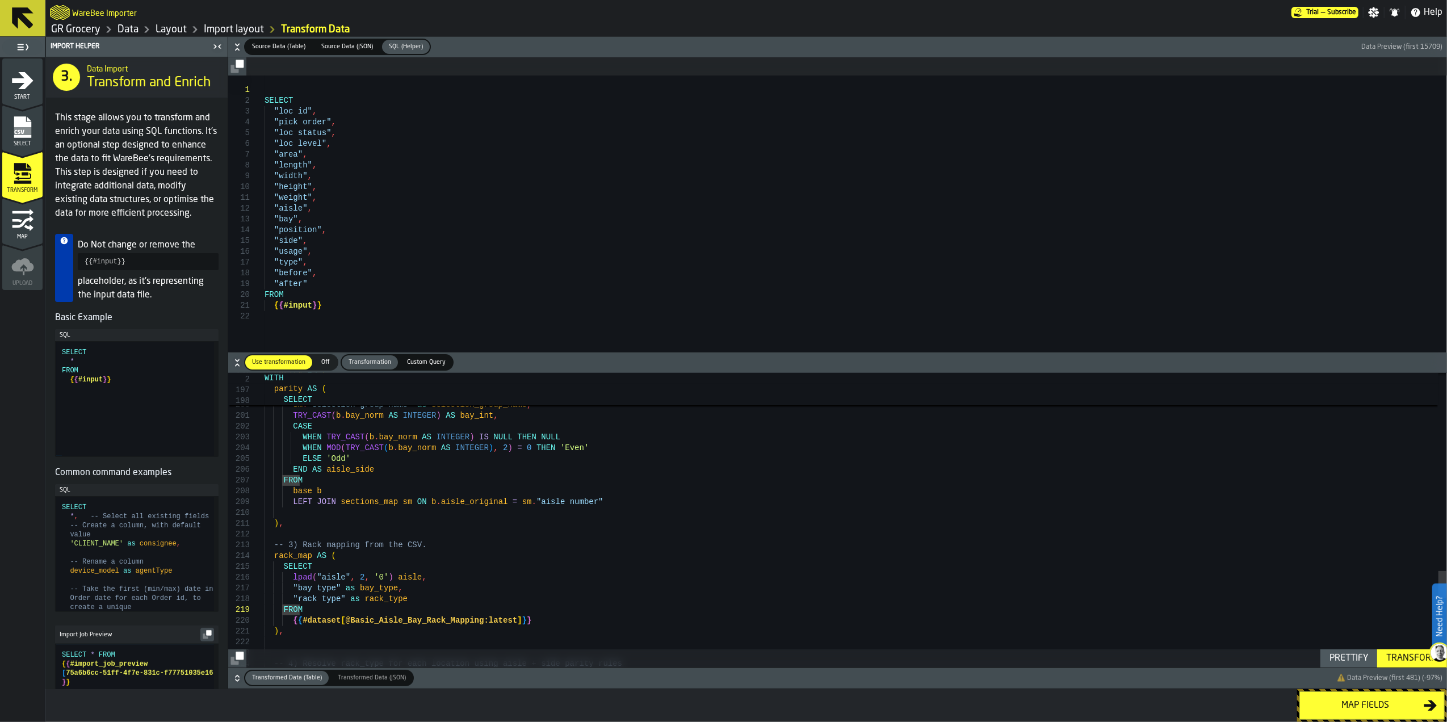
click at [352, 48] on span "Source Data (JSON)" at bounding box center [347, 47] width 61 height 10
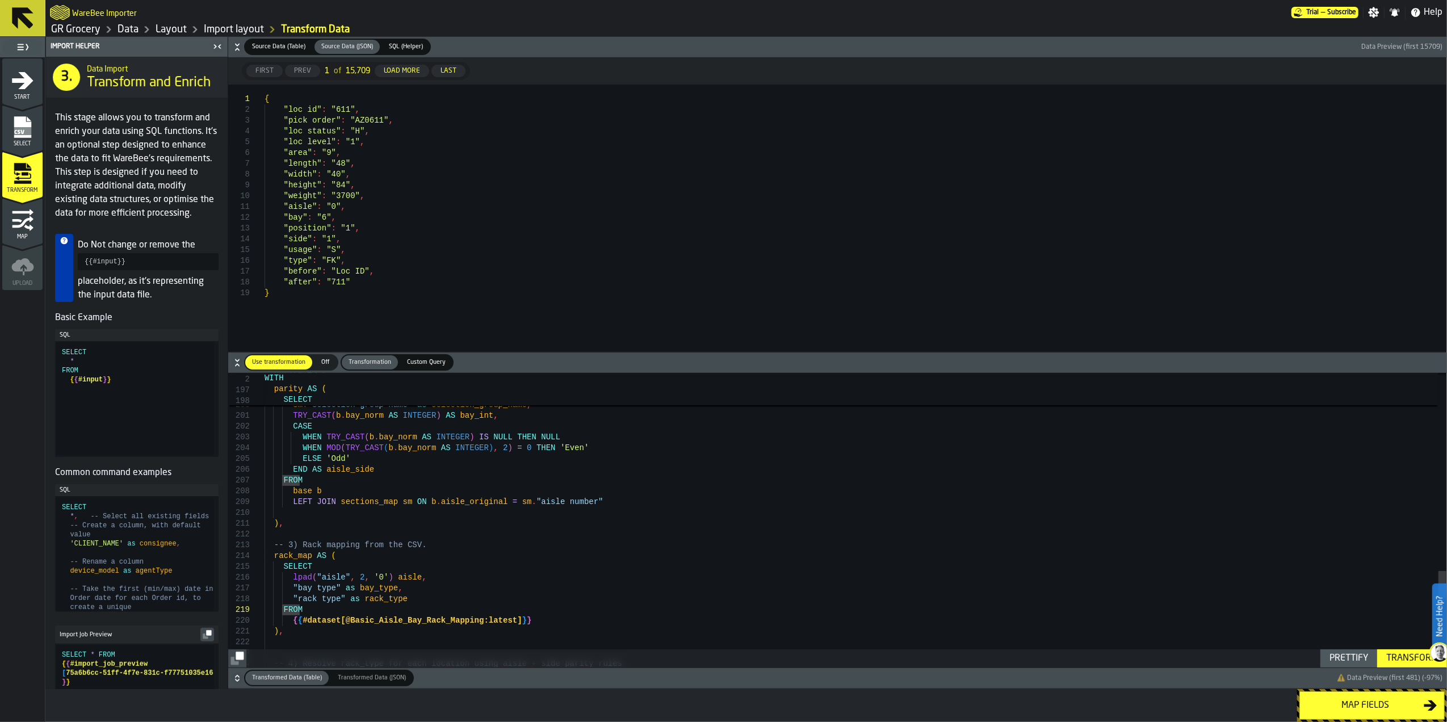
click at [241, 44] on icon "button-" at bounding box center [237, 46] width 11 height 11
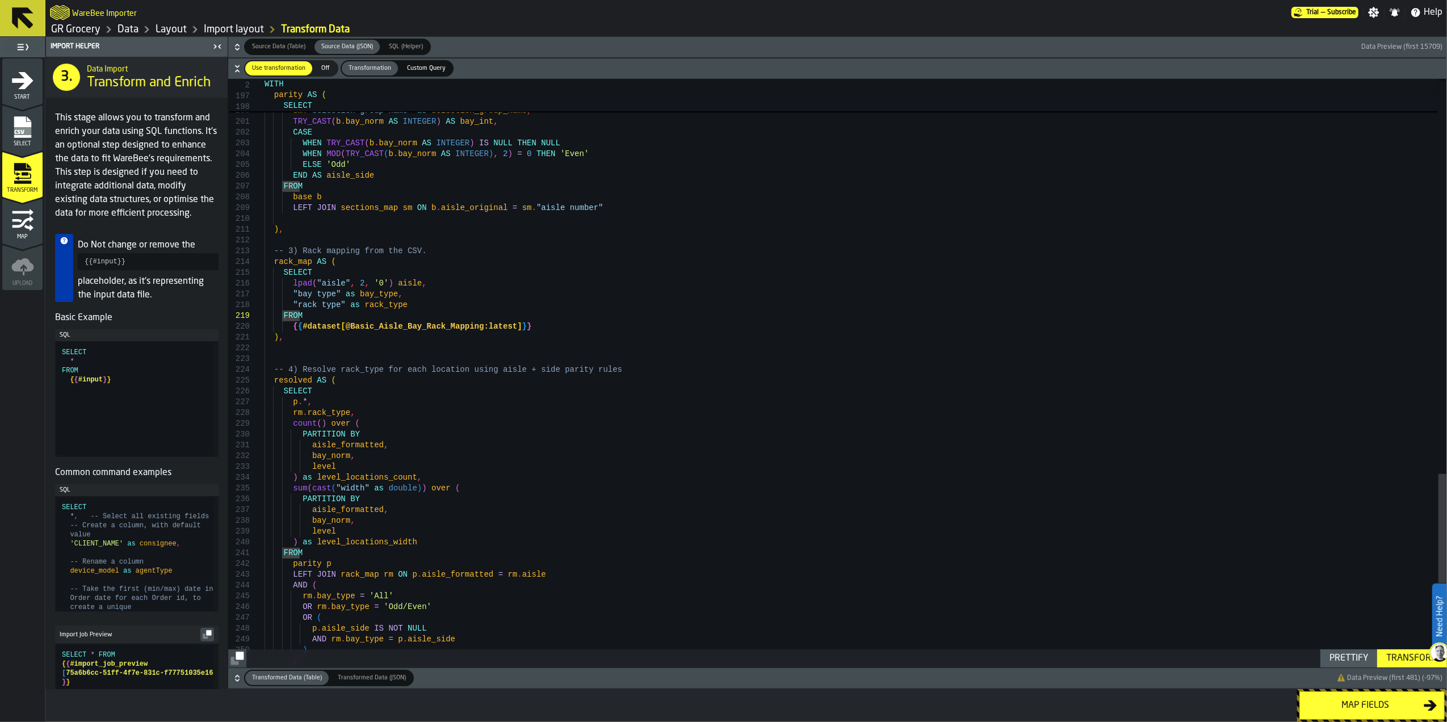
click at [283, 44] on span "Source Data (Table)" at bounding box center [279, 47] width 62 height 10
drag, startPoint x: 439, startPoint y: 198, endPoint x: 255, endPoint y: 101, distance: 208.0
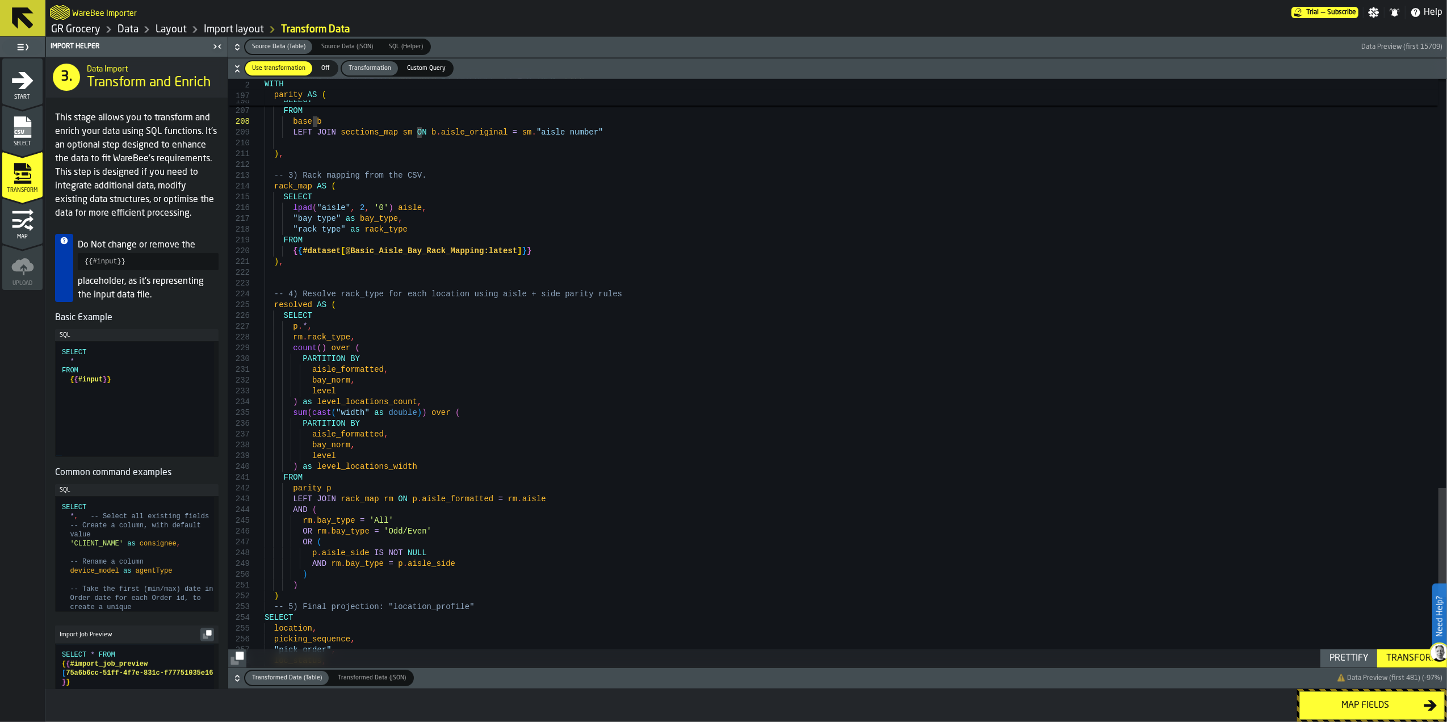
click at [240, 683] on icon "button-" at bounding box center [237, 678] width 11 height 11
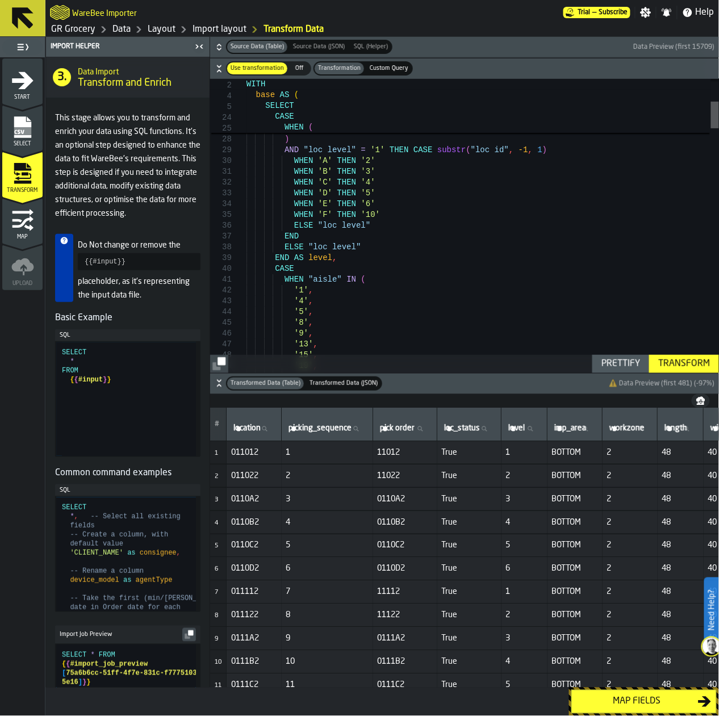
click at [711, 115] on div at bounding box center [715, 115] width 8 height 27
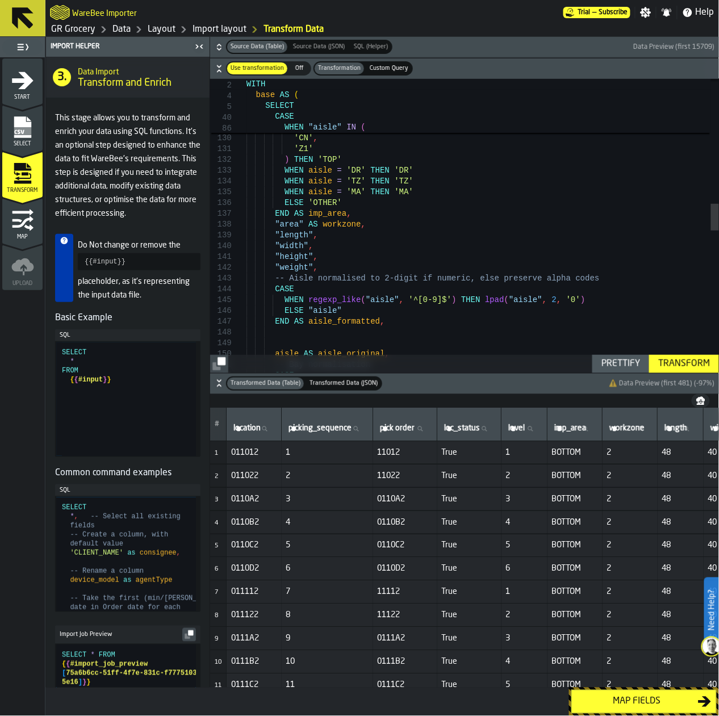
click at [378, 245] on div "'AP' , 'AQ' , 'AT' , 'BC' , 'BD' , 'CN' , 'Z1' ) THEN 'TOP' WHEN aisle = 'DR' T…" at bounding box center [482, 320] width 472 height 3176
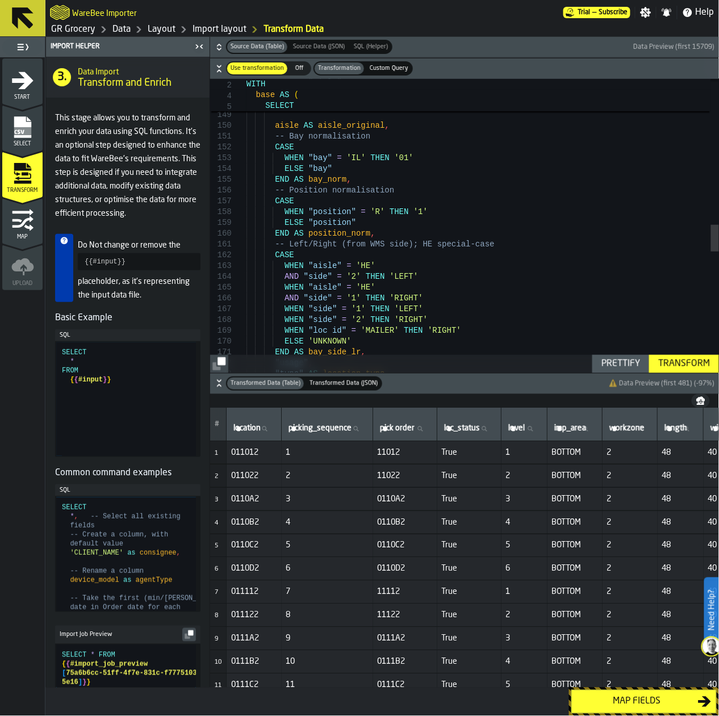
click at [409, 232] on div "ELSE "aisle" END AS aisle_formatted , aisle AS aisle_original , -- Bay normalis…" at bounding box center [482, 92] width 472 height 3176
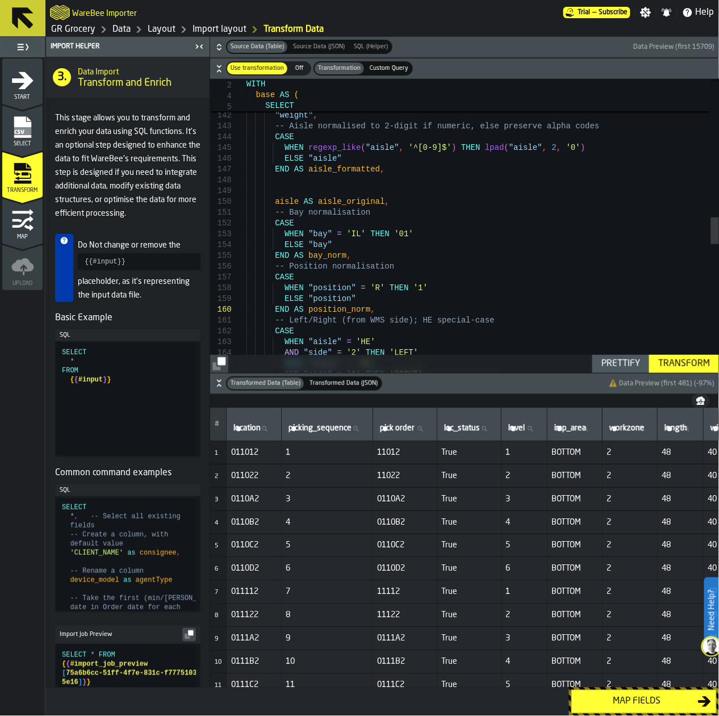
click at [517, 228] on div "WHEN "aisle" = 'HE' AND "side" = '2' THEN 'LEFT' WHEN "aisle" = 'HE' AND "side"…" at bounding box center [482, 168] width 472 height 3176
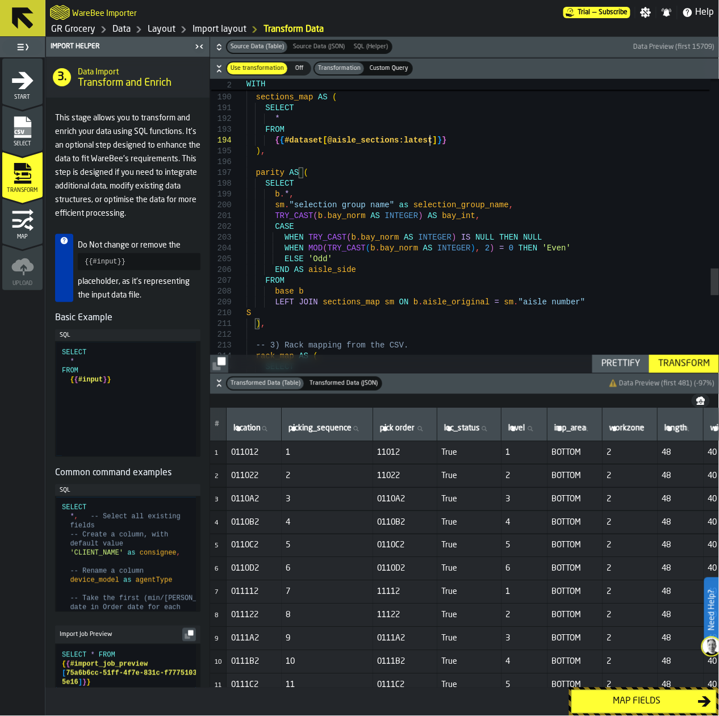
type textarea "**********"
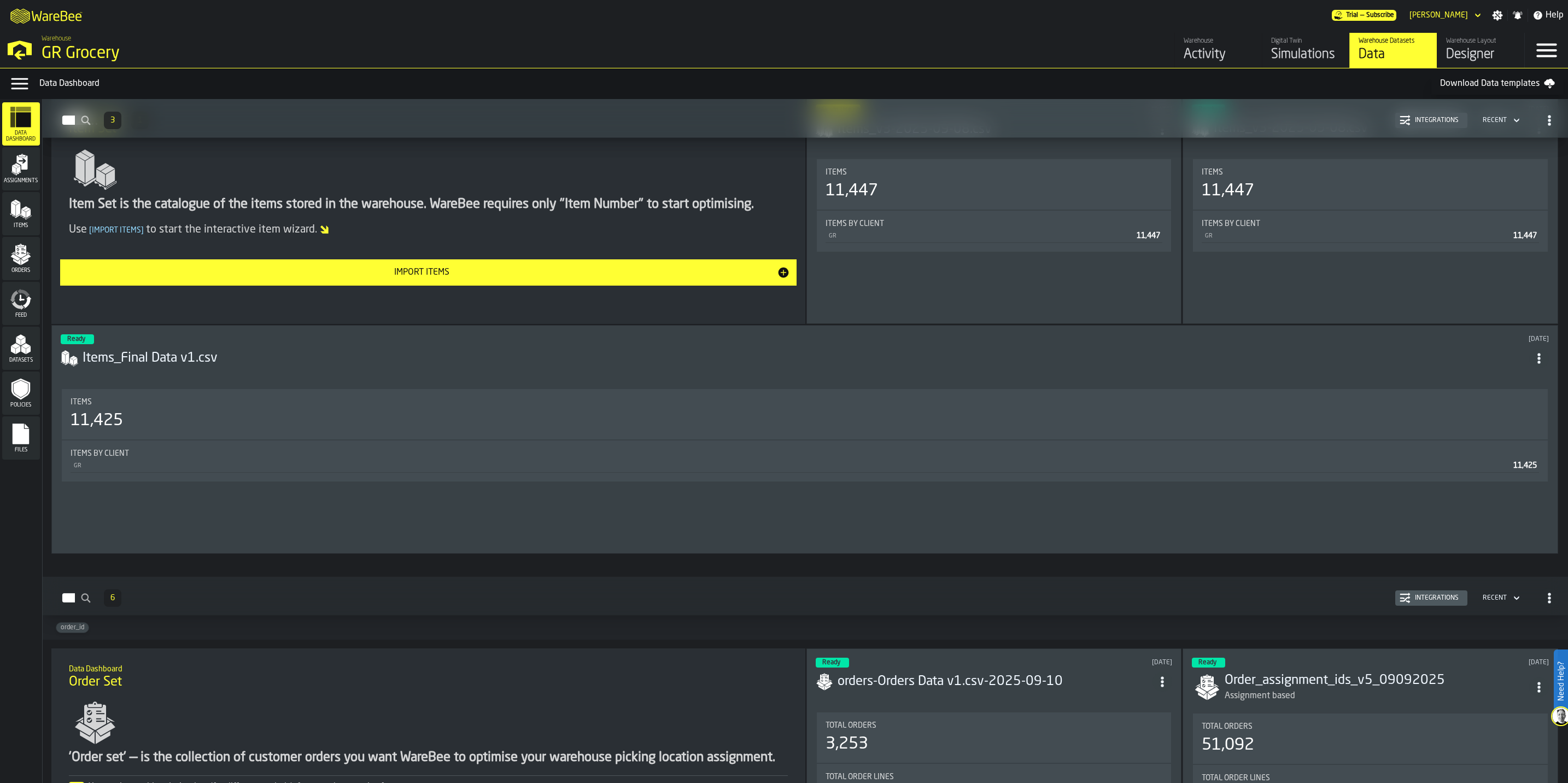
scroll to position [164, 0]
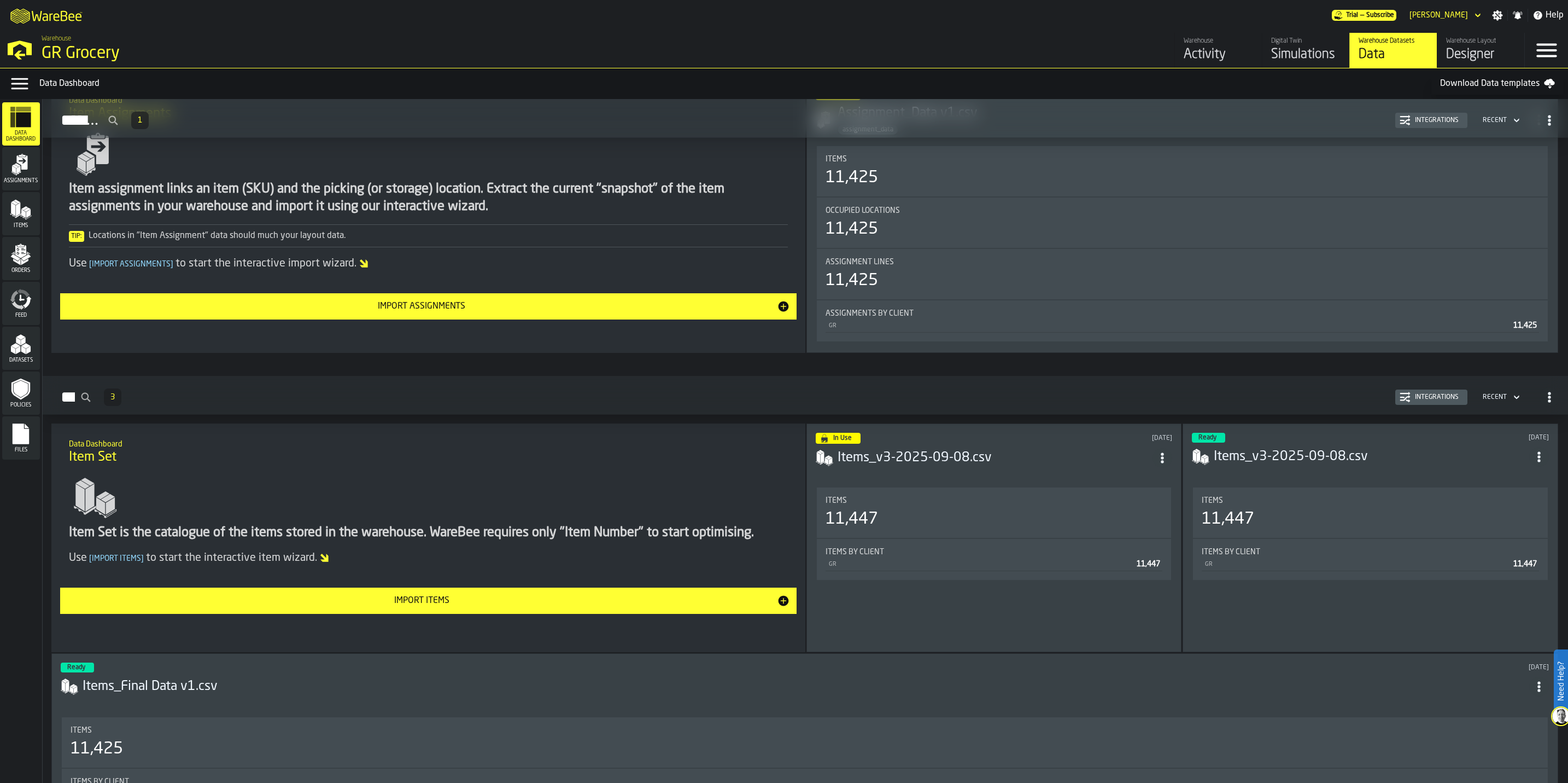
click at [21, 429] on icon "menu Files" at bounding box center [20, 434] width 16 height 21
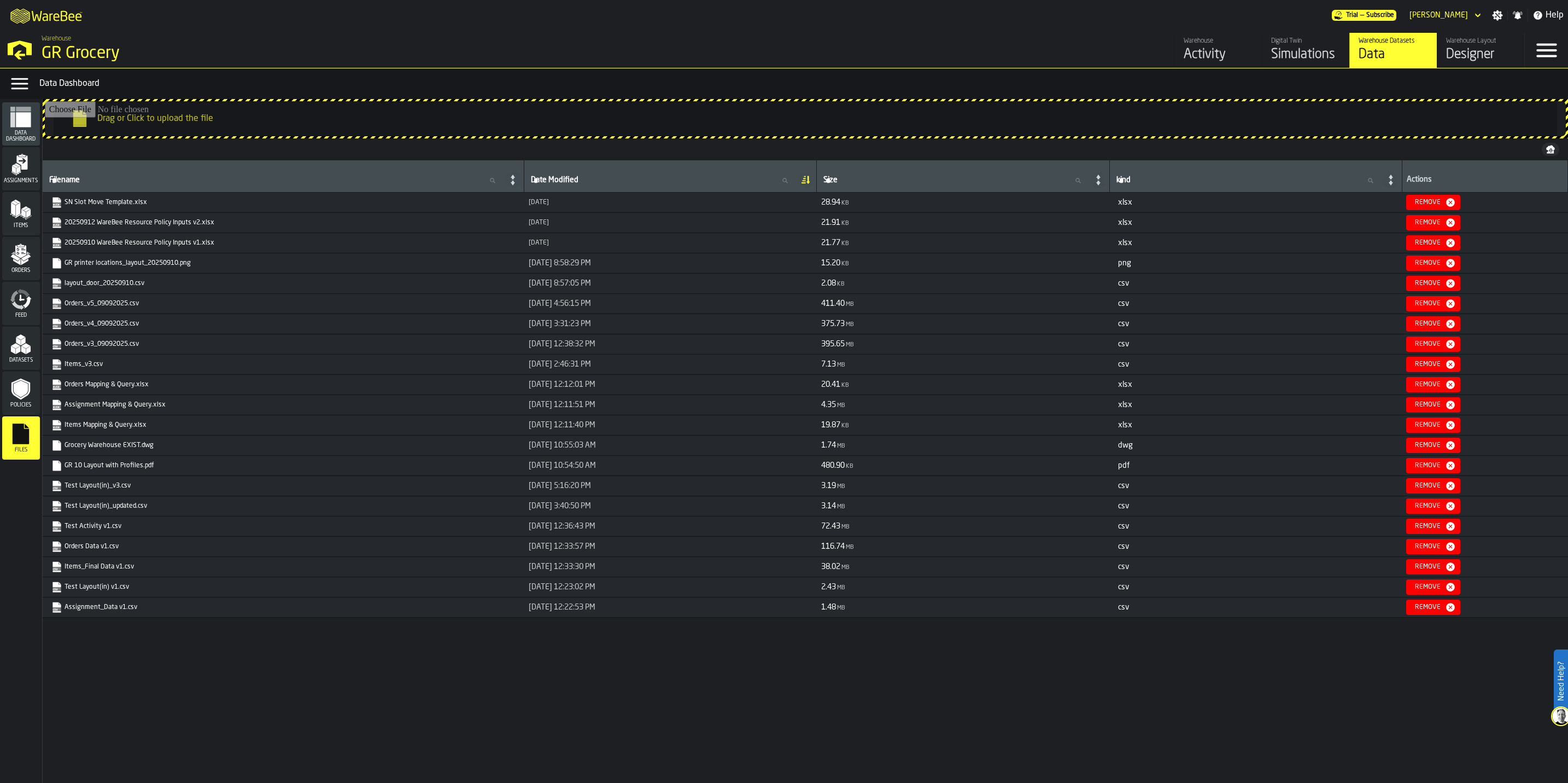
click at [9, 443] on div "Files" at bounding box center [20, 437] width 38 height 30
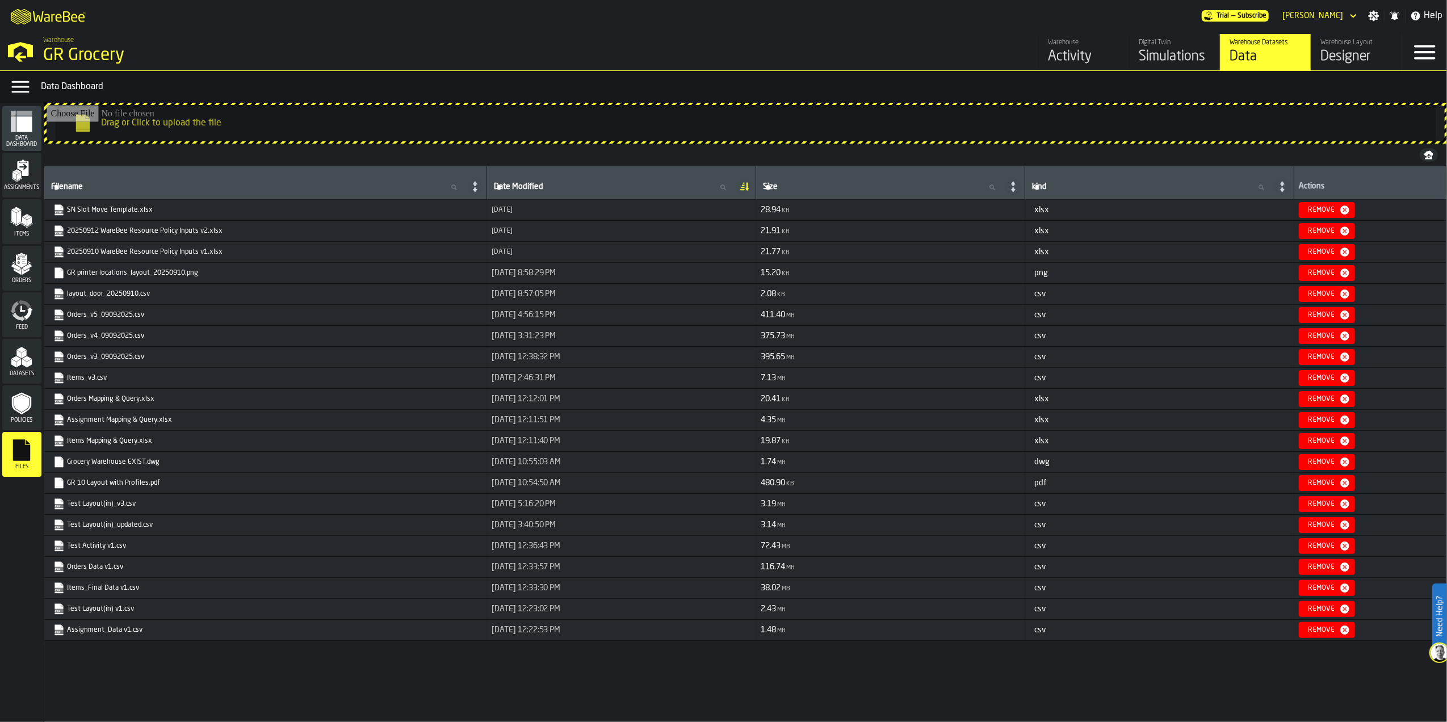
drag, startPoint x: 1627, startPoint y: 14, endPoint x: 5, endPoint y: 585, distance: 1720.5
click at [0, 589] on html "Need Help? M A K I N G W A R E H O U S E S M O R E EF F I C I E N T Trial — Sub…" at bounding box center [723, 361] width 1447 height 722
click at [1419, 300] on td "Remove" at bounding box center [1371, 294] width 153 height 21
click at [1365, 55] on div "Designer" at bounding box center [1357, 57] width 72 height 18
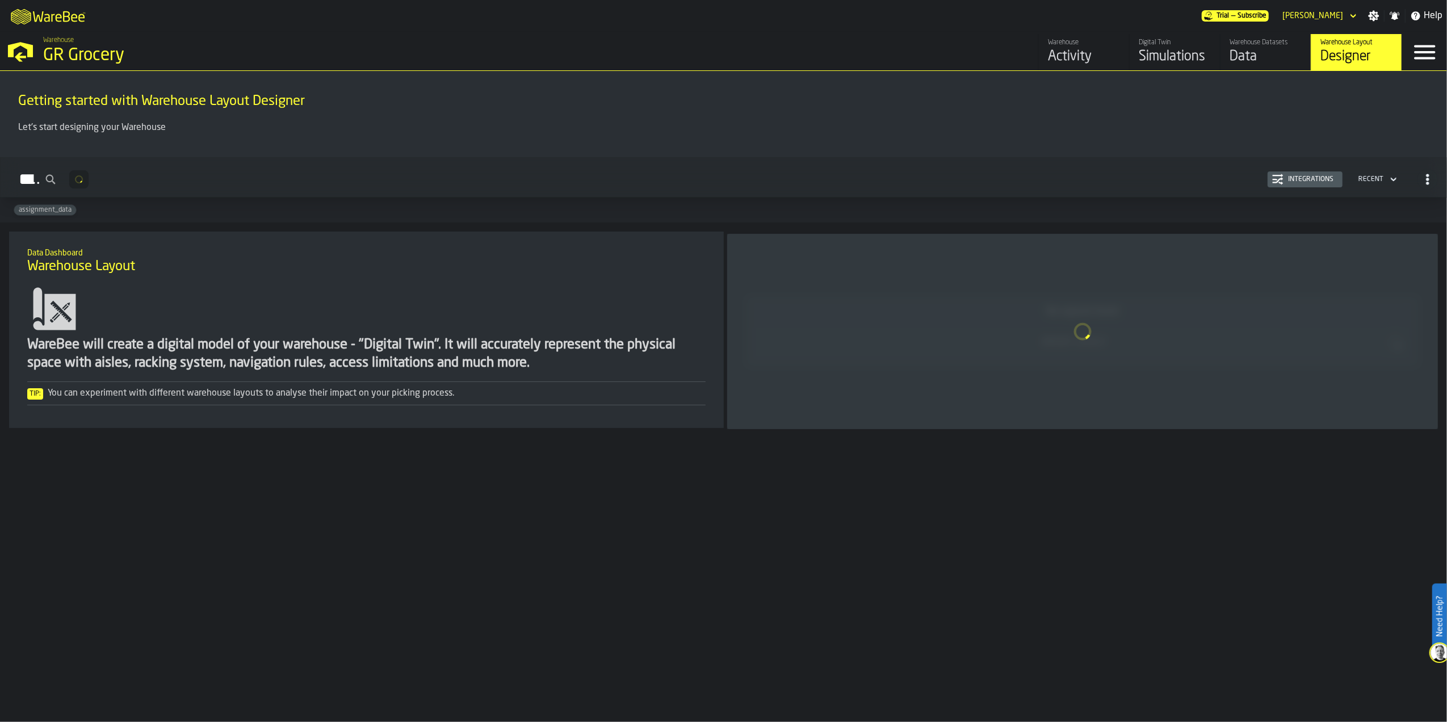
click at [1300, 185] on div "Integrations" at bounding box center [1306, 179] width 66 height 11
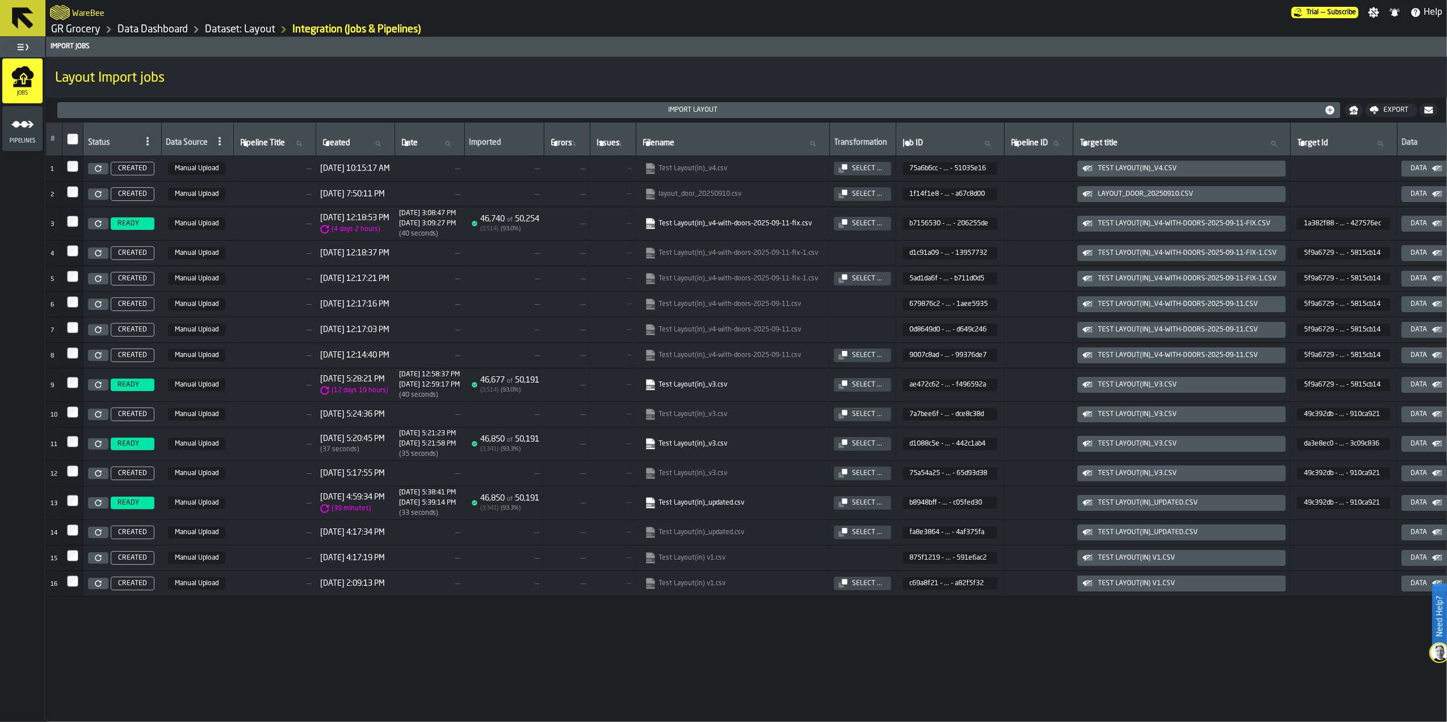
click at [30, 131] on icon "menu Pipelines" at bounding box center [22, 124] width 23 height 23
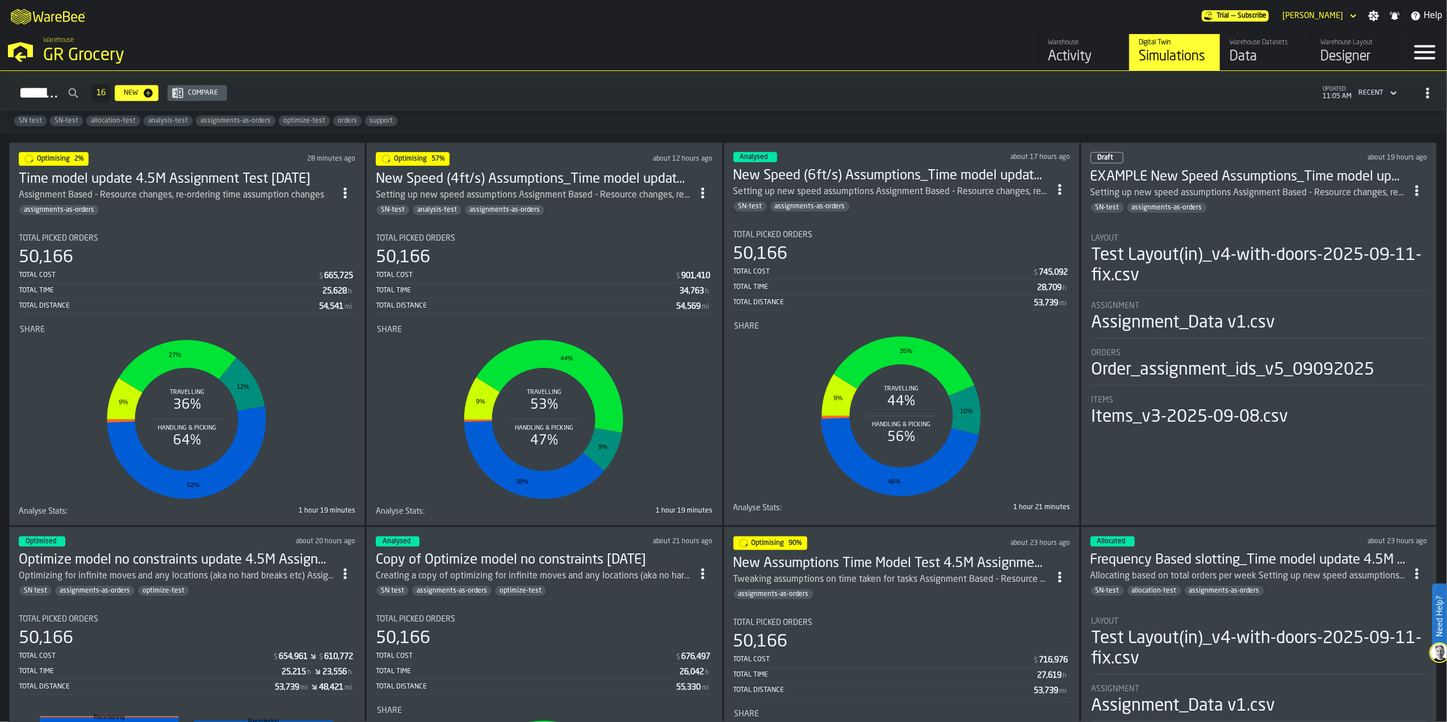
scroll to position [765, 0]
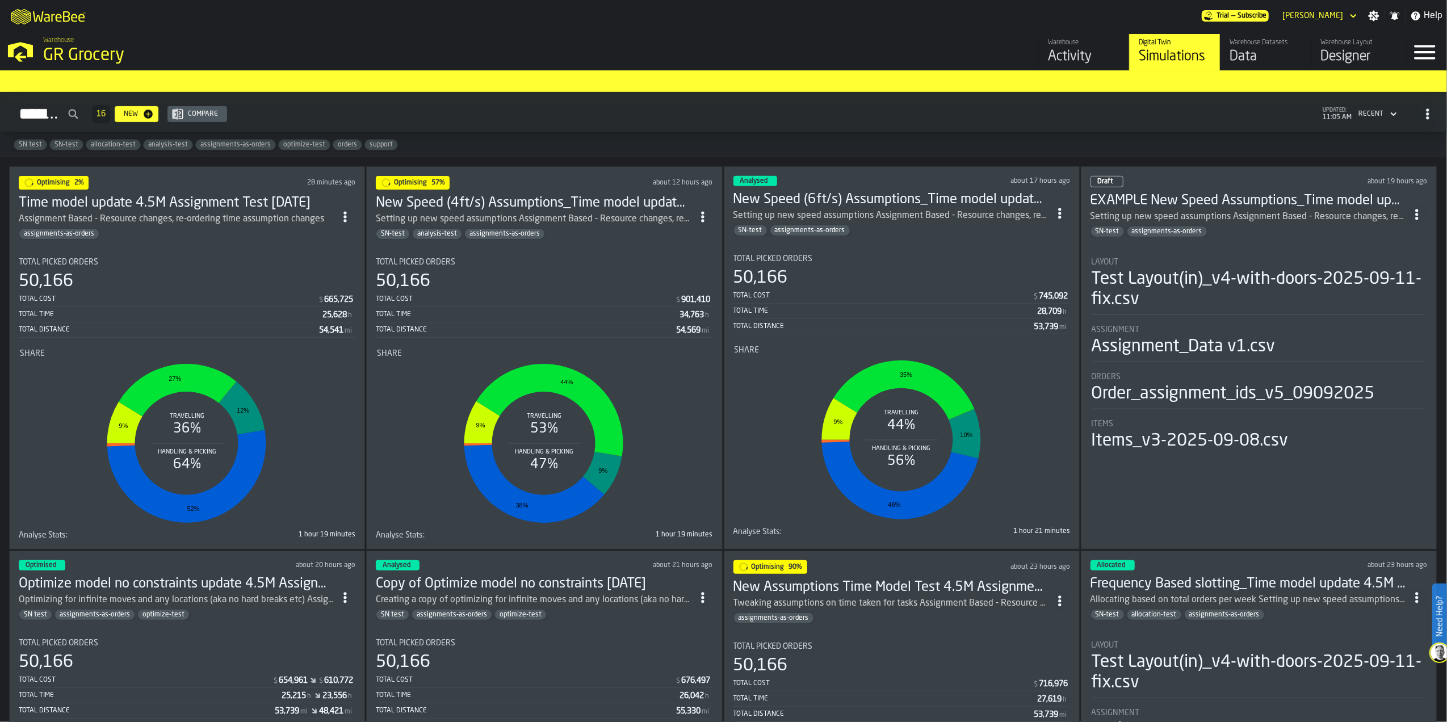
click at [203, 424] on h3 "Optimize model no constraints update 4.5M Assignment Test [DATE]" at bounding box center [177, 584] width 316 height 18
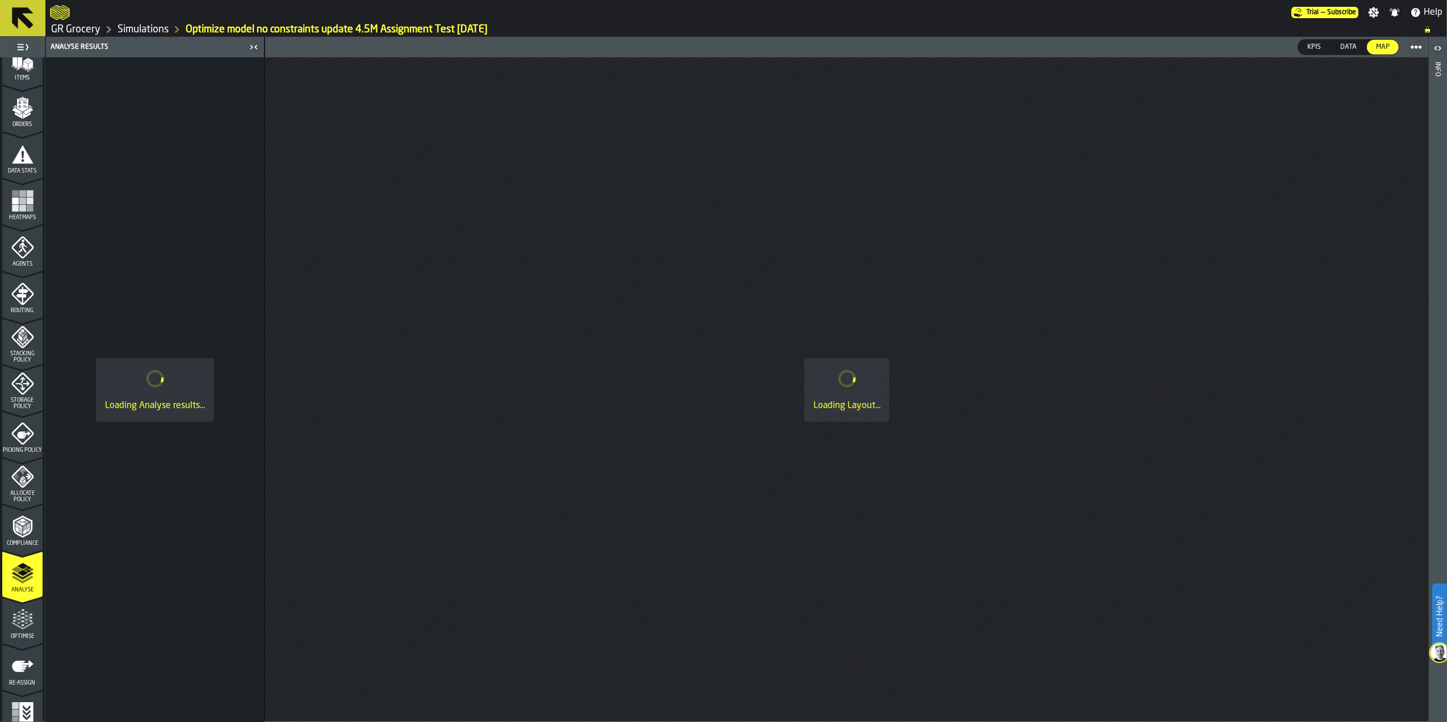
scroll to position [173, 0]
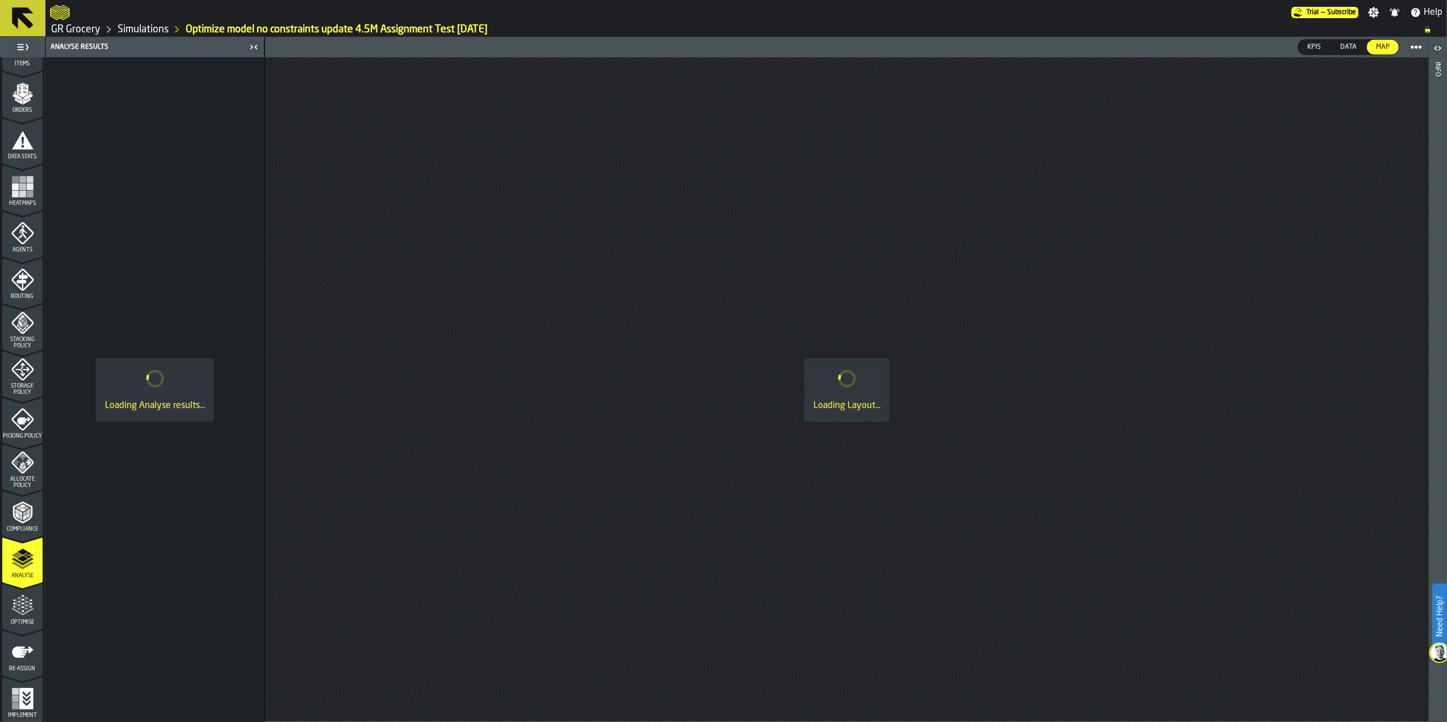
click at [3, 424] on div "Optimise" at bounding box center [22, 610] width 40 height 31
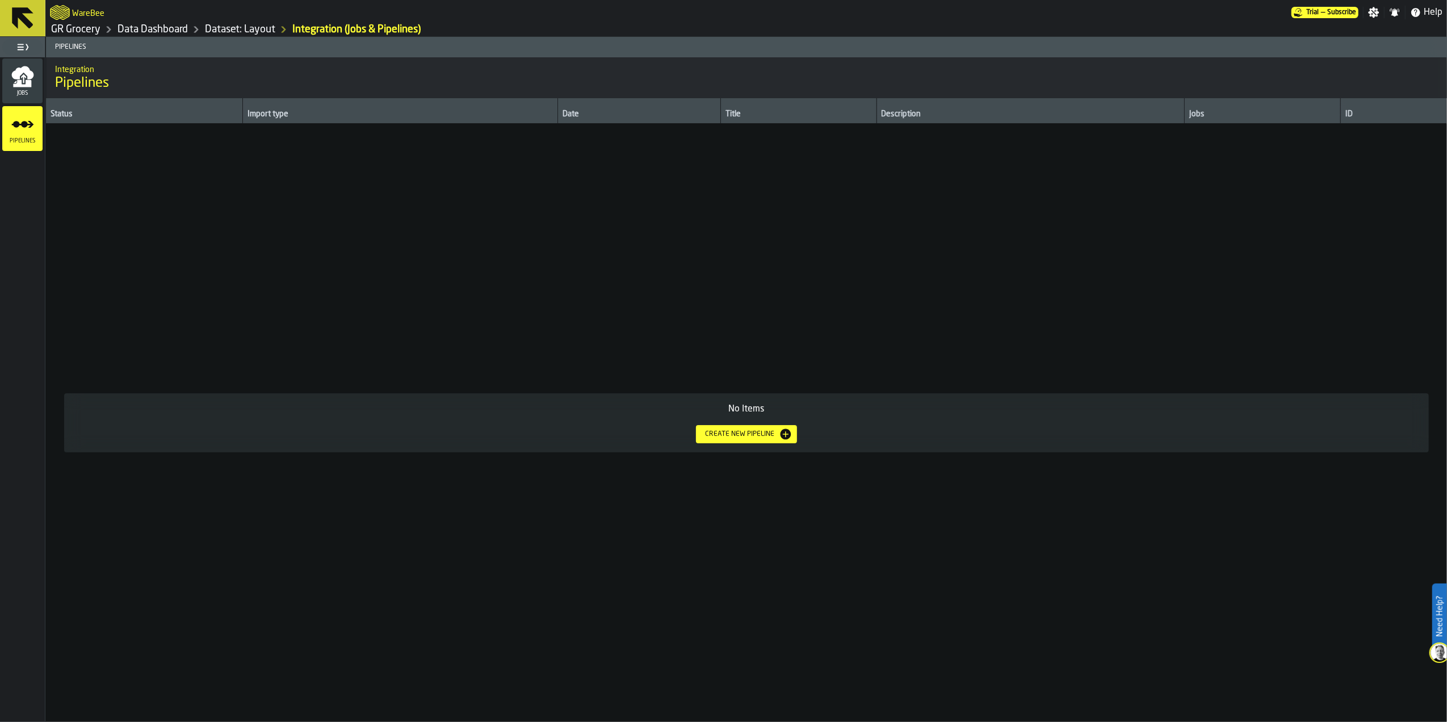
click at [77, 28] on link "GR Grocery" at bounding box center [75, 29] width 49 height 12
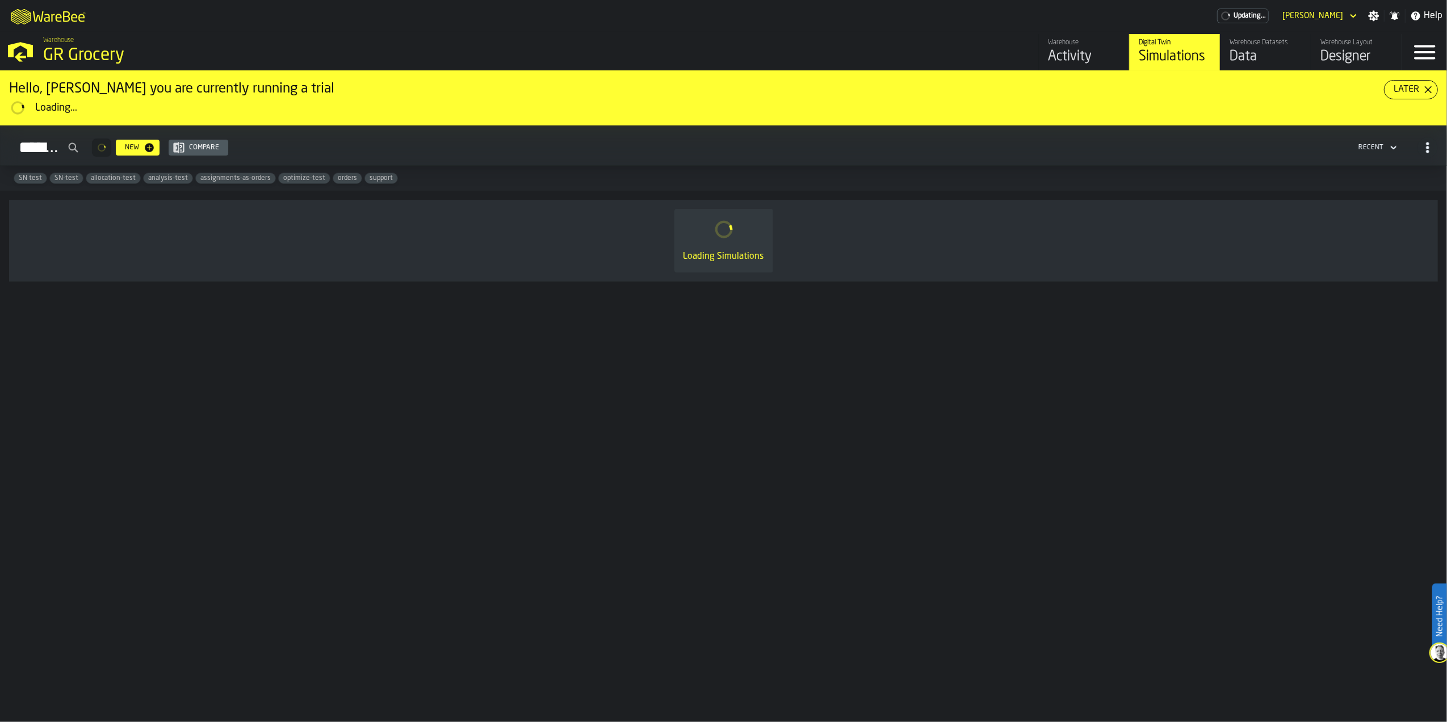
click at [1336, 44] on div "Warehouse Layout" at bounding box center [1357, 43] width 72 height 8
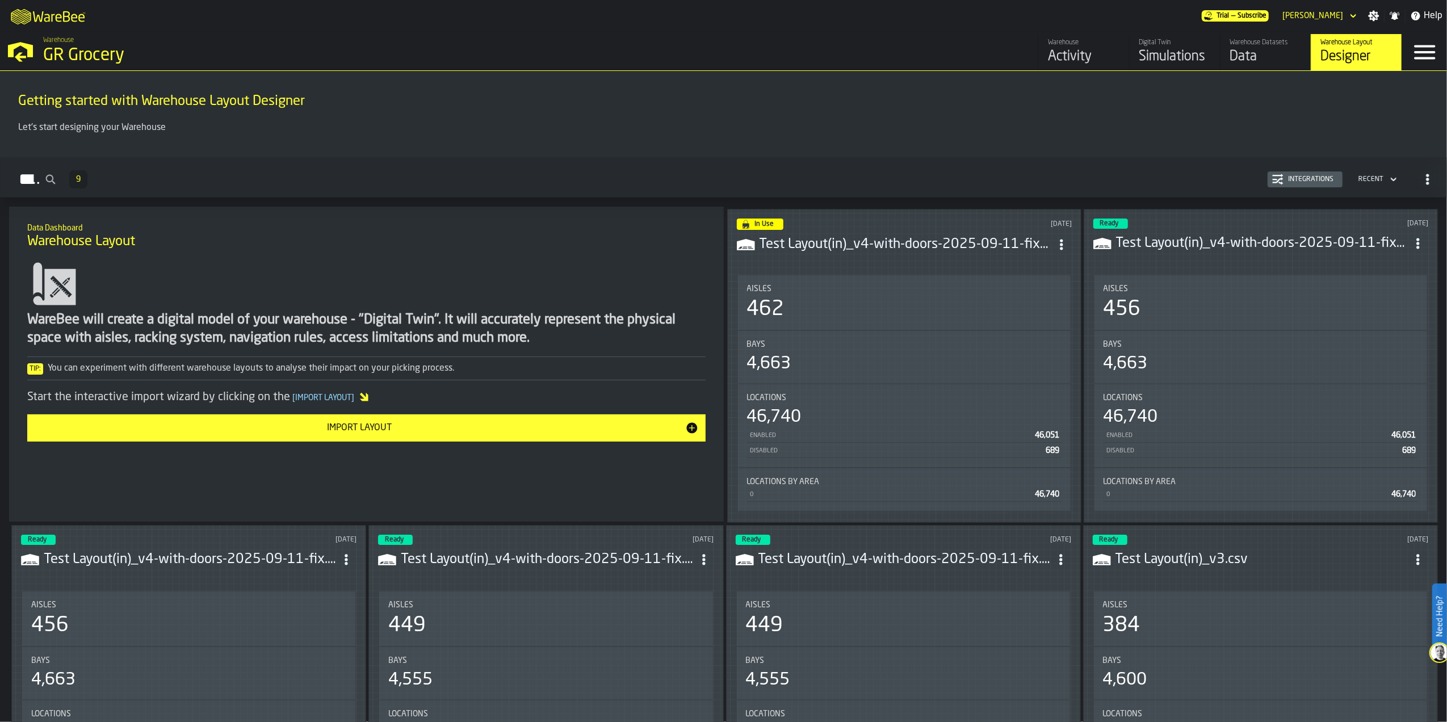
click at [1204, 246] on h3 "Test Layout(in)_v4-with-doors-2025-09-11-fix.csv" at bounding box center [1262, 244] width 292 height 18
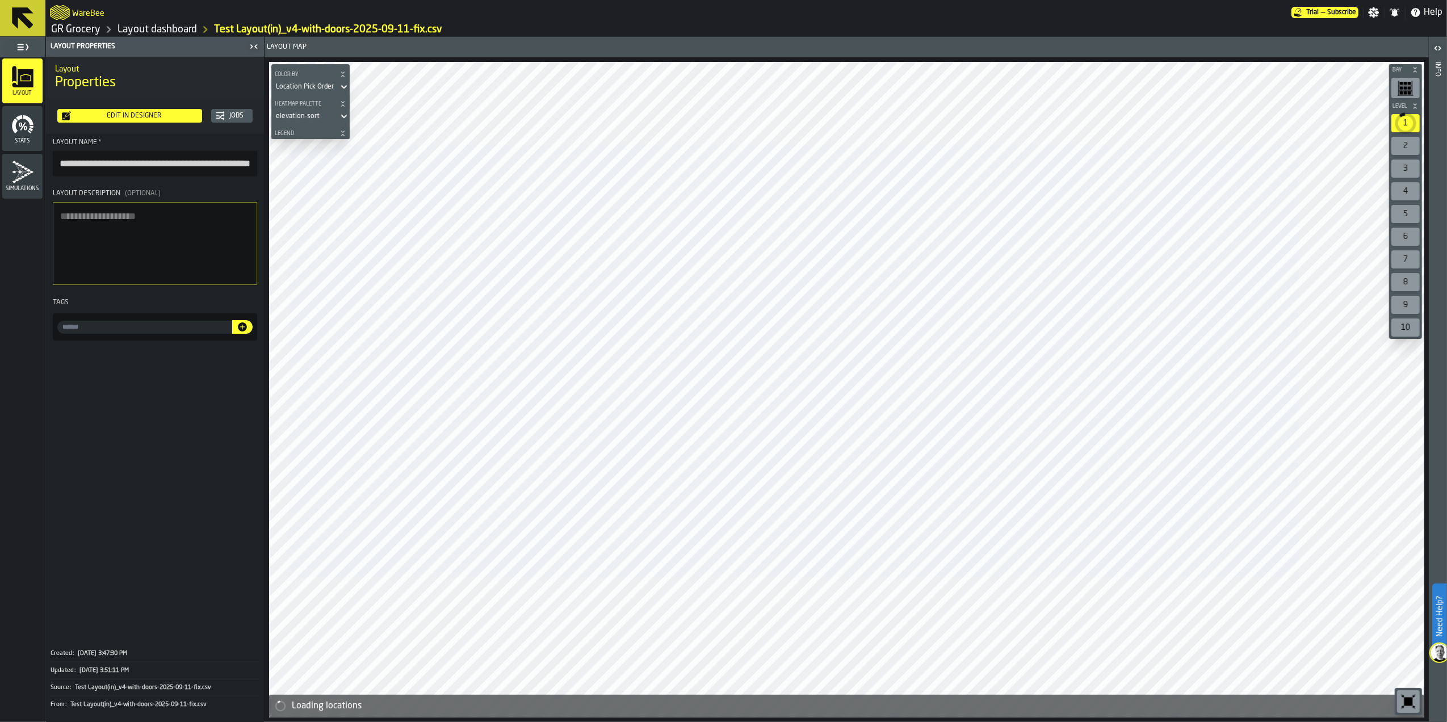
click at [162, 28] on link "Layout dashboard" at bounding box center [157, 29] width 79 height 12
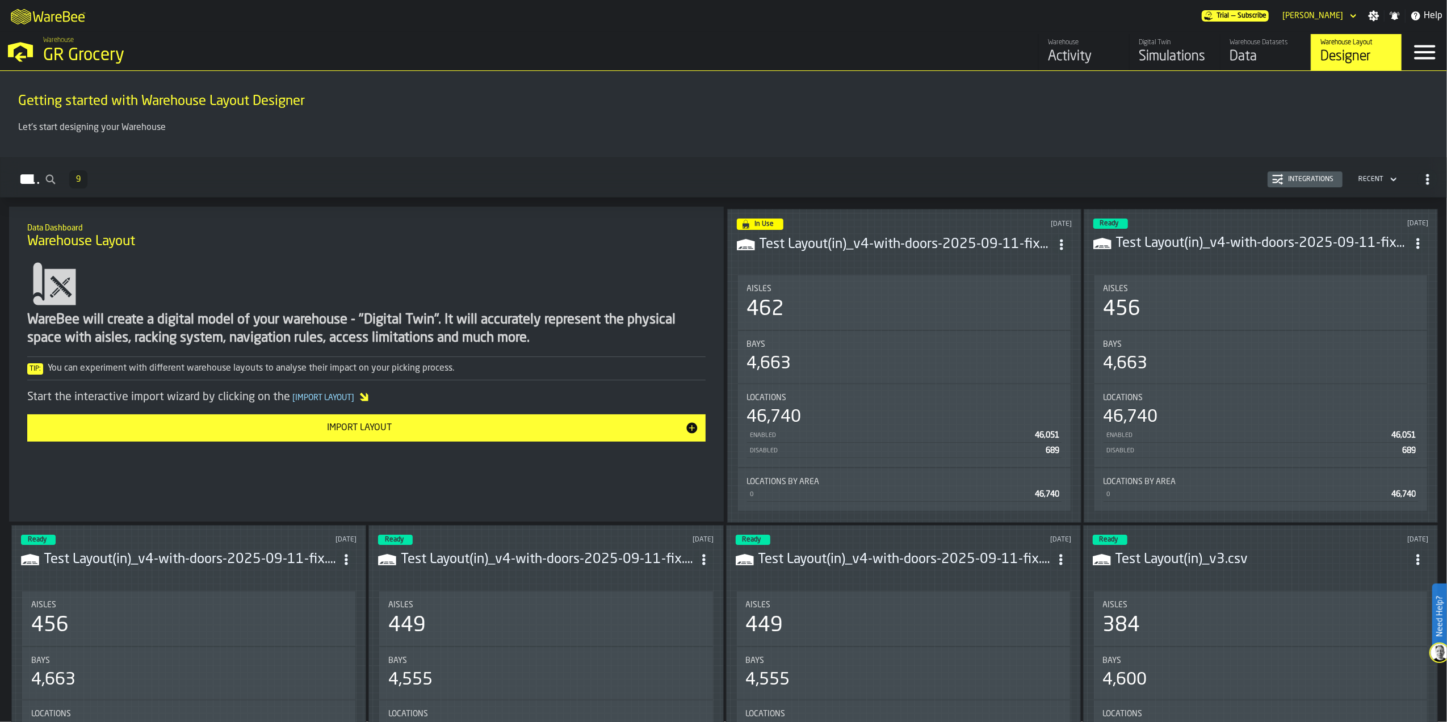
click at [1219, 233] on div "Test Layout(in)_v4-with-doors-2025-09-11-fix.csv" at bounding box center [1261, 243] width 335 height 20
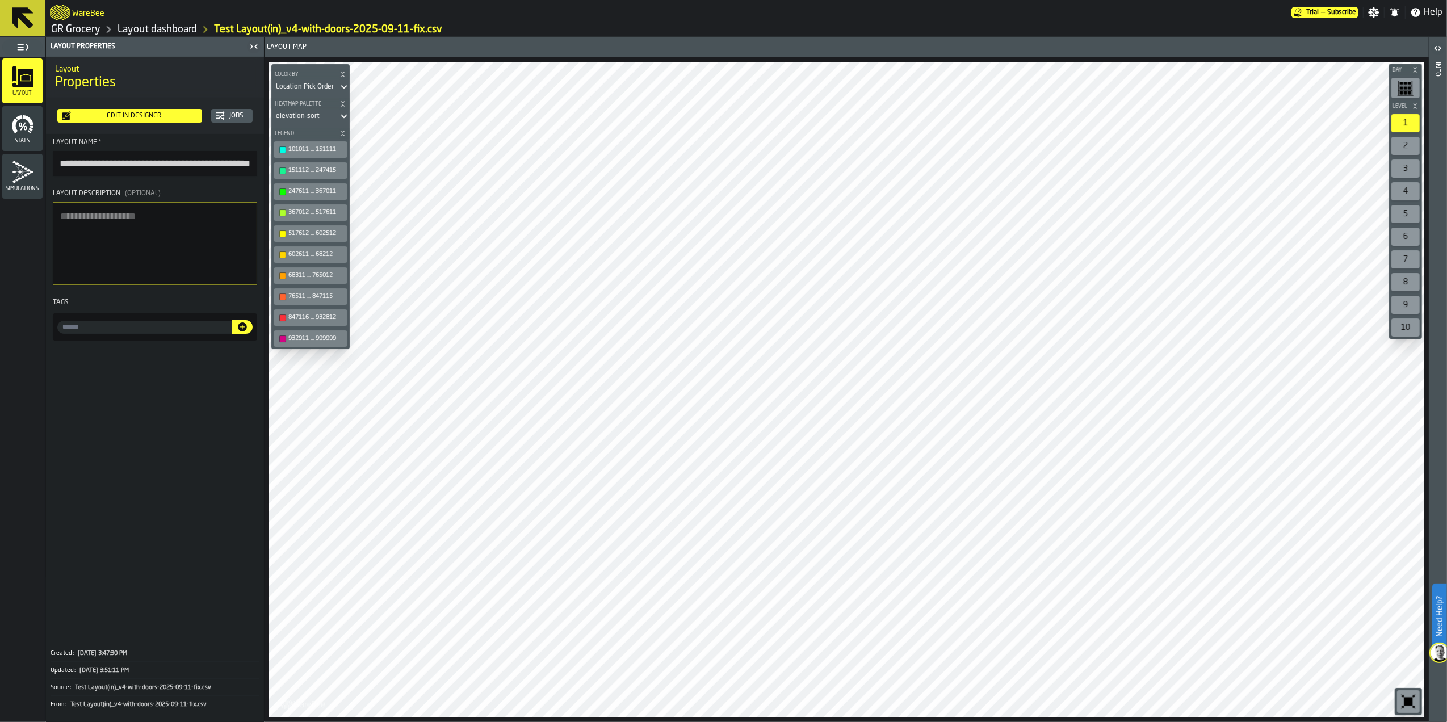
click at [122, 112] on div "Edit in Designer" at bounding box center [134, 116] width 127 height 8
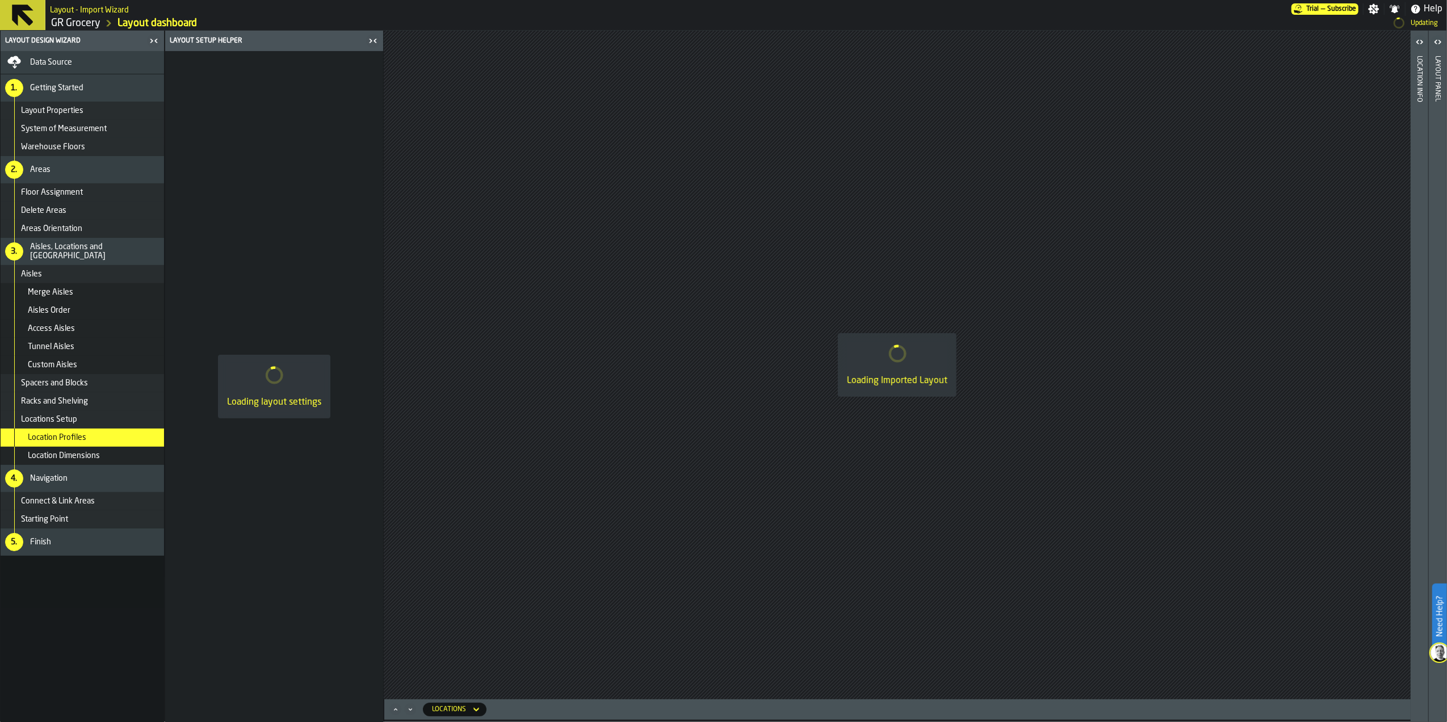
click at [107, 195] on div "Floor Assignment" at bounding box center [90, 192] width 139 height 9
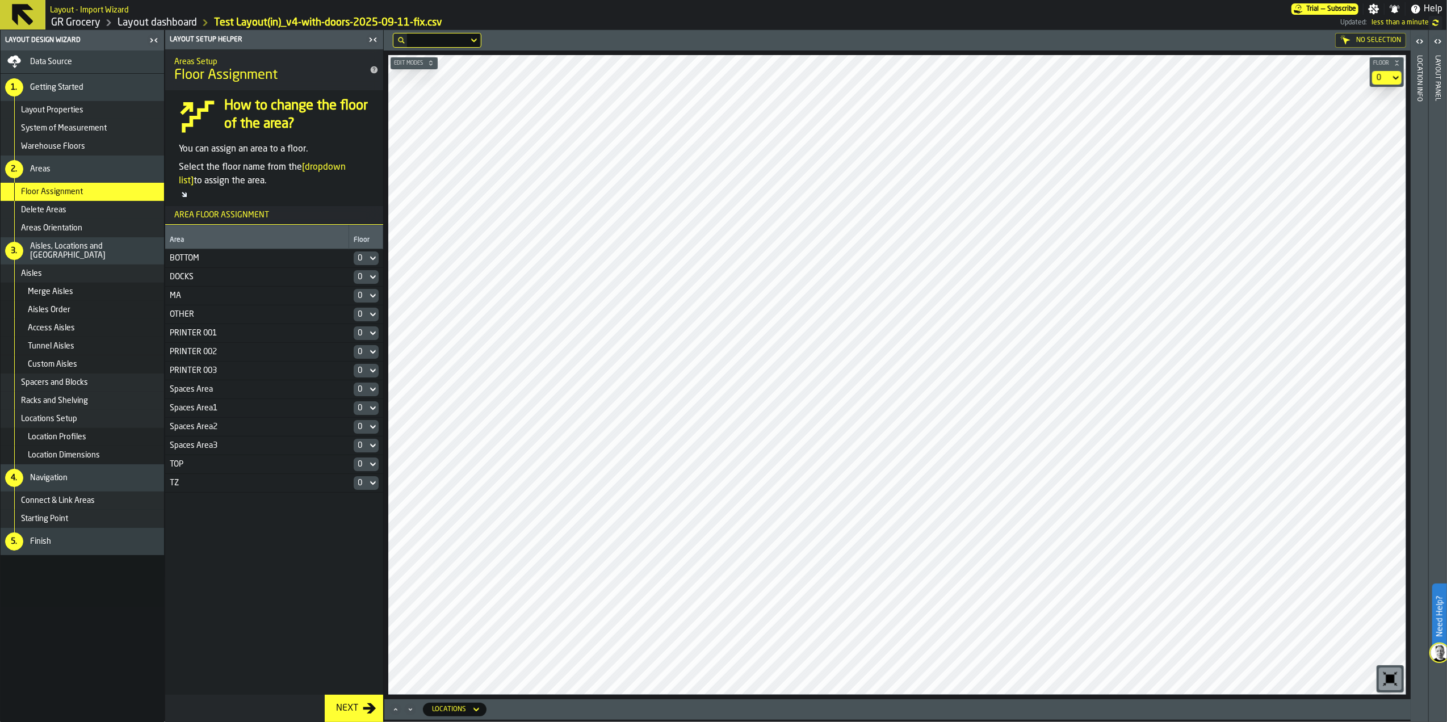
click at [420, 65] on span "Edit Modes" at bounding box center [409, 63] width 34 height 6
click at [401, 81] on div "Select" at bounding box center [408, 77] width 22 height 9
click at [423, 154] on div "Add Area" at bounding box center [429, 153] width 59 height 14
click at [420, 78] on div "Add Area" at bounding box center [413, 77] width 32 height 9
click at [382, 603] on main "Layout Design Wizard Data Source 1. Getting Started Layout Properties System of…" at bounding box center [723, 376] width 1447 height 692
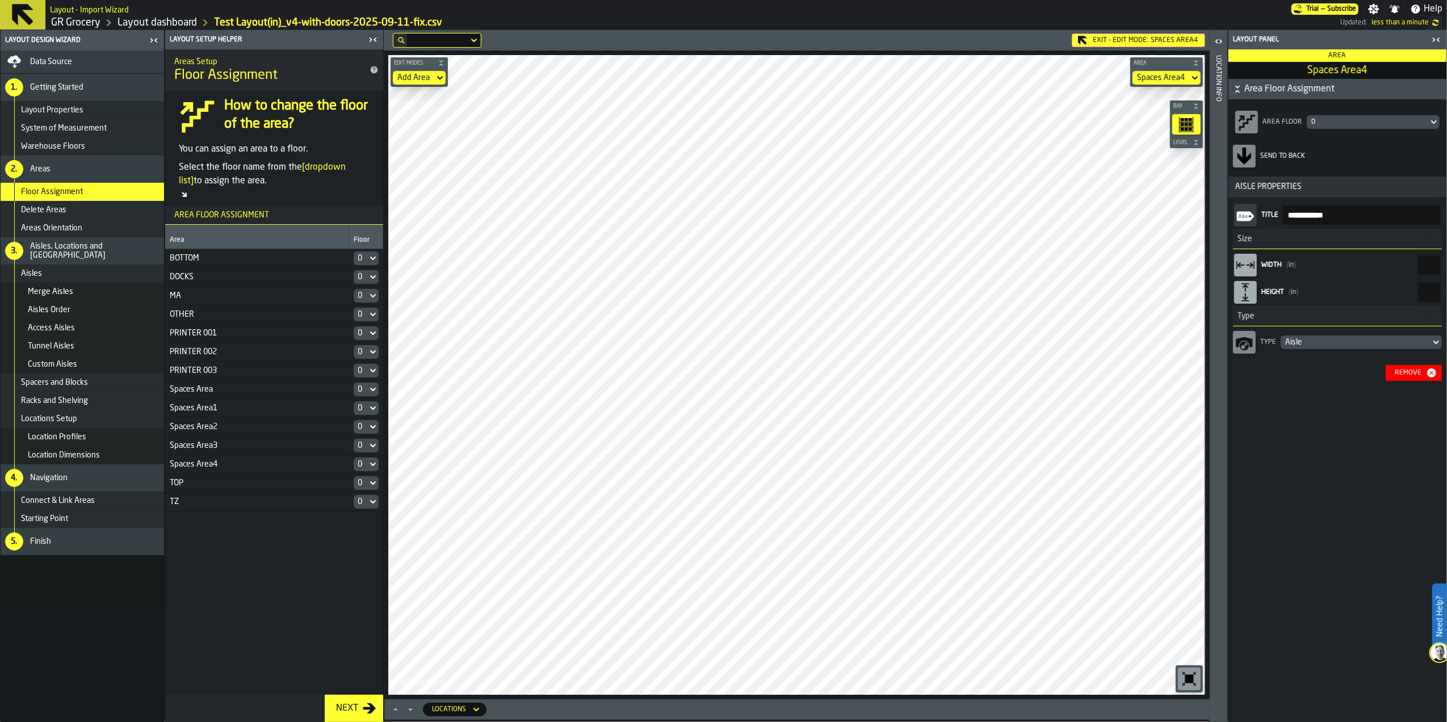
click at [1345, 332] on div "Type Aisle" at bounding box center [1337, 342] width 209 height 27
click at [1331, 471] on div "**********" at bounding box center [1338, 400] width 218 height 643
click at [1407, 369] on div "Remove" at bounding box center [1409, 373] width 36 height 8
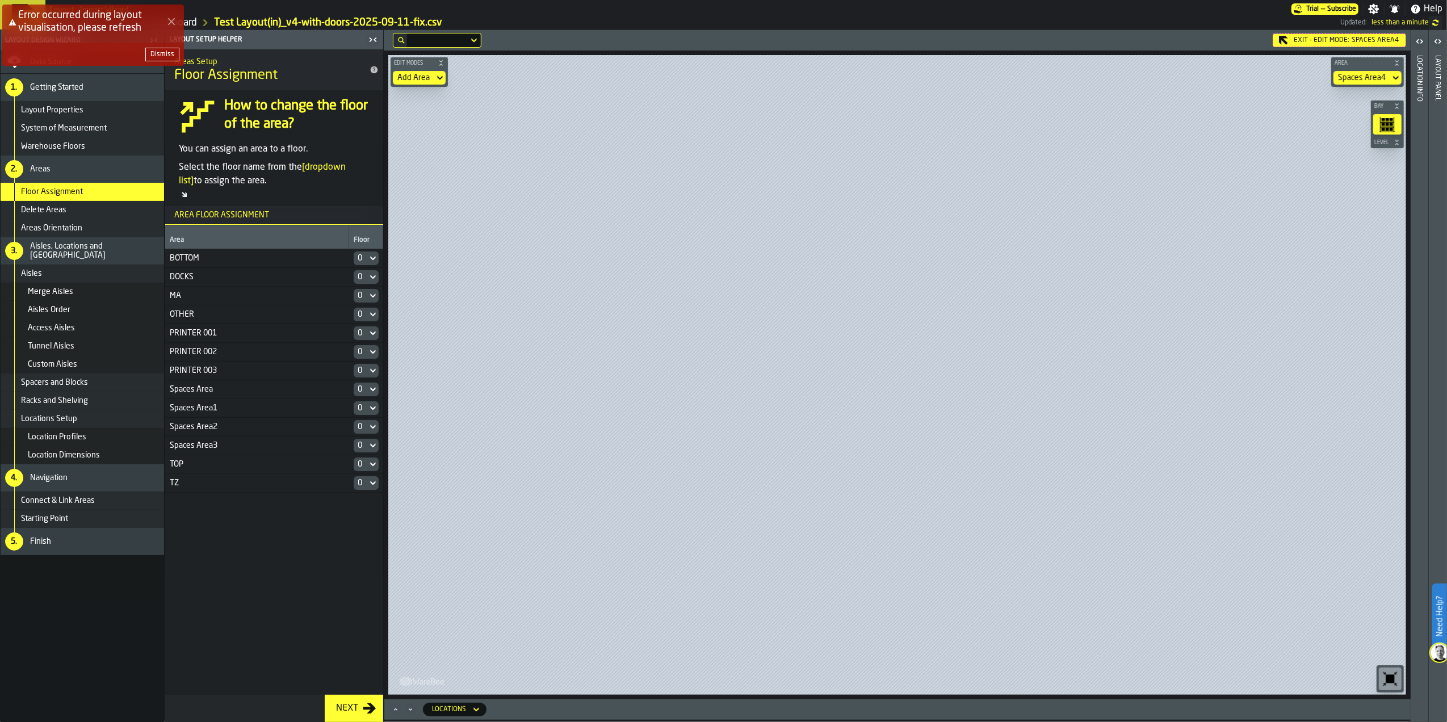
click at [168, 19] on icon "Close Error" at bounding box center [171, 21] width 9 height 9
click at [89, 23] on link "GR Grocery" at bounding box center [75, 22] width 49 height 12
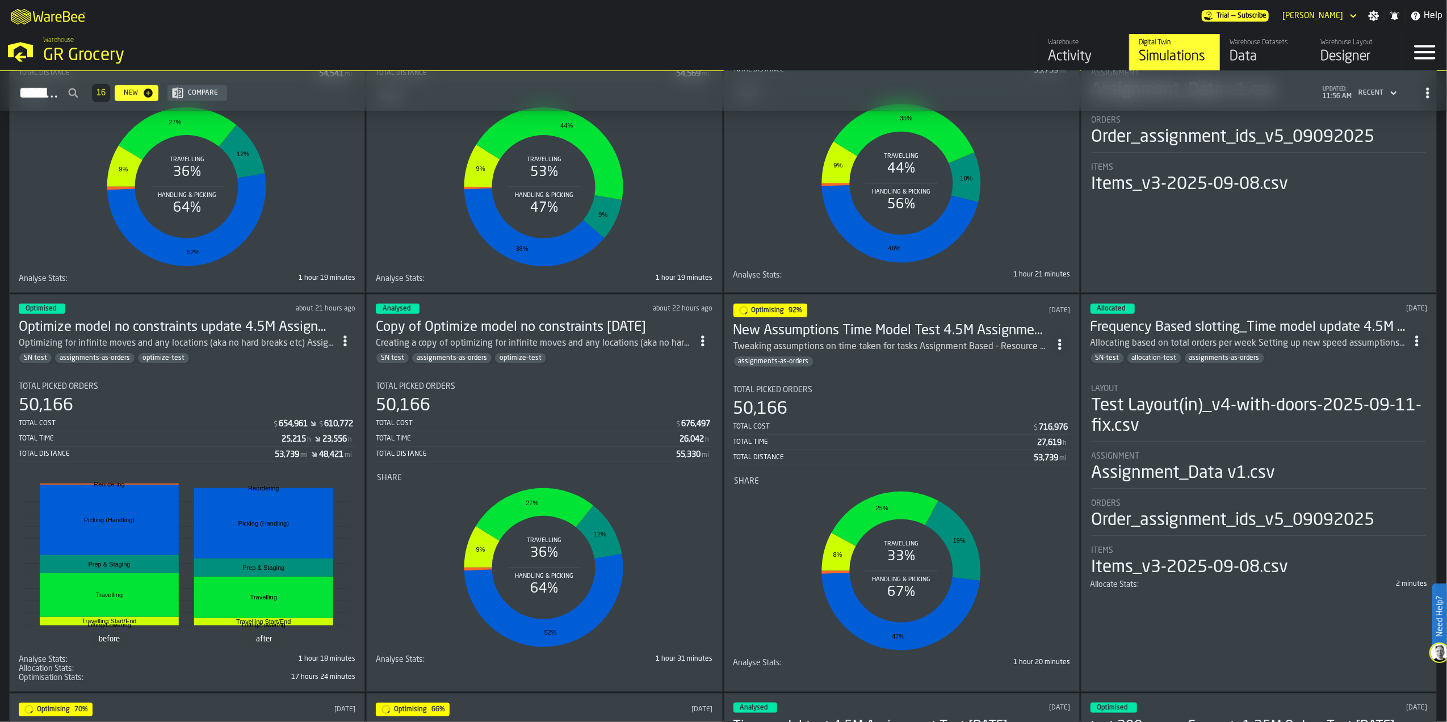
scroll to position [993, 0]
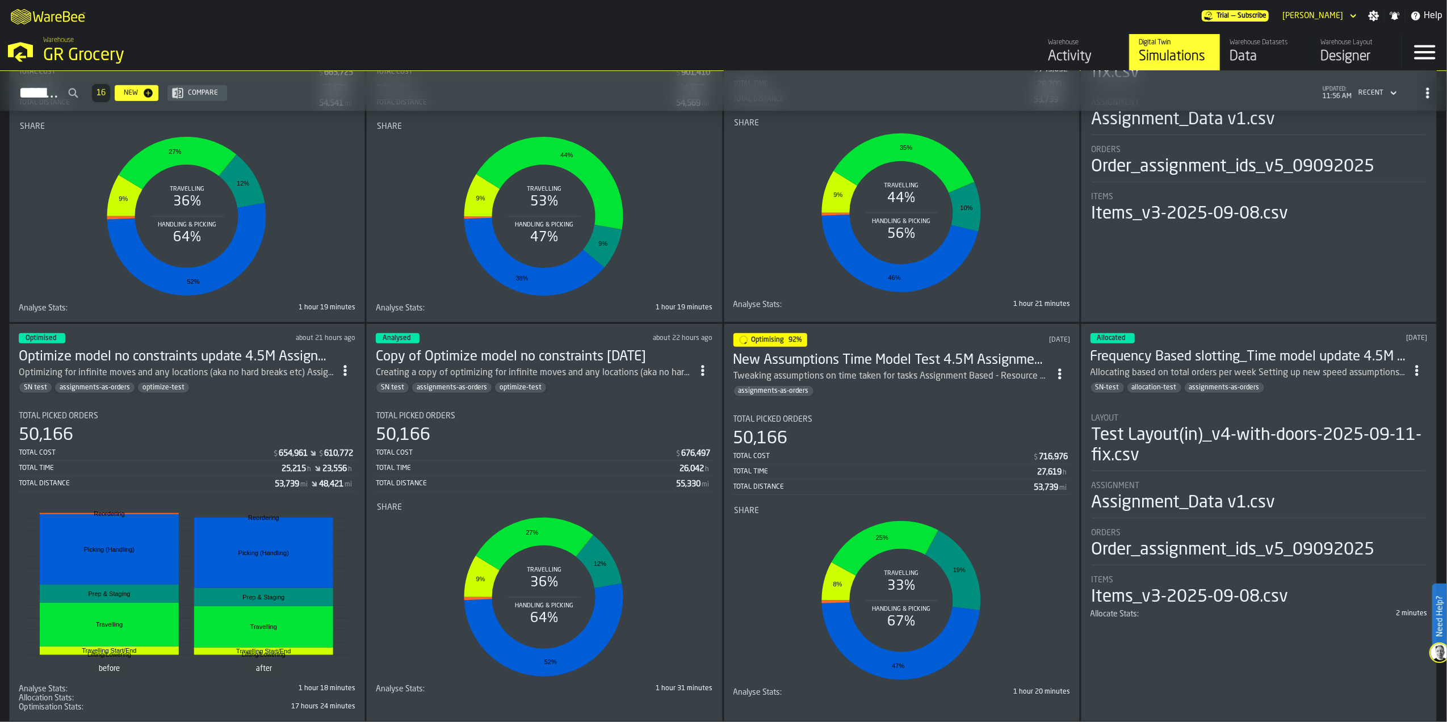
click at [251, 355] on h3 "Optimize model no constraints update 4.5M Assignment Test [DATE]" at bounding box center [177, 357] width 316 height 18
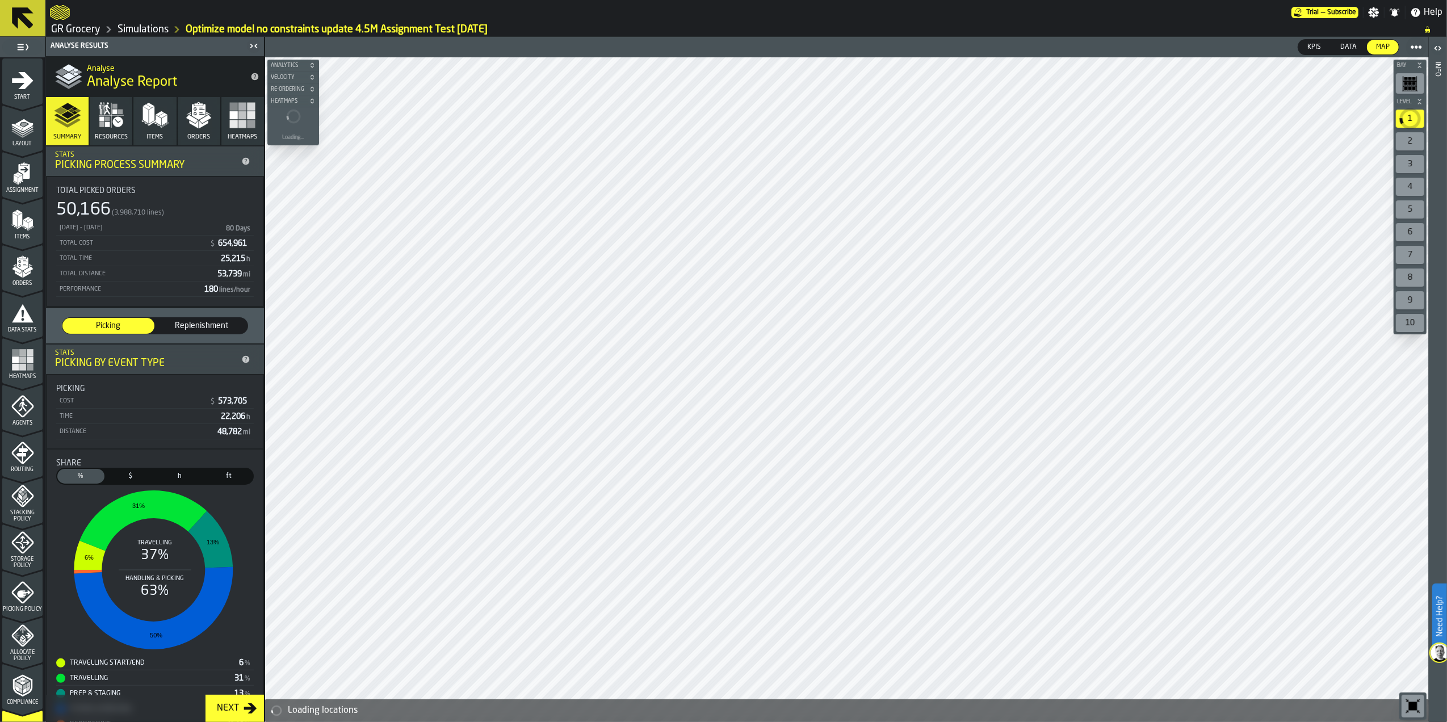
click at [229, 109] on icon "button" at bounding box center [242, 115] width 27 height 27
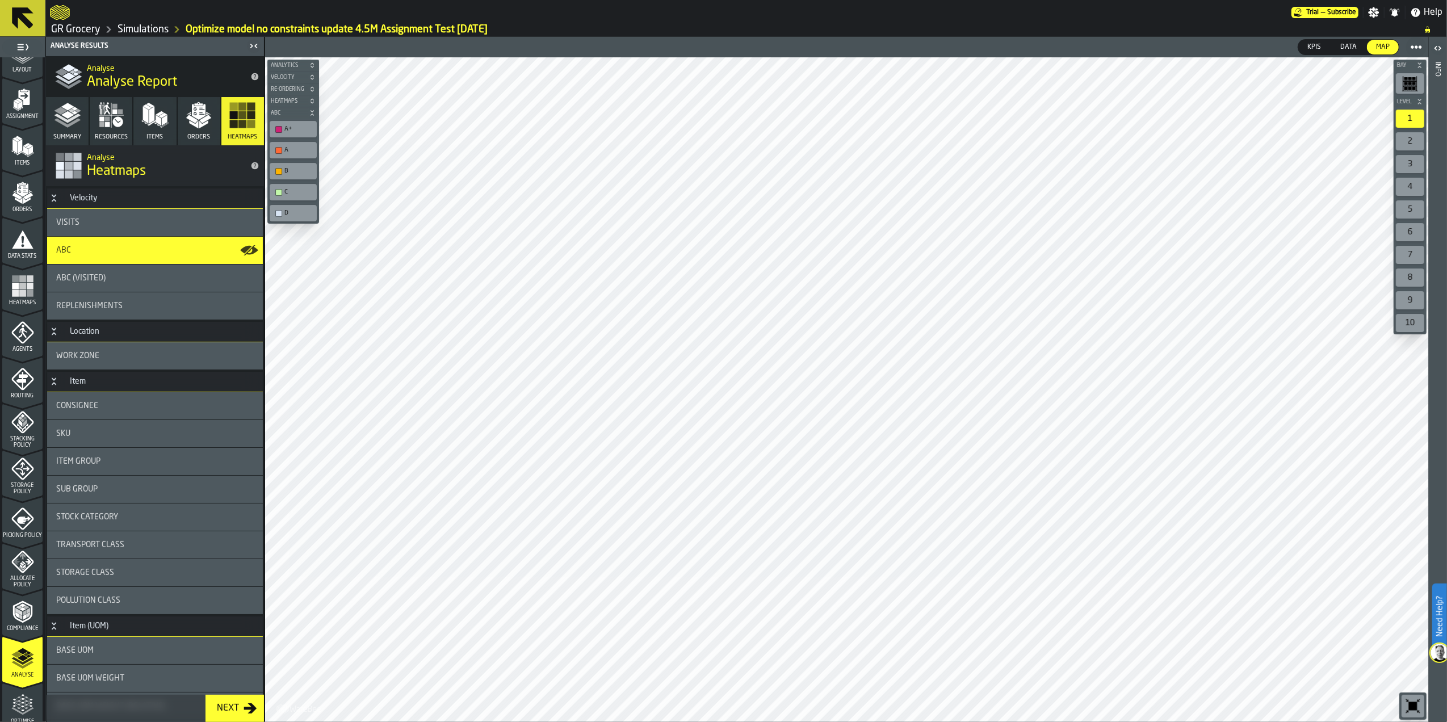
scroll to position [173, 0]
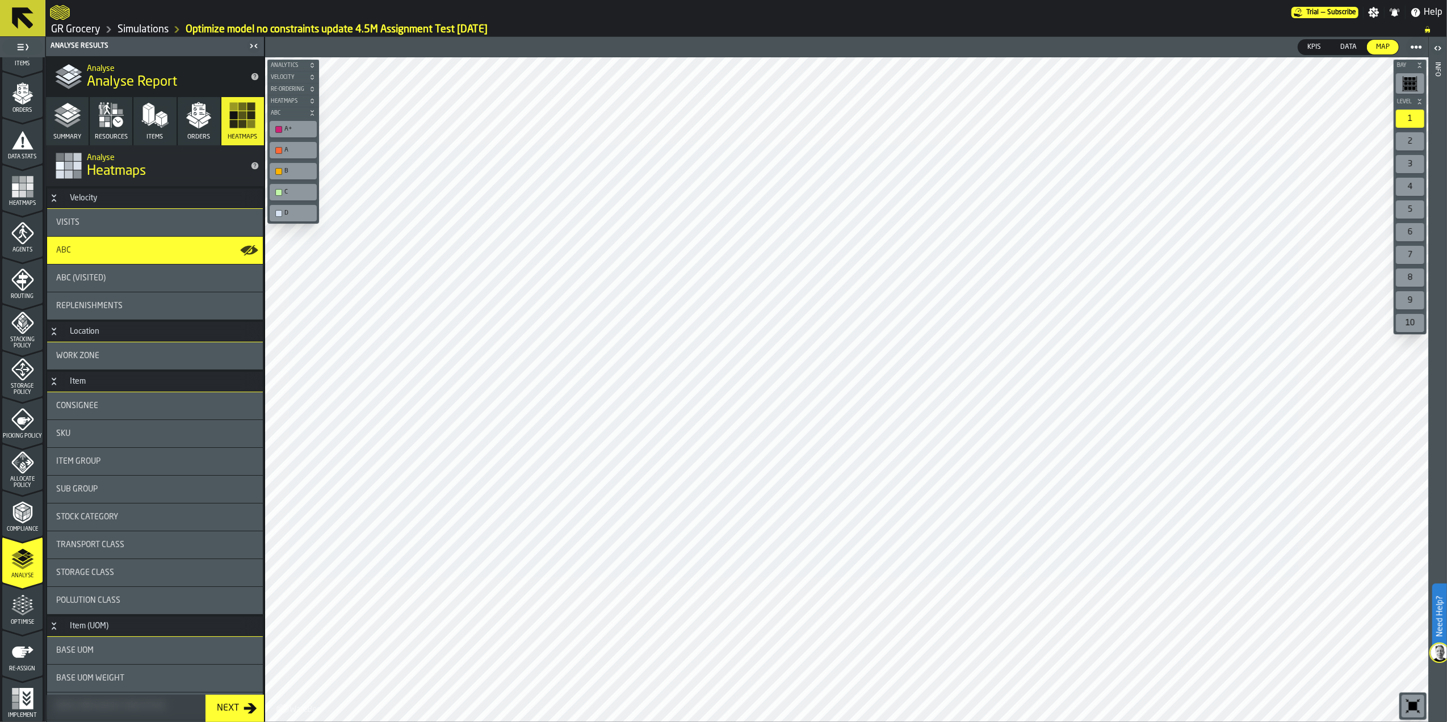
click at [21, 611] on polygon "menu Optimise" at bounding box center [22, 611] width 3 height 2
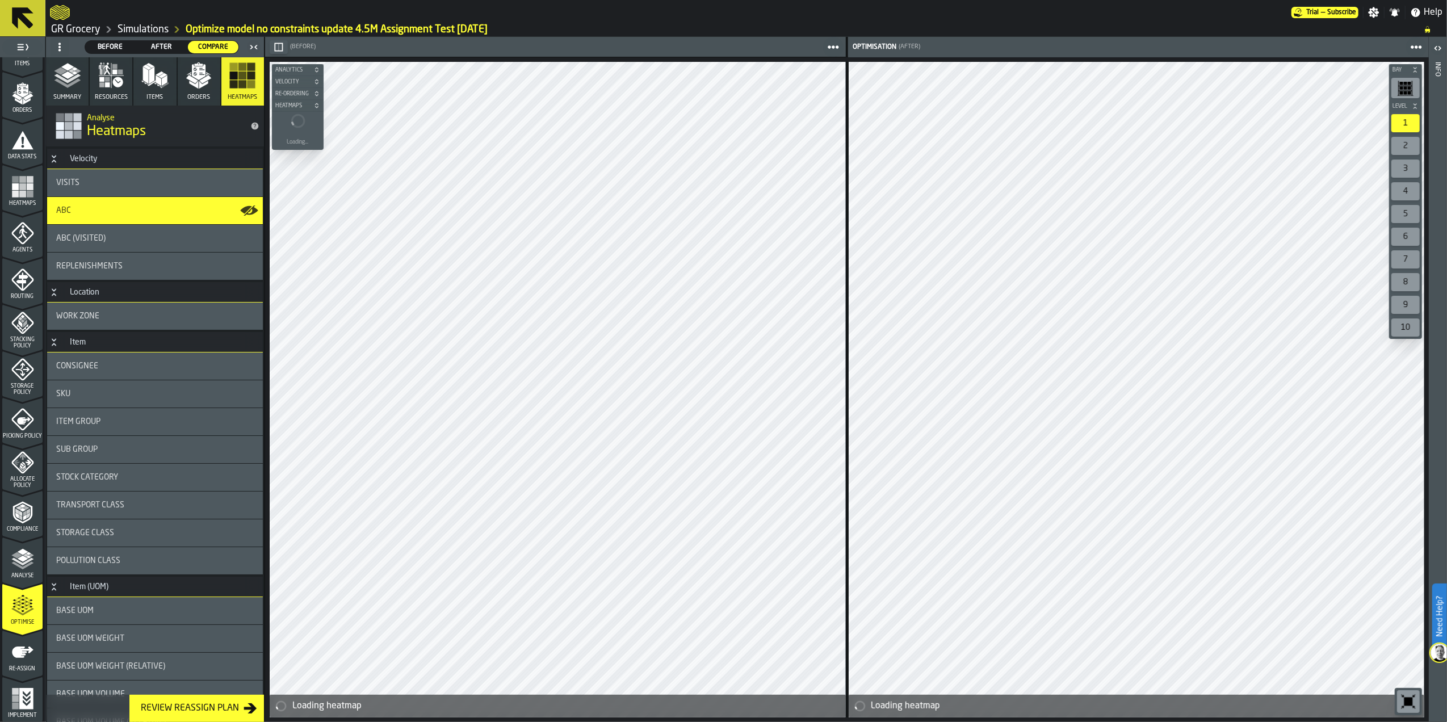
drag, startPoint x: 55, startPoint y: 77, endPoint x: 66, endPoint y: 78, distance: 10.8
click at [55, 77] on icon "button" at bounding box center [67, 75] width 27 height 27
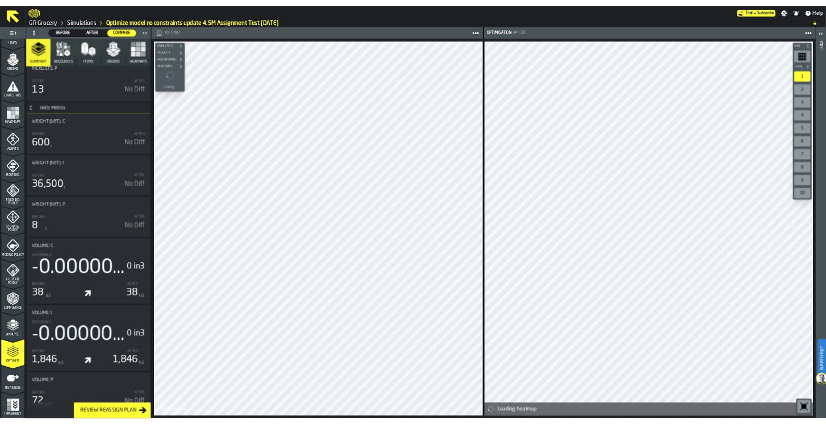
scroll to position [1590, 0]
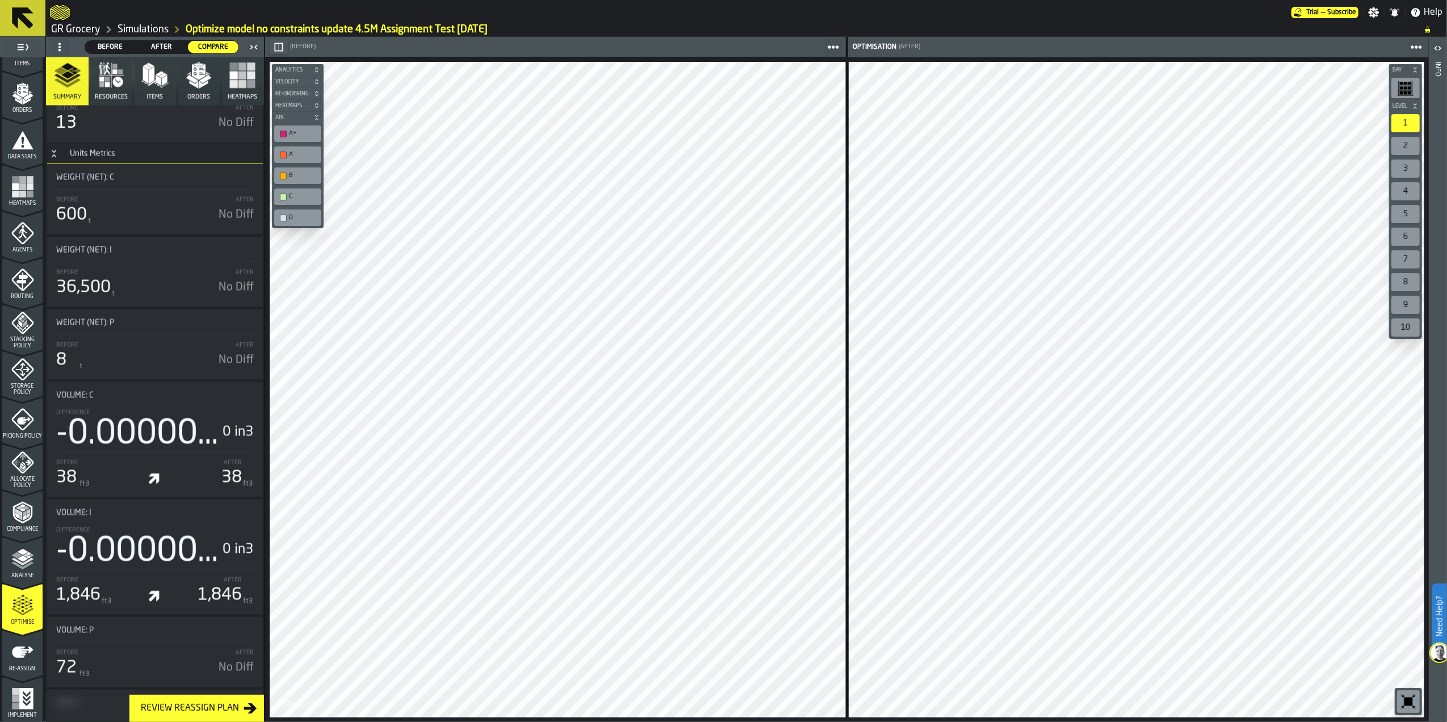
click at [188, 75] on polygon "button" at bounding box center [192, 79] width 12 height 9
click at [206, 87] on button "Orders" at bounding box center [199, 81] width 43 height 48
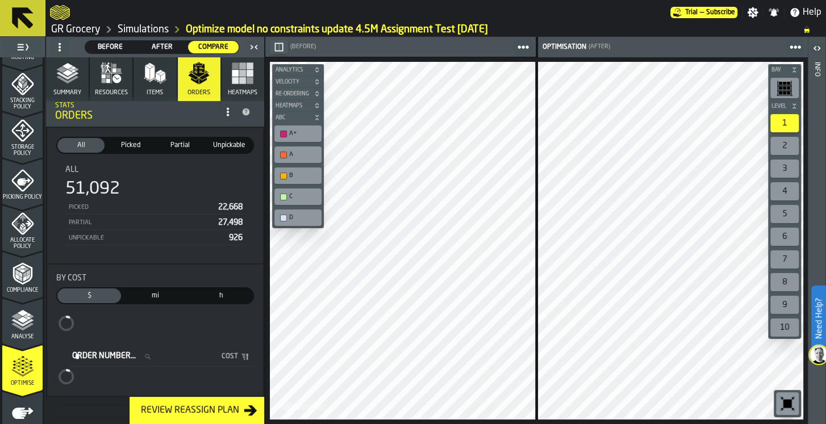
scroll to position [471, 0]
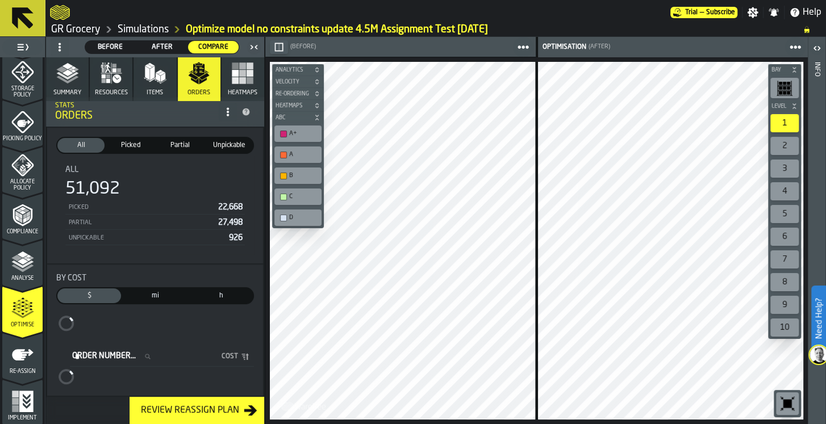
click at [247, 76] on rect "button" at bounding box center [249, 73] width 7 height 7
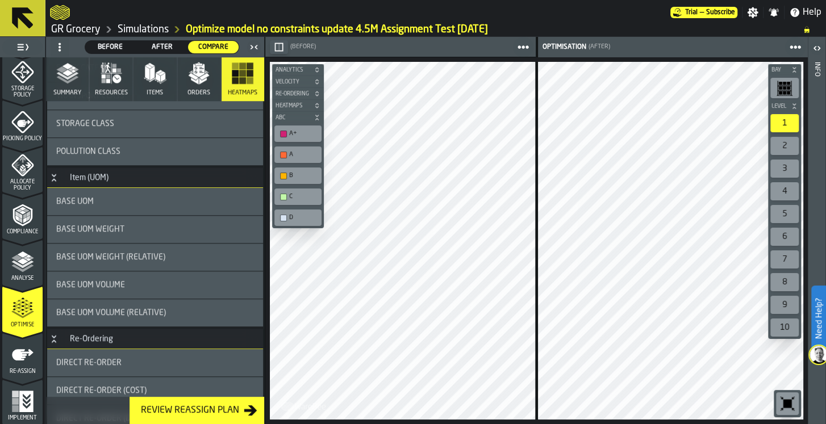
scroll to position [376, 0]
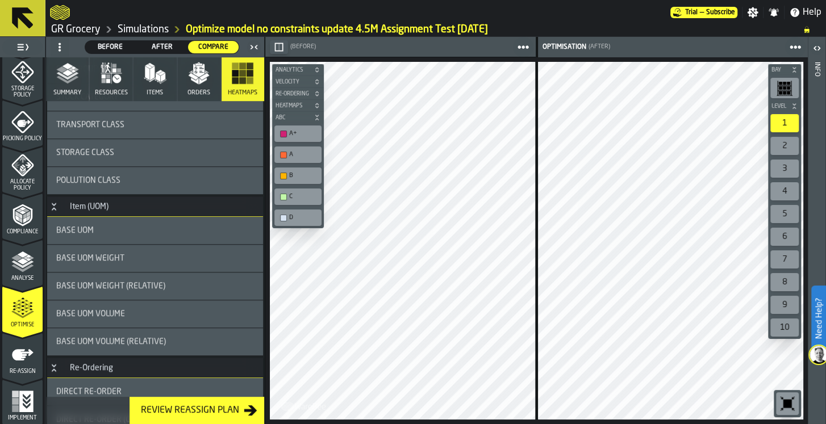
click at [116, 229] on div "Base Uom" at bounding box center [155, 230] width 198 height 9
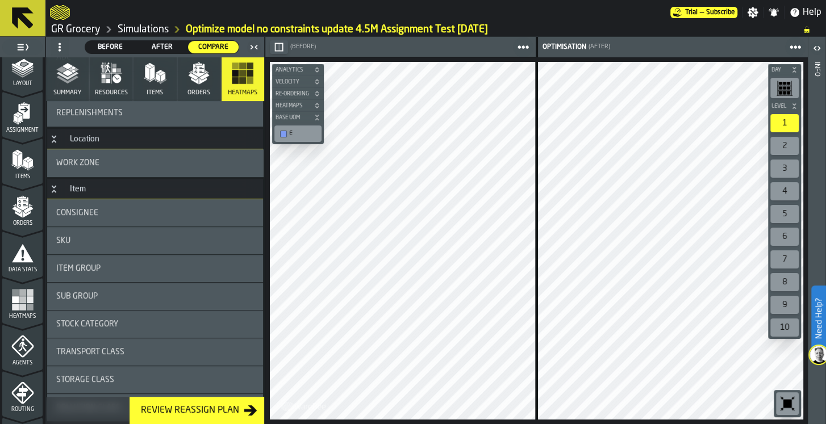
scroll to position [16, 0]
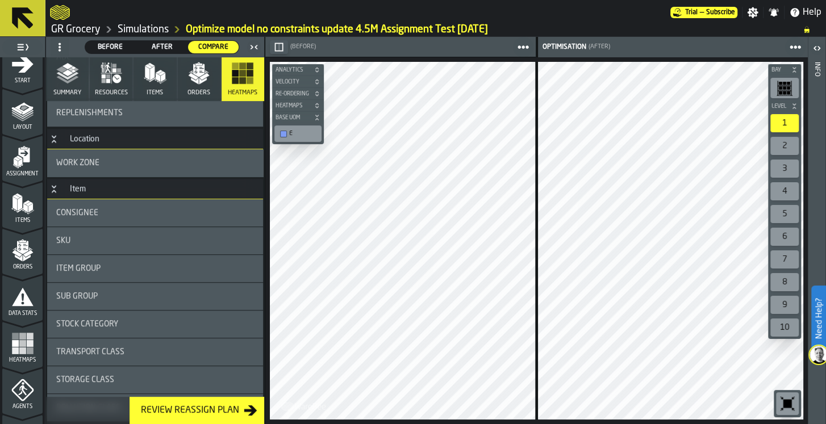
click at [14, 340] on rect "menu Heatmaps" at bounding box center [15, 343] width 7 height 7
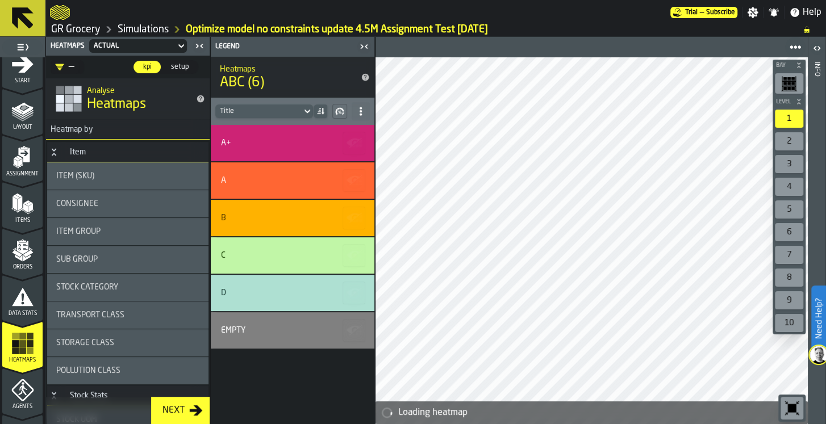
scroll to position [227, 0]
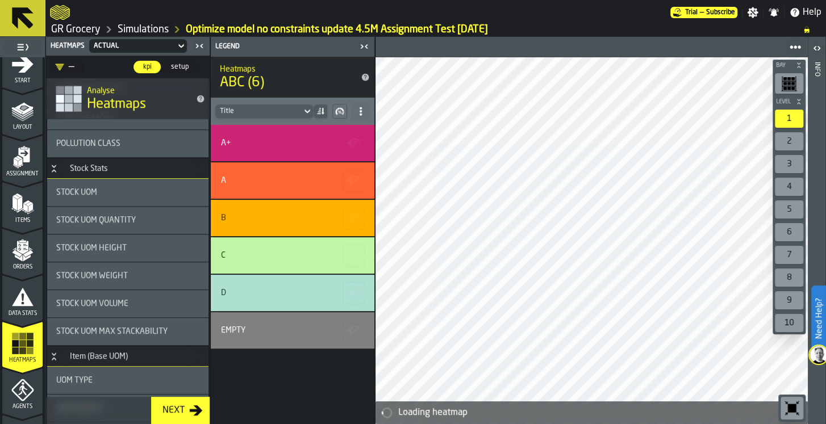
click at [117, 217] on span "Stock UOM Quantity" at bounding box center [95, 220] width 79 height 9
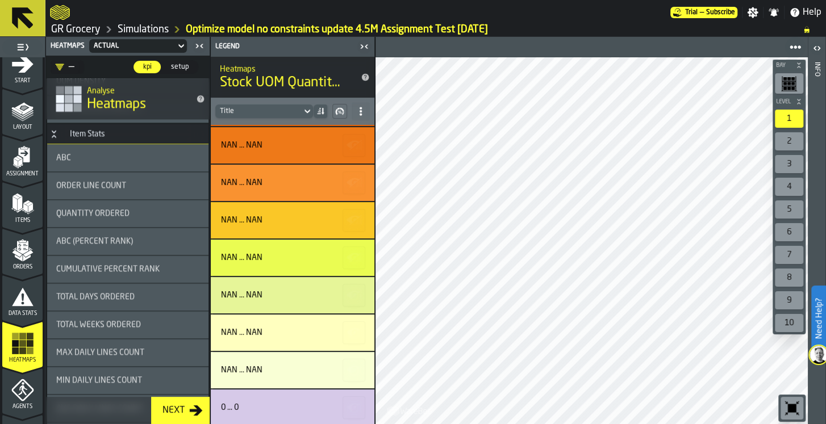
scroll to position [909, 0]
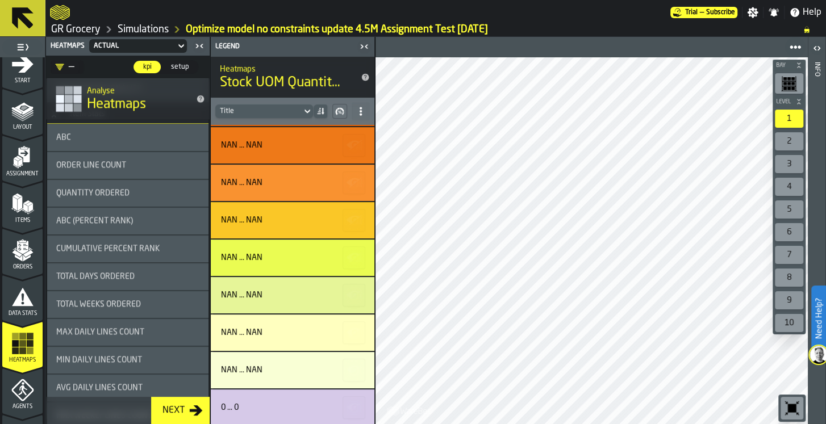
click at [101, 193] on span "Quantity Ordered" at bounding box center [92, 193] width 73 height 9
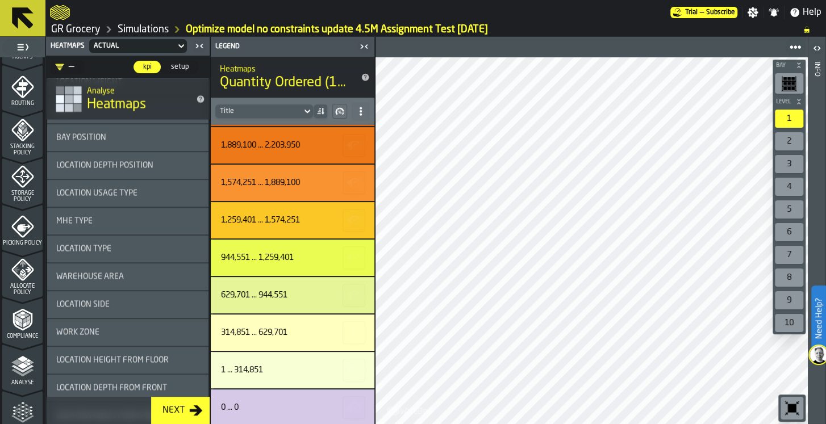
scroll to position [395, 0]
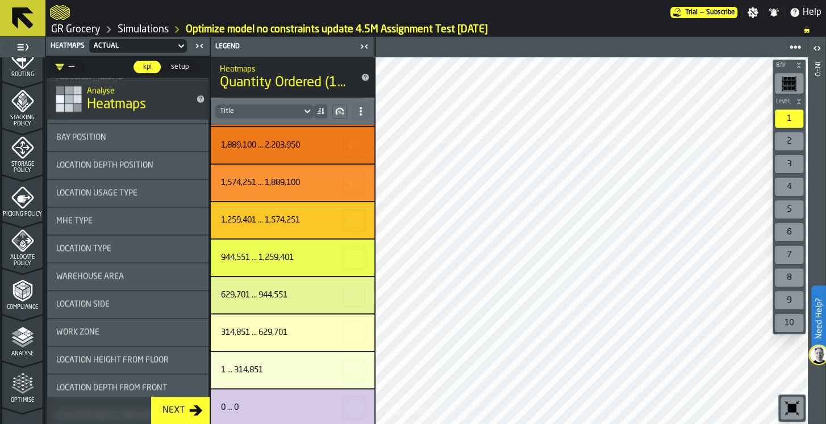
click at [32, 375] on icon "menu Optimise" at bounding box center [22, 384] width 23 height 23
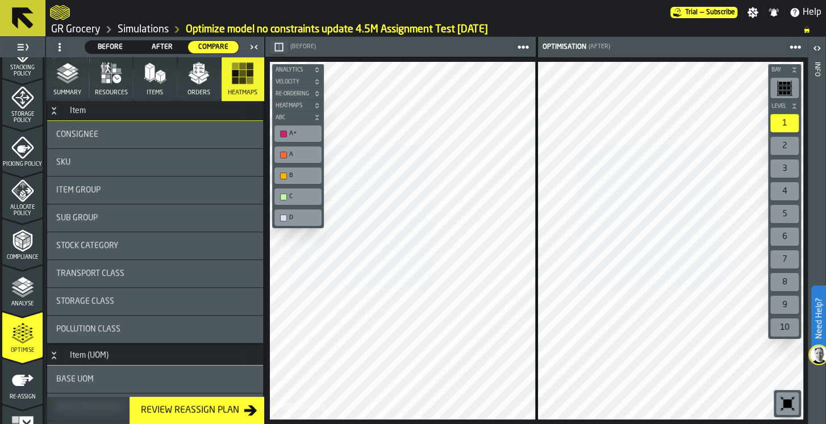
scroll to position [471, 0]
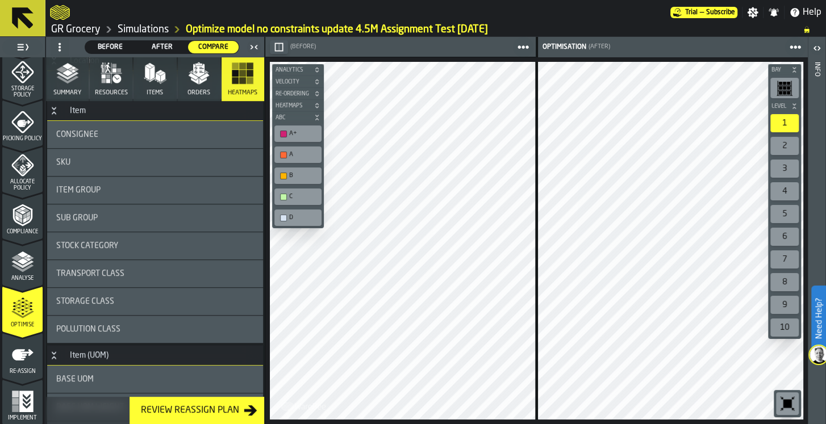
drag, startPoint x: 263, startPoint y: 207, endPoint x: 269, endPoint y: 157, distance: 50.2
click at [269, 157] on main "1 Start 1.1 Layout 1.2 Assignment 1.3 Items 1.4 Orders 1.5 Data Stats 1.6 Heatm…" at bounding box center [413, 230] width 826 height 387
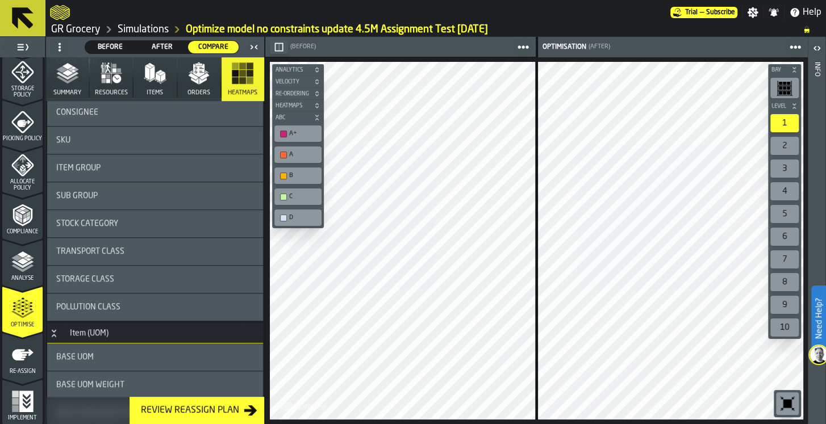
scroll to position [254, 0]
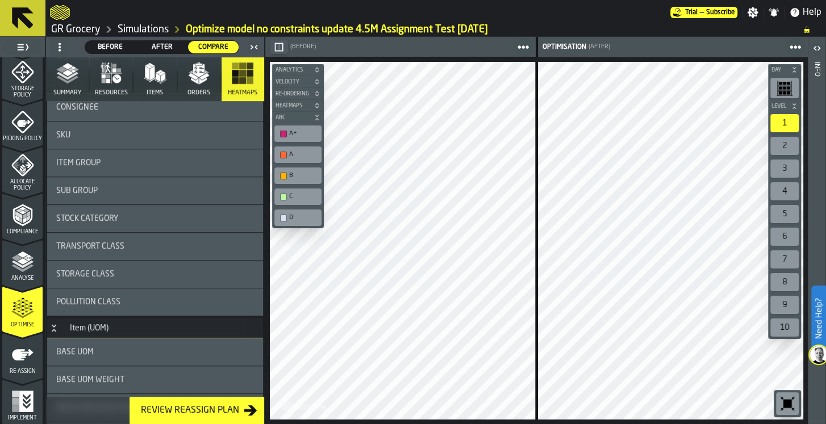
click at [149, 30] on link "Simulations" at bounding box center [143, 29] width 51 height 12
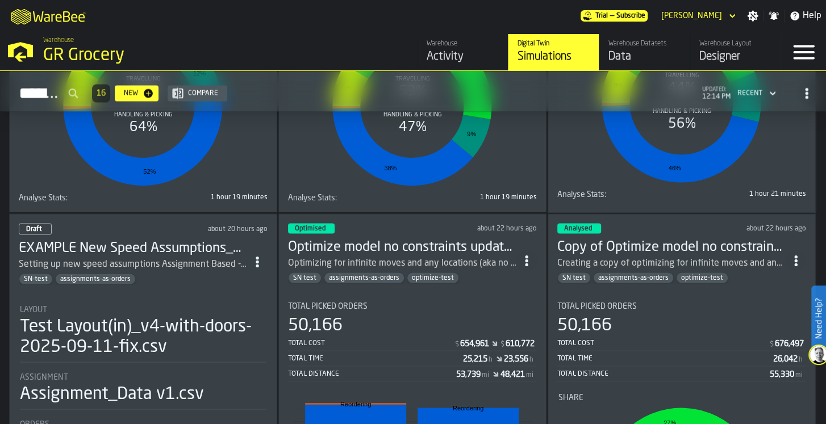
scroll to position [1363, 0]
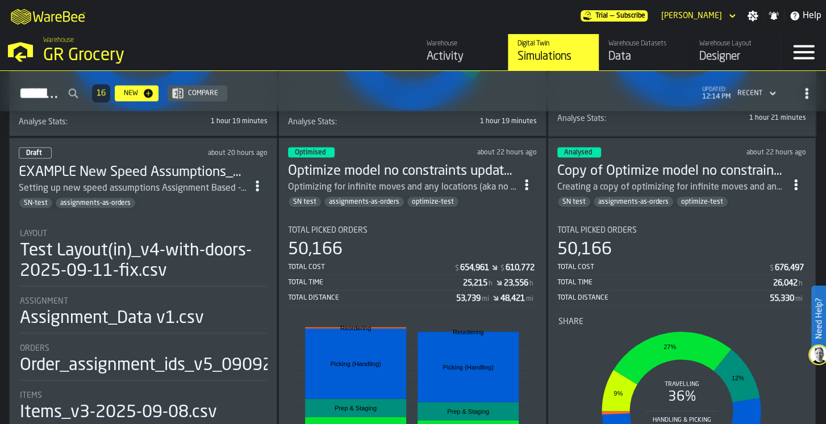
click at [380, 180] on div "Optimizing for infinite moves and any locations (aka no hard breaks etc) Assign…" at bounding box center [402, 187] width 228 height 14
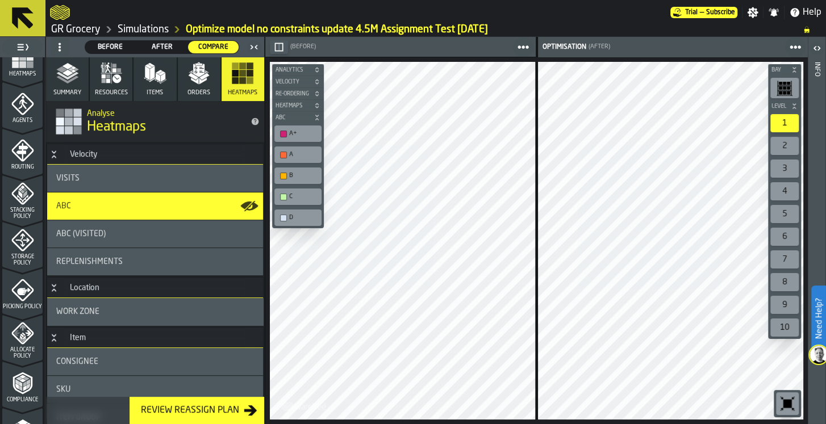
scroll to position [227, 0]
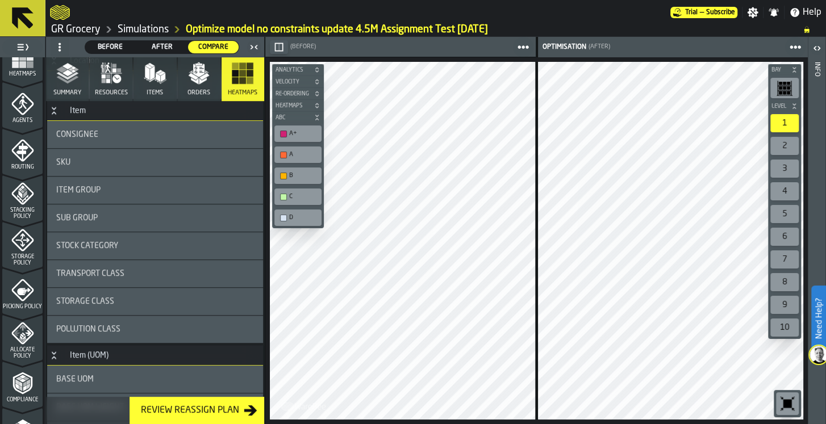
click at [95, 195] on div "Item Group" at bounding box center [155, 190] width 216 height 27
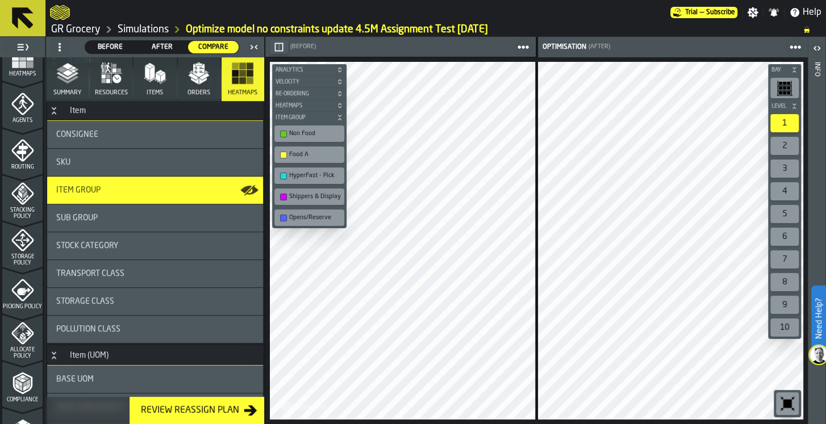
click at [56, 86] on button "Summary" at bounding box center [67, 79] width 43 height 44
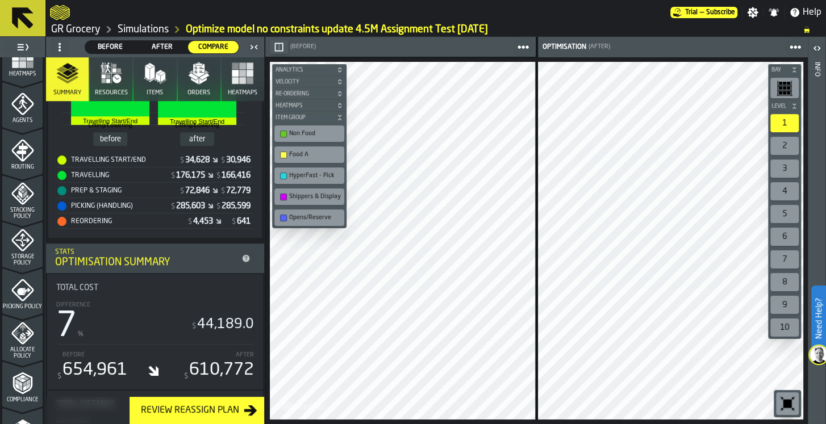
scroll to position [454, 0]
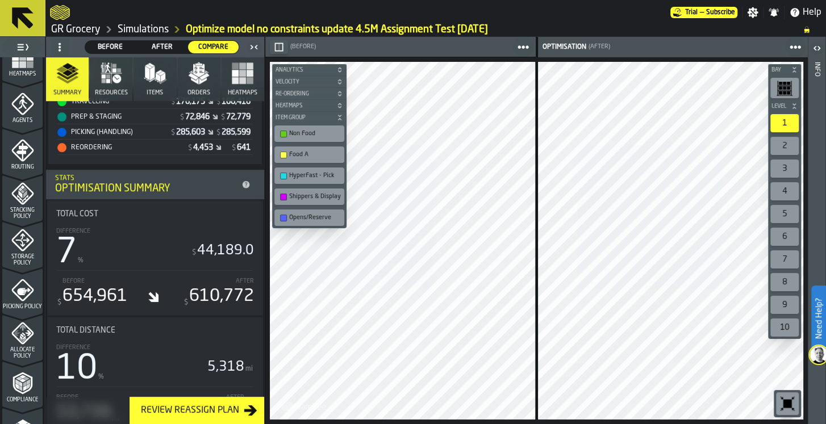
click at [239, 75] on rect "button" at bounding box center [242, 73] width 7 height 7
click at [233, 87] on button "Heatmaps" at bounding box center [242, 79] width 43 height 44
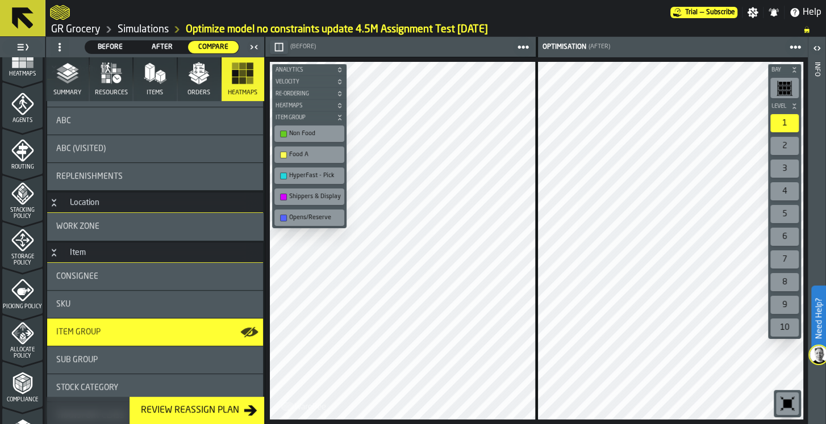
scroll to position [0, 0]
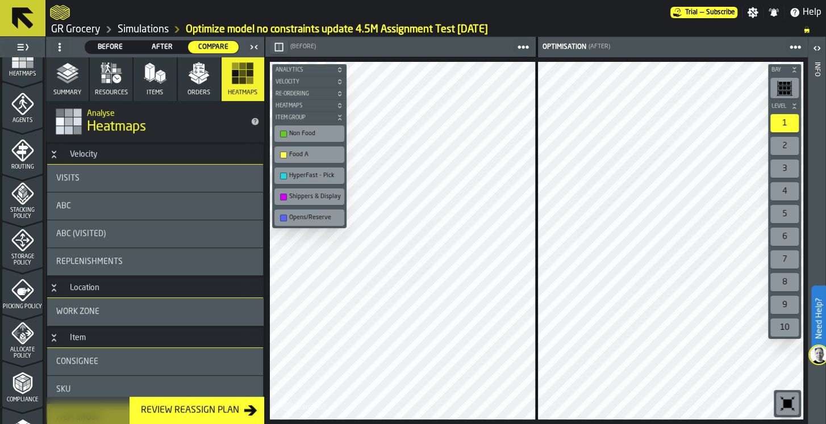
click at [84, 204] on div "ABC" at bounding box center [155, 206] width 198 height 9
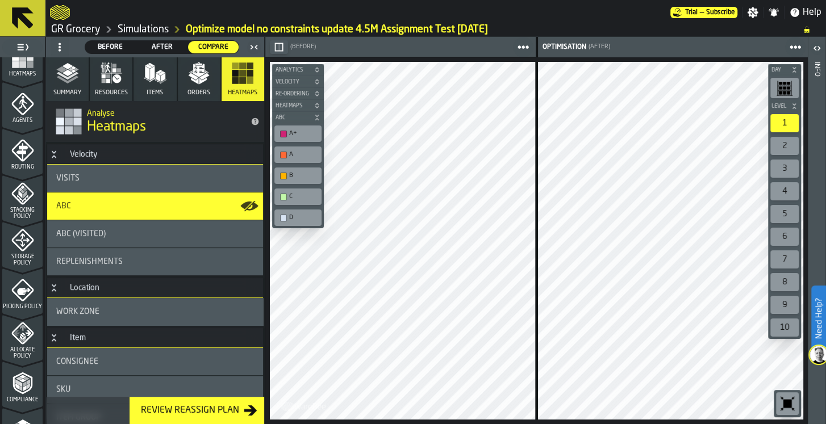
click at [296, 173] on div "B" at bounding box center [303, 175] width 29 height 7
drag, startPoint x: 303, startPoint y: 112, endPoint x: 291, endPoint y: 135, distance: 25.9
click at [303, 112] on button "ABC" at bounding box center [298, 117] width 52 height 11
click at [291, 135] on div "A+" at bounding box center [303, 133] width 29 height 7
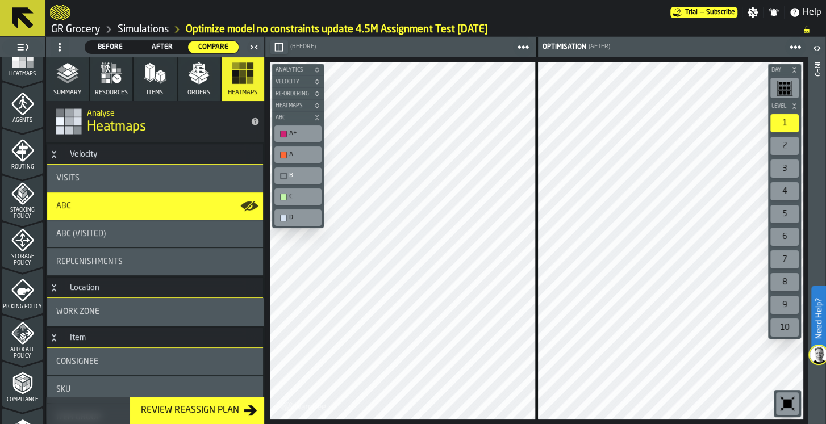
click at [291, 135] on div "A+" at bounding box center [303, 133] width 29 height 7
click at [296, 199] on div "C" at bounding box center [298, 197] width 43 height 12
click at [294, 149] on div "A" at bounding box center [298, 155] width 43 height 12
click at [300, 194] on div "C" at bounding box center [303, 196] width 29 height 7
click at [283, 196] on div "button-toolbar-undefined" at bounding box center [283, 197] width 7 height 7
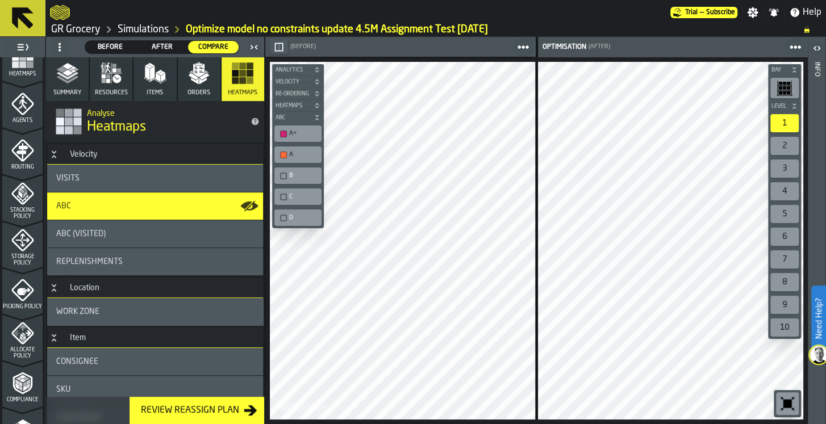
click at [283, 196] on div "button-toolbar-undefined" at bounding box center [283, 197] width 7 height 7
click at [299, 128] on div "A+" at bounding box center [298, 134] width 43 height 12
click at [298, 134] on div "A+" at bounding box center [303, 133] width 29 height 7
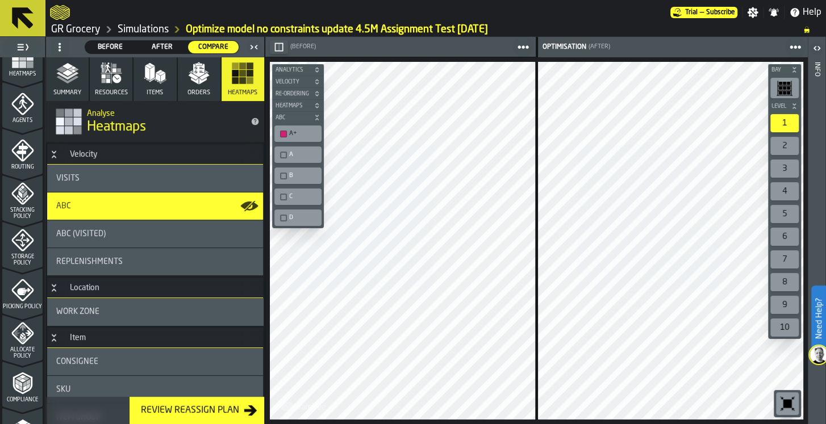
click at [287, 156] on div "A" at bounding box center [298, 155] width 43 height 12
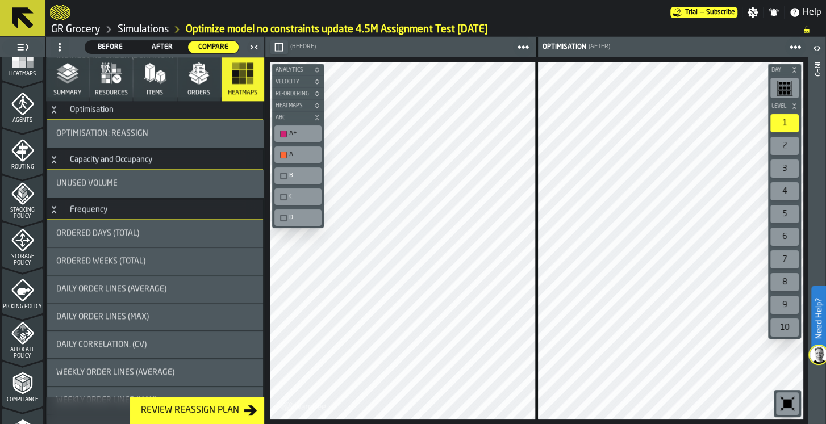
scroll to position [909, 0]
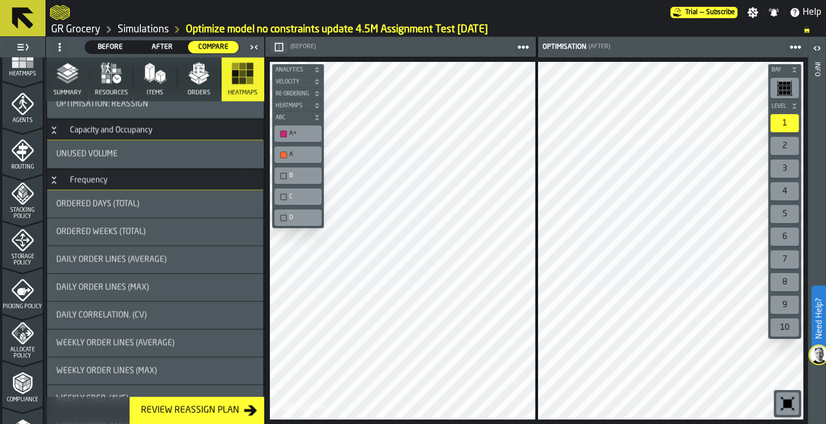
drag, startPoint x: 139, startPoint y: 265, endPoint x: 258, endPoint y: 148, distance: 167.0
click at [140, 265] on div "Daily Order Lines (Average)" at bounding box center [155, 259] width 216 height 27
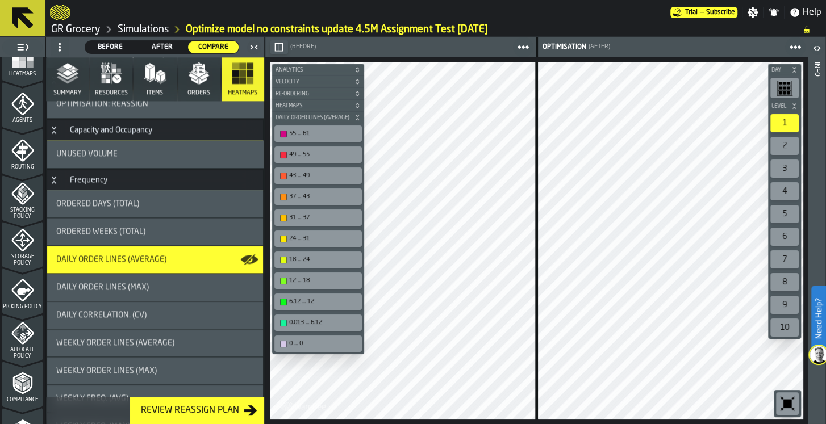
click at [299, 179] on div "43 ... 49" at bounding box center [318, 176] width 83 height 12
click at [309, 197] on div "37 ... 43" at bounding box center [323, 196] width 68 height 7
click at [296, 217] on div "31 ... 37" at bounding box center [323, 217] width 68 height 7
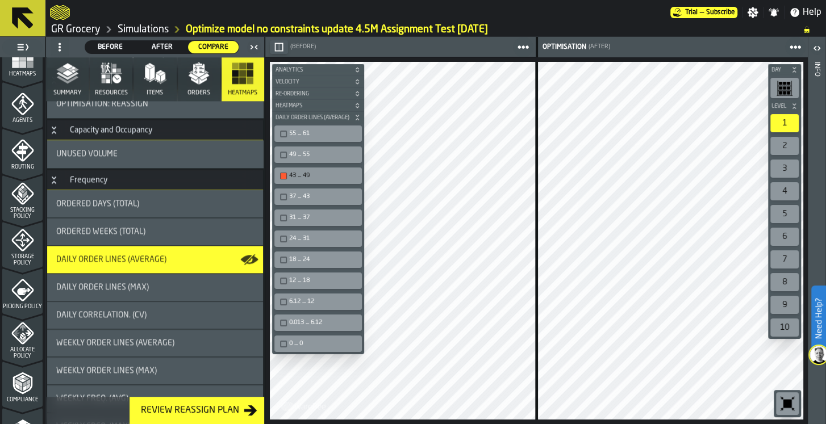
click at [296, 217] on div "31 ... 37" at bounding box center [323, 217] width 68 height 7
click at [299, 135] on div "55 ... 61" at bounding box center [323, 133] width 68 height 7
click at [296, 156] on div "49 ... 55" at bounding box center [323, 154] width 68 height 7
click at [302, 176] on div "43 ... 49" at bounding box center [323, 175] width 68 height 7
click at [292, 199] on div "37 ... 43" at bounding box center [323, 196] width 68 height 7
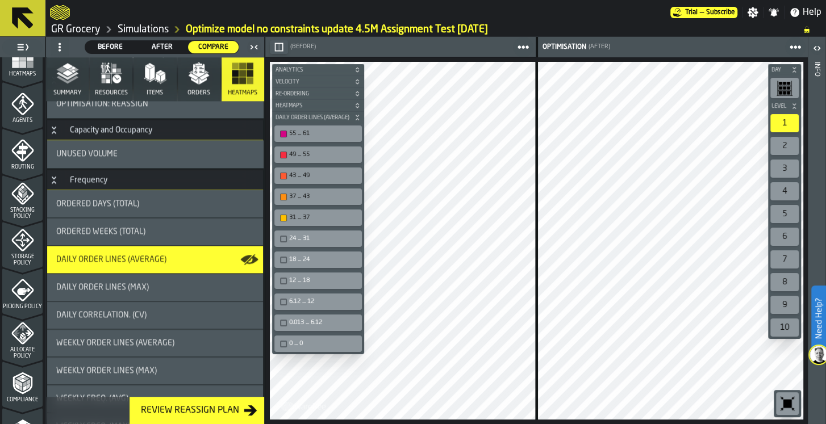
click at [650, 332] on div "Aisle Spaces Area3 Aisle Spaces Area3 Aisle Spaces Area3 Bay Level 1 2 3 4 5 6 …" at bounding box center [536, 240] width 542 height 367
click at [253, 41] on icon "button-toggle-Close me" at bounding box center [254, 47] width 14 height 14
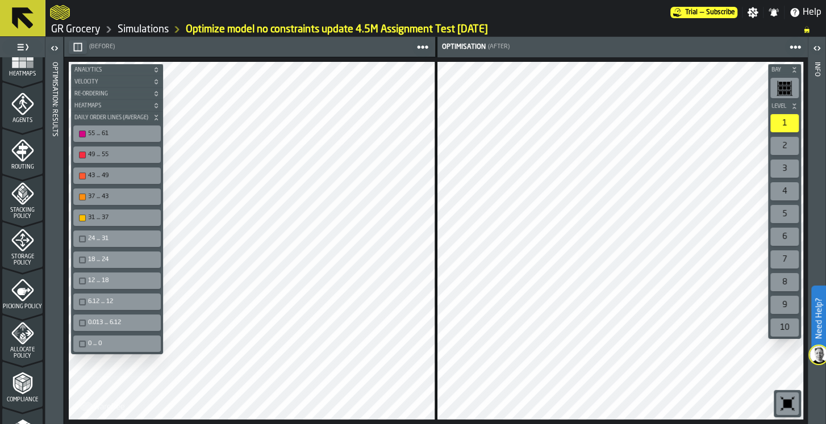
click at [287, 350] on div at bounding box center [252, 241] width 366 height 358
click at [55, 44] on icon "button-toggle-Open" at bounding box center [55, 48] width 14 height 14
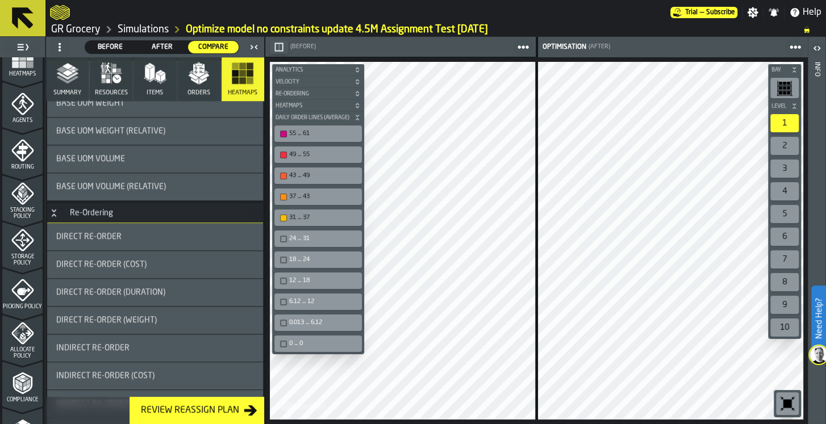
scroll to position [757, 0]
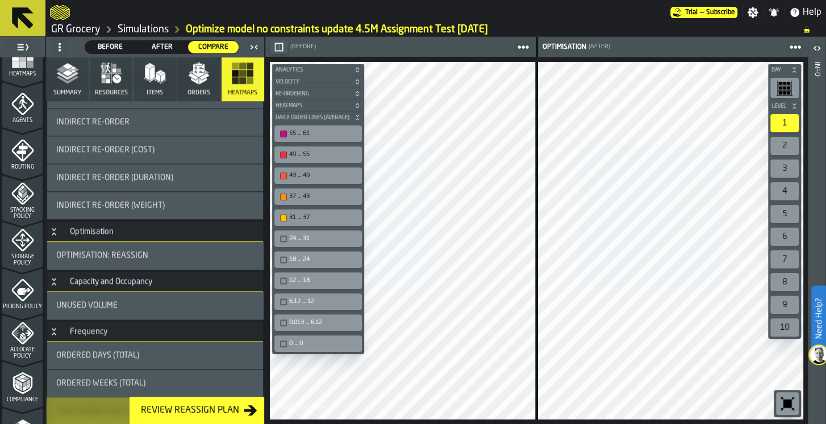
click at [325, 137] on div "55 ... 61" at bounding box center [318, 134] width 83 height 12
click at [318, 152] on div "49 ... 55" at bounding box center [323, 154] width 68 height 7
click at [323, 130] on div "55 ... 61" at bounding box center [323, 133] width 68 height 7
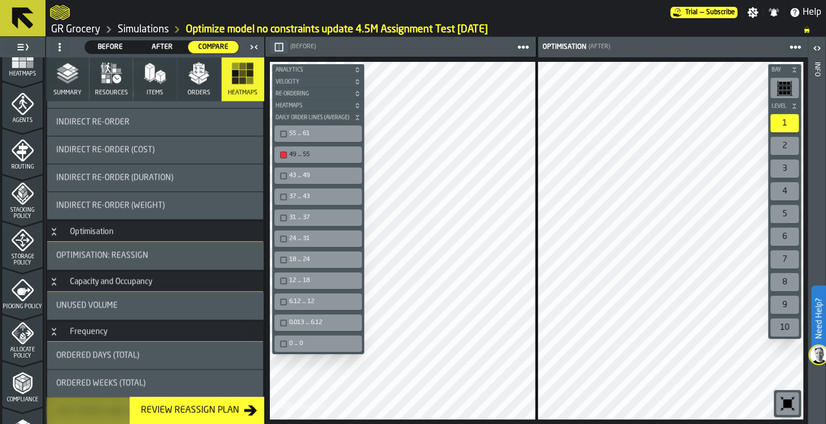
click at [316, 149] on div "49 ... 55" at bounding box center [318, 155] width 83 height 12
click at [318, 135] on div "55 ... 61" at bounding box center [323, 133] width 68 height 7
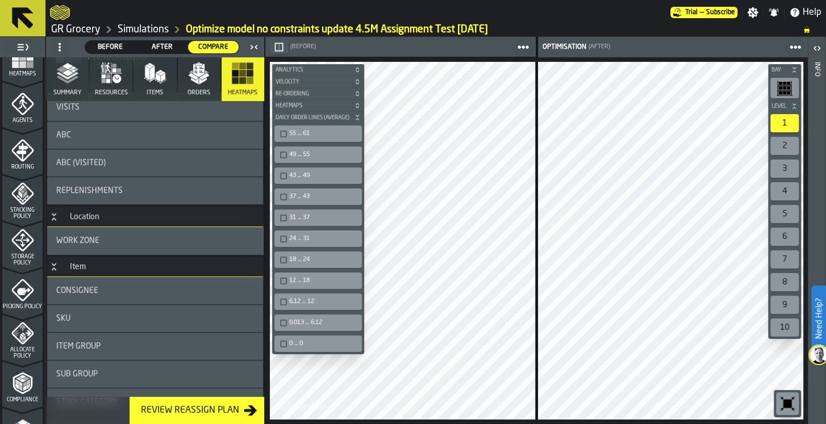
scroll to position [0, 0]
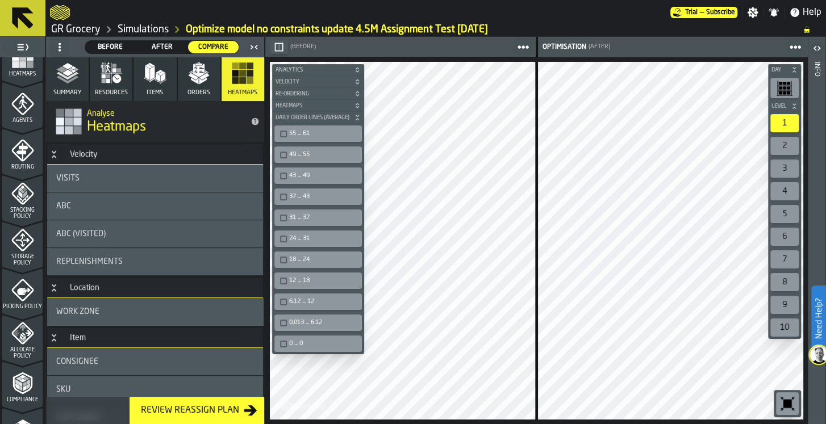
click at [102, 207] on div "ABC" at bounding box center [155, 206] width 198 height 9
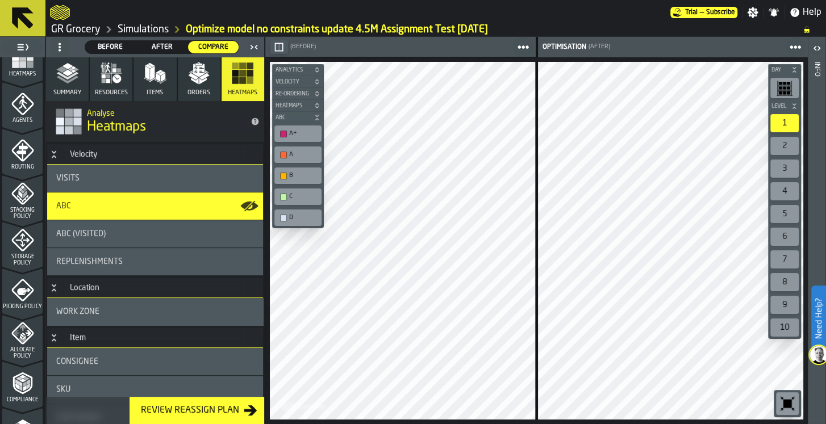
click at [295, 177] on div "B" at bounding box center [303, 175] width 29 height 7
click at [295, 202] on div "C" at bounding box center [297, 197] width 47 height 16
click at [293, 136] on div "A+" at bounding box center [298, 134] width 43 height 12
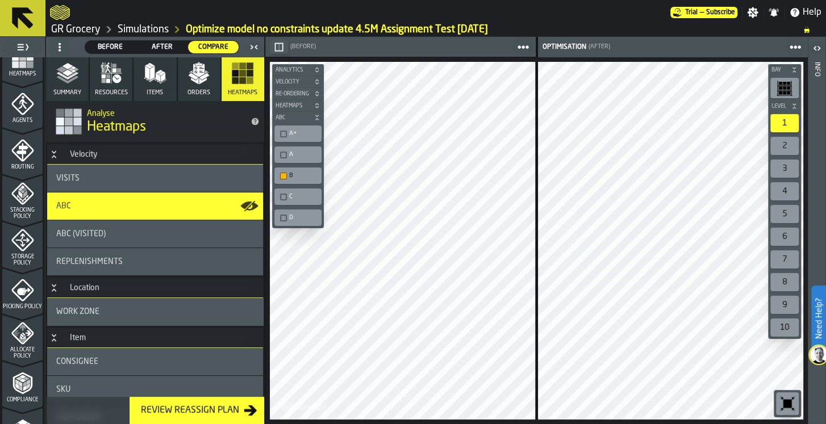
click at [293, 136] on div "A+" at bounding box center [298, 134] width 43 height 12
click at [294, 152] on div "A" at bounding box center [303, 154] width 29 height 7
click at [303, 131] on div "A+" at bounding box center [303, 133] width 29 height 7
drag, startPoint x: 303, startPoint y: 131, endPoint x: 299, endPoint y: 120, distance: 11.0
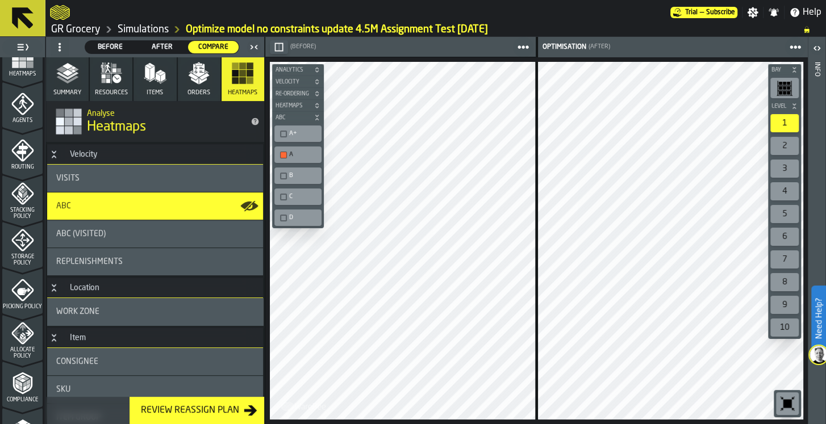
click at [303, 130] on div "A+" at bounding box center [303, 133] width 29 height 7
click at [253, 45] on icon "button-toggle-Close me" at bounding box center [254, 47] width 14 height 14
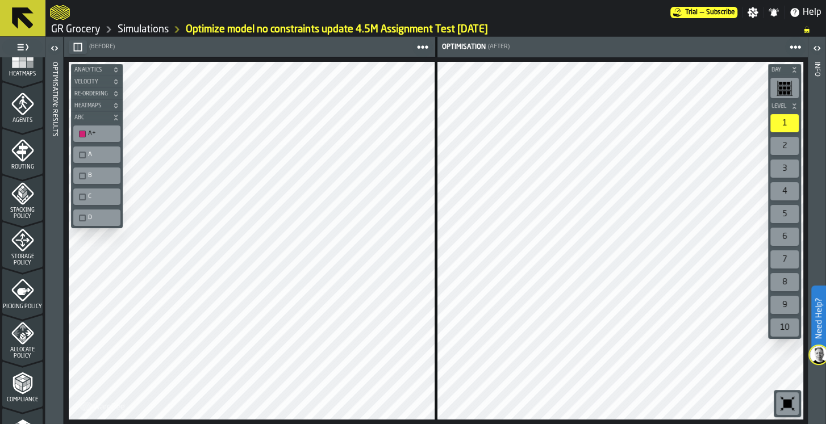
click at [23, 377] on polyline "menu Compliance" at bounding box center [26, 377] width 7 height 3
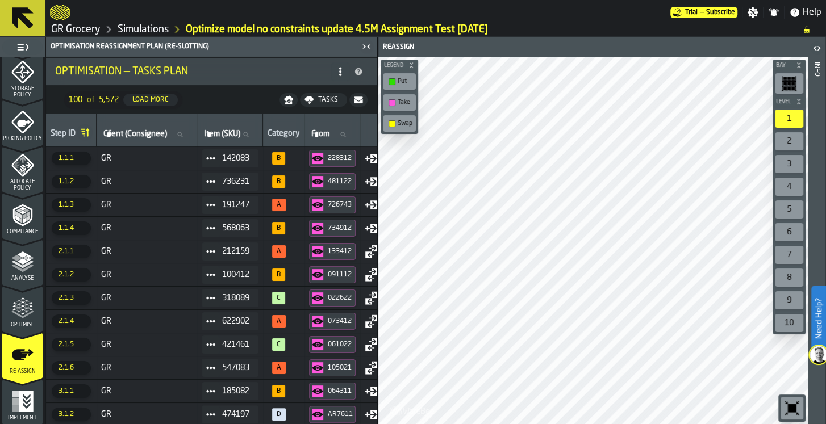
drag, startPoint x: 154, startPoint y: 102, endPoint x: 324, endPoint y: 101, distance: 169.2
click at [154, 102] on div "Load More" at bounding box center [150, 100] width 45 height 8
click at [29, 306] on polygon "menu Optimise" at bounding box center [30, 306] width 3 height 2
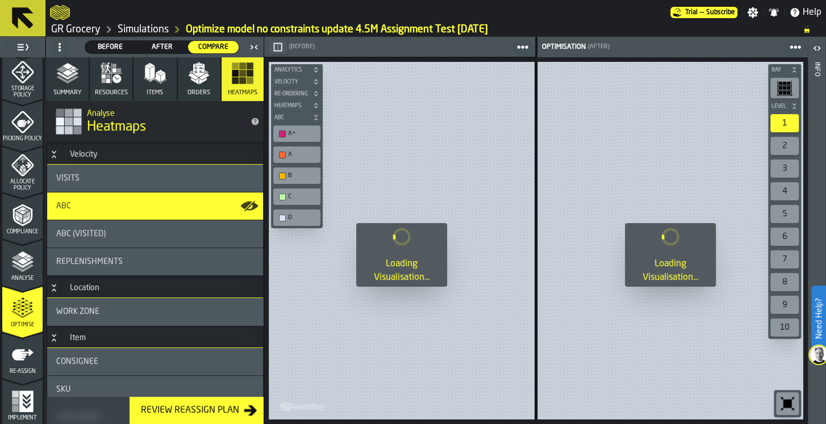
click at [288, 132] on div "A+" at bounding box center [302, 133] width 29 height 7
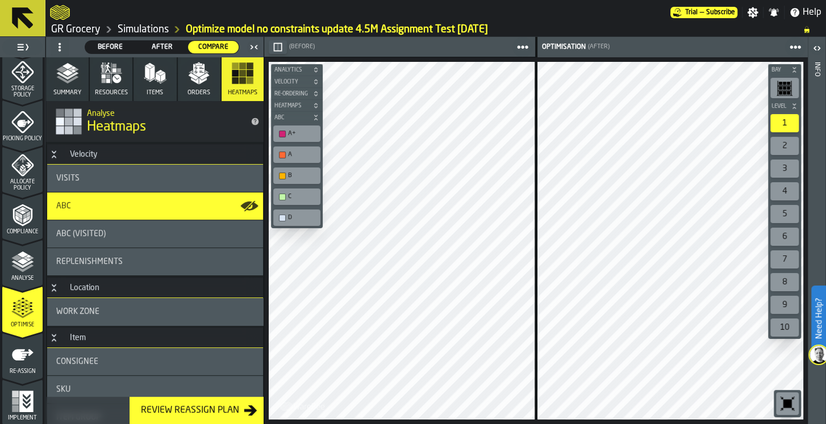
click at [253, 44] on icon "button-toggle-Close me" at bounding box center [254, 47] width 14 height 14
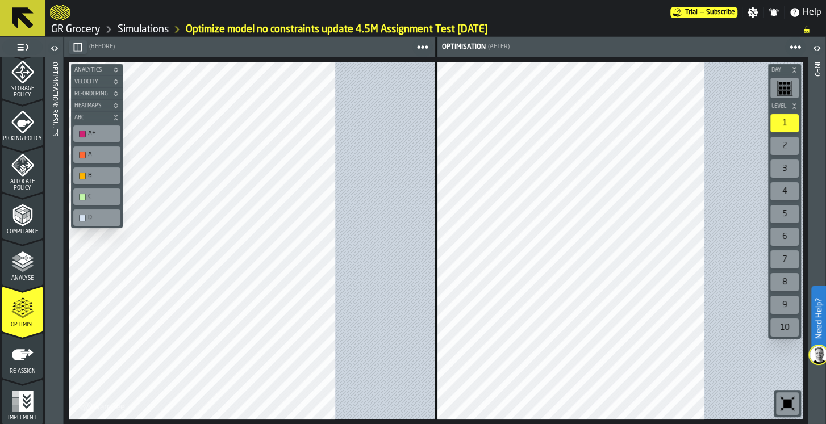
click at [89, 131] on div "A+" at bounding box center [102, 133] width 29 height 7
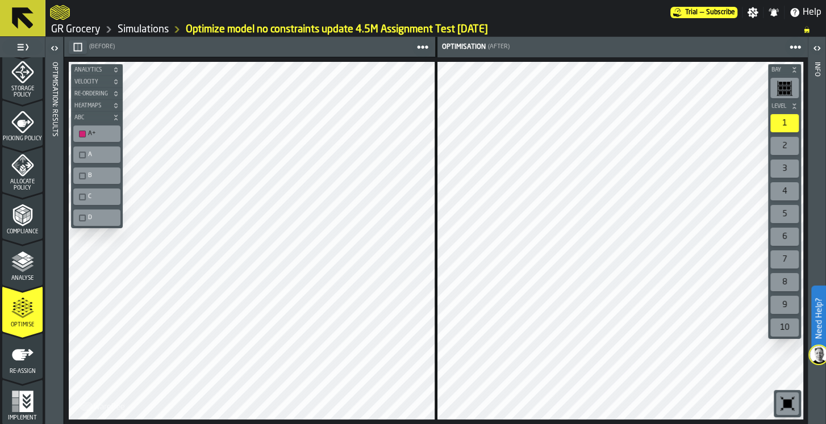
click at [102, 196] on div "C" at bounding box center [102, 196] width 29 height 7
click at [99, 215] on div "D" at bounding box center [102, 217] width 29 height 7
click at [95, 132] on div "A+" at bounding box center [102, 133] width 29 height 7
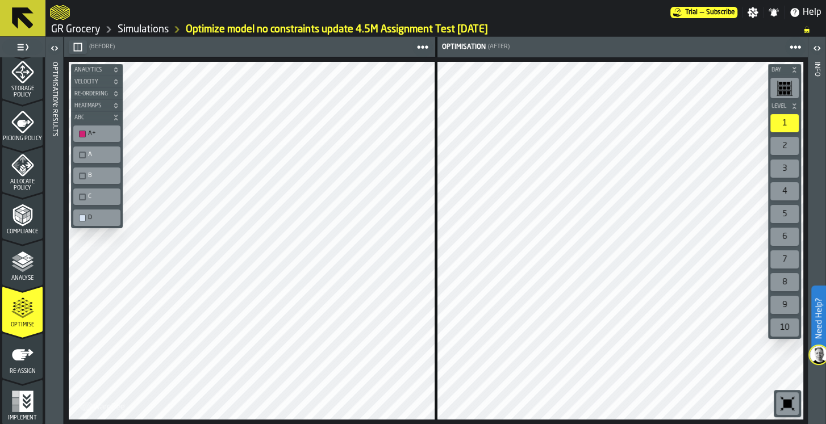
click at [102, 200] on div "C" at bounding box center [97, 197] width 43 height 12
click at [104, 136] on div "A+" at bounding box center [97, 134] width 43 height 12
click at [785, 328] on div "Aisle Spaces Area3 Aisle Spaces Area3 Aisle Spaces Area3 Bay Level 1 2 3 4 5 6 …" at bounding box center [435, 240] width 743 height 367
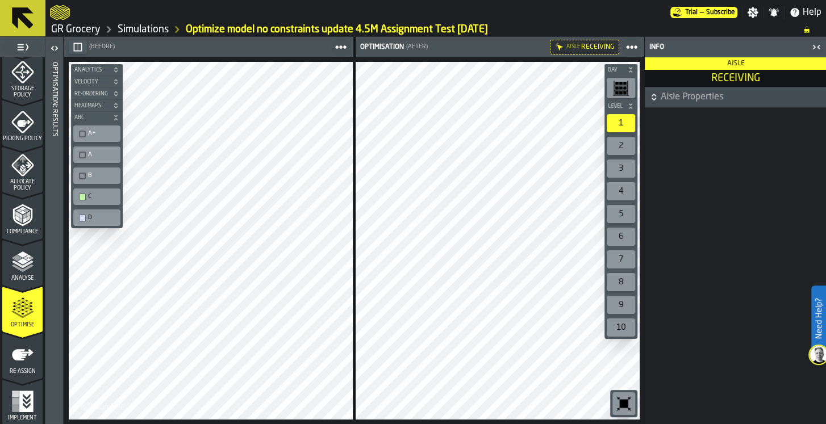
click at [821, 46] on icon "button-toggle-Close me" at bounding box center [816, 47] width 14 height 14
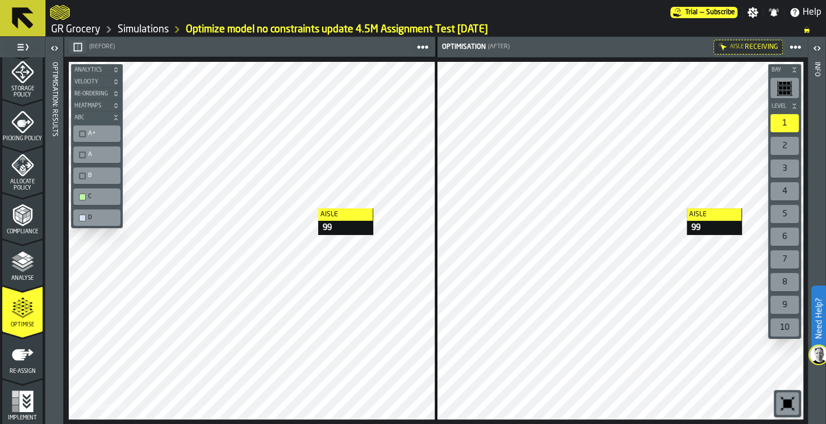
click at [478, 203] on div "Aisle 99 Aisle 99 Aisle 99 Bay Level 1 2 3 4 5 6 7 8 9 10 M A K I N G W A R E H…" at bounding box center [435, 240] width 743 height 367
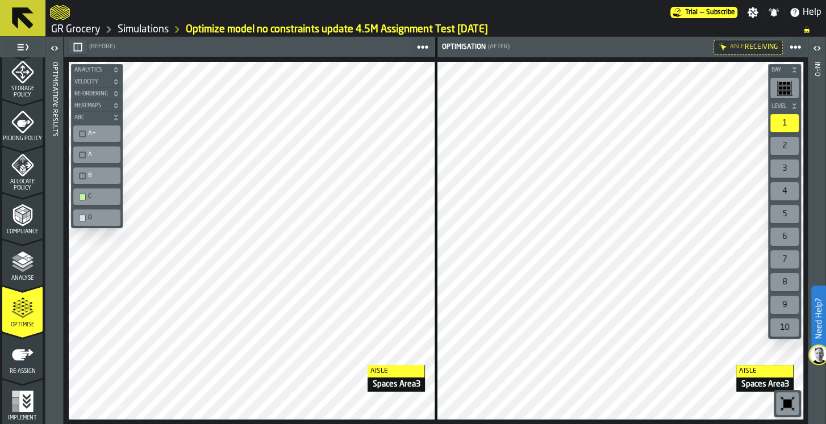
click at [725, 365] on div at bounding box center [620, 241] width 366 height 358
click at [56, 44] on icon "button-toggle-Open" at bounding box center [55, 48] width 14 height 14
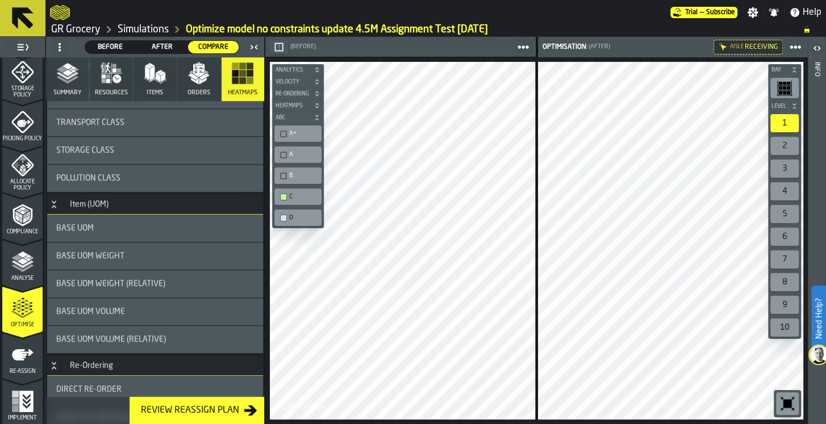
scroll to position [454, 0]
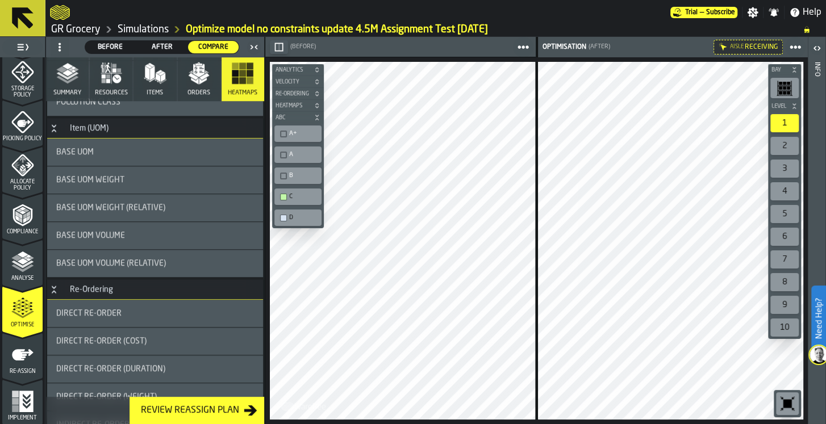
drag, startPoint x: 96, startPoint y: 185, endPoint x: 202, endPoint y: 177, distance: 105.9
click at [96, 185] on div "Base UOM Weight" at bounding box center [155, 179] width 216 height 27
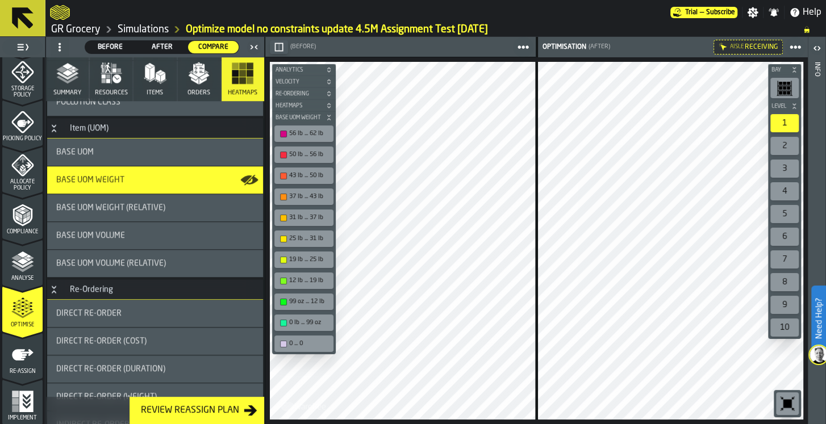
click at [254, 55] on header "Before Before After After Compare Compare" at bounding box center [155, 47] width 218 height 20
click at [250, 52] on icon "button-toggle-Close me" at bounding box center [254, 47] width 14 height 14
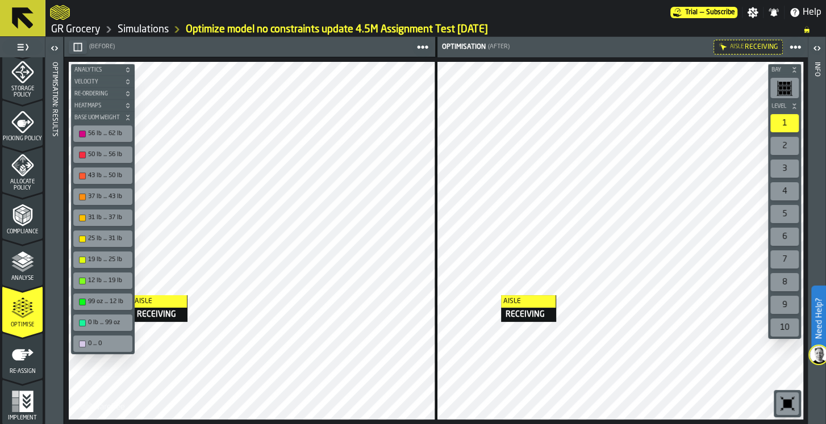
click at [119, 294] on div "Aisle RECEIVING Aisle RECEIVING Aisle RECEIVING Bay Level 1 2 3 4 5 6 7 8 9 10 …" at bounding box center [435, 240] width 743 height 367
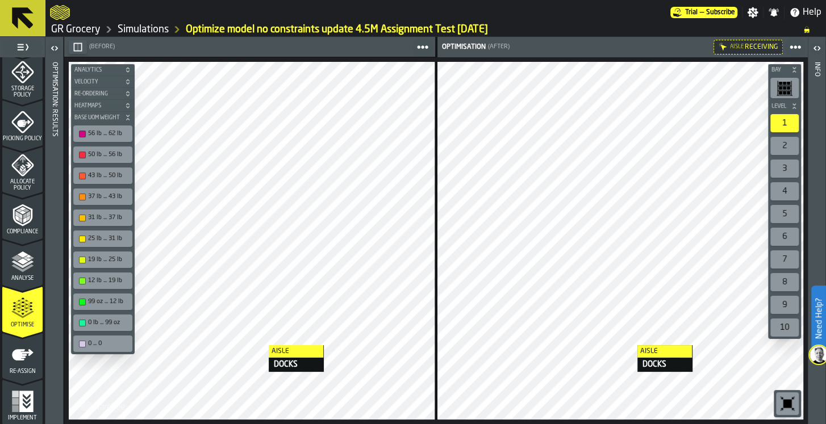
click at [102, 128] on div "56 lb ... 62 lb" at bounding box center [103, 134] width 55 height 12
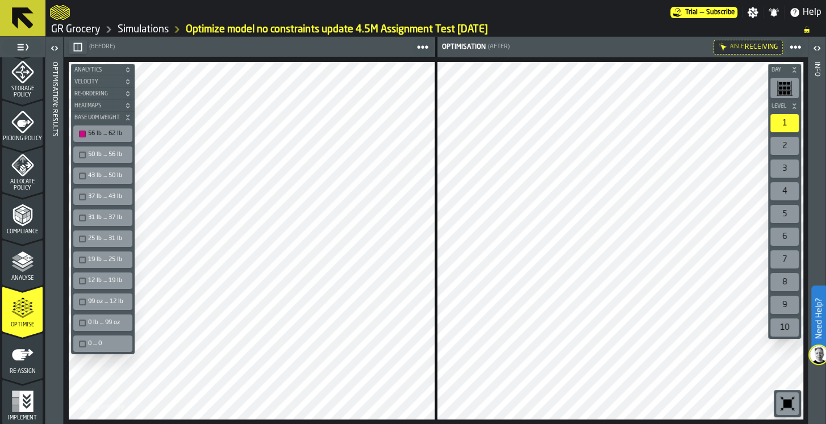
click at [97, 151] on div "50 lb ... 56 lb" at bounding box center [108, 154] width 41 height 7
click at [112, 179] on div "43 lb ... 50 lb" at bounding box center [103, 176] width 55 height 12
click at [106, 198] on div "37 lb ... 43 lb" at bounding box center [108, 196] width 41 height 7
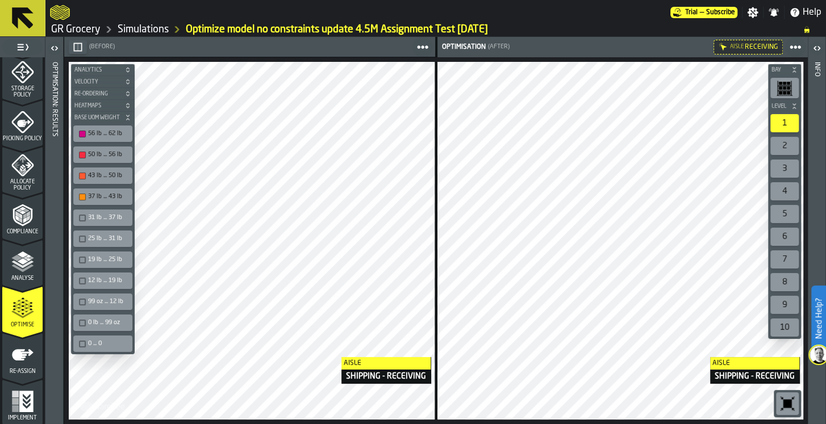
click at [407, 357] on div "Aisle SHIPPING - RECEIVING Aisle SHIPPING - RECEIVING" at bounding box center [253, 241] width 368 height 358
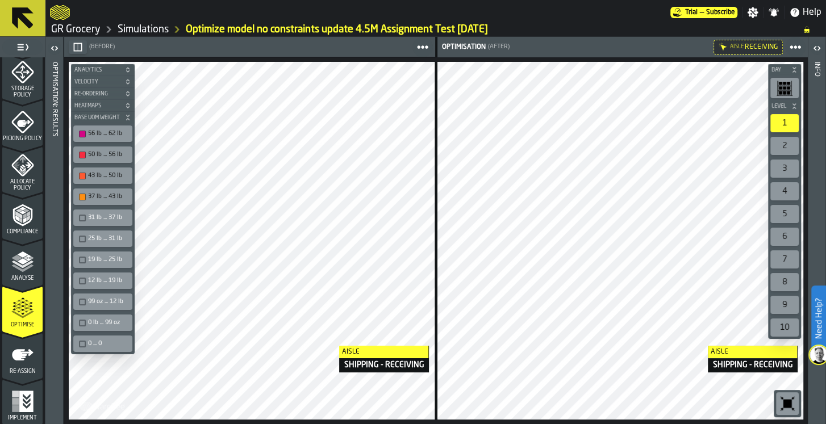
drag, startPoint x: 106, startPoint y: 149, endPoint x: 111, endPoint y: 194, distance: 45.2
click at [106, 149] on div "50 lb ... 56 lb" at bounding box center [103, 155] width 55 height 12
click at [107, 173] on div "43 lb ... 50 lb" at bounding box center [108, 175] width 41 height 7
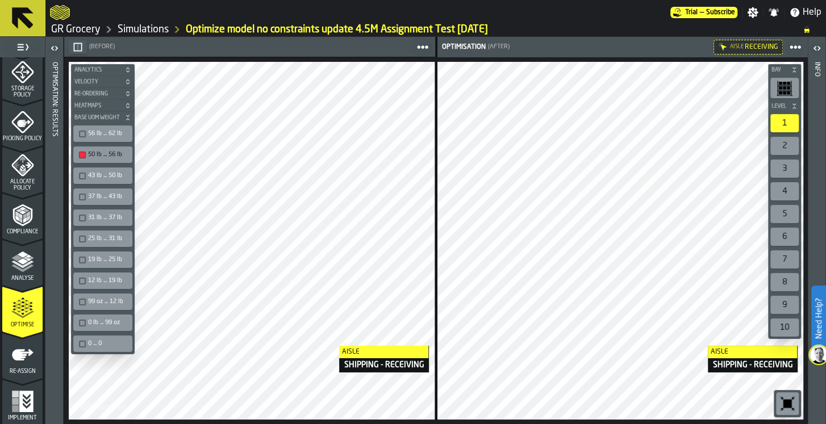
click at [111, 193] on div "37 lb ... 43 lb" at bounding box center [108, 196] width 41 height 7
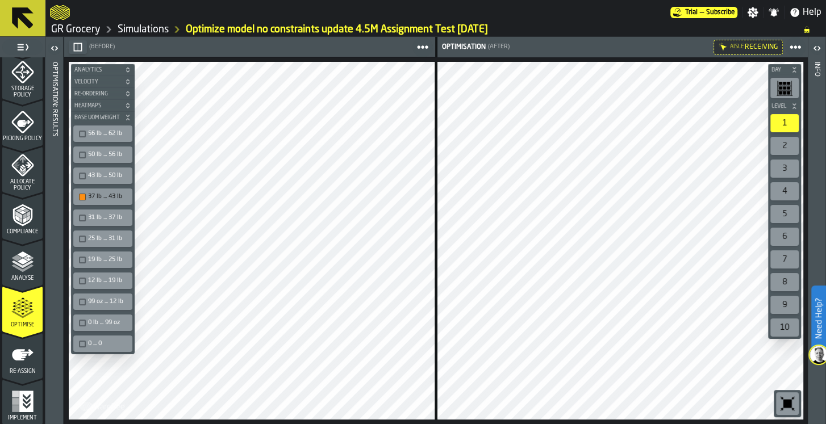
click at [110, 153] on div "50 lb ... 56 lb" at bounding box center [108, 154] width 41 height 7
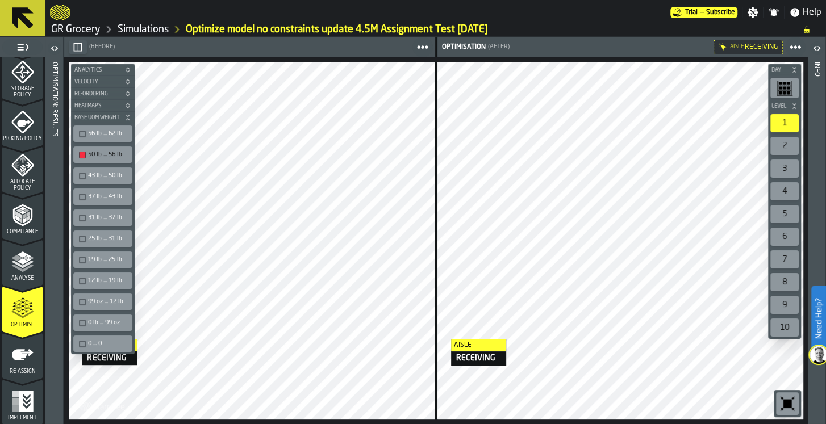
click at [429, 337] on div "Aisle RECEIVING Aisle RECEIVING Aisle RECEIVING Bay Level 1 2 3 4 5 6 7 8 9 10 …" at bounding box center [435, 240] width 743 height 367
click at [412, 342] on div "Aisle RECEIVING Aisle RECEIVING Aisle RECEIVING Bay Level 1 2 3 4 5 6 7 8 9 10 …" at bounding box center [435, 240] width 743 height 367
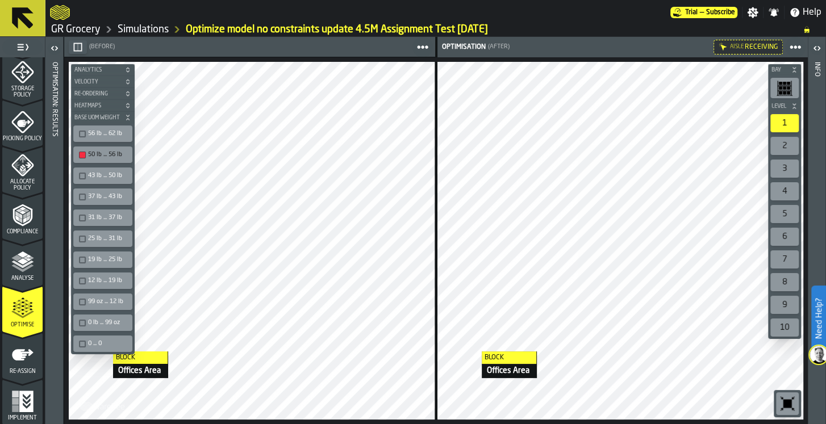
click at [470, 351] on div "Block Offices Area" at bounding box center [620, 241] width 366 height 358
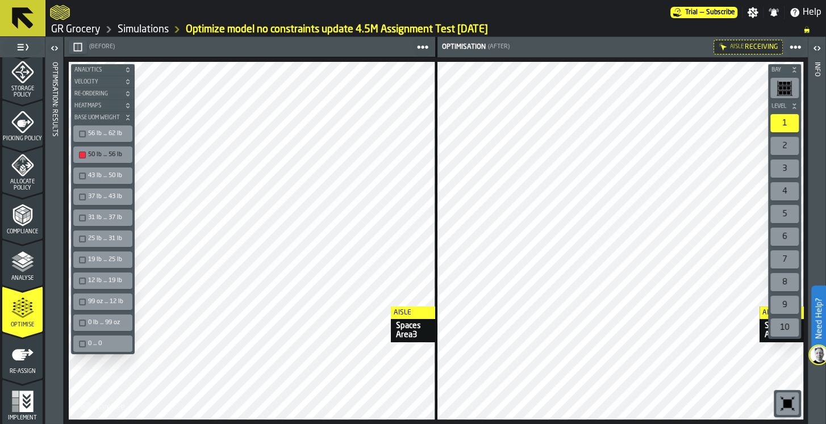
drag, startPoint x: 729, startPoint y: 337, endPoint x: 827, endPoint y: 306, distance: 102.9
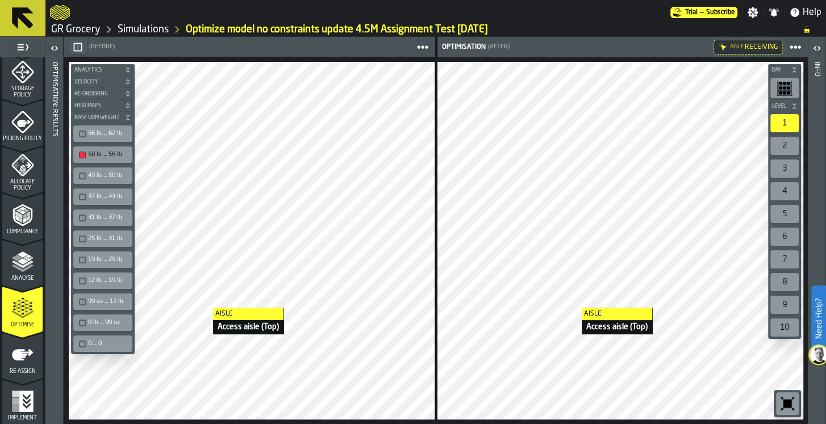
click at [447, 312] on div "Aisle Access aisle (Top) Aisle Access aisle (Top) Aisle Access aisle (Top) Bay …" at bounding box center [435, 240] width 743 height 367
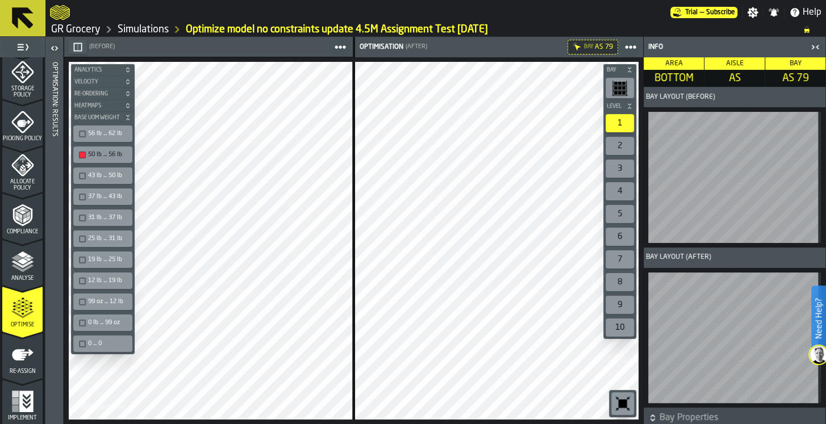
click at [618, 141] on div "2" at bounding box center [619, 146] width 28 height 18
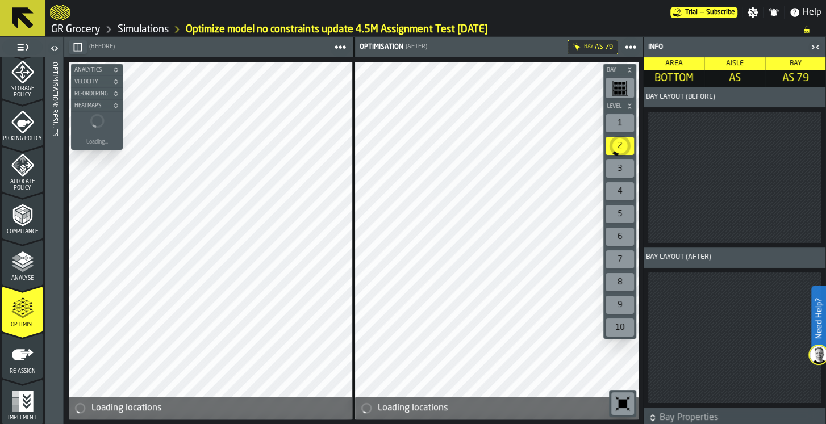
click at [813, 46] on icon "button-toggle-Close me" at bounding box center [812, 47] width 3 height 4
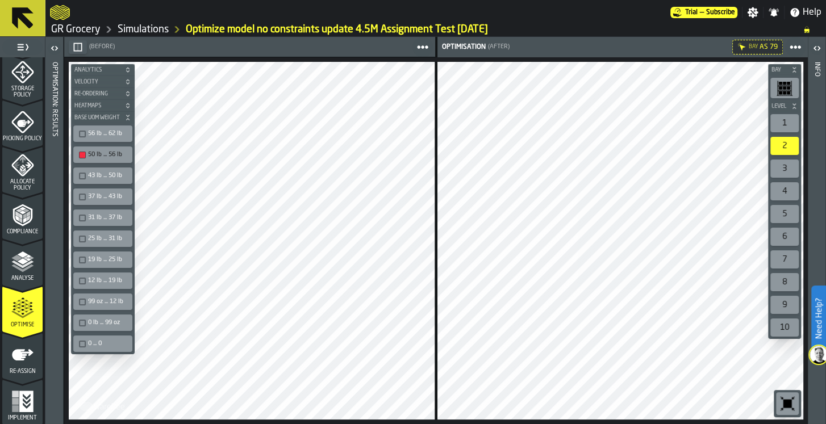
click at [783, 123] on div "1" at bounding box center [784, 123] width 28 height 18
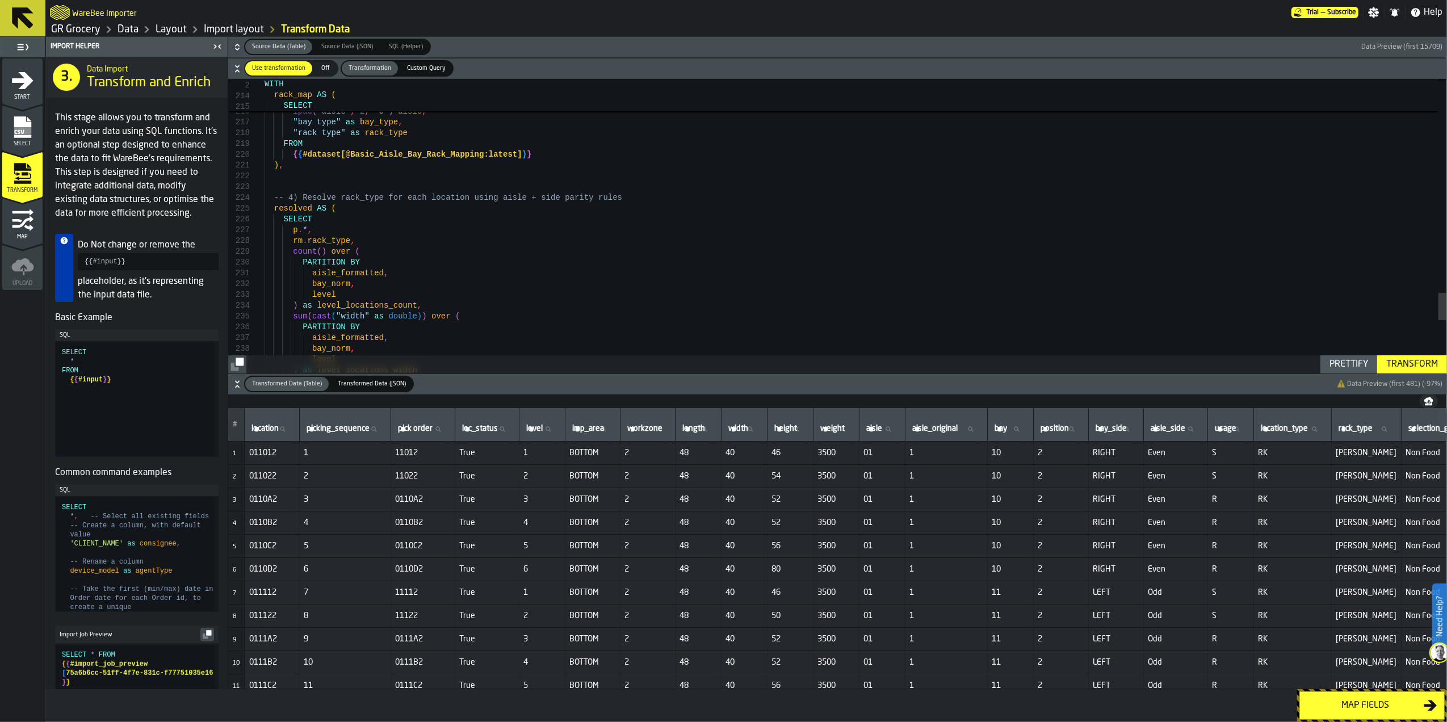
click at [87, 24] on link "GR Grocery" at bounding box center [75, 29] width 49 height 12
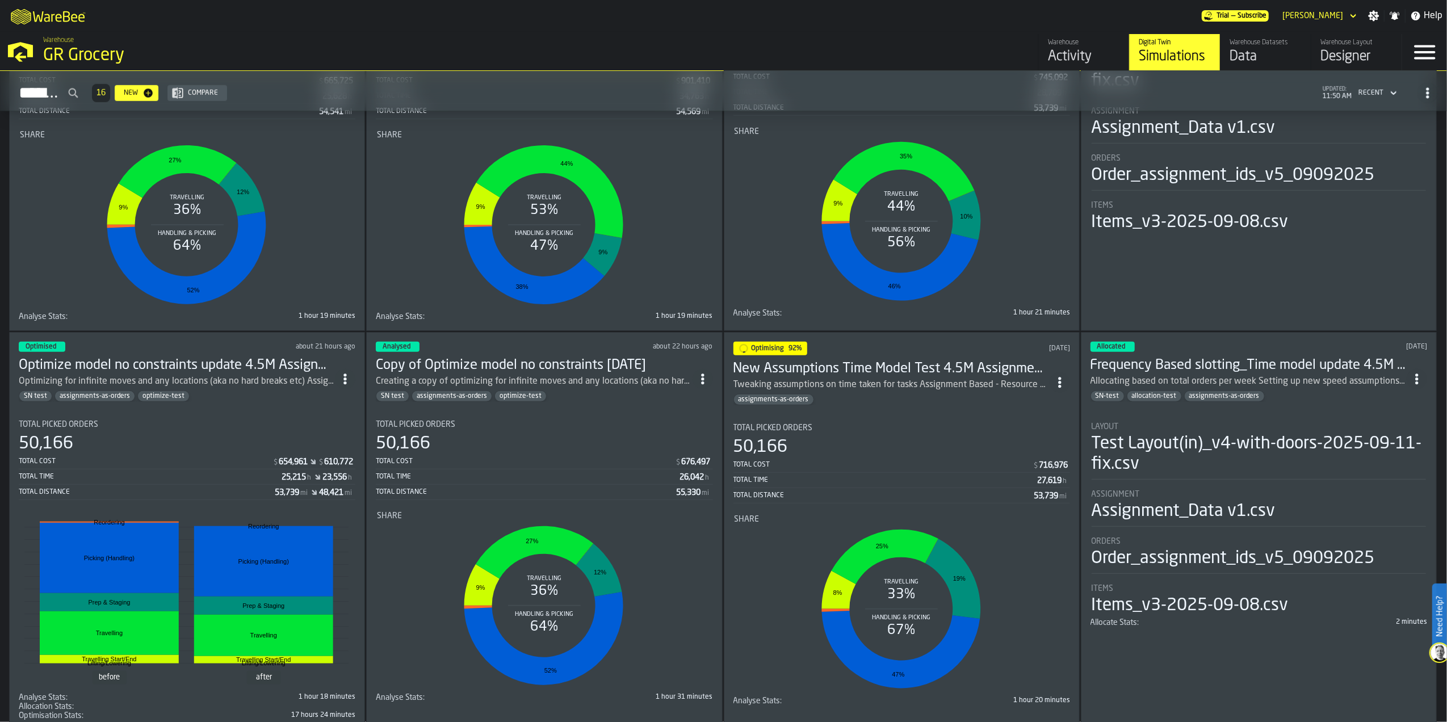
scroll to position [1136, 0]
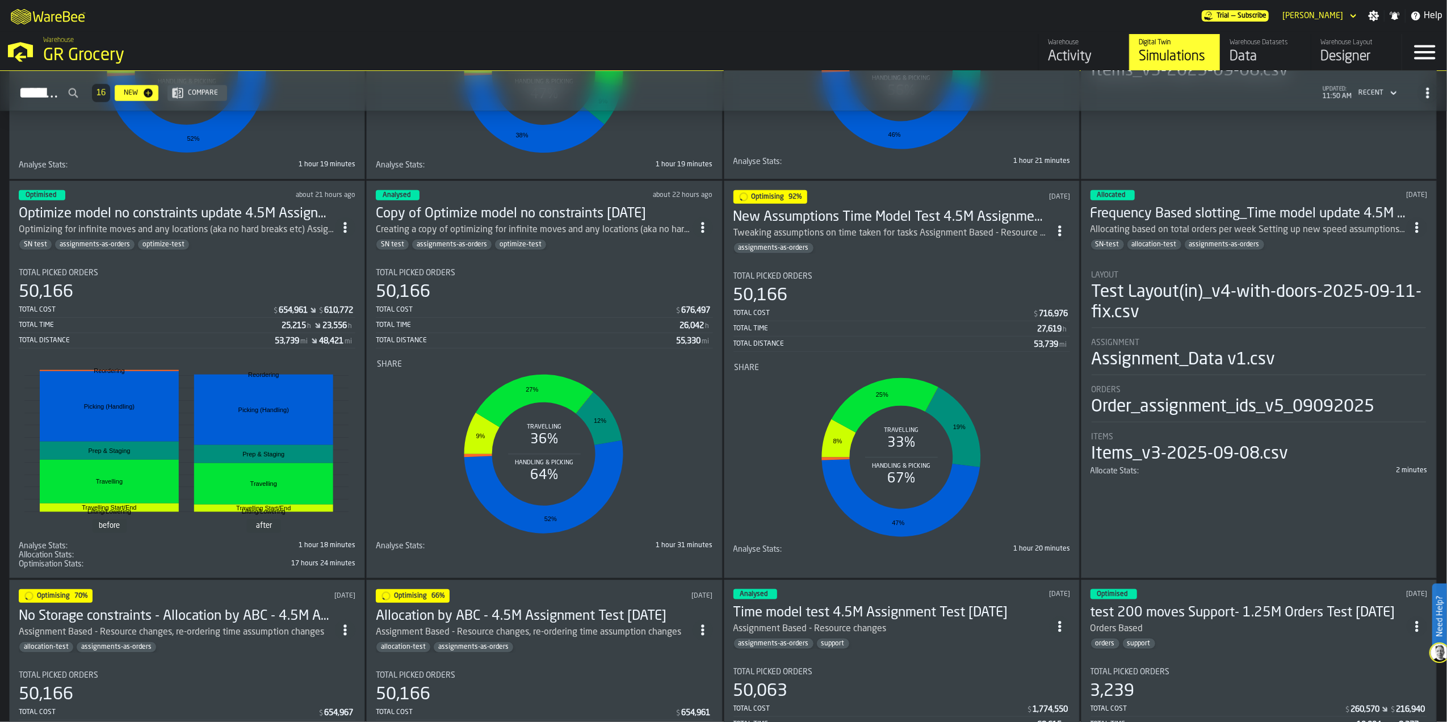
click at [191, 262] on section "Total Picked Orders 50,166 Total Cost $ 654,961 $ 610,772 Total Time 25,215 h 2…" at bounding box center [187, 414] width 337 height 309
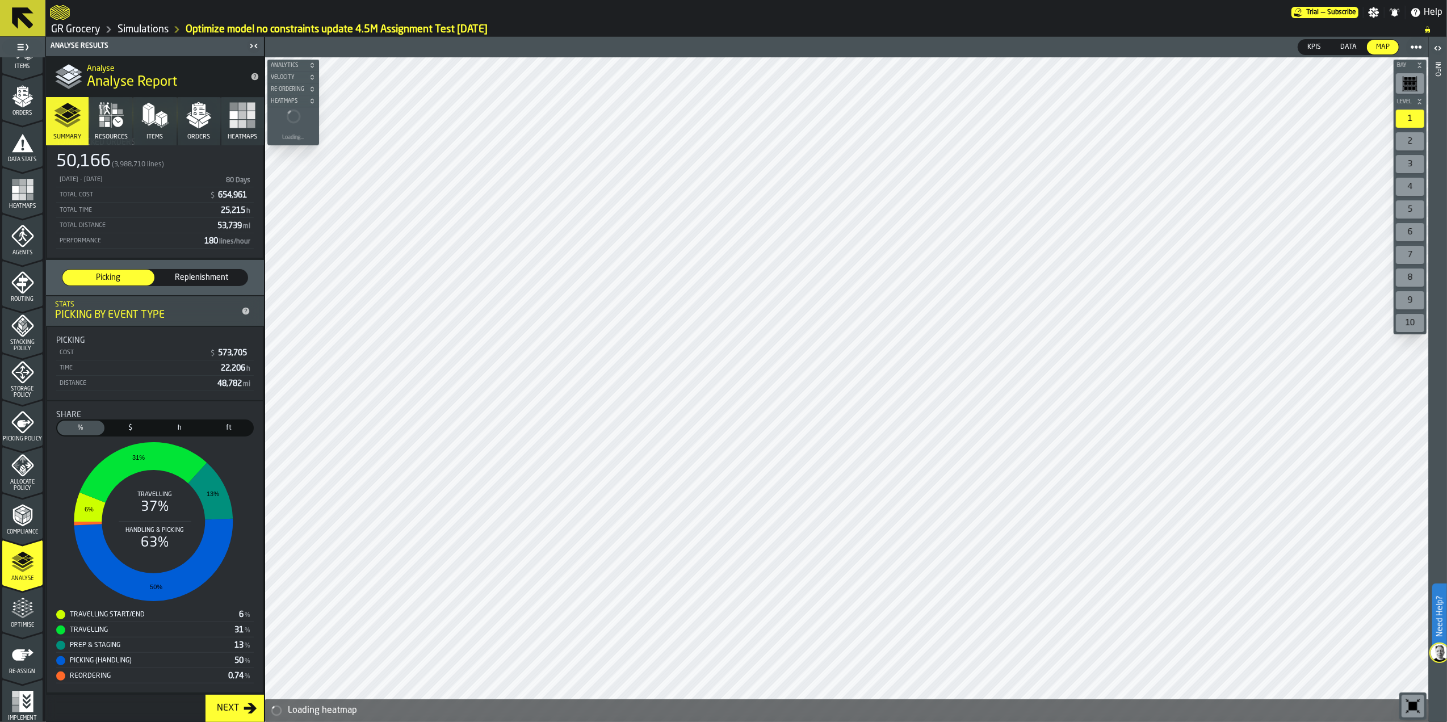
scroll to position [173, 0]
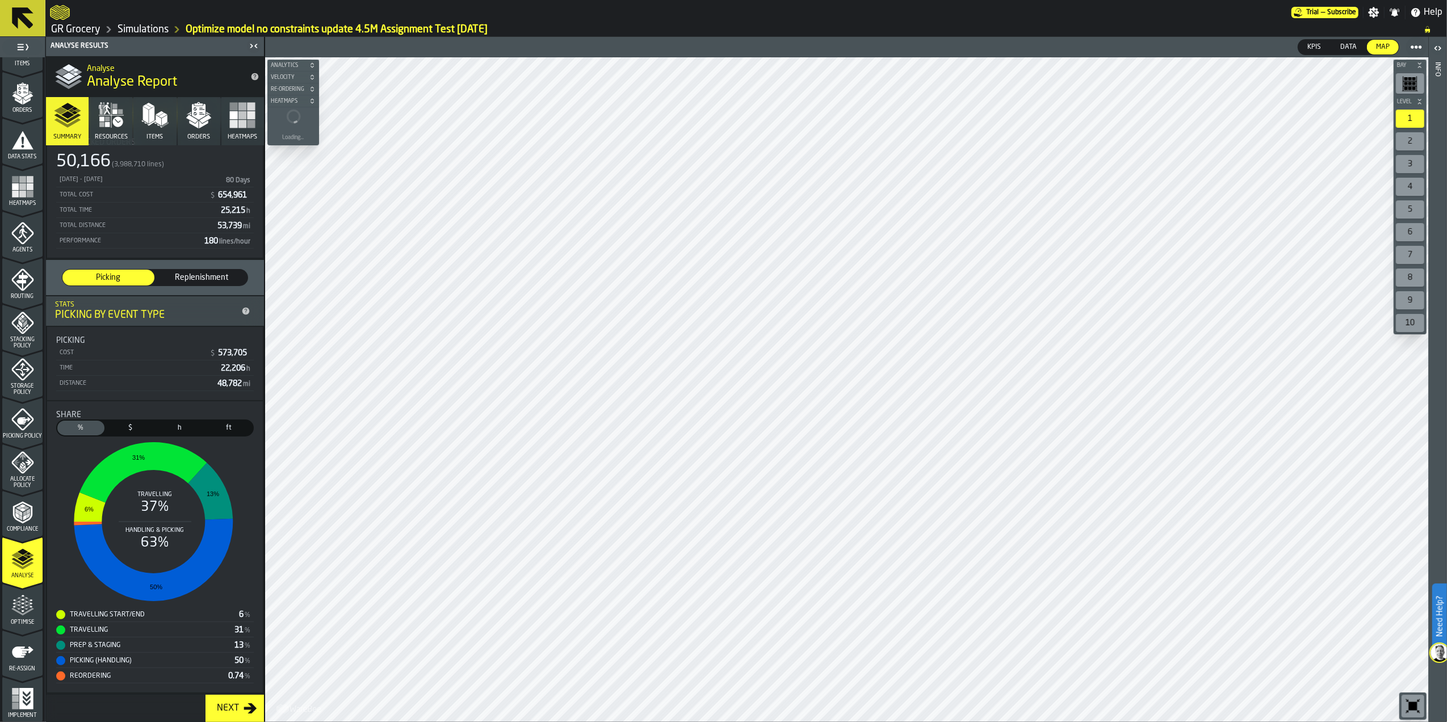
click at [16, 625] on span "Optimise" at bounding box center [22, 623] width 40 height 6
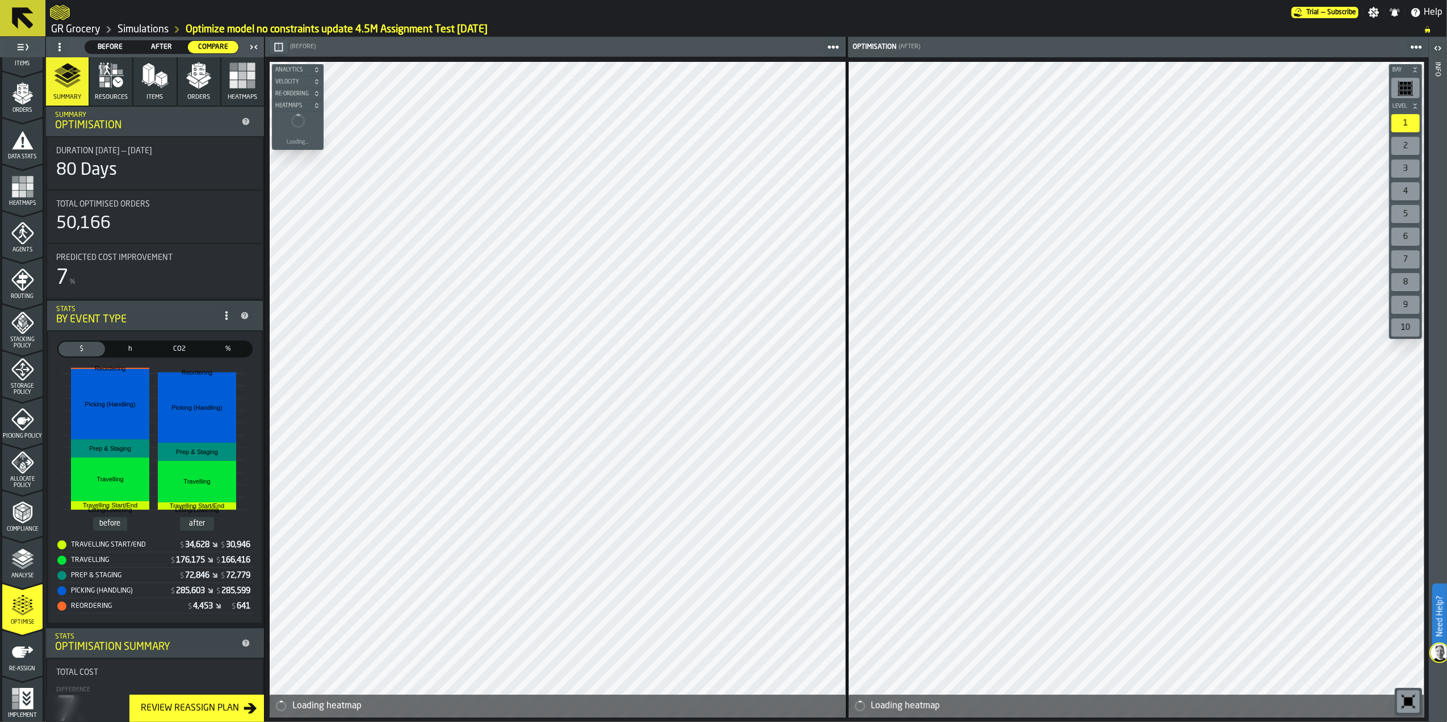
click at [230, 84] on rect "button" at bounding box center [234, 84] width 8 height 8
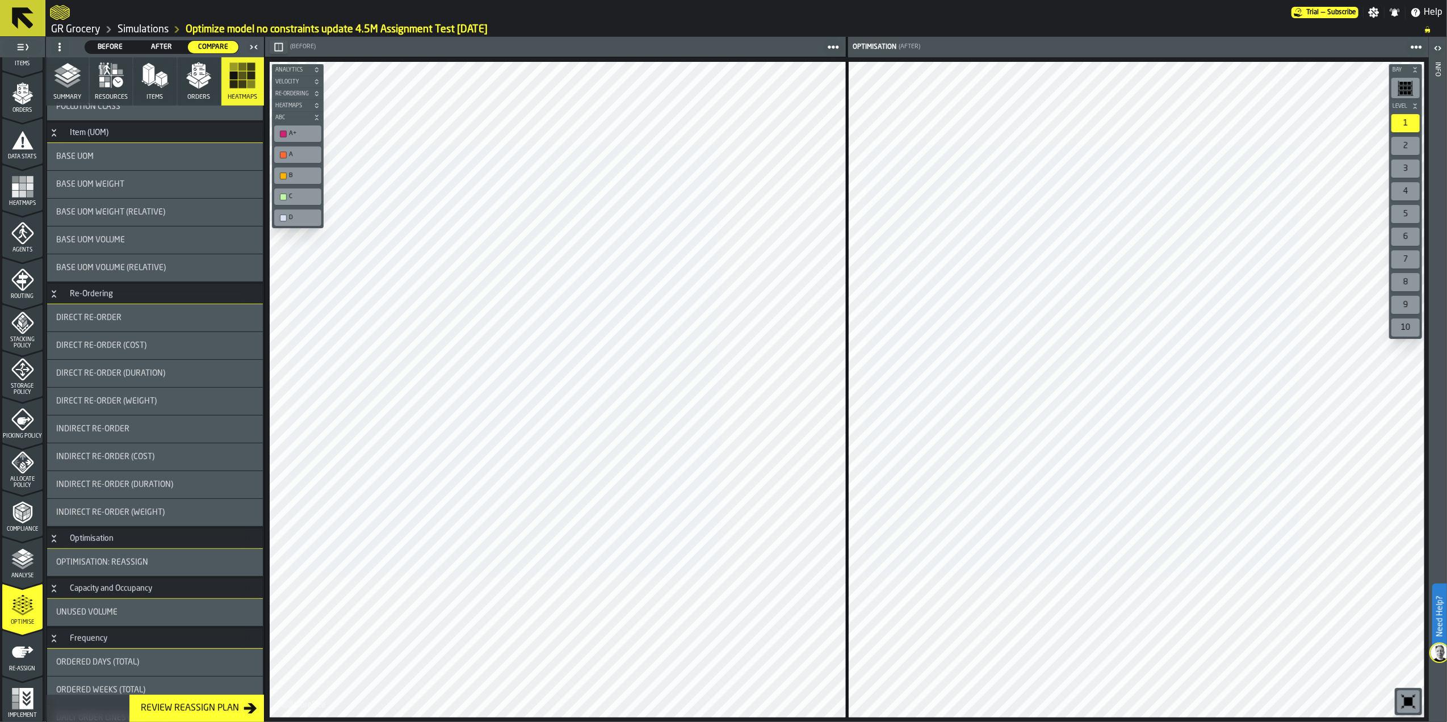
scroll to position [681, 0]
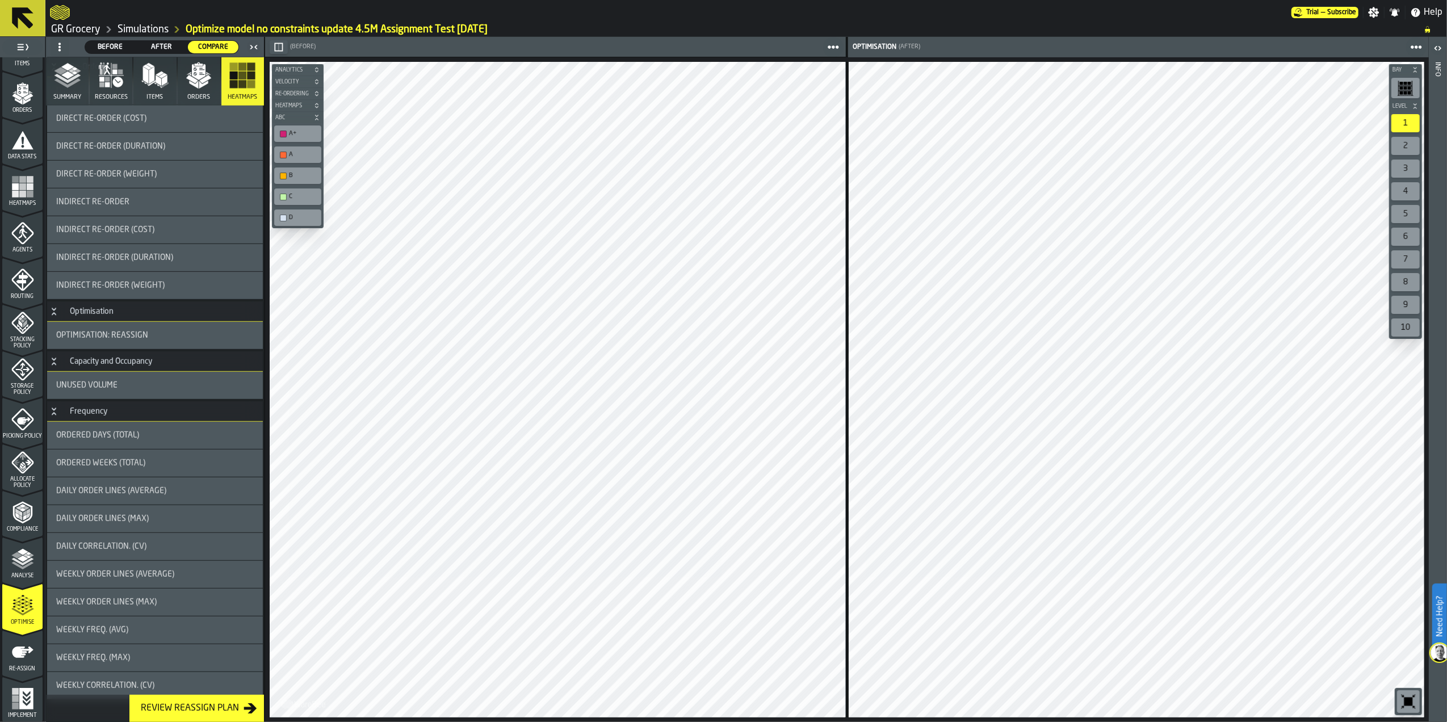
click at [132, 494] on span "Daily Order Lines (Average)" at bounding box center [111, 491] width 110 height 9
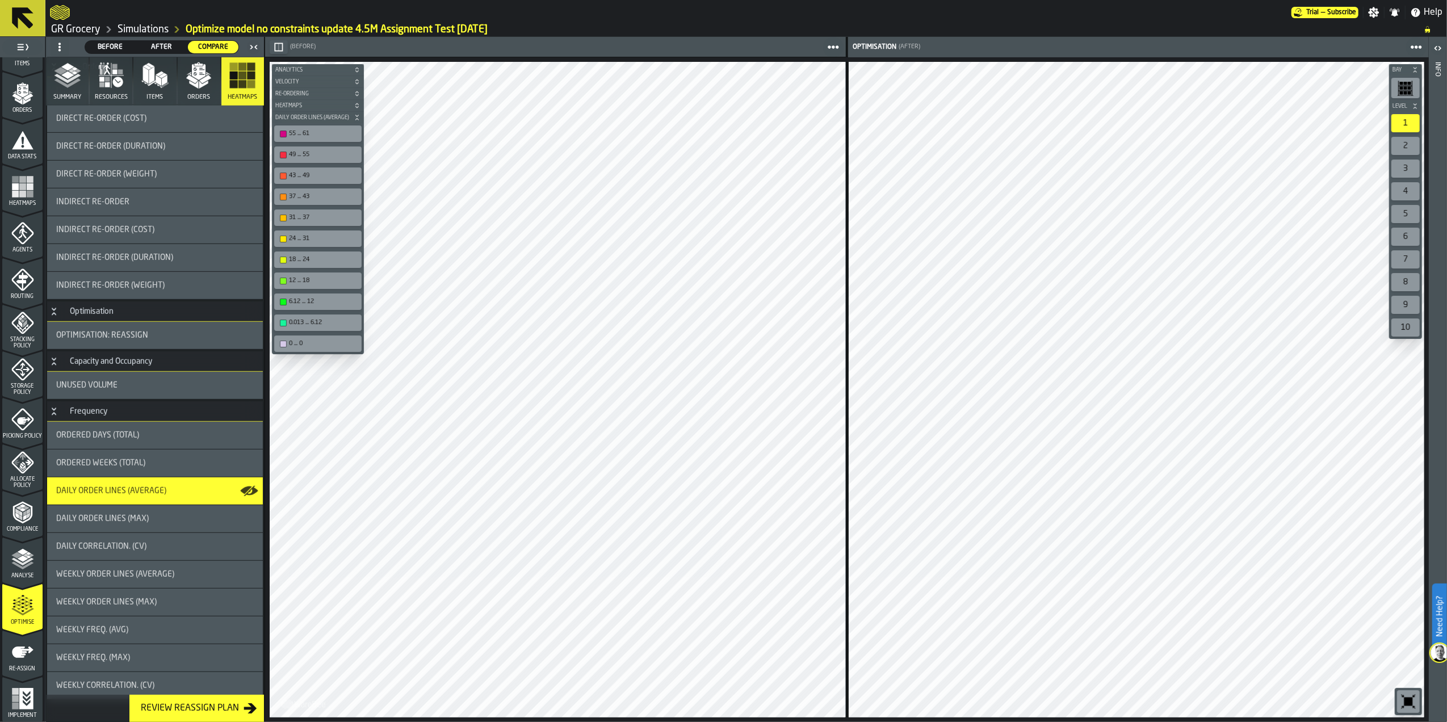
click at [308, 282] on div "12 ... 18" at bounding box center [323, 280] width 68 height 7
click at [316, 132] on div "55 ... 61" at bounding box center [323, 133] width 68 height 7
click at [303, 157] on div "49 ... 55" at bounding box center [323, 154] width 68 height 7
click at [303, 175] on div "43 ... 49" at bounding box center [323, 175] width 68 height 7
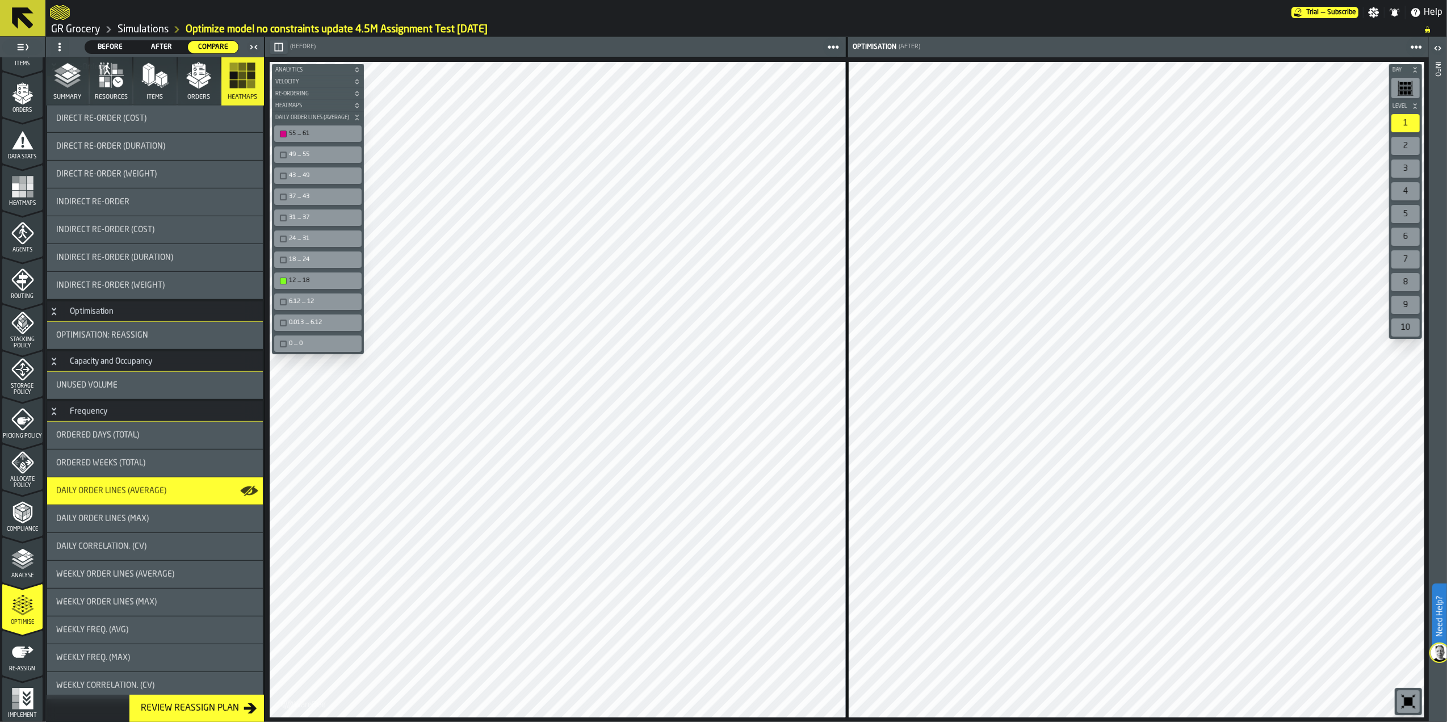
click at [302, 194] on div "37 ... 43" at bounding box center [323, 196] width 68 height 7
click at [303, 211] on div "31 ... 37" at bounding box center [317, 218] width 87 height 16
click at [303, 281] on div "12 ... 18" at bounding box center [323, 280] width 68 height 7
click at [305, 177] on div "43 ... 49" at bounding box center [323, 175] width 68 height 7
click at [296, 221] on div "31 ... 37" at bounding box center [323, 217] width 68 height 7
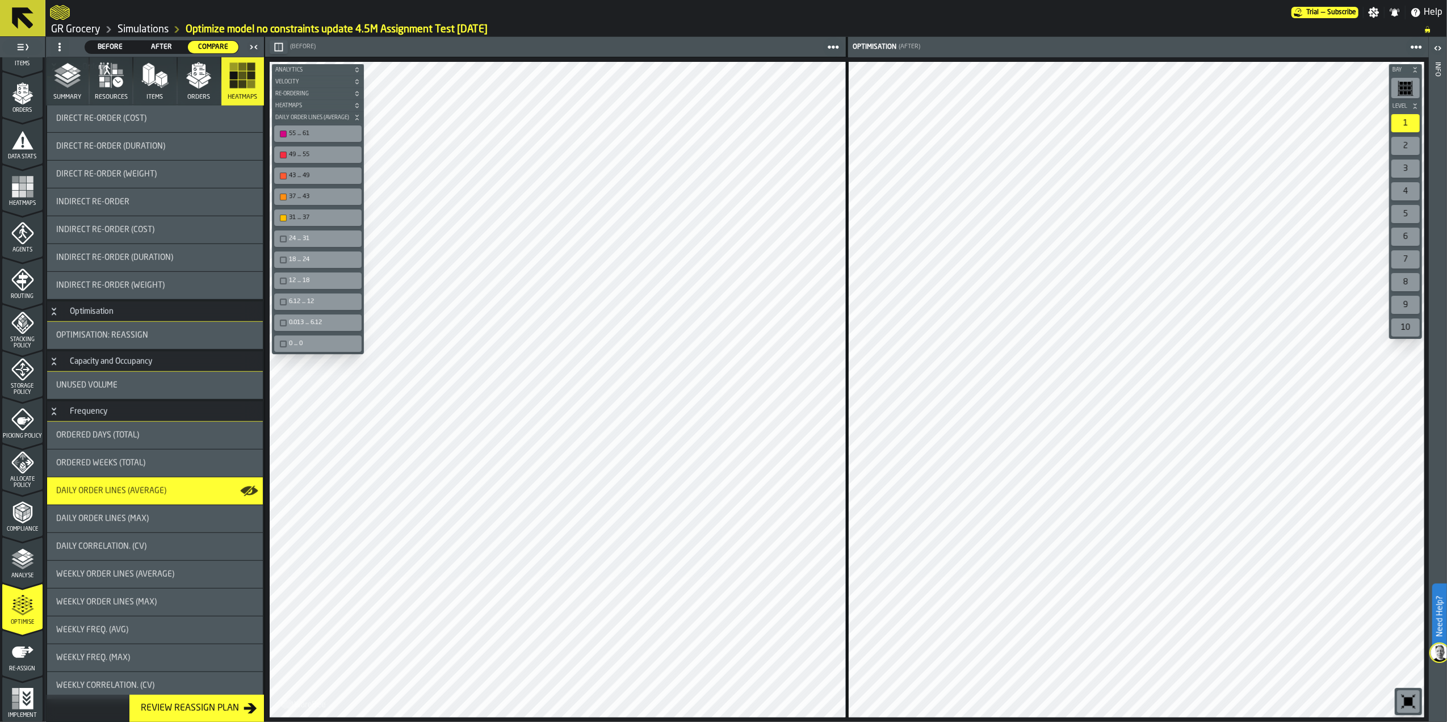
click at [329, 234] on div "24 ... 31" at bounding box center [317, 239] width 87 height 16
click at [296, 240] on div "24 ... 31" at bounding box center [323, 238] width 68 height 7
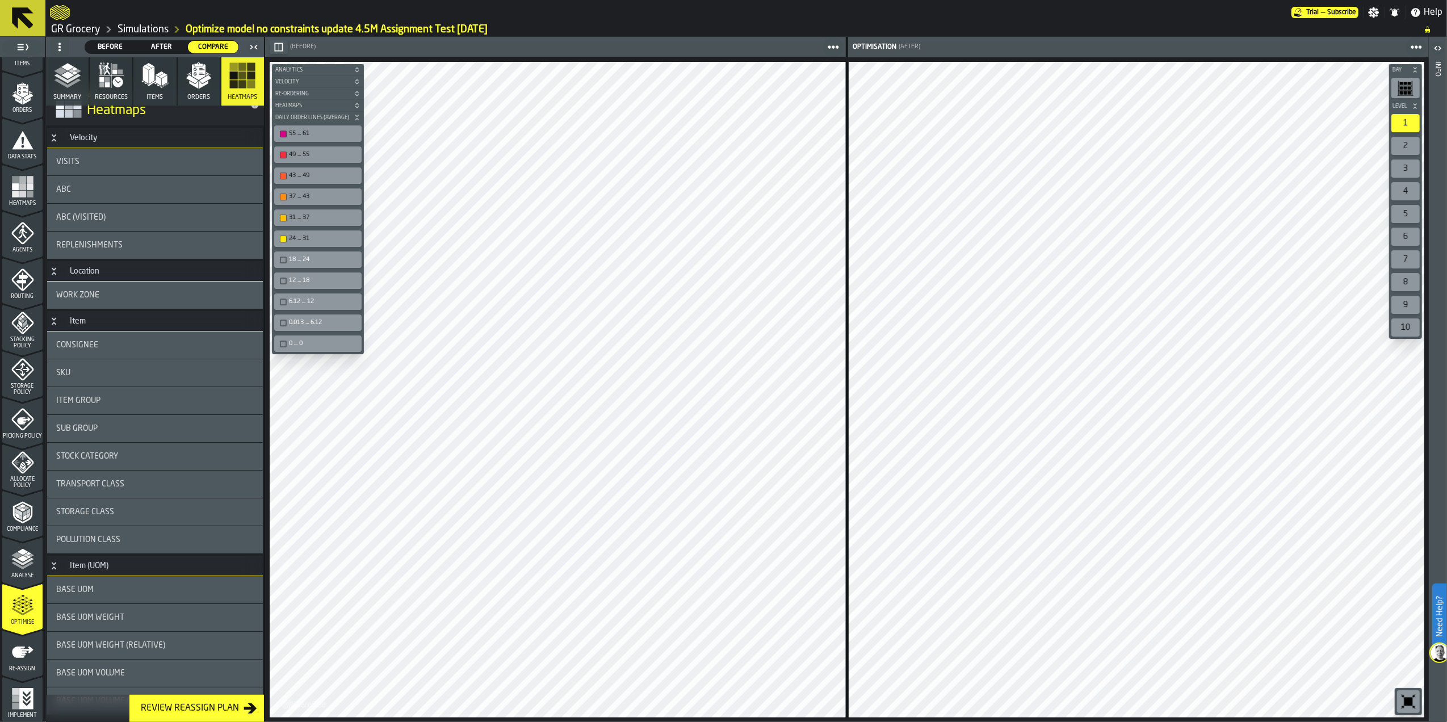
scroll to position [0, 0]
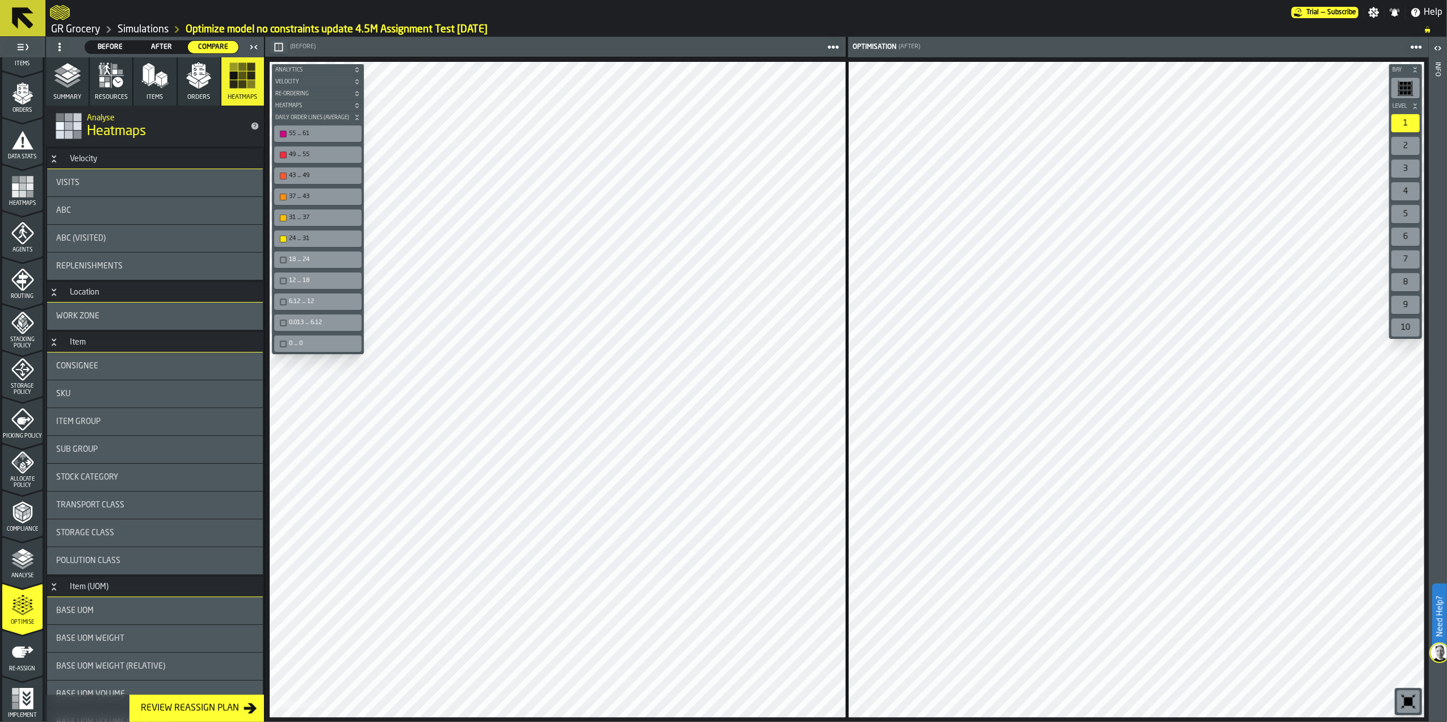
click at [146, 423] on div "Item Group" at bounding box center [155, 421] width 198 height 9
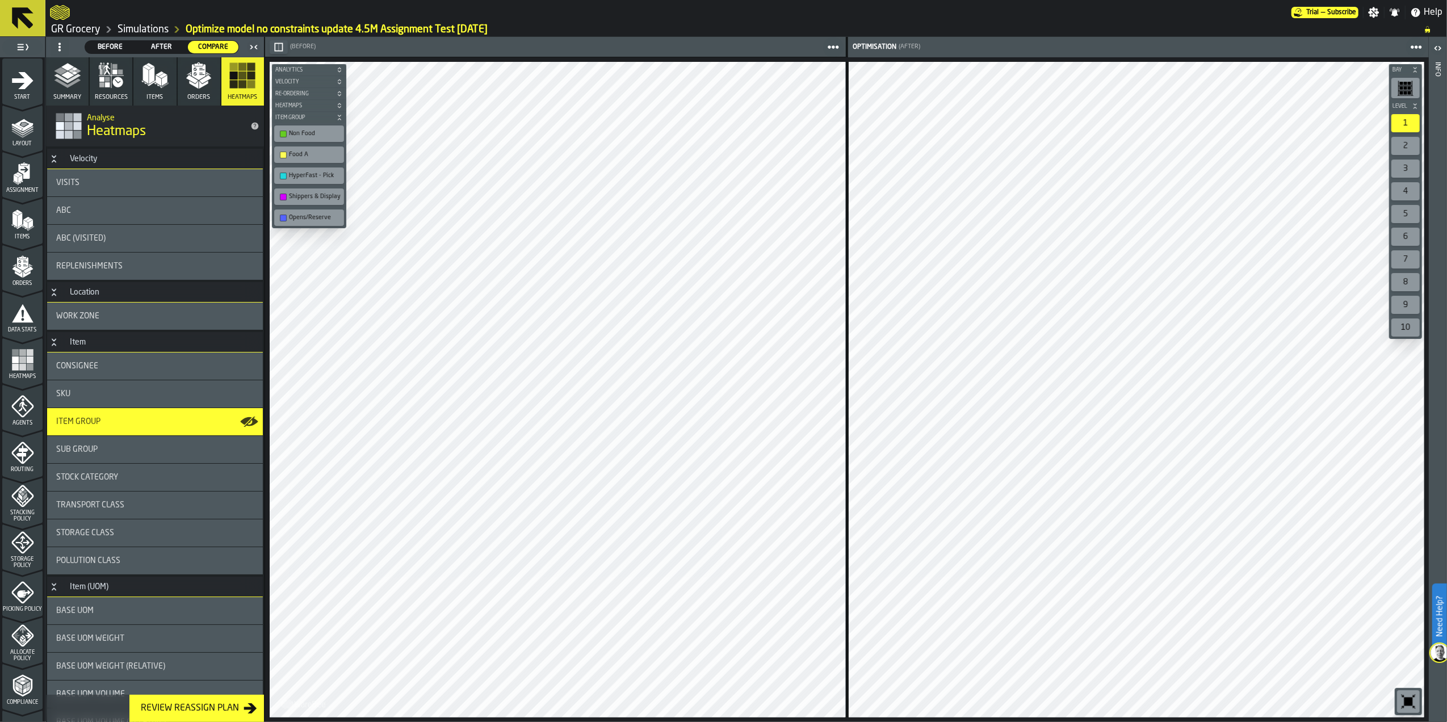
click at [25, 563] on span "Storage Policy" at bounding box center [22, 562] width 40 height 12
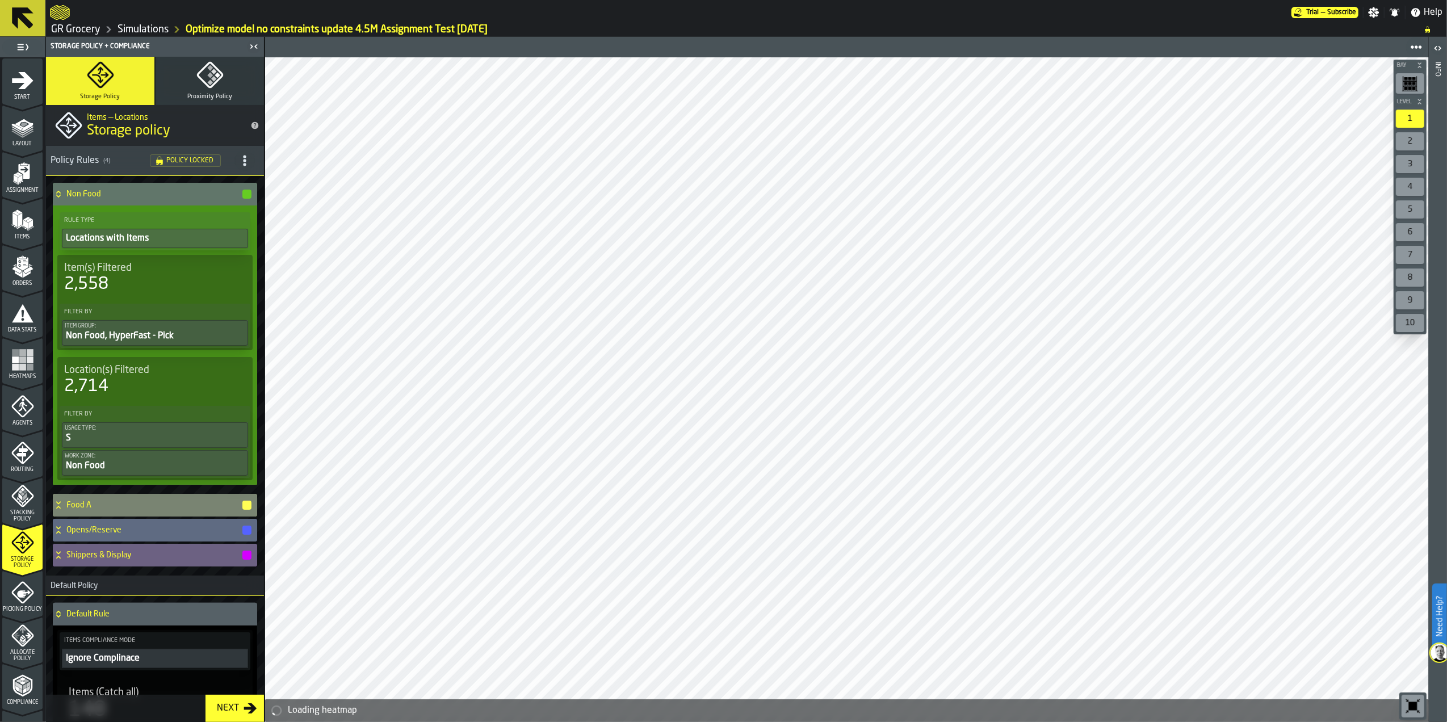
click at [147, 501] on div "Food A" at bounding box center [153, 505] width 200 height 23
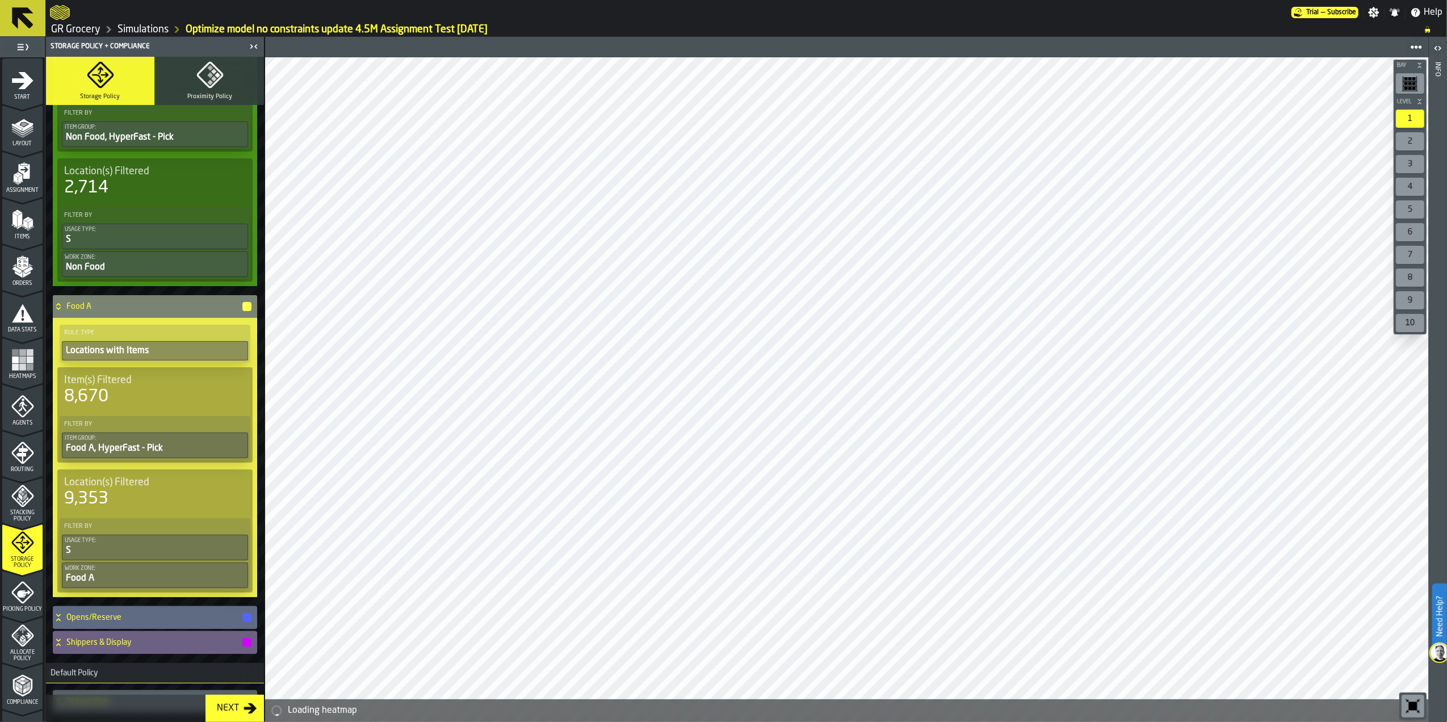
scroll to position [350, 0]
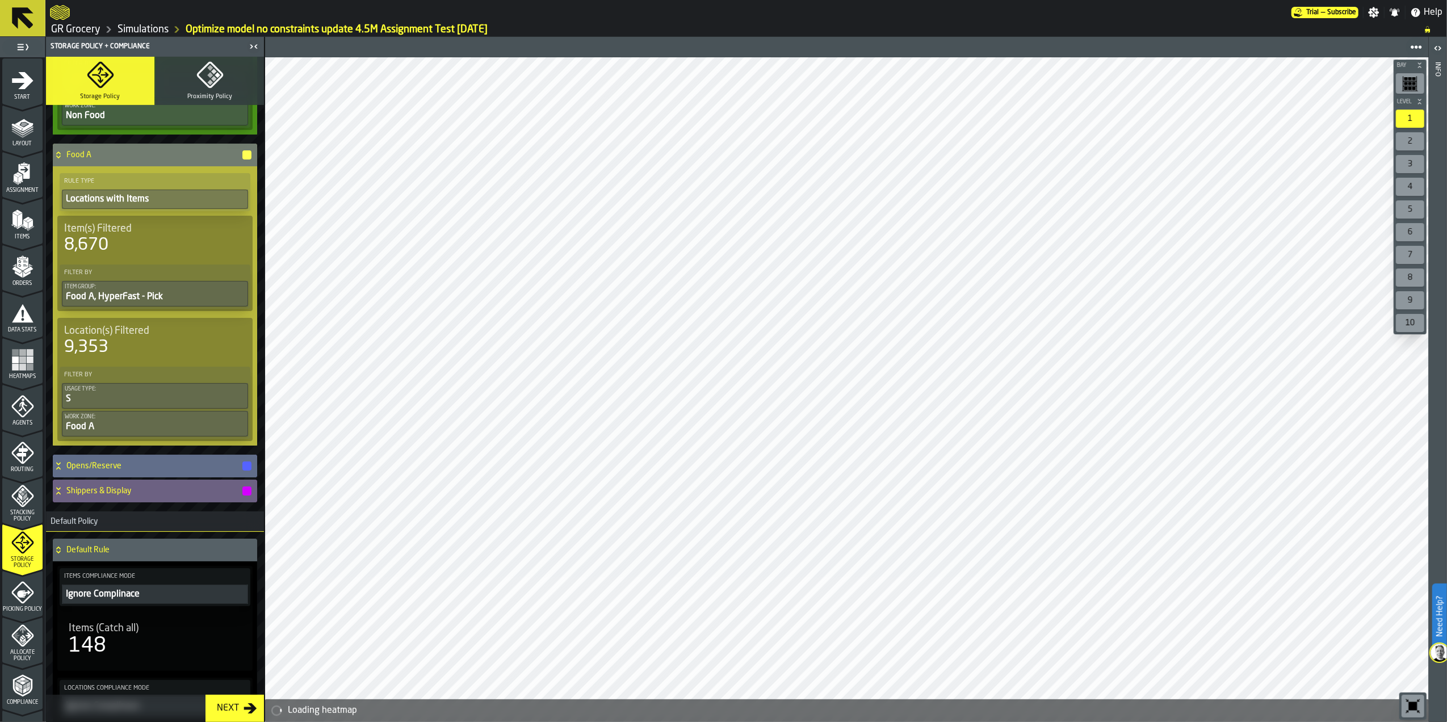
click at [167, 478] on div "Opens/Reserve" at bounding box center [153, 466] width 200 height 23
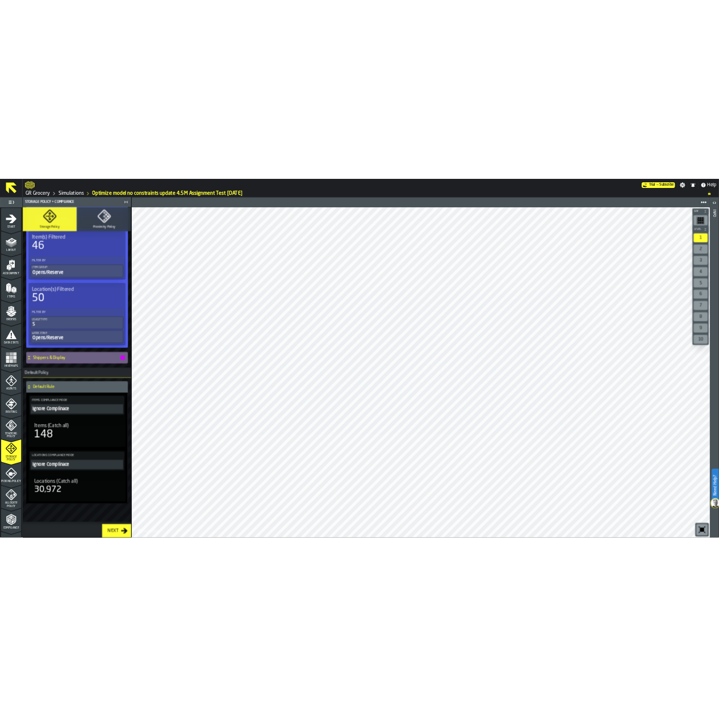
scroll to position [782, 0]
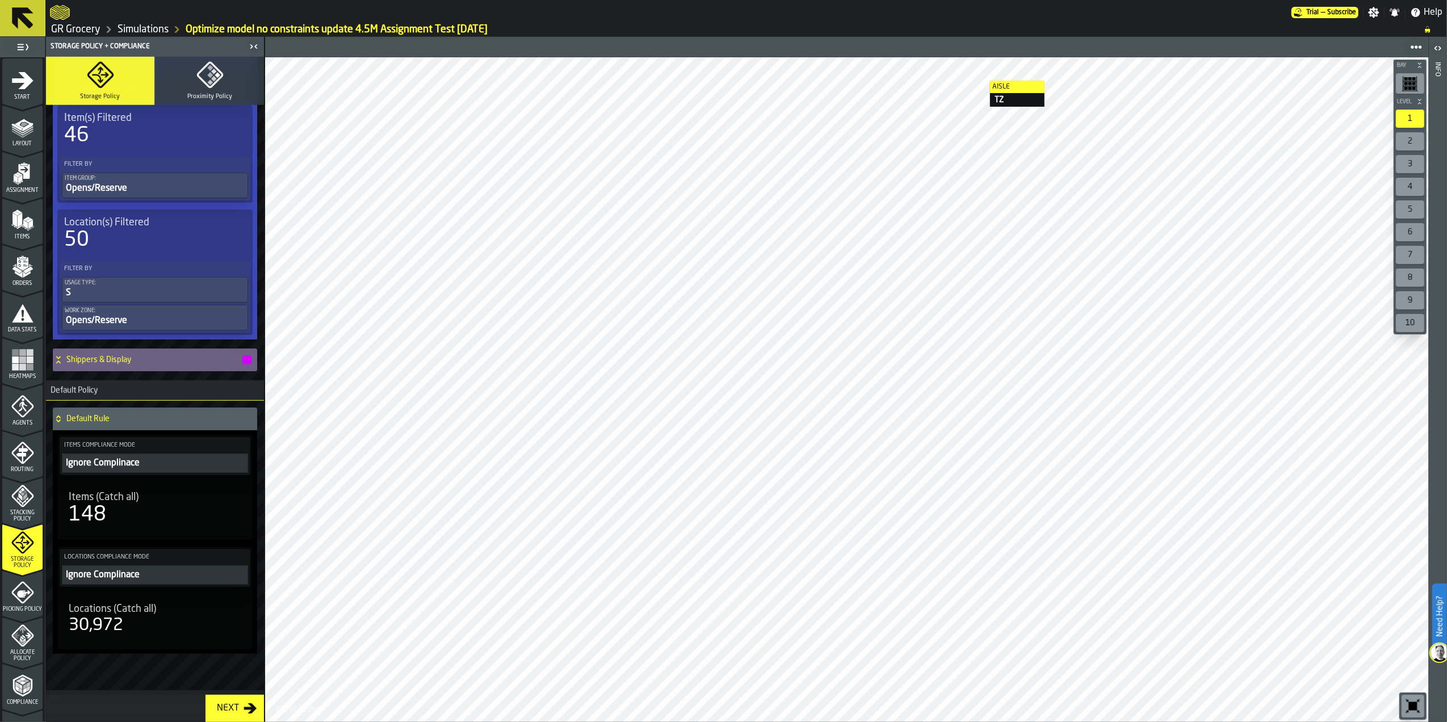
drag, startPoint x: 143, startPoint y: 23, endPoint x: 398, endPoint y: 105, distance: 267.8
click at [143, 23] on link "Simulations" at bounding box center [143, 29] width 51 height 12
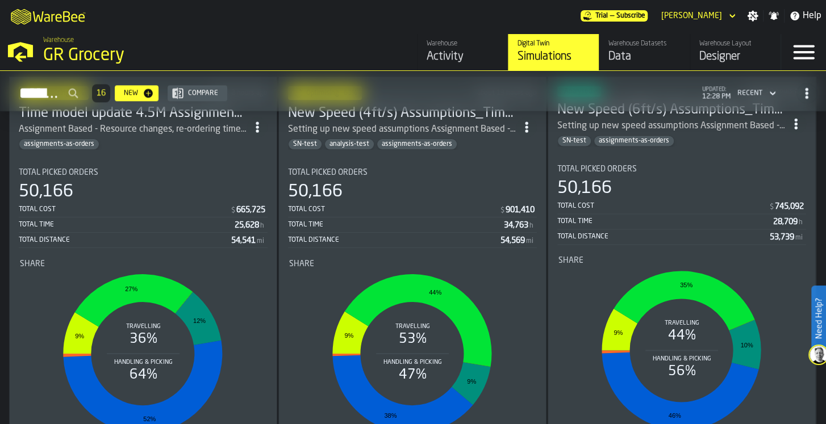
scroll to position [1052, 0]
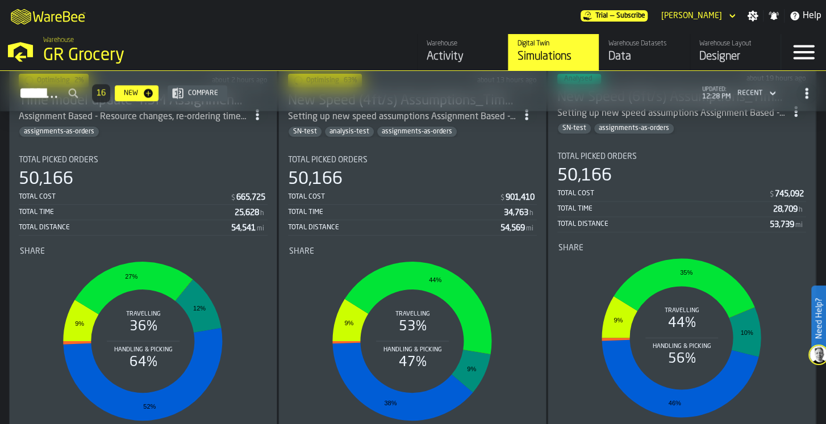
drag, startPoint x: 2470, startPoint y: 78, endPoint x: 440, endPoint y: 241, distance: 2036.6
click at [440, 241] on li "Share Travelling 53% Handling & Picking 47% 9% 44% 9% 38%" at bounding box center [412, 332] width 249 height 191
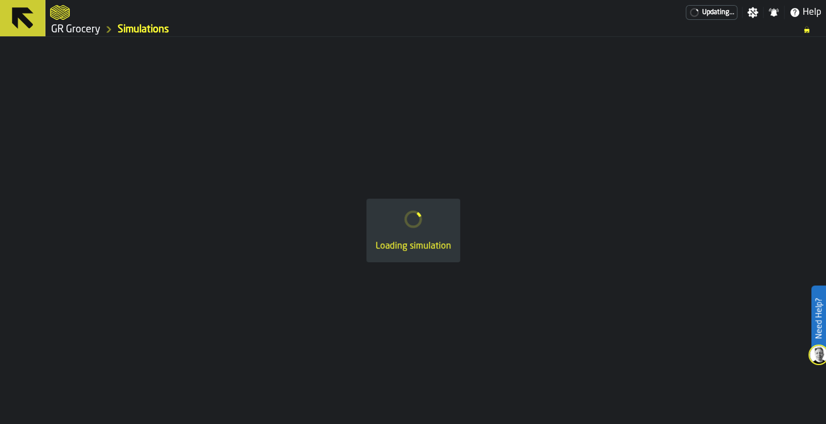
click at [440, 241] on div "Loading simulation" at bounding box center [413, 247] width 76 height 14
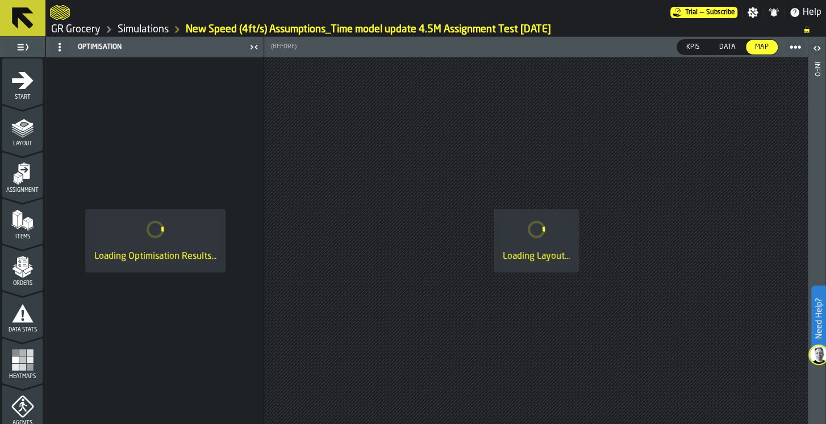
click at [76, 28] on link "GR Grocery" at bounding box center [75, 29] width 49 height 12
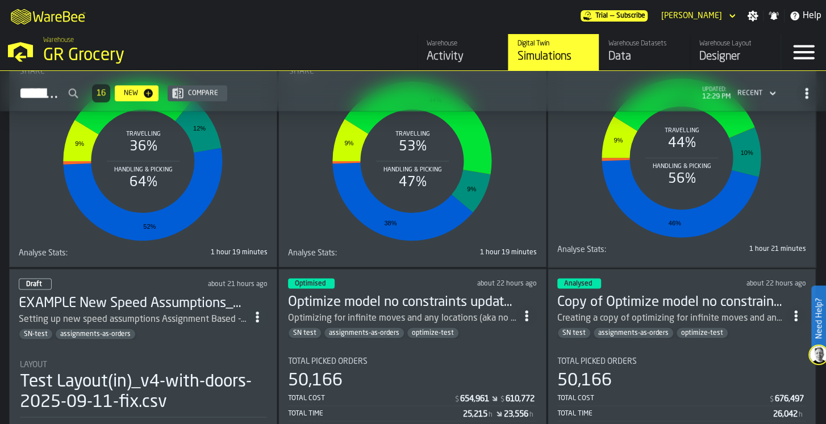
scroll to position [1232, 0]
click at [428, 292] on h3 "Optimize model no constraints update 4.5M Assignment Test [DATE]" at bounding box center [402, 301] width 228 height 18
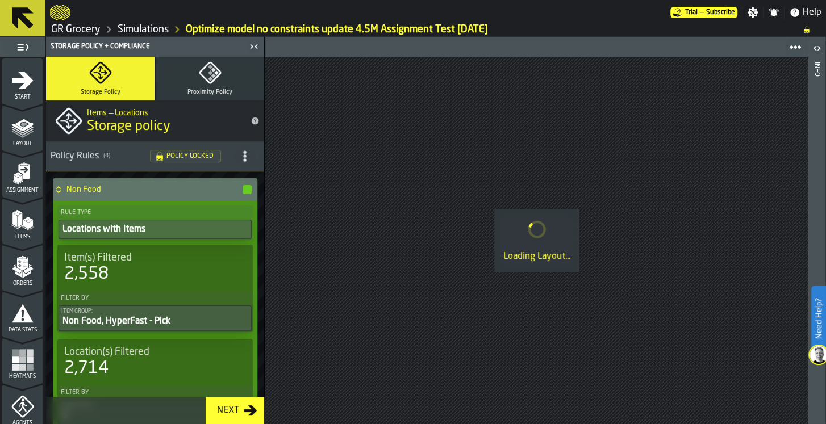
drag, startPoint x: -3, startPoint y: 442, endPoint x: -3, endPoint y: 462, distance: 19.9
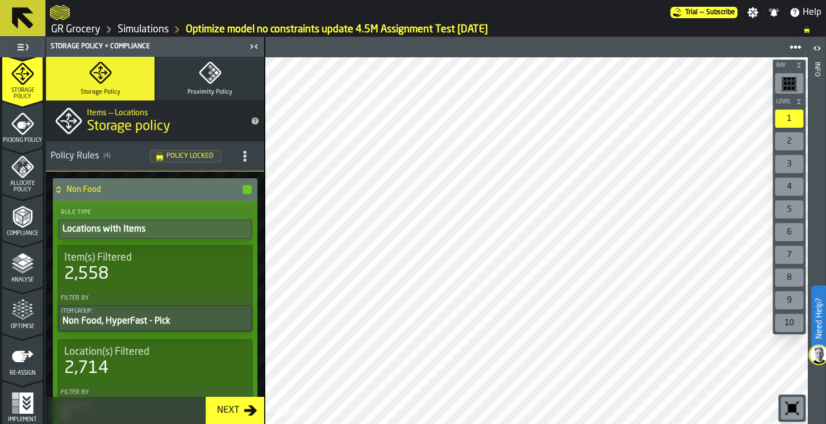
scroll to position [470, 0]
drag, startPoint x: 23, startPoint y: 320, endPoint x: 0, endPoint y: 74, distance: 247.5
click at [22, 320] on div "Optimise" at bounding box center [22, 313] width 40 height 31
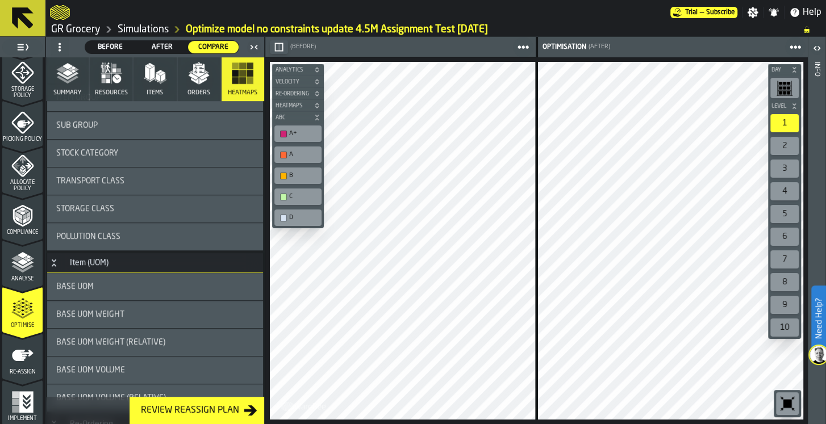
scroll to position [300, 0]
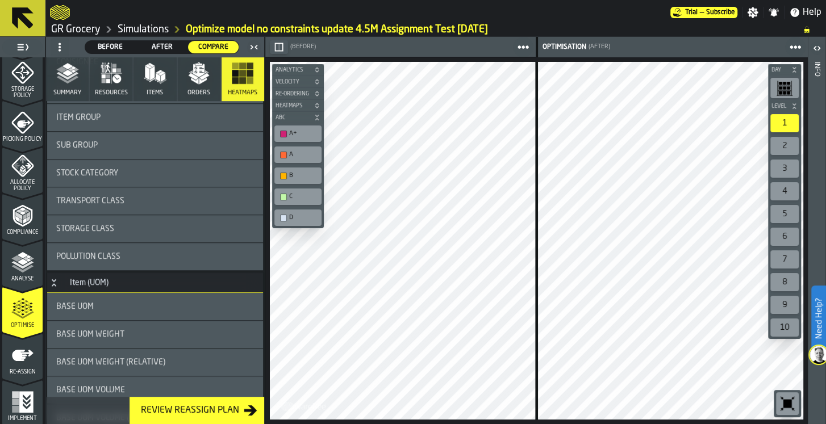
click at [143, 323] on div "Base UOM Weight" at bounding box center [155, 334] width 216 height 27
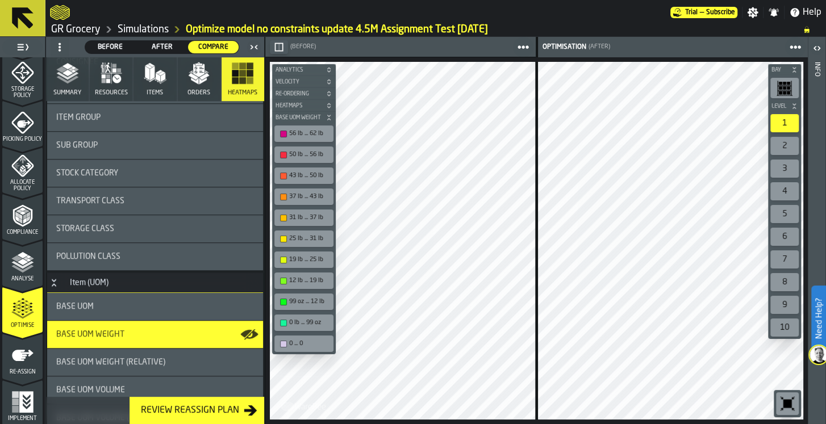
click at [307, 130] on div "56 lb ... 62 lb" at bounding box center [309, 133] width 41 height 7
click at [307, 174] on div "43 lb ... 50 lb" at bounding box center [309, 175] width 41 height 7
click at [307, 157] on div "50 lb ... 56 lb" at bounding box center [309, 154] width 41 height 7
click at [308, 157] on div "50 lb ... 56 lb" at bounding box center [309, 154] width 41 height 7
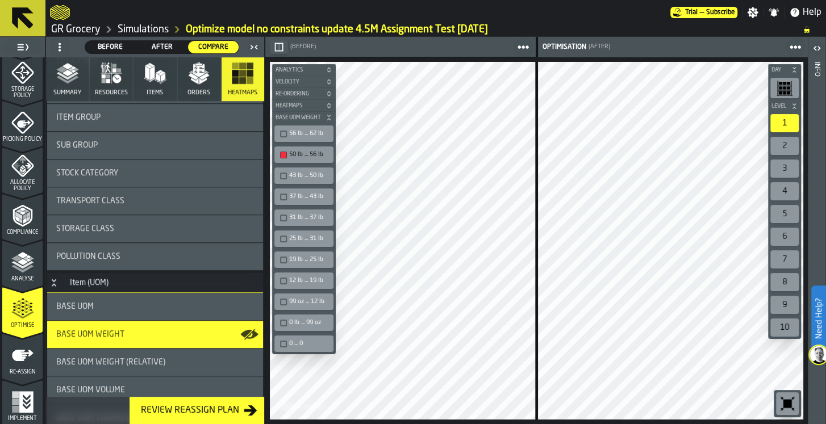
click at [254, 44] on icon "button-toggle-Close me" at bounding box center [254, 47] width 14 height 14
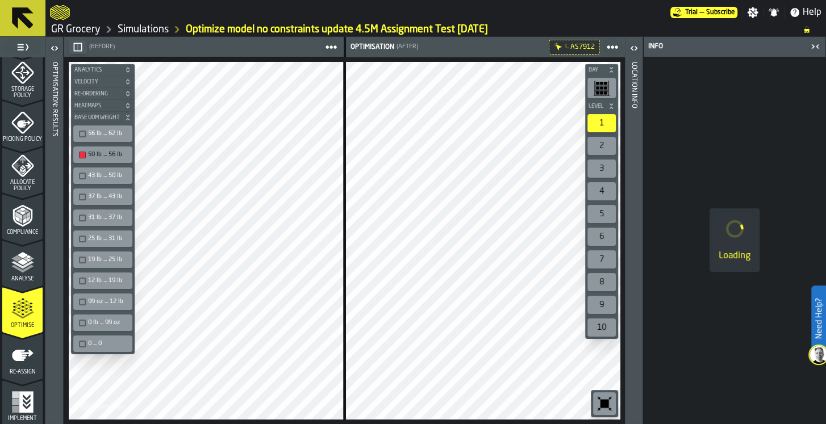
click at [638, 44] on icon "button-toggle-Open" at bounding box center [634, 48] width 14 height 14
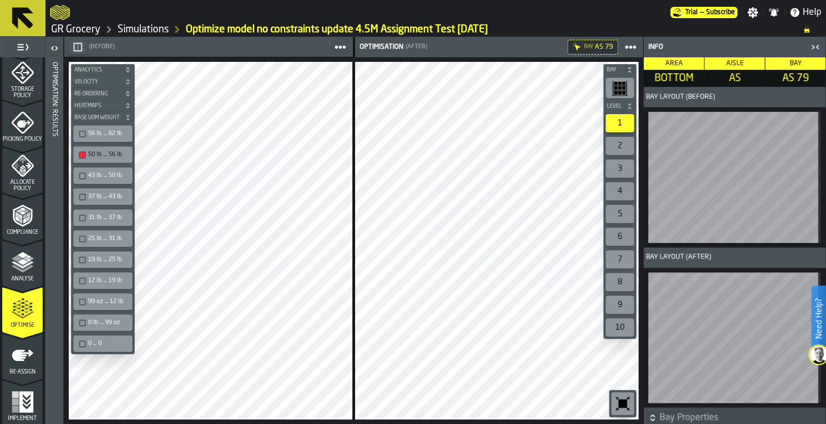
click at [31, 362] on icon "menu Re-assign" at bounding box center [22, 355] width 23 height 23
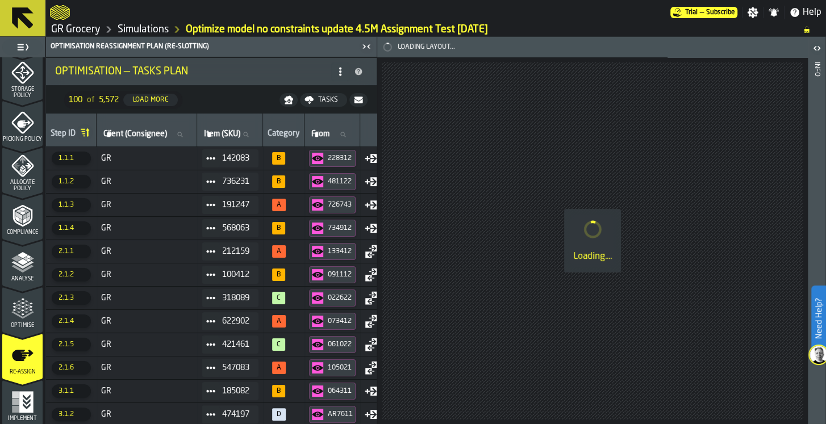
click at [247, 135] on input "Item (SKU) Item (SKU)" at bounding box center [230, 134] width 56 height 15
type input "******"
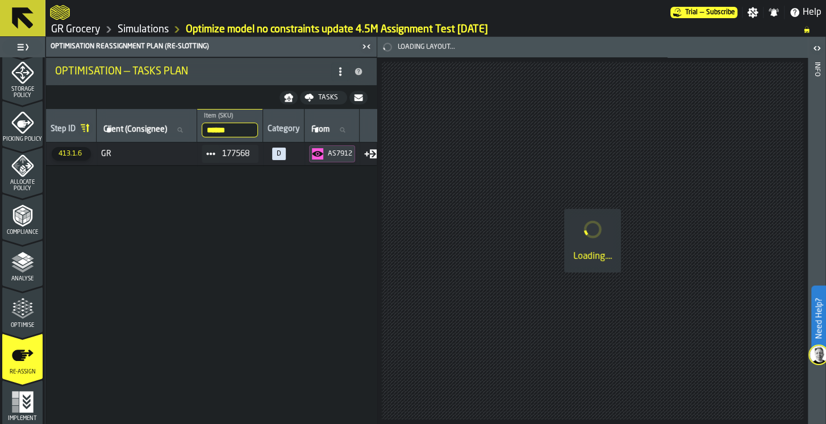
drag, startPoint x: 317, startPoint y: 232, endPoint x: 159, endPoint y: 210, distance: 159.4
click at [159, 210] on div "Step ID Client (Consignee) Client (Consignee) ****** Item (SKU) 177568 Category…" at bounding box center [211, 266] width 330 height 315
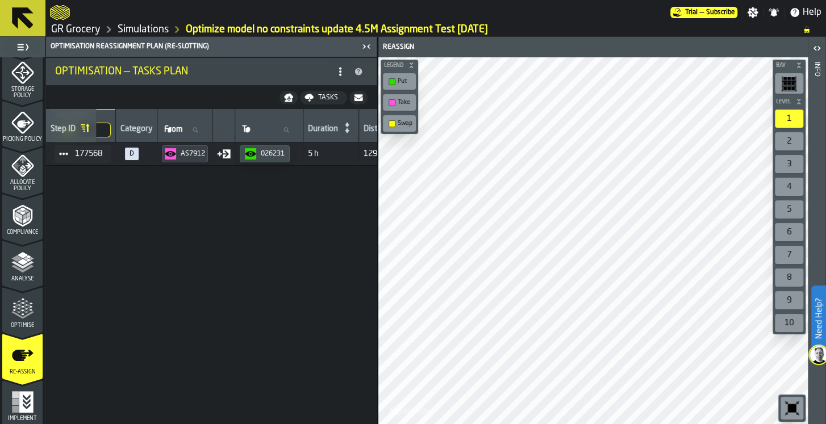
scroll to position [0, 149]
click at [23, 319] on icon "menu Optimise" at bounding box center [22, 309] width 23 height 23
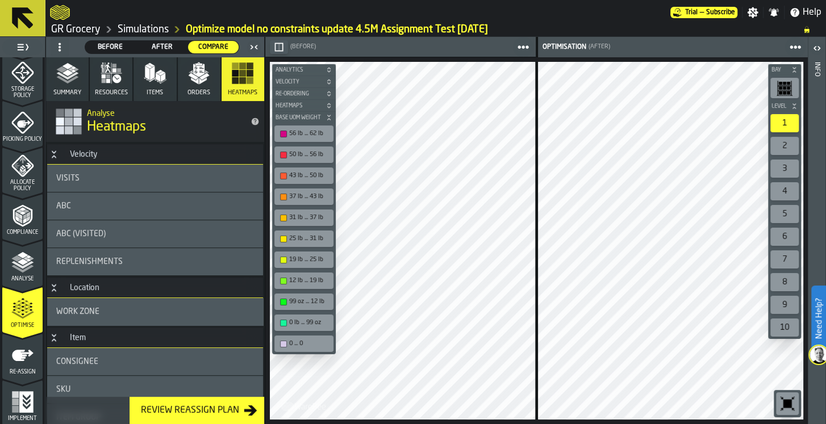
scroll to position [378, 0]
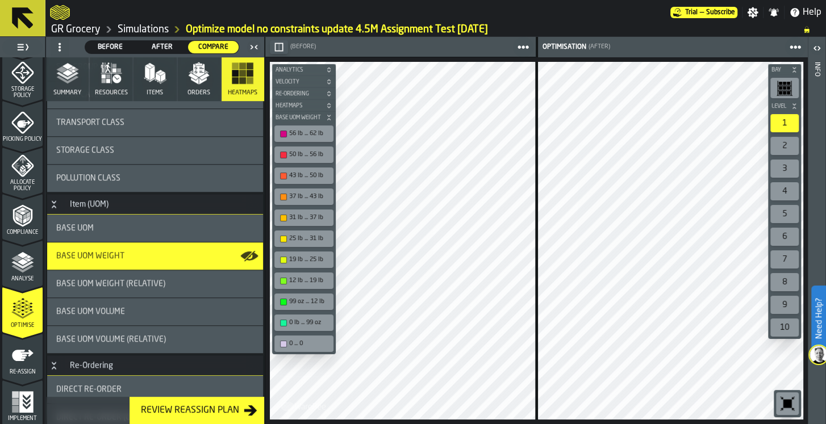
click at [256, 47] on icon "button-toggle-Close me" at bounding box center [254, 47] width 14 height 14
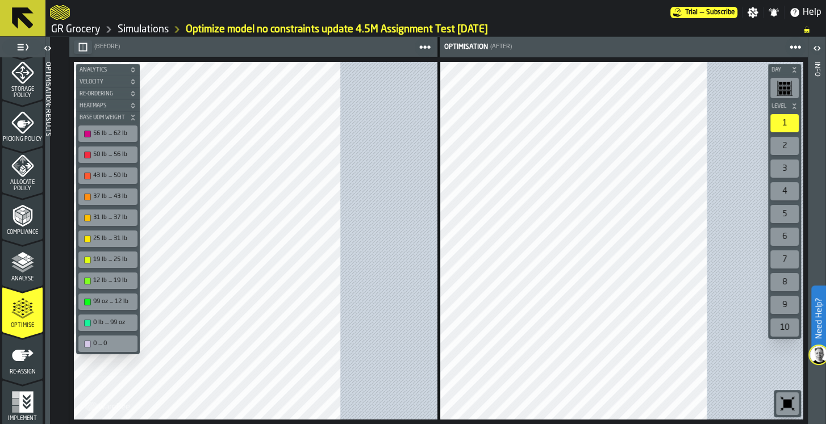
click at [99, 153] on div "50 lb ... 56 lb" at bounding box center [108, 155] width 55 height 12
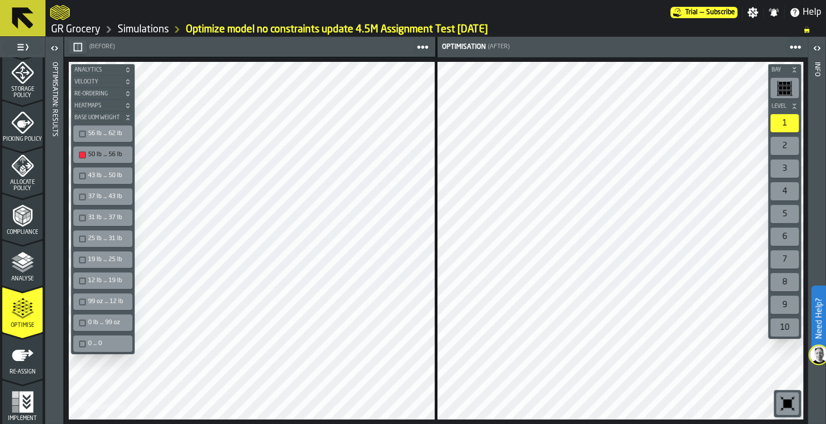
click at [789, 404] on icon "button-toolbar-undefined" at bounding box center [787, 404] width 9 height 9
click at [794, 46] on circle at bounding box center [795, 47] width 5 height 5
click at [563, 424] on html "Need Help? Trial — Subscribe Settings Notifications Help GR Grocery Simulations…" at bounding box center [413, 212] width 826 height 424
click at [588, 424] on html "Need Help? Trial — Subscribe Settings Notifications Help GR Grocery Simulations…" at bounding box center [413, 212] width 826 height 424
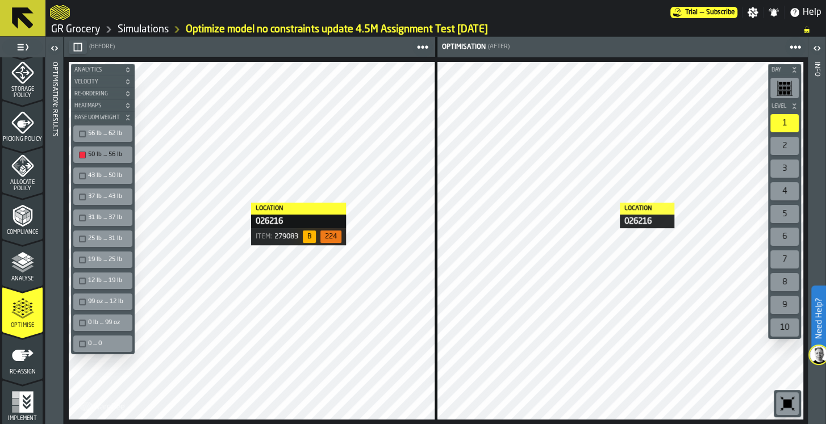
click at [780, 171] on div "3" at bounding box center [784, 169] width 28 height 18
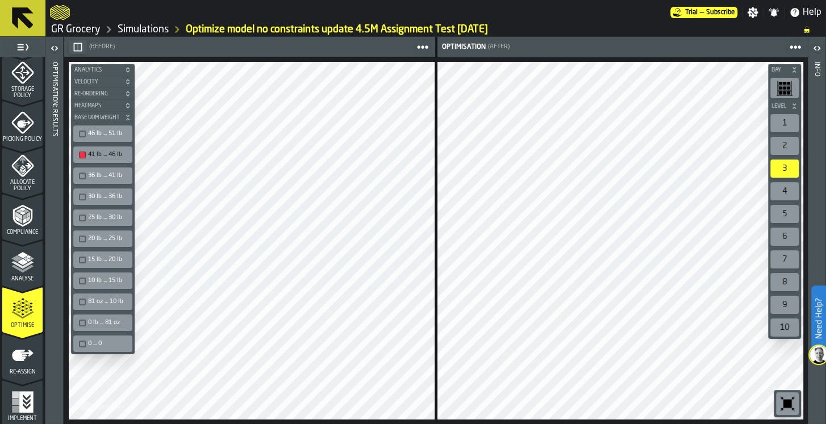
click at [27, 47] on icon "button-toggle-Toggle Full Menu" at bounding box center [27, 47] width 3 height 6
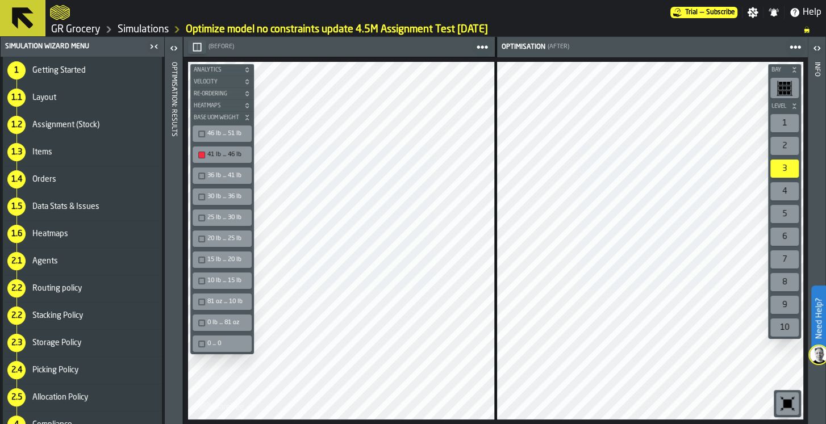
scroll to position [123, 0]
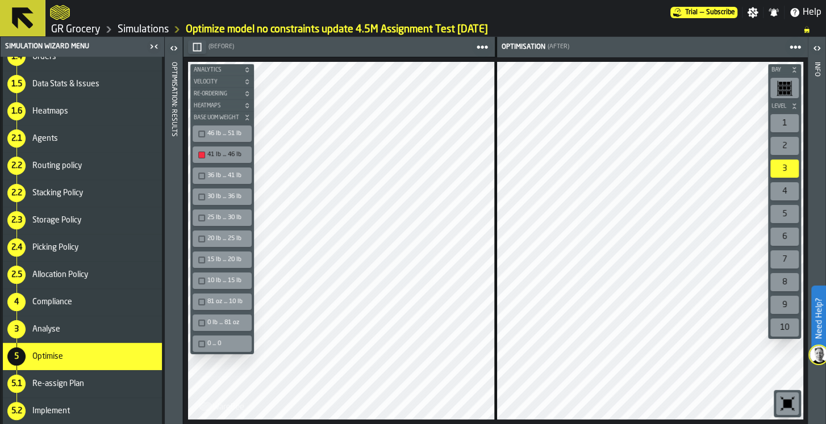
click at [68, 194] on span "Stacking Policy" at bounding box center [57, 193] width 51 height 9
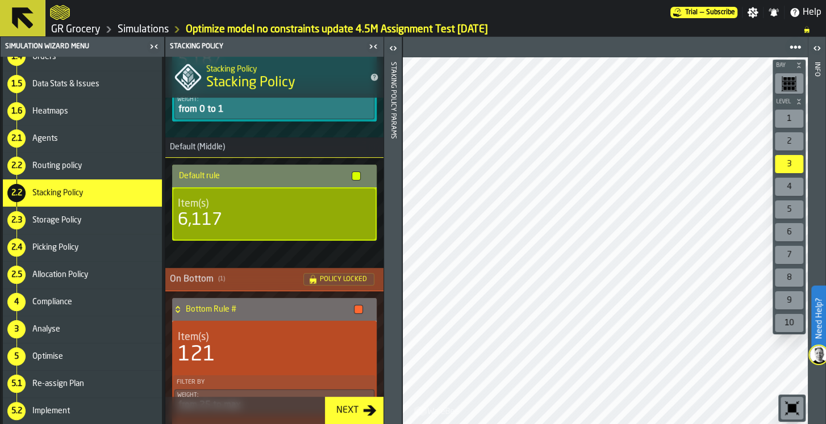
scroll to position [203, 0]
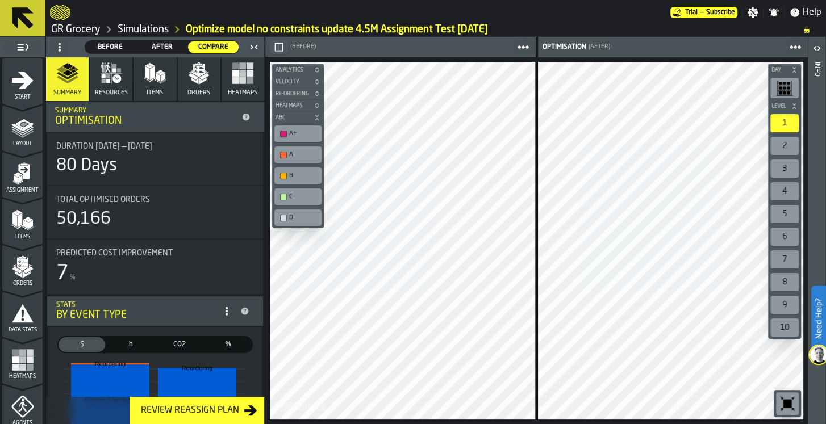
scroll to position [471, 0]
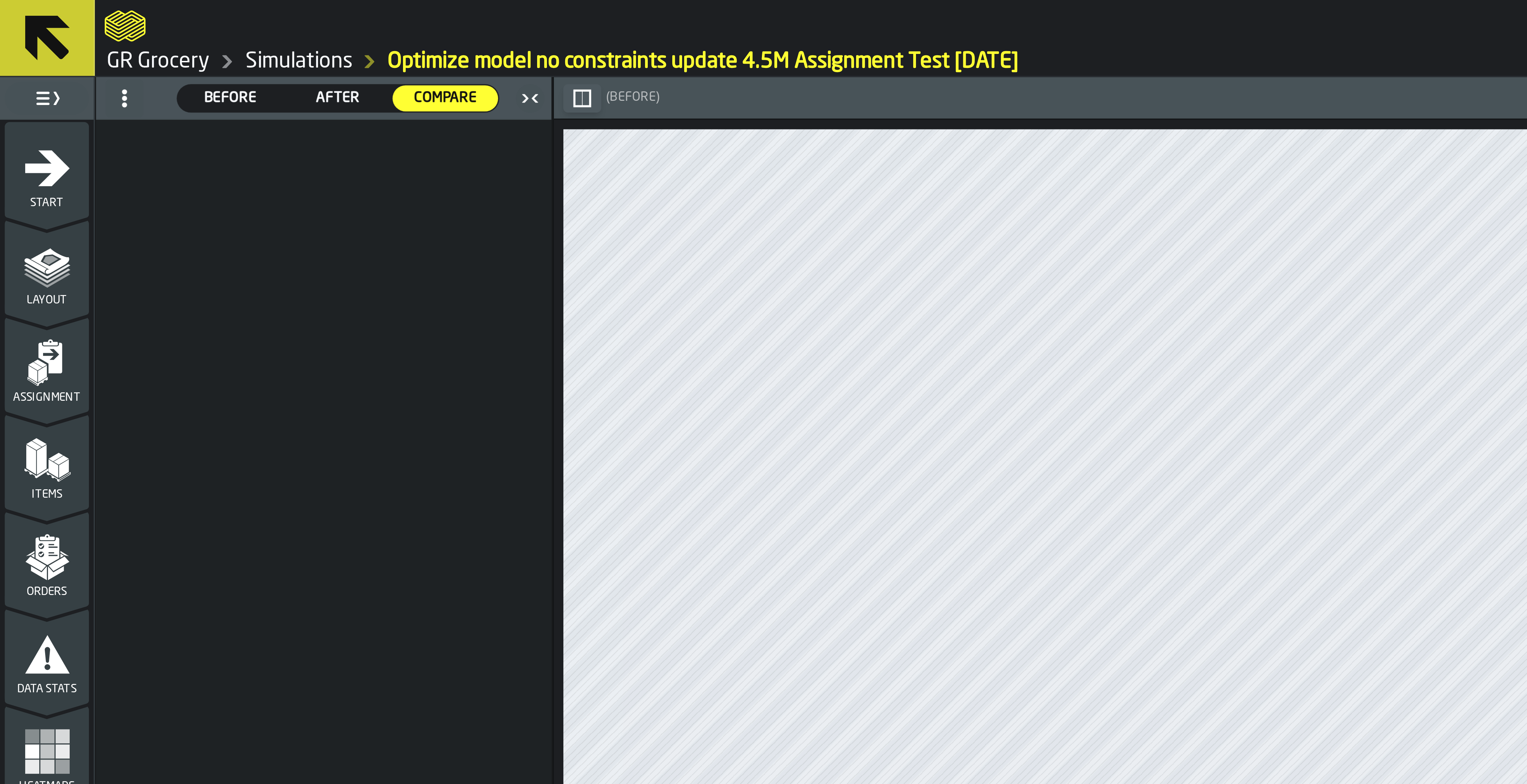
drag, startPoint x: 138, startPoint y: 0, endPoint x: 135, endPoint y: 9, distance: 9.5
click at [135, 9] on div at bounding box center [731, 7] width 1401 height 12
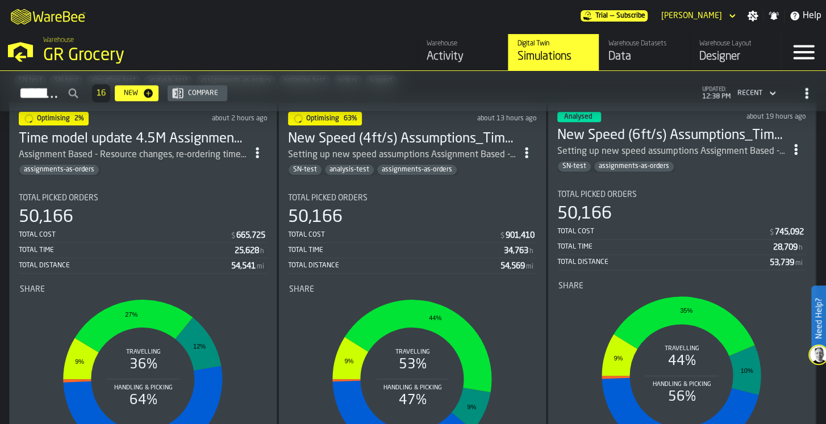
scroll to position [984, 0]
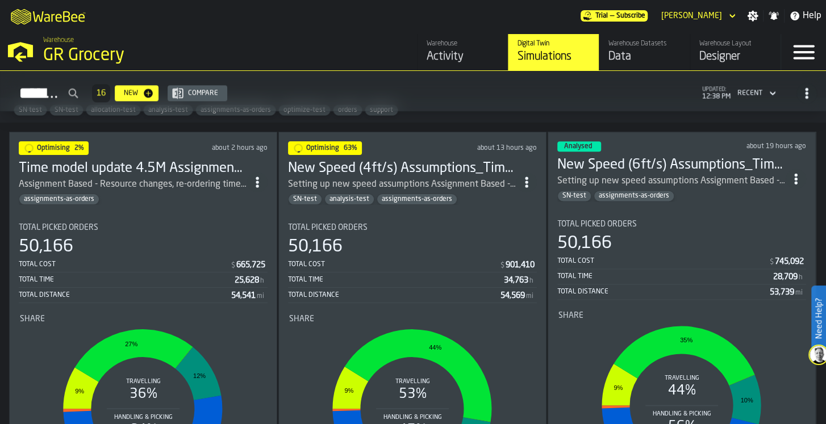
click at [422, 168] on h3 "New Speed (4ft/s) Assumptions_Time model update 4.5M Assignment Test [DATE]" at bounding box center [402, 169] width 228 height 18
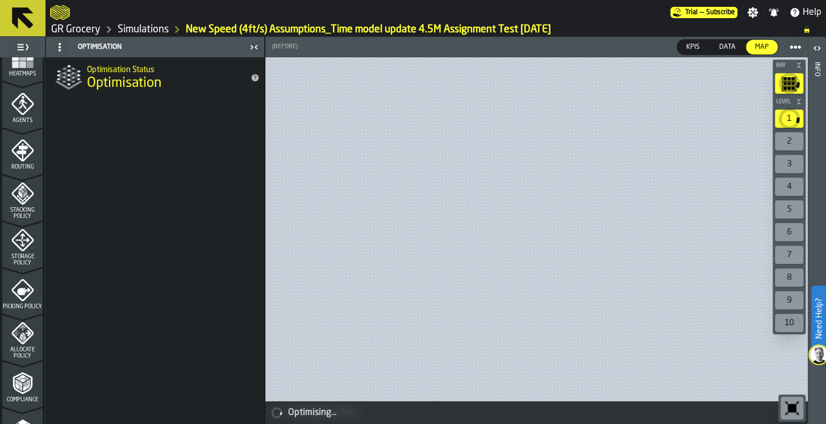
scroll to position [471, 0]
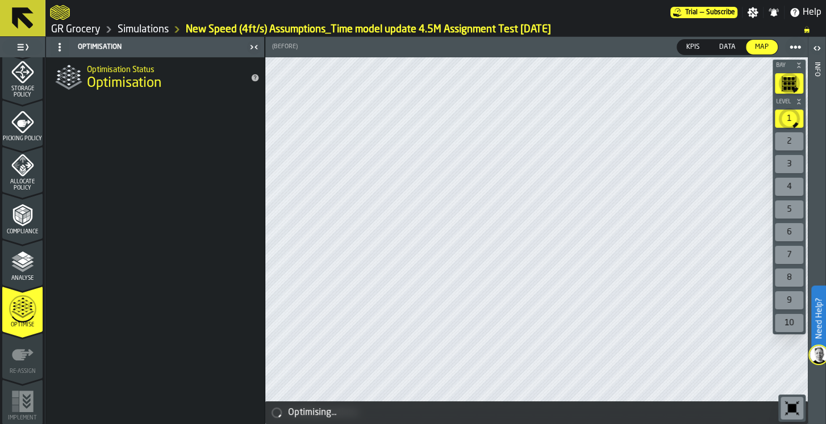
click at [18, 263] on icon "menu Analyse" at bounding box center [22, 261] width 23 height 23
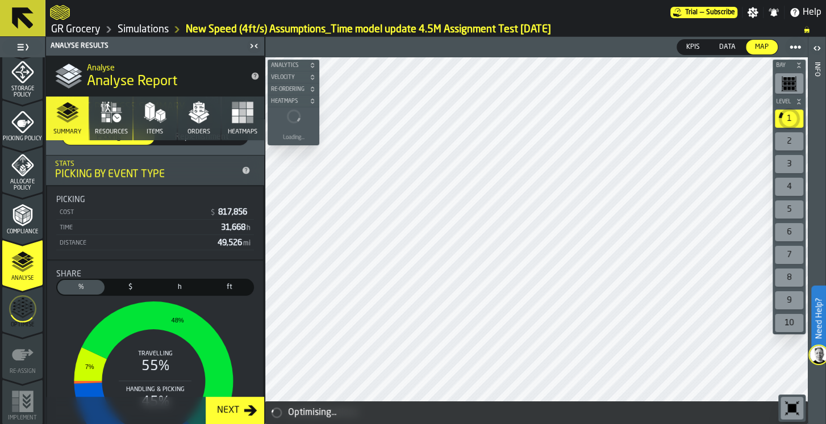
scroll to position [227, 0]
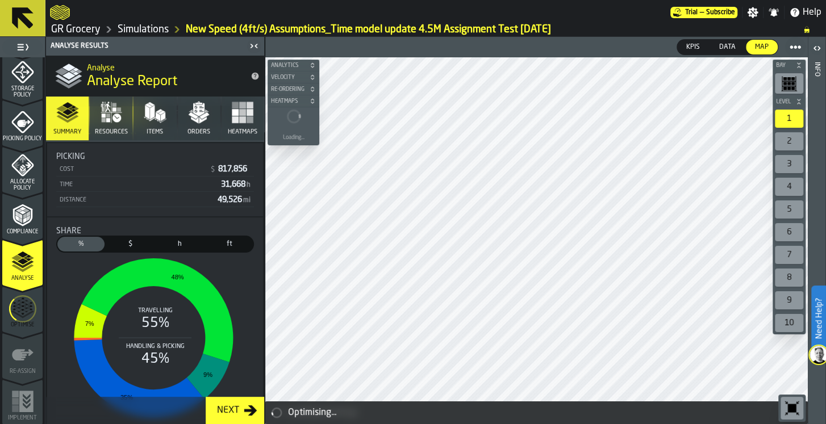
drag, startPoint x: 216, startPoint y: 184, endPoint x: 249, endPoint y: 184, distance: 32.9
click at [249, 184] on div "Time 31,668 h" at bounding box center [155, 185] width 198 height 14
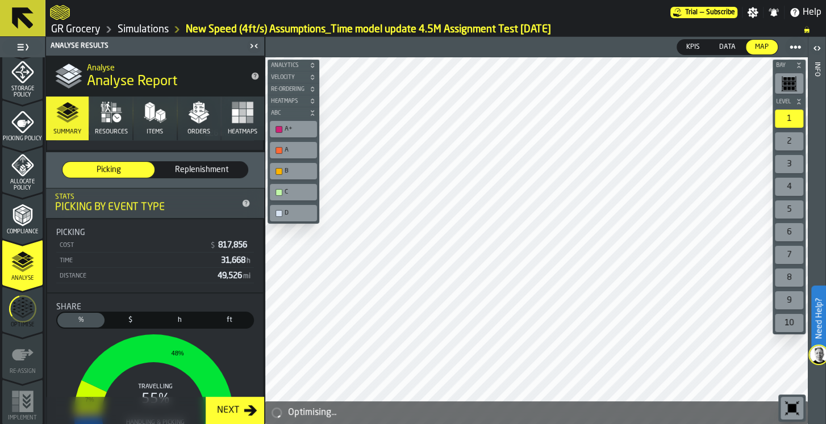
scroll to position [0, 0]
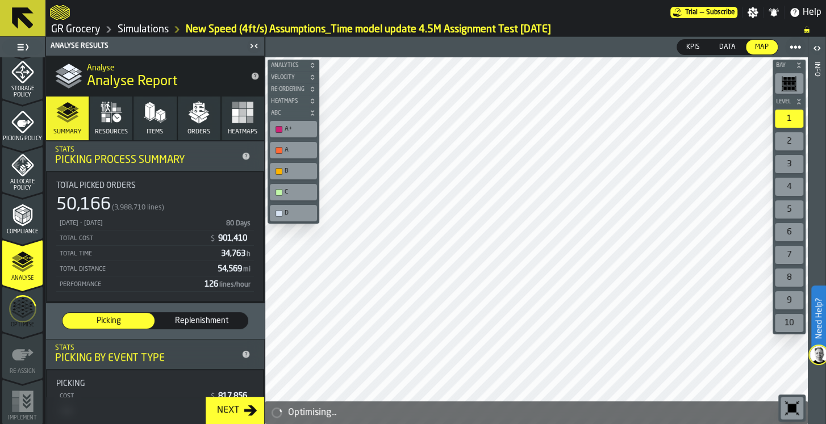
click at [150, 30] on link "Simulations" at bounding box center [143, 29] width 51 height 12
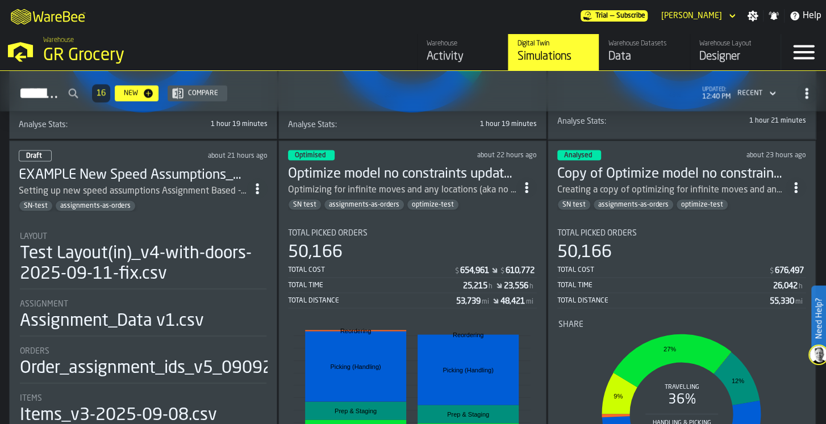
scroll to position [1287, 0]
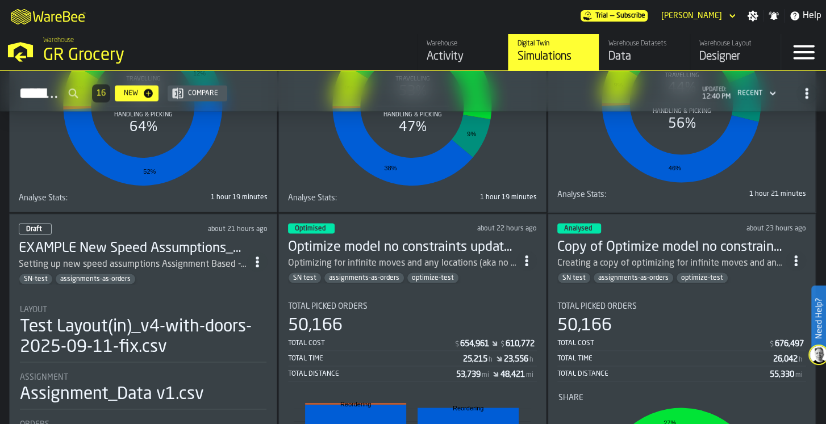
click at [416, 272] on div "optimize-test" at bounding box center [433, 277] width 52 height 11
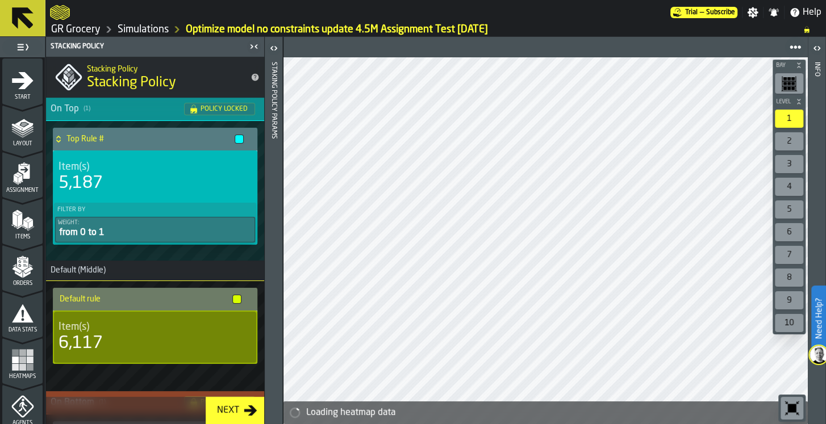
click at [20, 299] on div "Data Stats" at bounding box center [22, 314] width 40 height 38
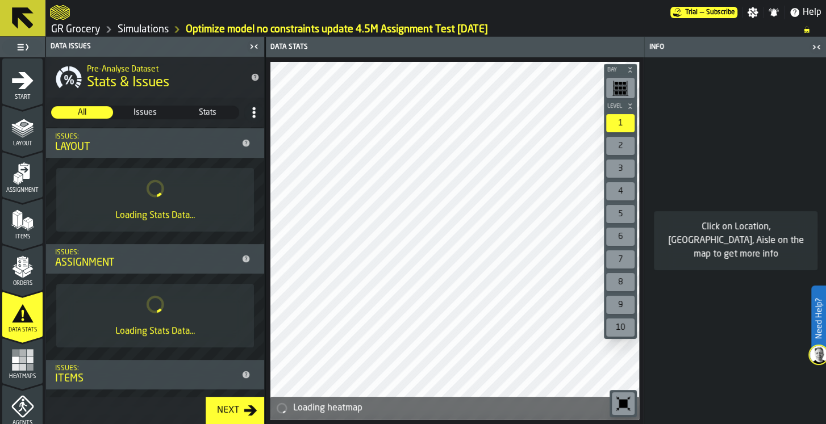
scroll to position [471, 0]
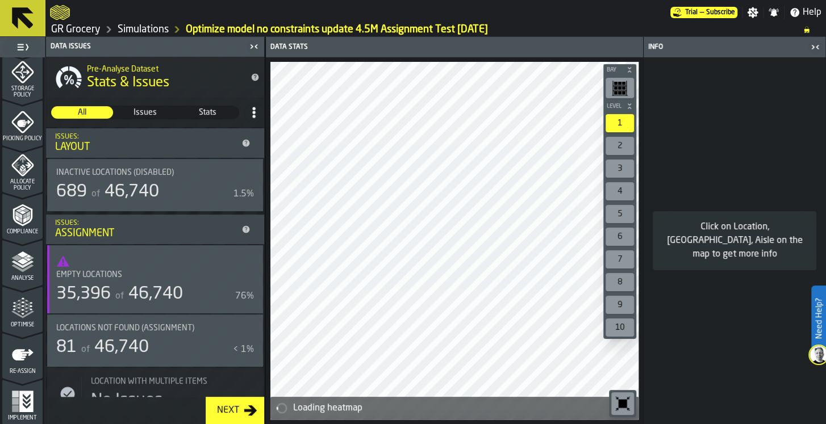
click at [19, 306] on icon "menu Optimise" at bounding box center [22, 308] width 23 height 23
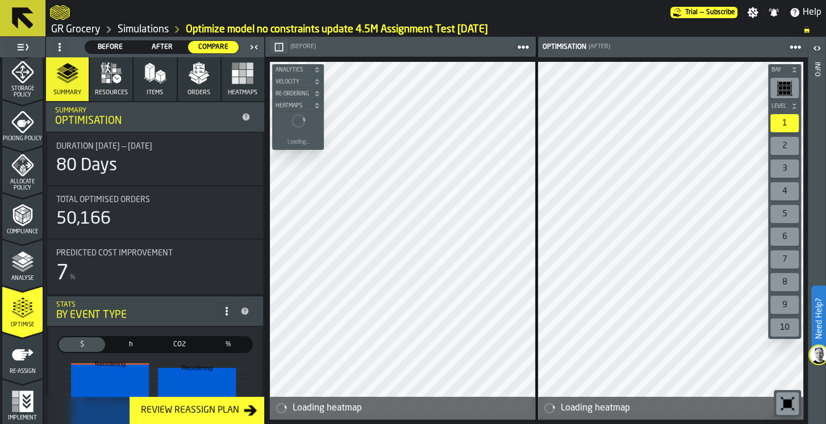
click at [11, 361] on icon "menu Re-assign" at bounding box center [22, 355] width 23 height 23
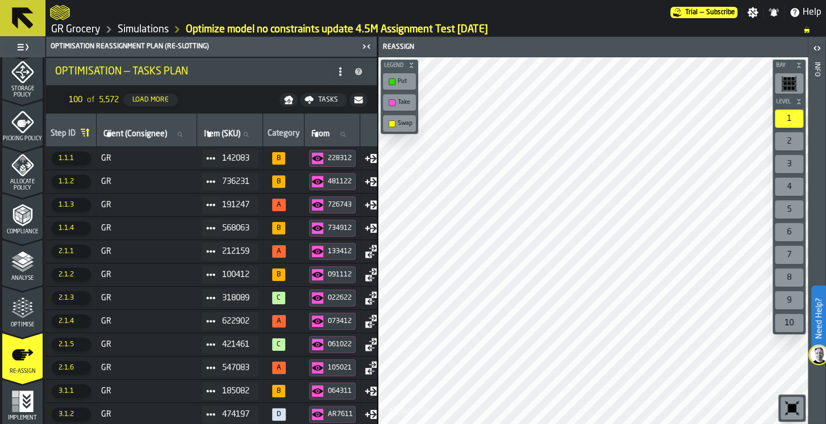
scroll to position [0, 412]
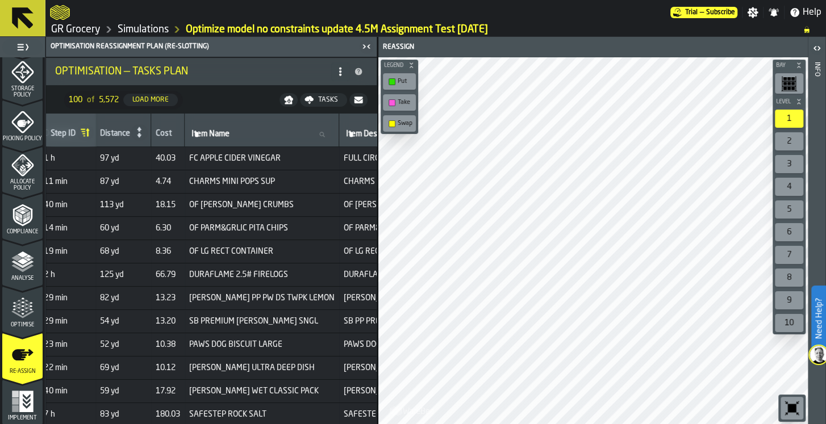
drag, startPoint x: 306, startPoint y: 424, endPoint x: 208, endPoint y: 423, distance: 98.2
click at [318, 424] on html "Need Help? Trial — Subscribe Settings Notifications Help GR Grocery Simulations…" at bounding box center [413, 212] width 826 height 424
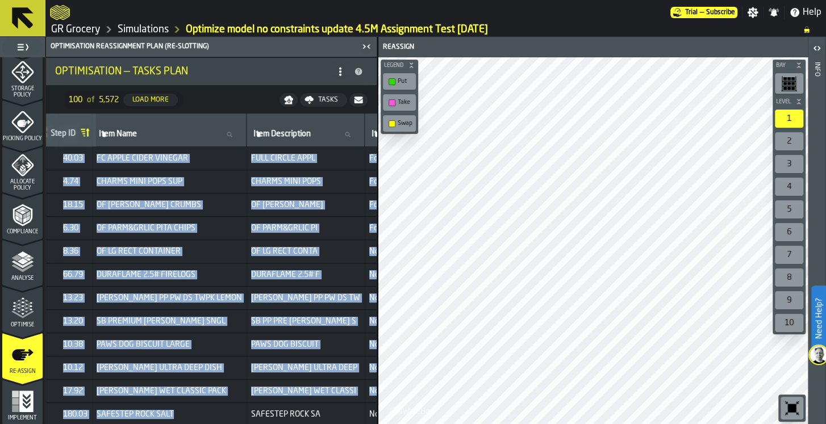
click at [200, 421] on div "Step ID Client (Consignee) Client (Consignee) Item (SKU) Item (SKU) Category Fr…" at bounding box center [211, 269] width 330 height 311
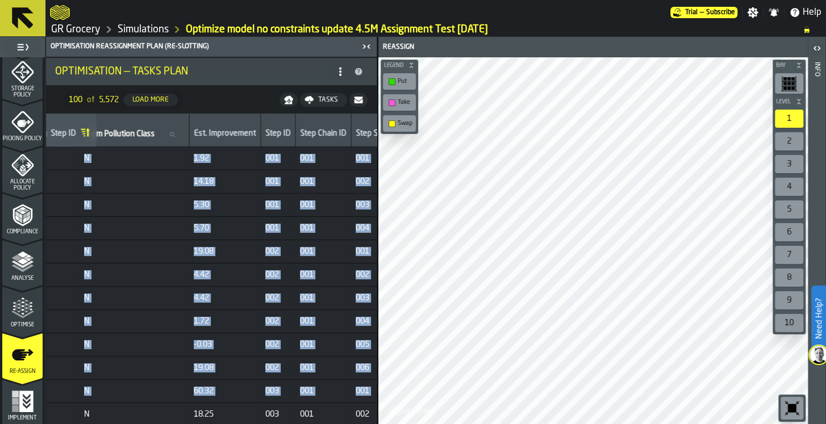
scroll to position [0, 1266]
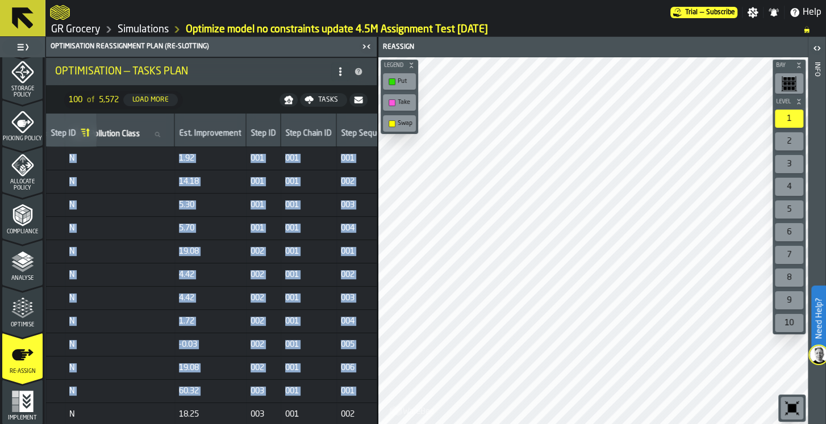
click at [204, 129] on div "Est. Improvement" at bounding box center [210, 134] width 62 height 11
click at [183, 136] on div "Est. Improvement" at bounding box center [210, 134] width 62 height 11
click at [179, 133] on div "Est. Improvement" at bounding box center [210, 134] width 62 height 11
click at [179, 134] on div "Est. Improvement" at bounding box center [210, 134] width 62 height 11
click at [206, 135] on div "Est. Improvement" at bounding box center [210, 134] width 62 height 11
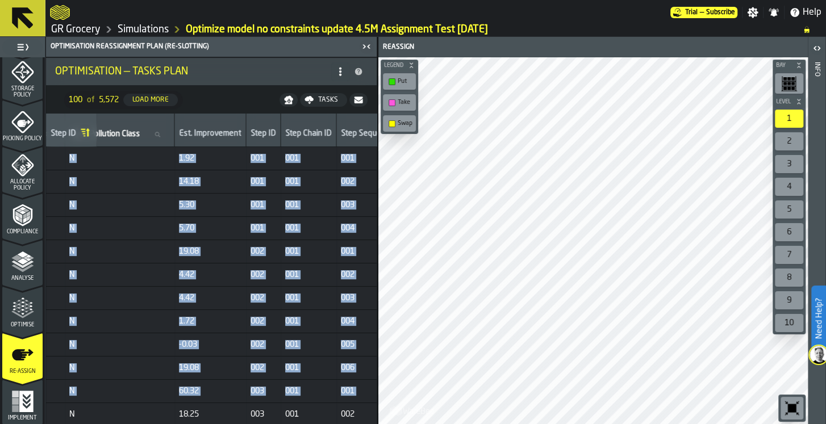
click at [203, 135] on div "Est. Improvement" at bounding box center [210, 134] width 62 height 11
click at [203, 133] on div "Est. Improvement" at bounding box center [210, 134] width 62 height 11
click at [179, 156] on span "1.92" at bounding box center [210, 158] width 62 height 9
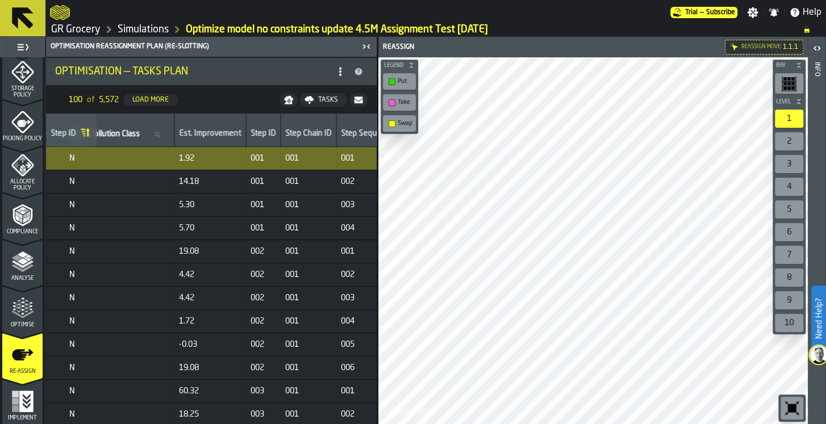
drag, startPoint x: 178, startPoint y: 156, endPoint x: 186, endPoint y: 126, distance: 30.6
click at [186, 126] on div "Est. Improvement" at bounding box center [210, 130] width 62 height 20
click at [196, 132] on div "Est. Improvement" at bounding box center [210, 134] width 62 height 11
click at [199, 132] on div "Est. Improvement" at bounding box center [210, 134] width 62 height 11
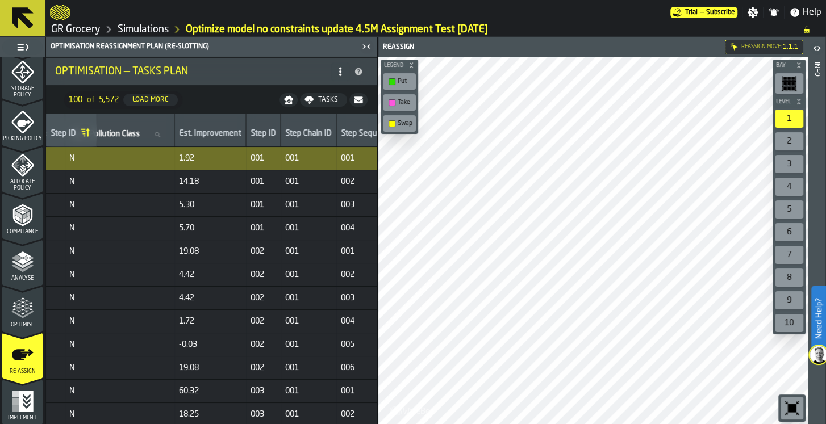
click at [199, 132] on div "Est. Improvement" at bounding box center [210, 134] width 62 height 11
drag, startPoint x: 199, startPoint y: 131, endPoint x: 183, endPoint y: 128, distance: 15.6
click at [183, 129] on div "Est. Improvement" at bounding box center [210, 134] width 62 height 11
click at [179, 139] on div "Est. Improvement" at bounding box center [210, 134] width 62 height 11
click at [326, 97] on div "Tasks" at bounding box center [327, 100] width 29 height 8
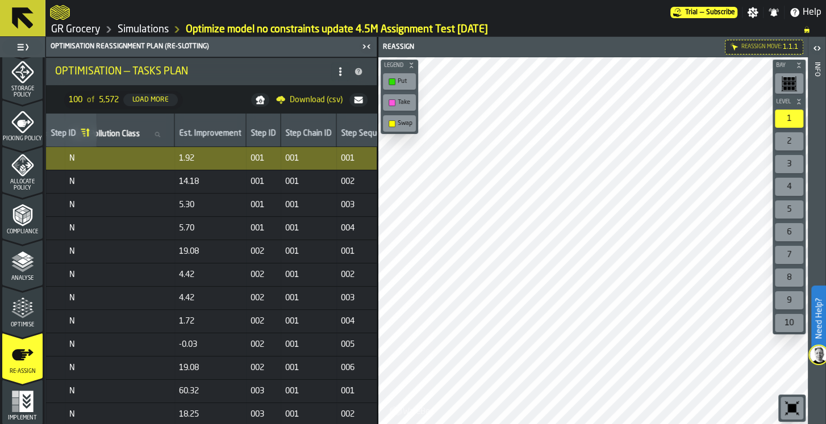
click at [297, 99] on span "Download (csv)" at bounding box center [316, 99] width 53 height 9
drag, startPoint x: 69, startPoint y: 24, endPoint x: 656, endPoint y: 107, distance: 592.9
click at [70, 24] on link "GR Grocery" at bounding box center [75, 29] width 49 height 12
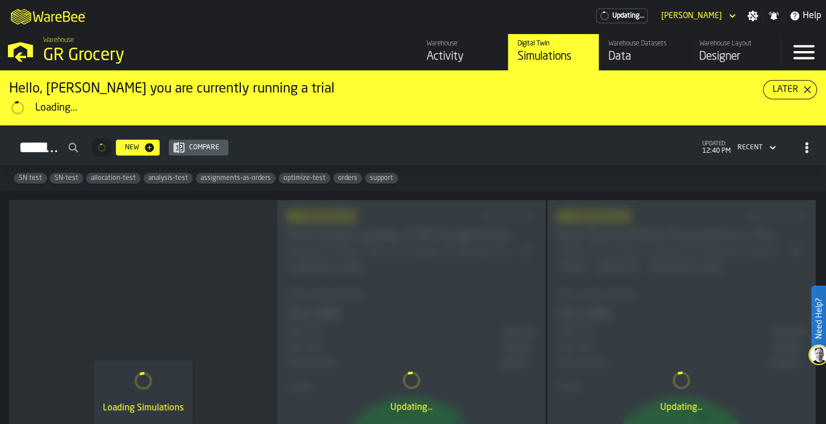
click at [750, 57] on div "Designer" at bounding box center [735, 57] width 72 height 16
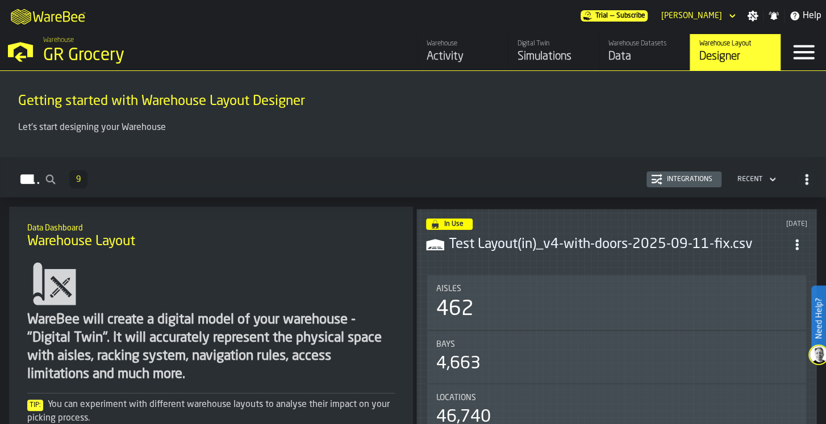
click at [489, 238] on h3 "Test Layout(in)_v4-with-doors-2025-09-11-fix.csv" at bounding box center [618, 245] width 338 height 18
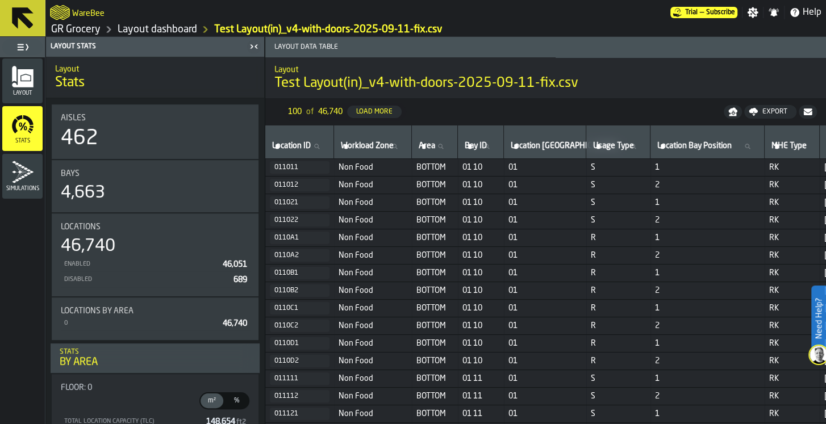
click at [18, 70] on icon "menu Layout" at bounding box center [22, 78] width 21 height 18
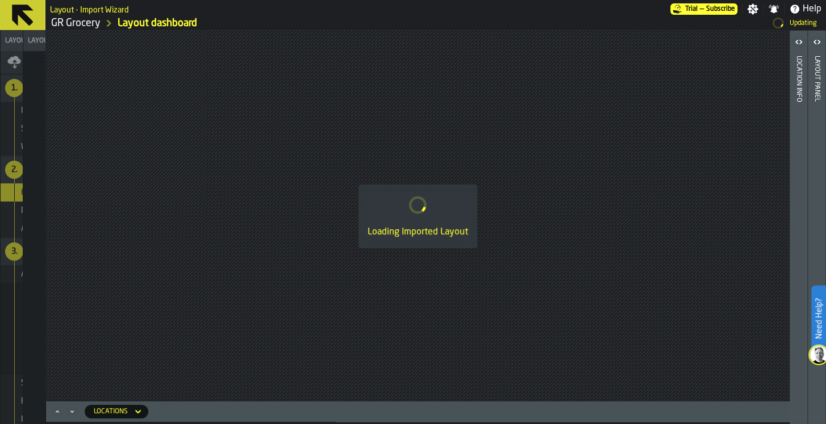
click at [133, 116] on div "Layout Properties" at bounding box center [83, 111] width 164 height 18
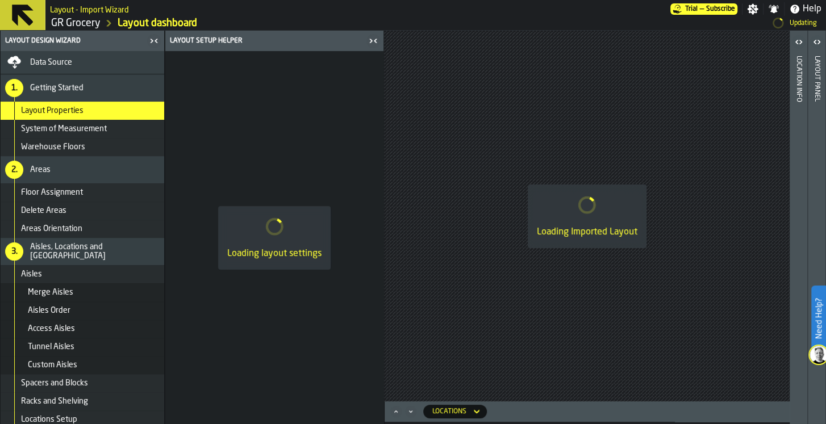
click at [152, 36] on icon "button-toggle-Close me" at bounding box center [154, 41] width 14 height 14
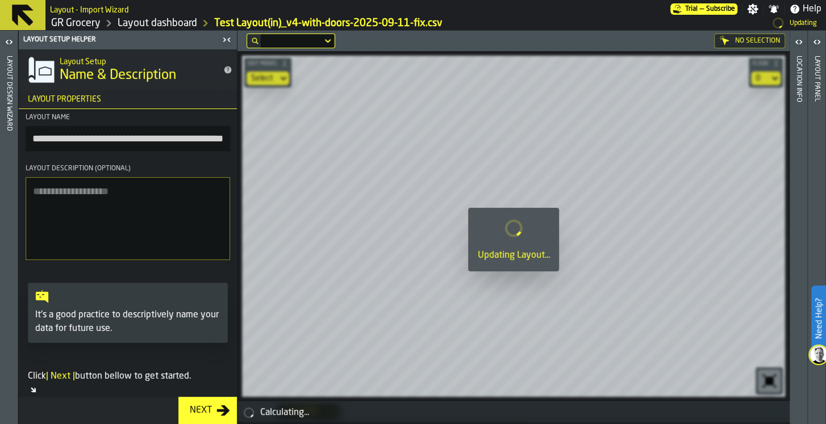
click at [798, 48] on icon "button-toggle-Open" at bounding box center [799, 42] width 14 height 14
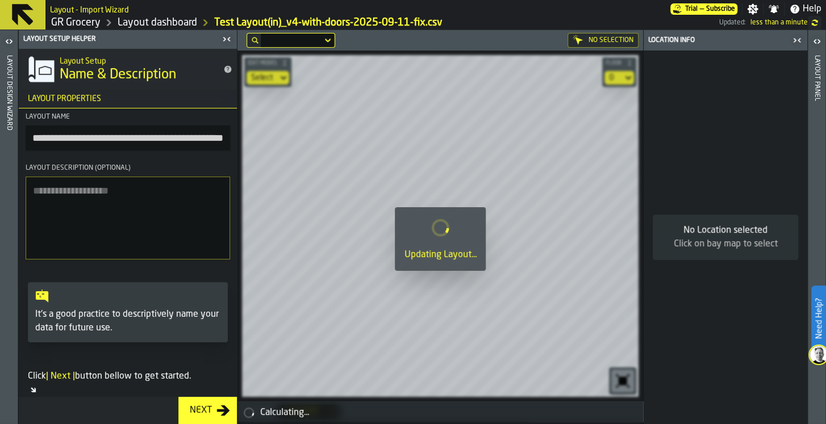
click at [818, 43] on icon "button-toggle-Open" at bounding box center [817, 42] width 14 height 14
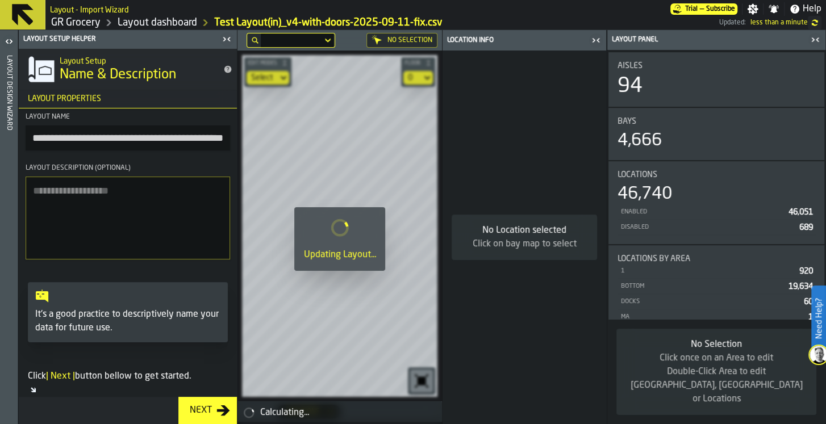
click at [225, 35] on icon "button-toggle-Close me" at bounding box center [227, 39] width 14 height 14
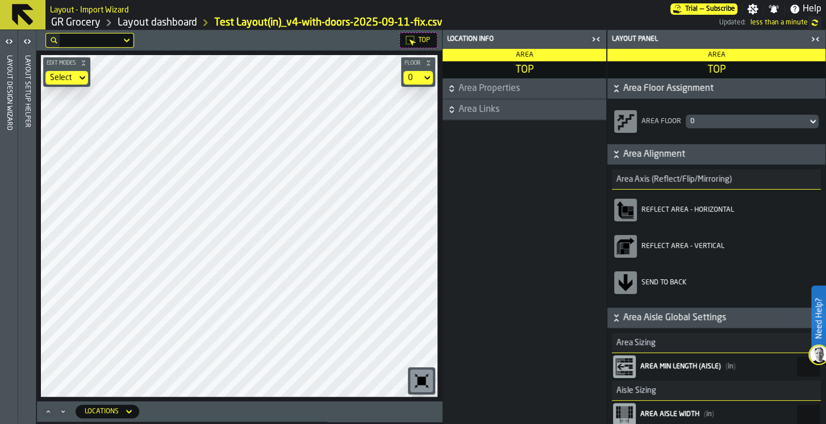
click at [73, 74] on div "Select" at bounding box center [60, 78] width 31 height 14
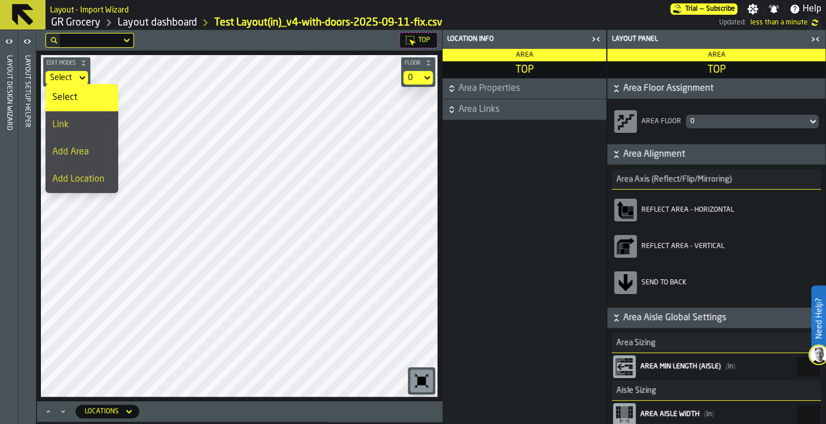
click at [70, 99] on div "Select" at bounding box center [81, 98] width 59 height 14
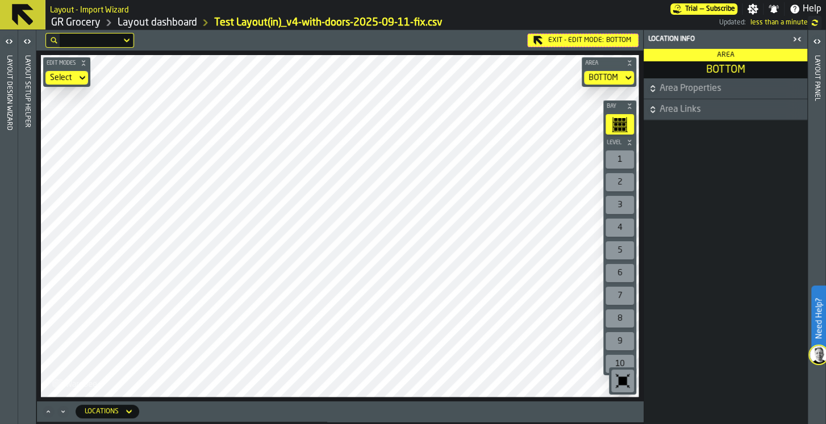
click at [260, 32] on div "Exit - Edit Mode: BOTTOM Edit Modes Select Area BOTTOM Bay Level 1 2 3 4 5 6 7 …" at bounding box center [339, 215] width 606 height 371
click at [240, 54] on div "Edit Modes Select Area BOTTOM Bay Level 1 2 3 4 5 6 7 8 9 10 M A K I N G W A R …" at bounding box center [339, 226] width 606 height 351
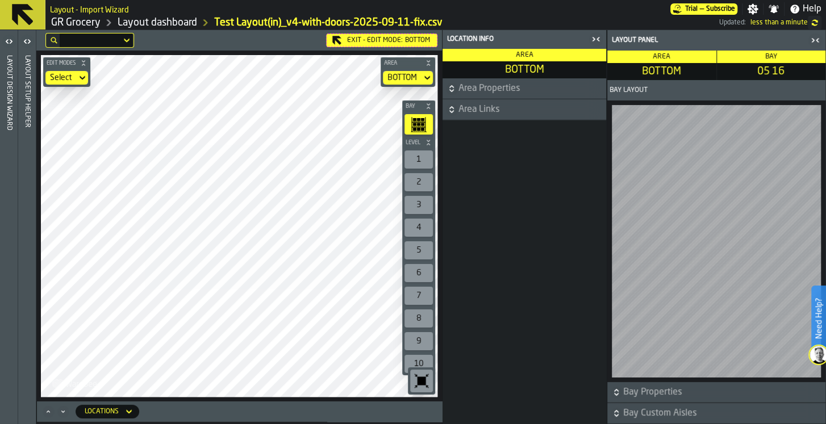
click at [24, 37] on icon "button-toggle-Open" at bounding box center [27, 42] width 14 height 14
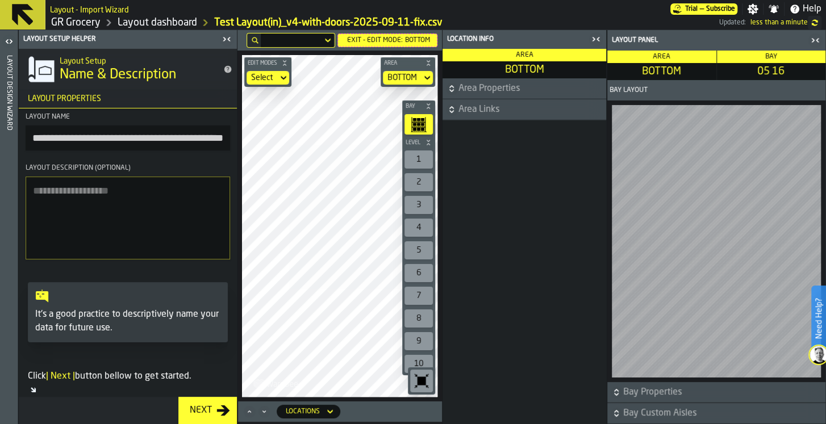
click at [3, 38] on icon "button-toggle-Open" at bounding box center [9, 42] width 14 height 14
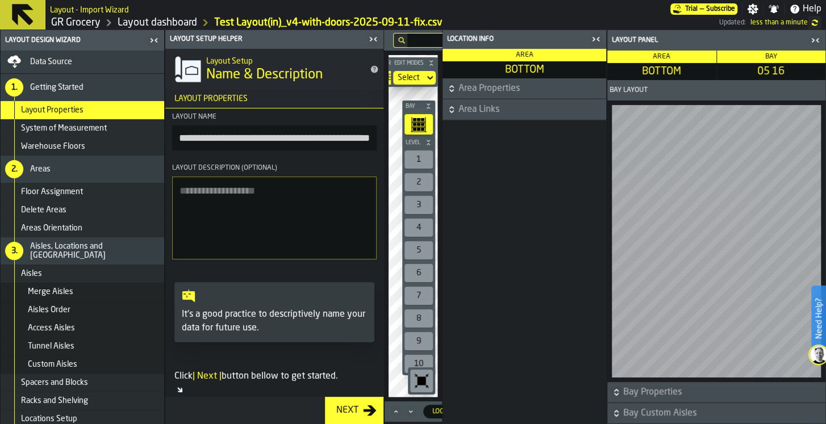
scroll to position [131, 0]
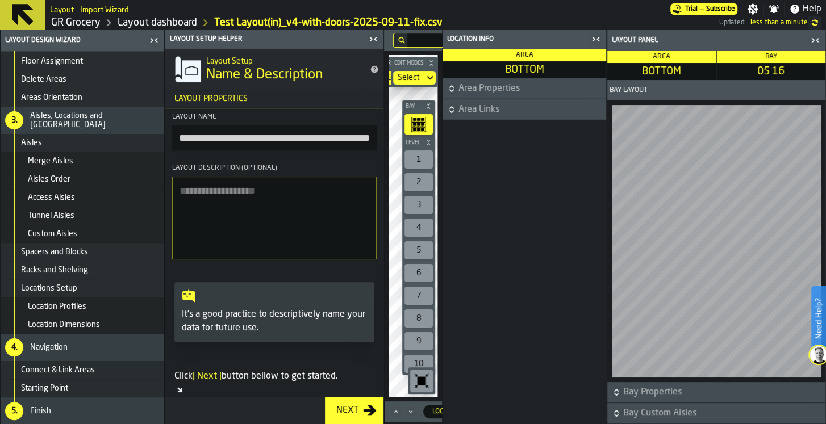
click at [153, 41] on icon "button-toggle-Close me" at bounding box center [154, 41] width 14 height 14
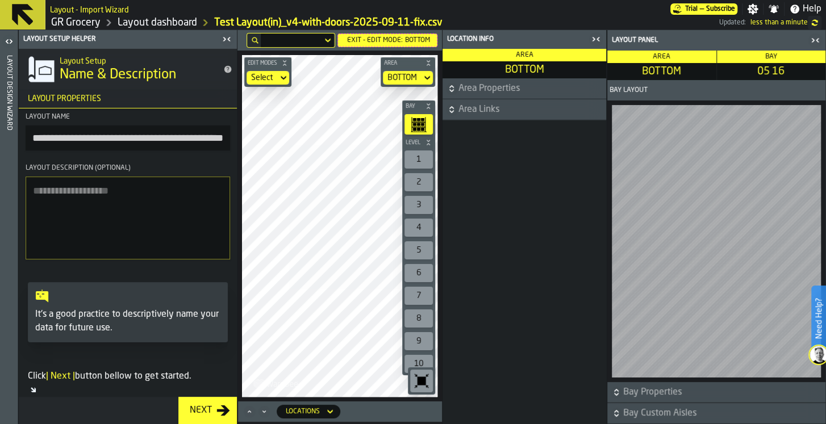
click at [225, 40] on icon "button-toggle-Close me" at bounding box center [227, 39] width 14 height 14
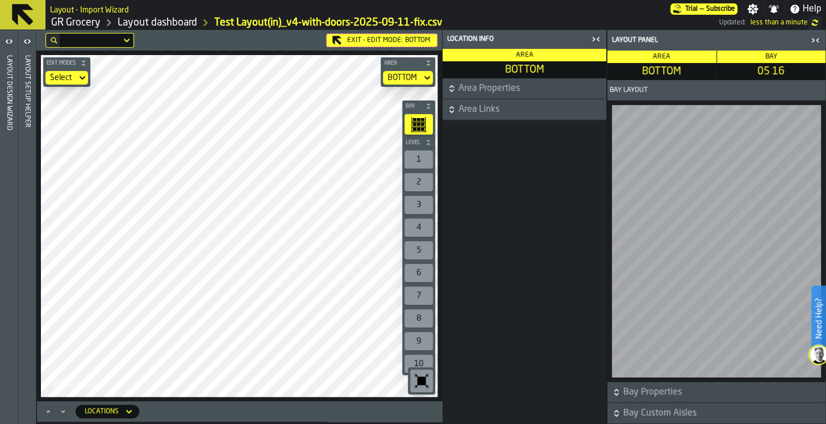
drag, startPoint x: 95, startPoint y: 24, endPoint x: 153, endPoint y: 37, distance: 59.3
click at [96, 24] on link "GR Grocery" at bounding box center [75, 22] width 49 height 12
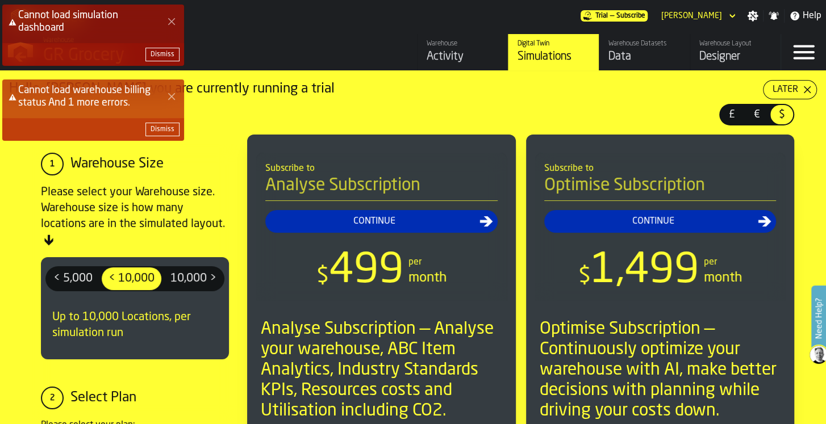
drag, startPoint x: 439, startPoint y: 516, endPoint x: 412, endPoint y: 203, distance: 313.5
click at [412, 203] on header "Subscribe to Analyse Subscription Continue $ 499 per month" at bounding box center [381, 227] width 250 height 148
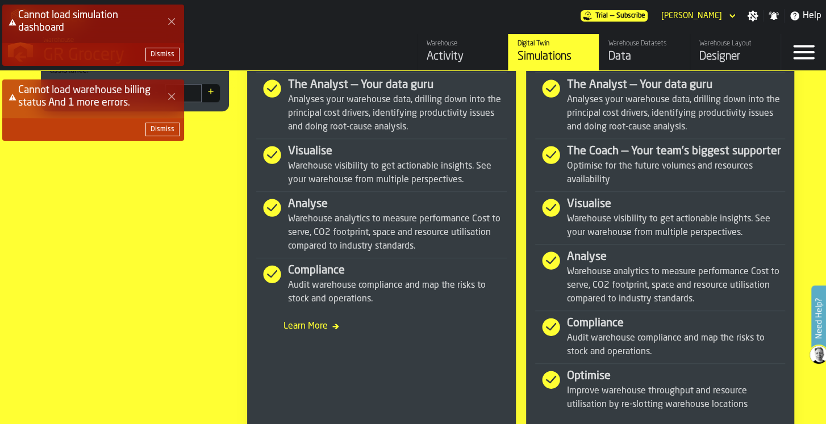
scroll to position [711, 0]
